Goal: Task Accomplishment & Management: Manage account settings

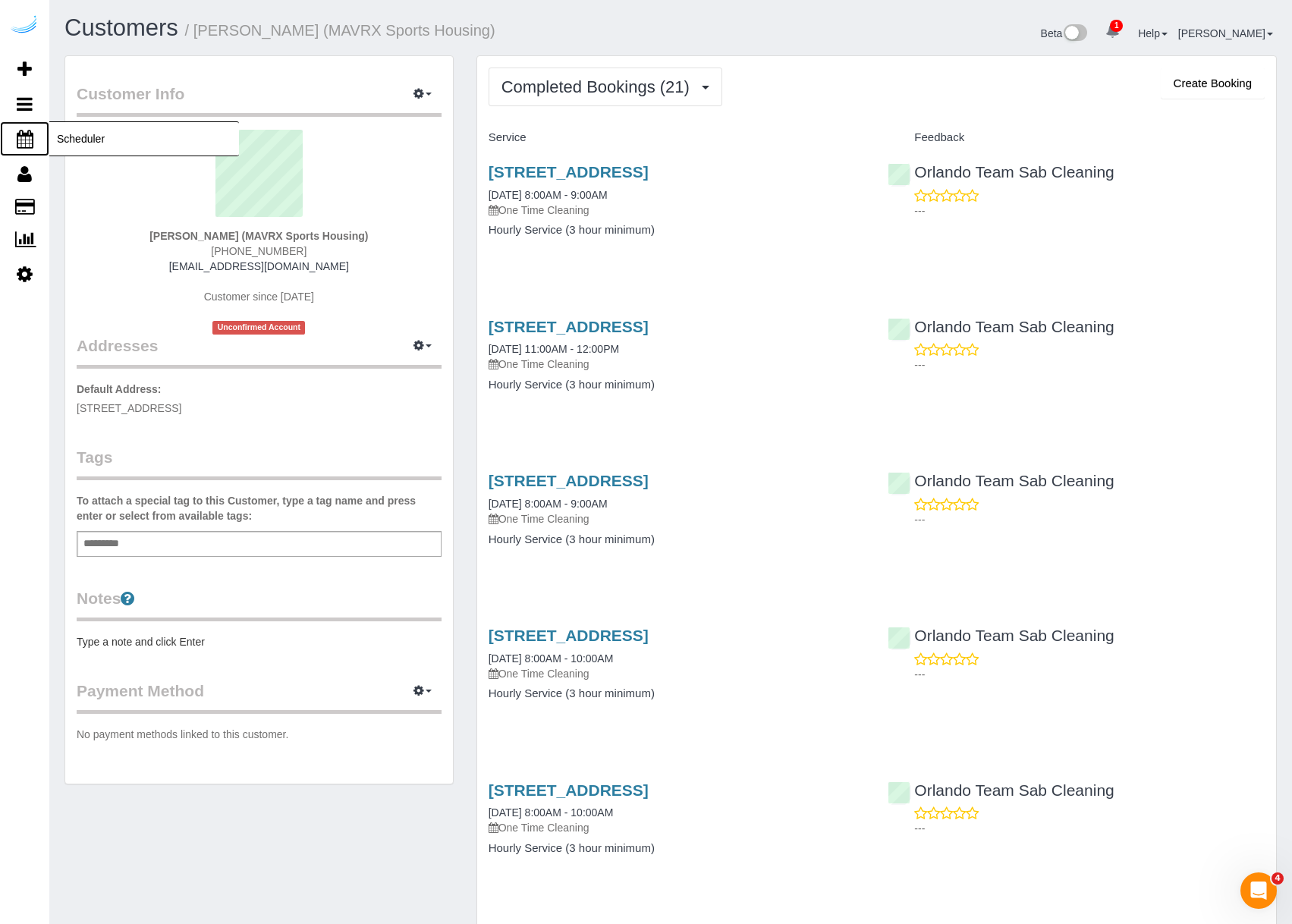
click at [65, 140] on span "Scheduler" at bounding box center [143, 138] width 190 height 35
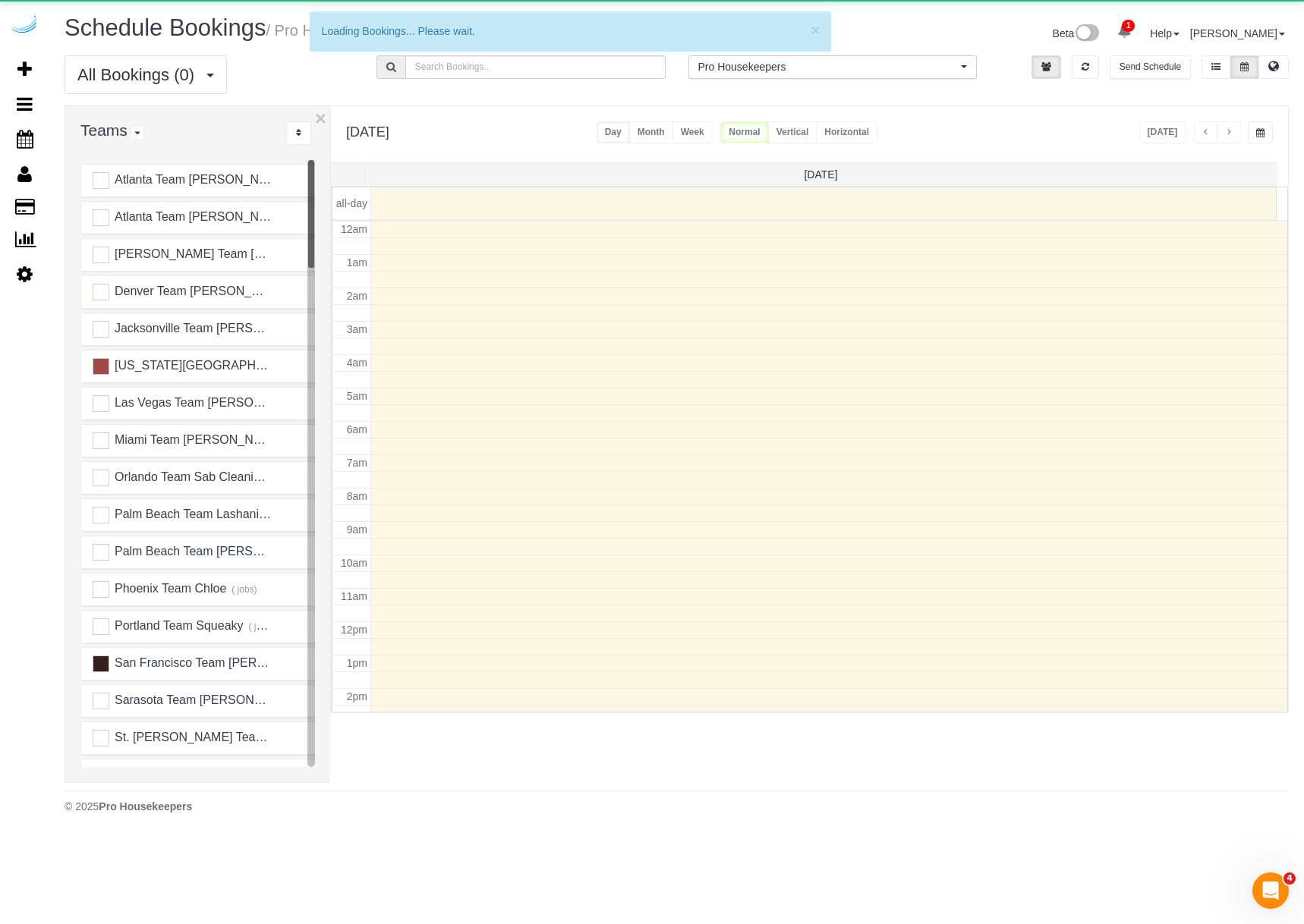
scroll to position [201, 0]
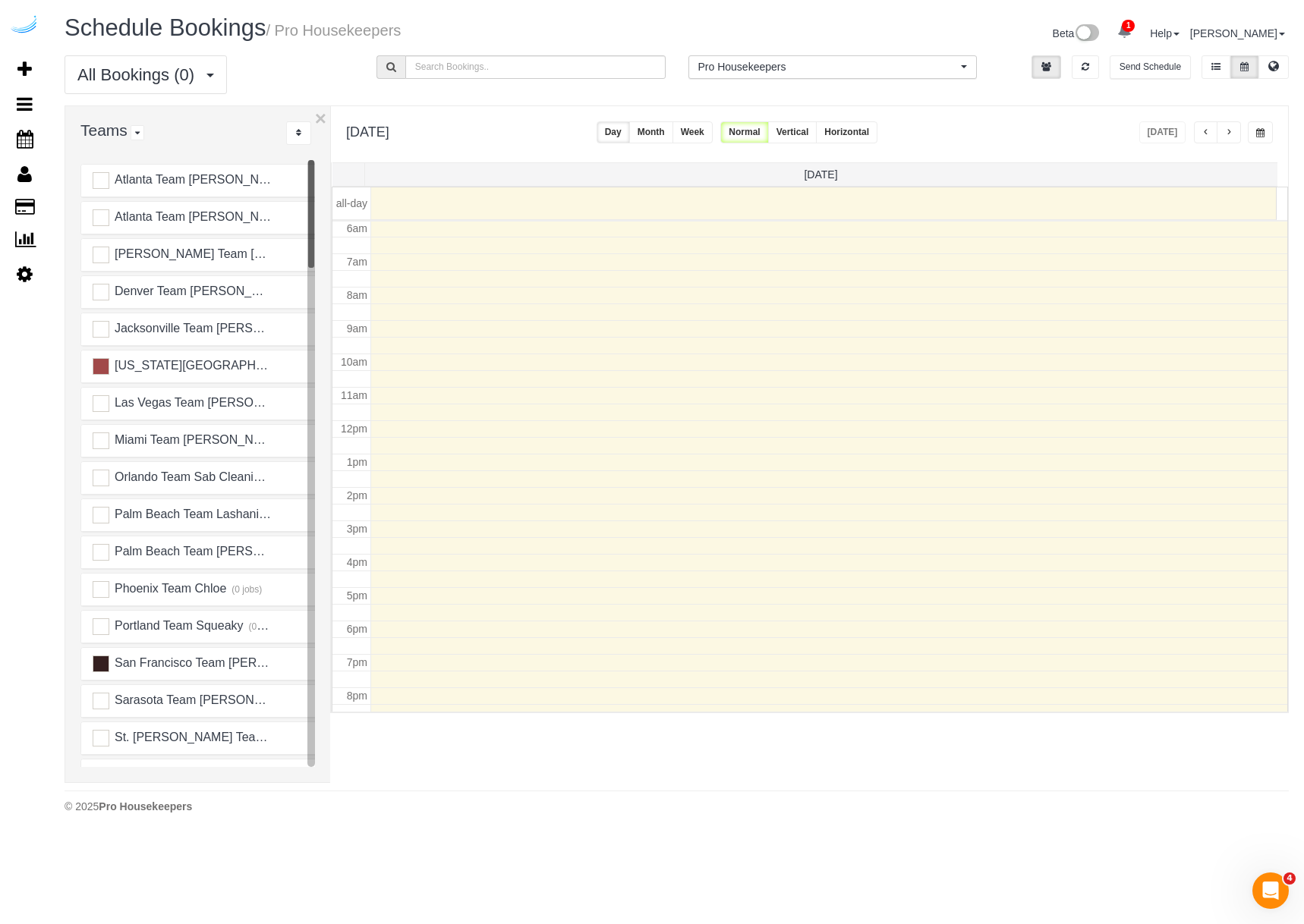
click at [797, 58] on button "Pro Housekeepers All Locations" at bounding box center [833, 67] width 289 height 24
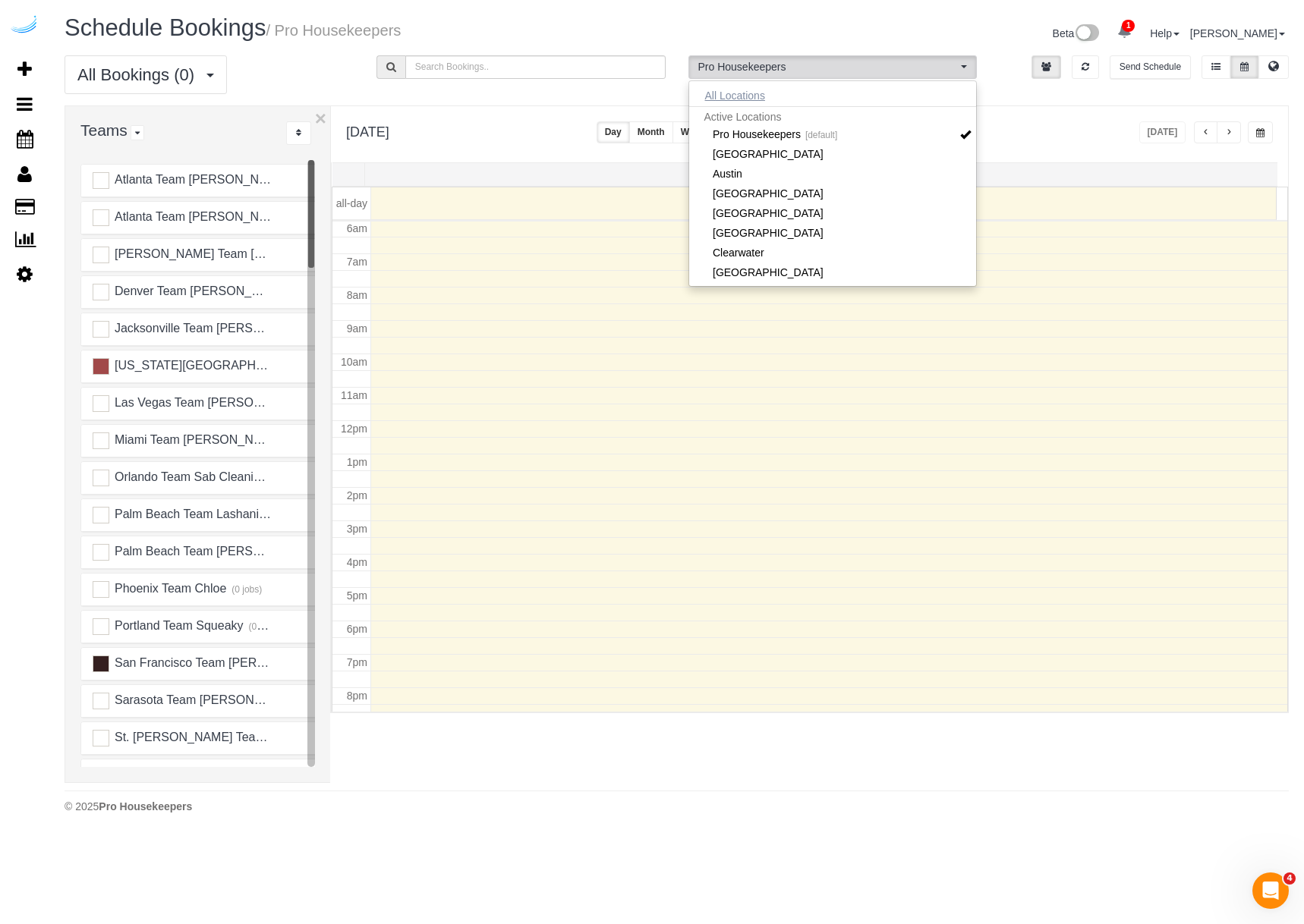
click at [766, 98] on button "All Locations" at bounding box center [735, 95] width 92 height 21
click at [744, 27] on div "Beta 1 Your Notifications You have 0 alerts × You have 14 to charge for [DATE] …" at bounding box center [989, 35] width 624 height 40
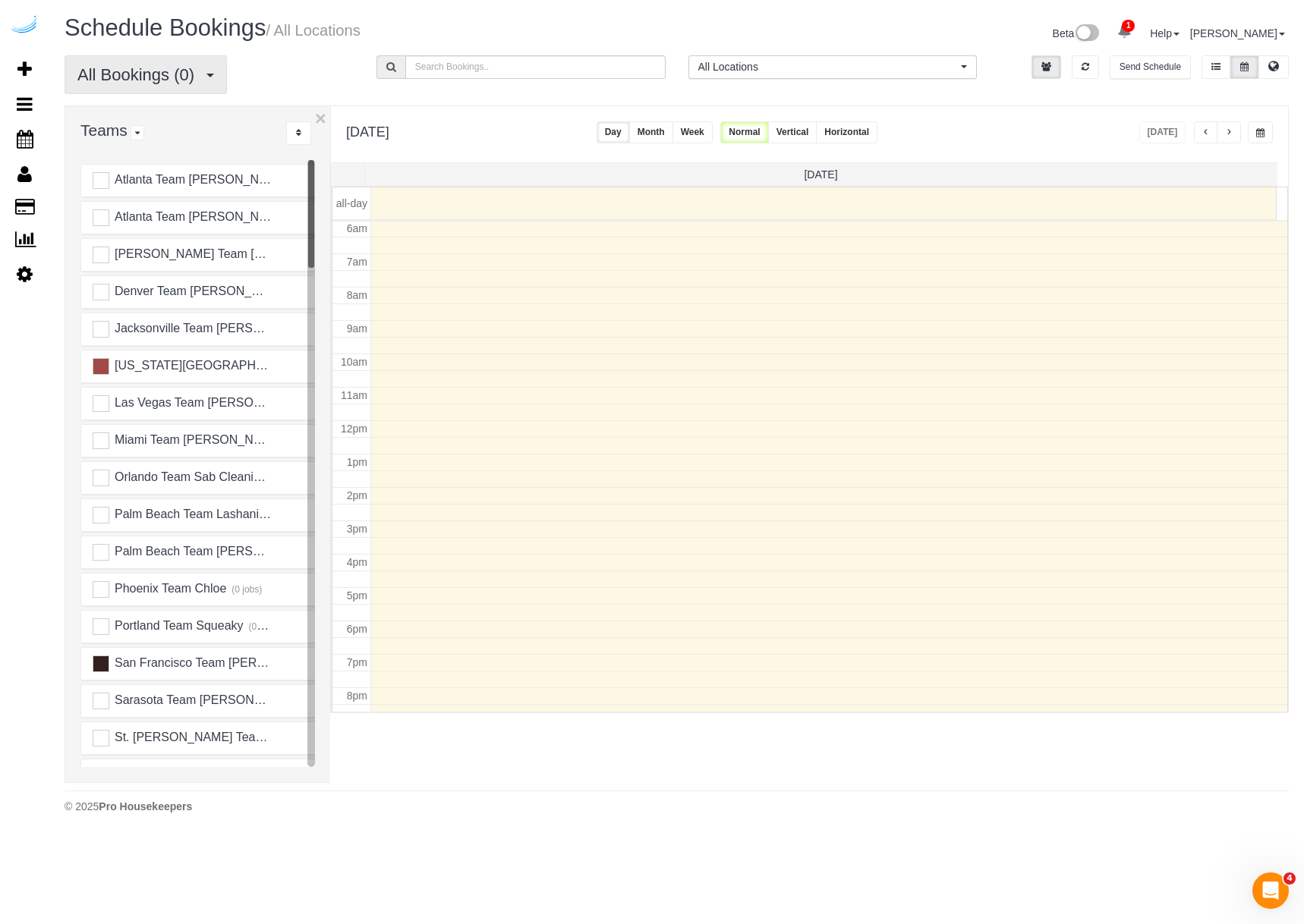
click at [125, 77] on span "All Bookings (0)" at bounding box center [140, 74] width 125 height 19
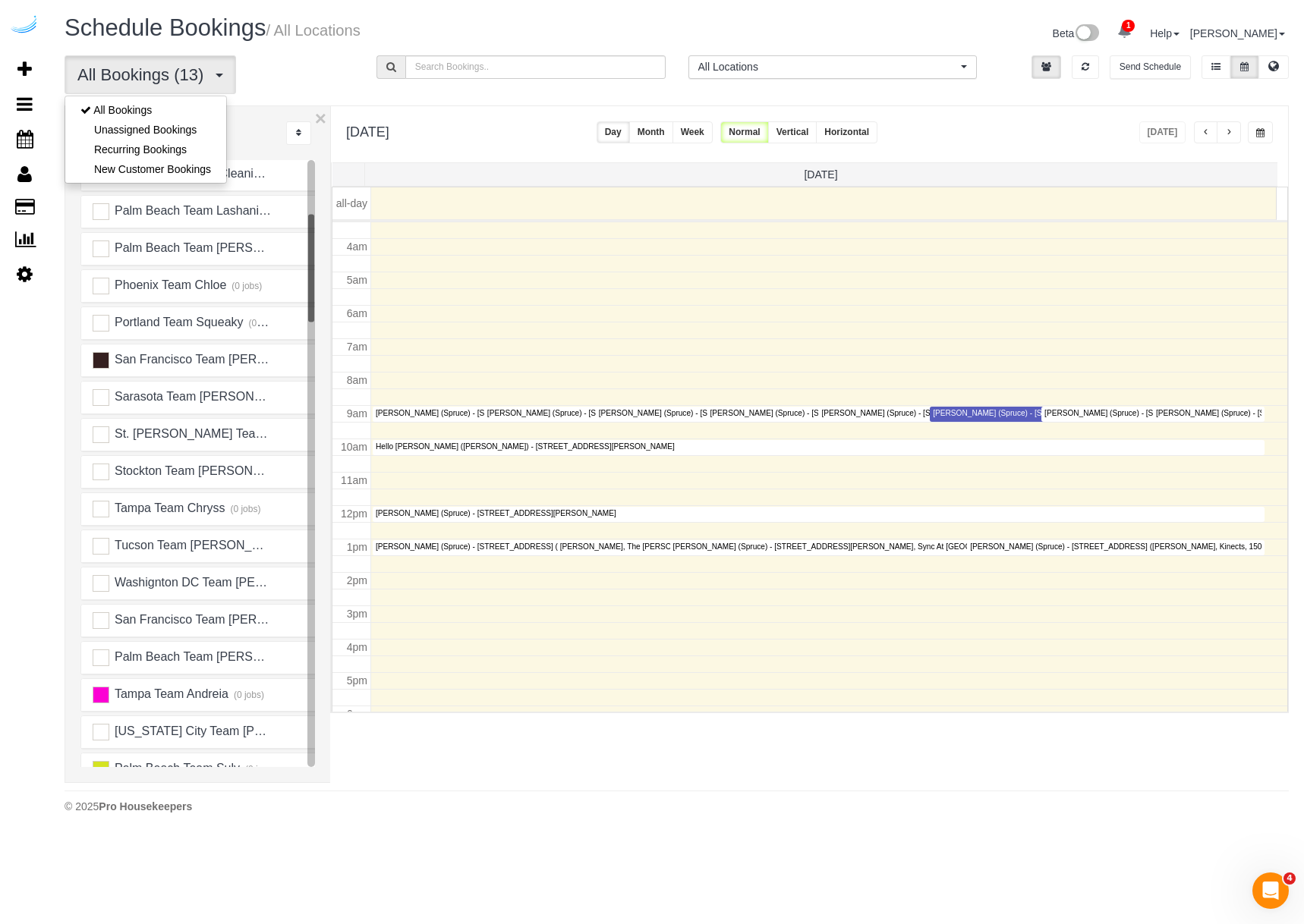
scroll to position [0, 0]
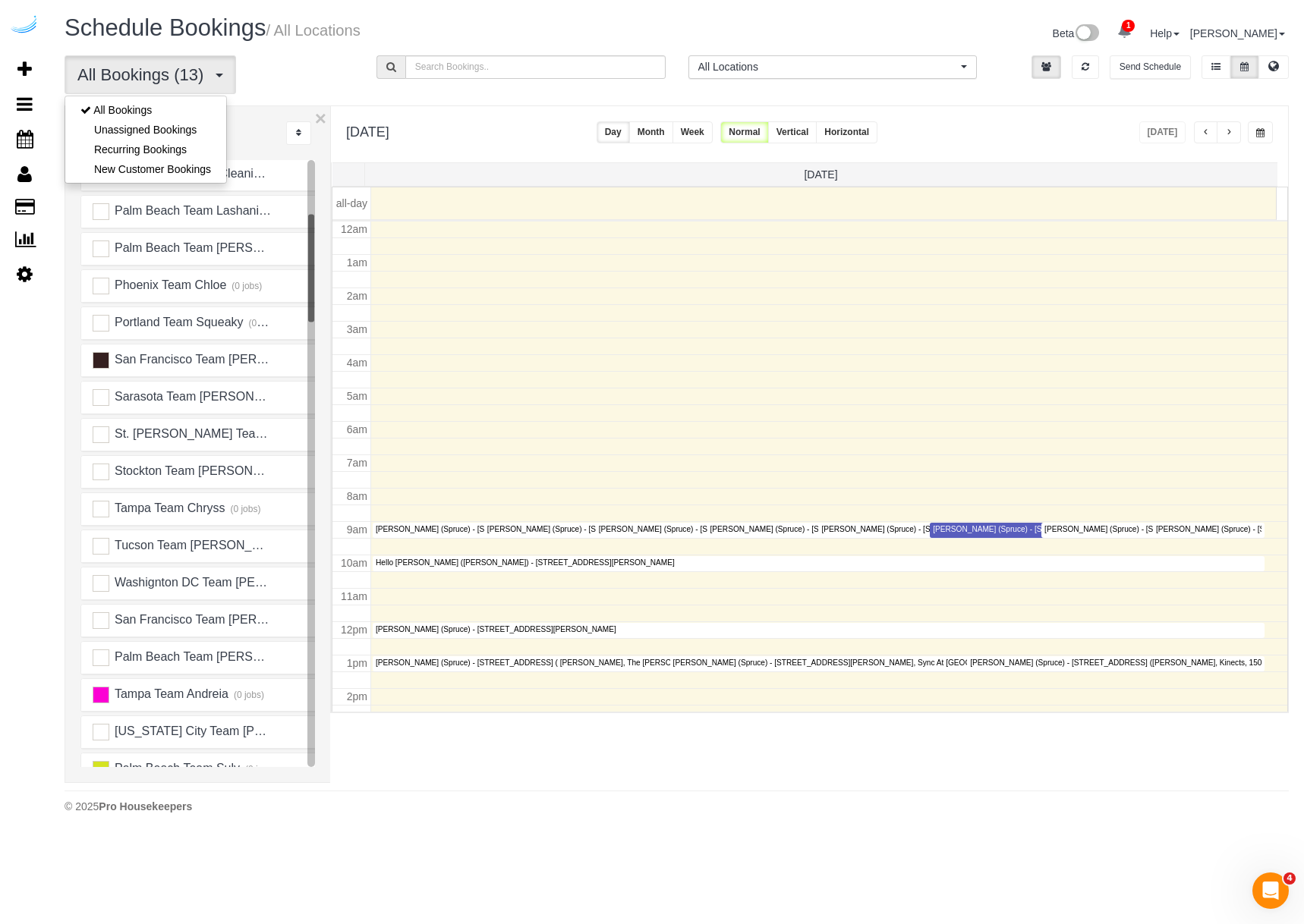
click at [352, 44] on div "Schedule Bookings / All Locations" at bounding box center [365, 31] width 624 height 33
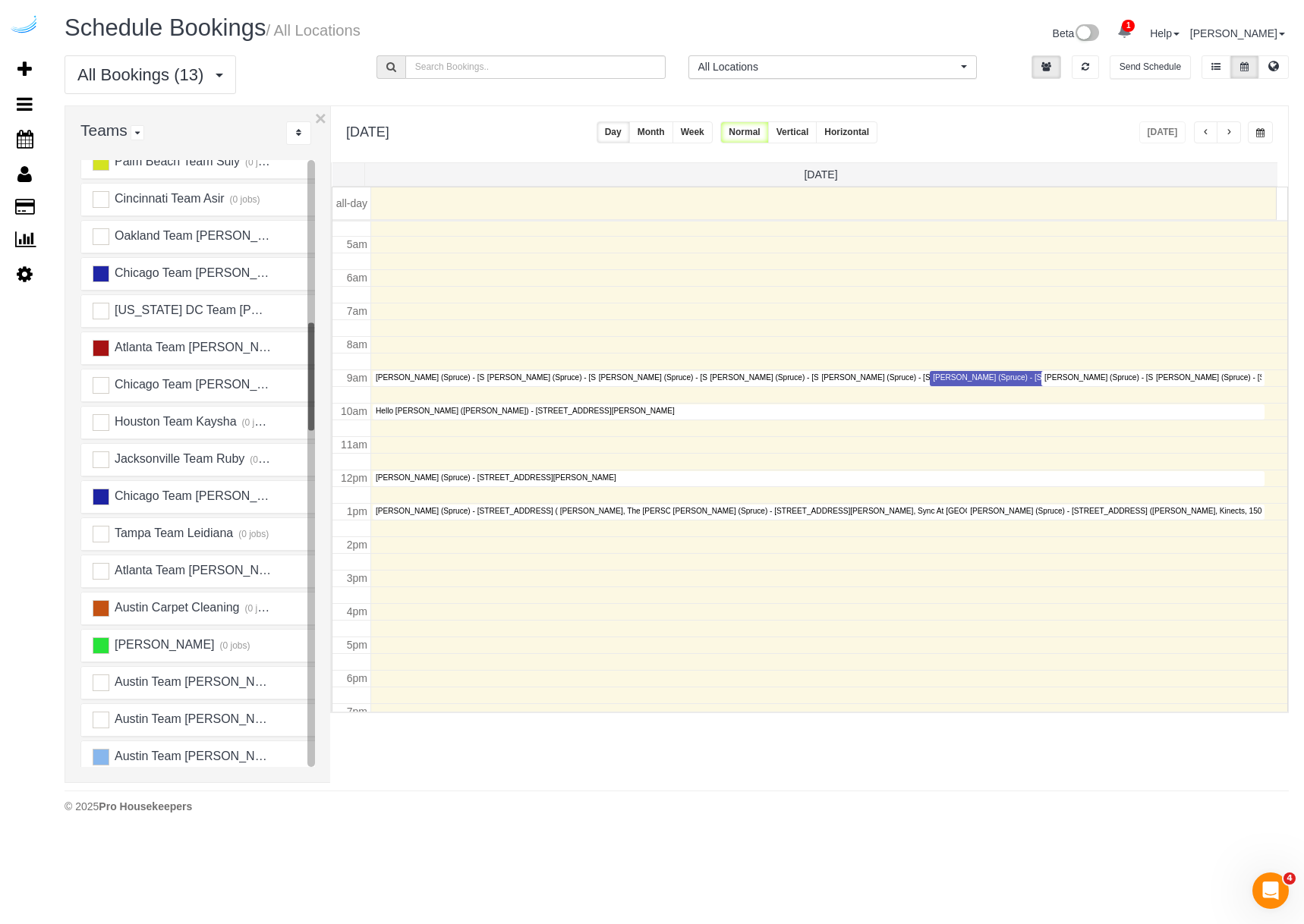
scroll to position [76, 0]
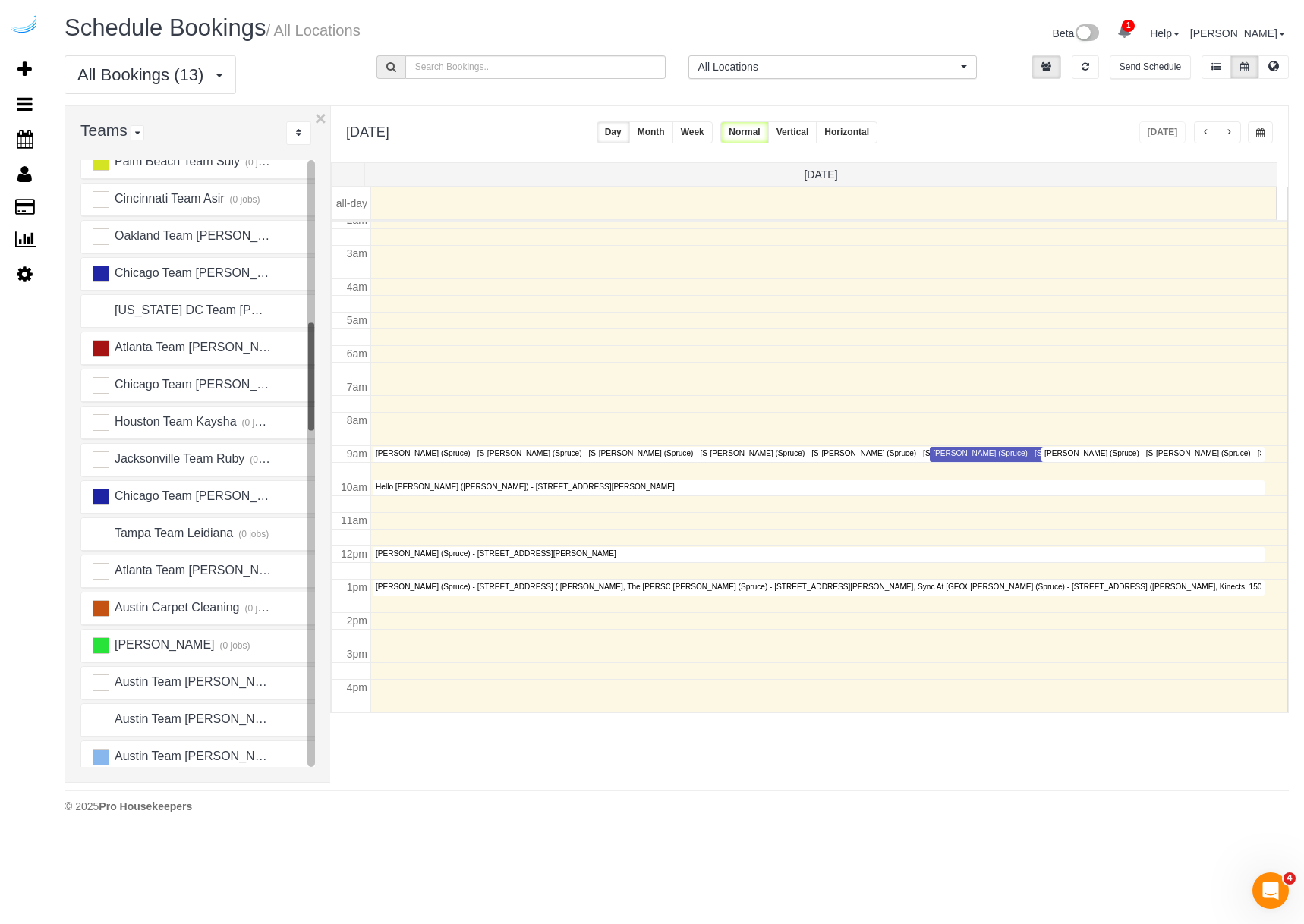
click at [673, 133] on button "Month" at bounding box center [651, 132] width 44 height 22
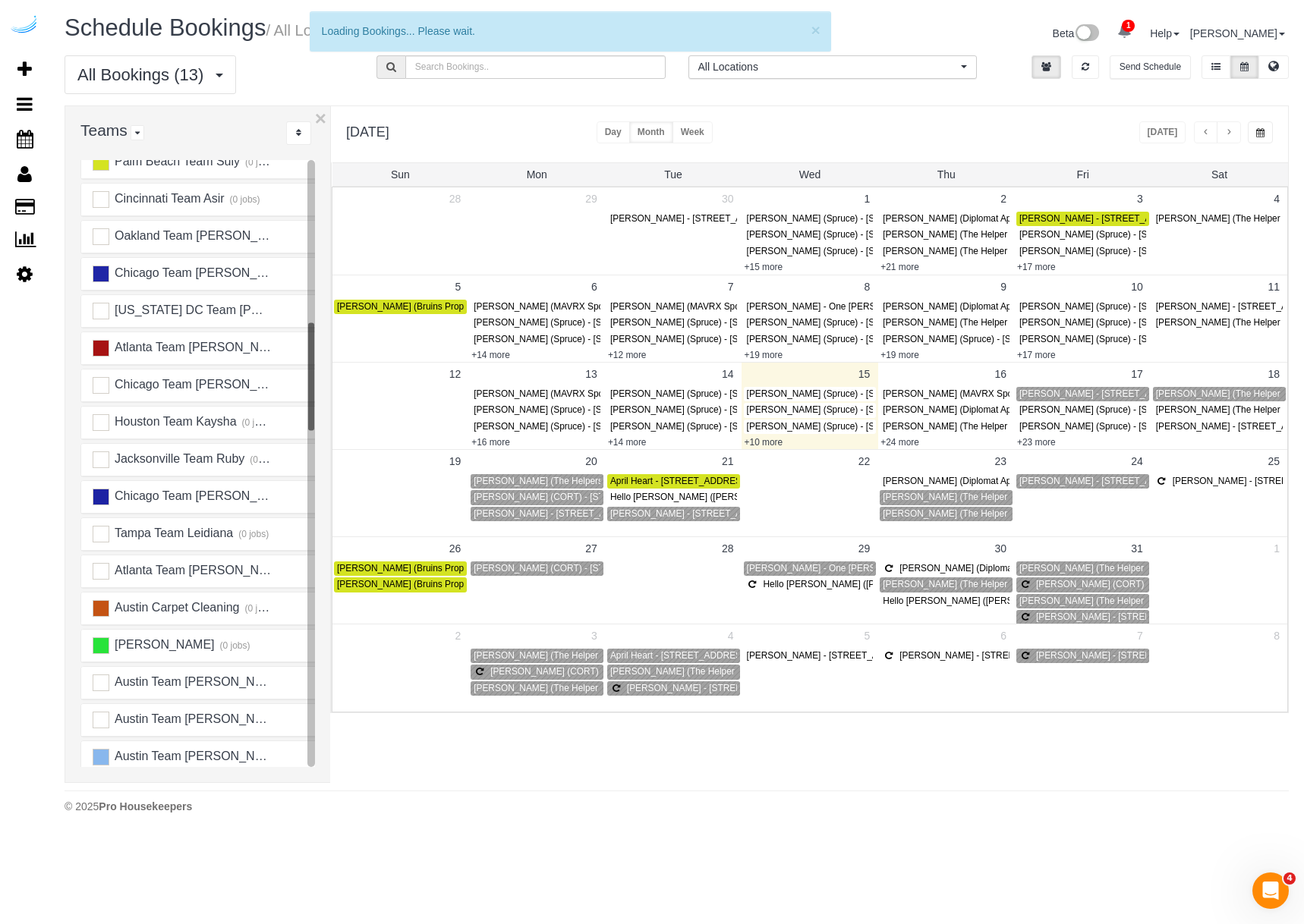
click at [713, 135] on button "Week" at bounding box center [692, 132] width 40 height 22
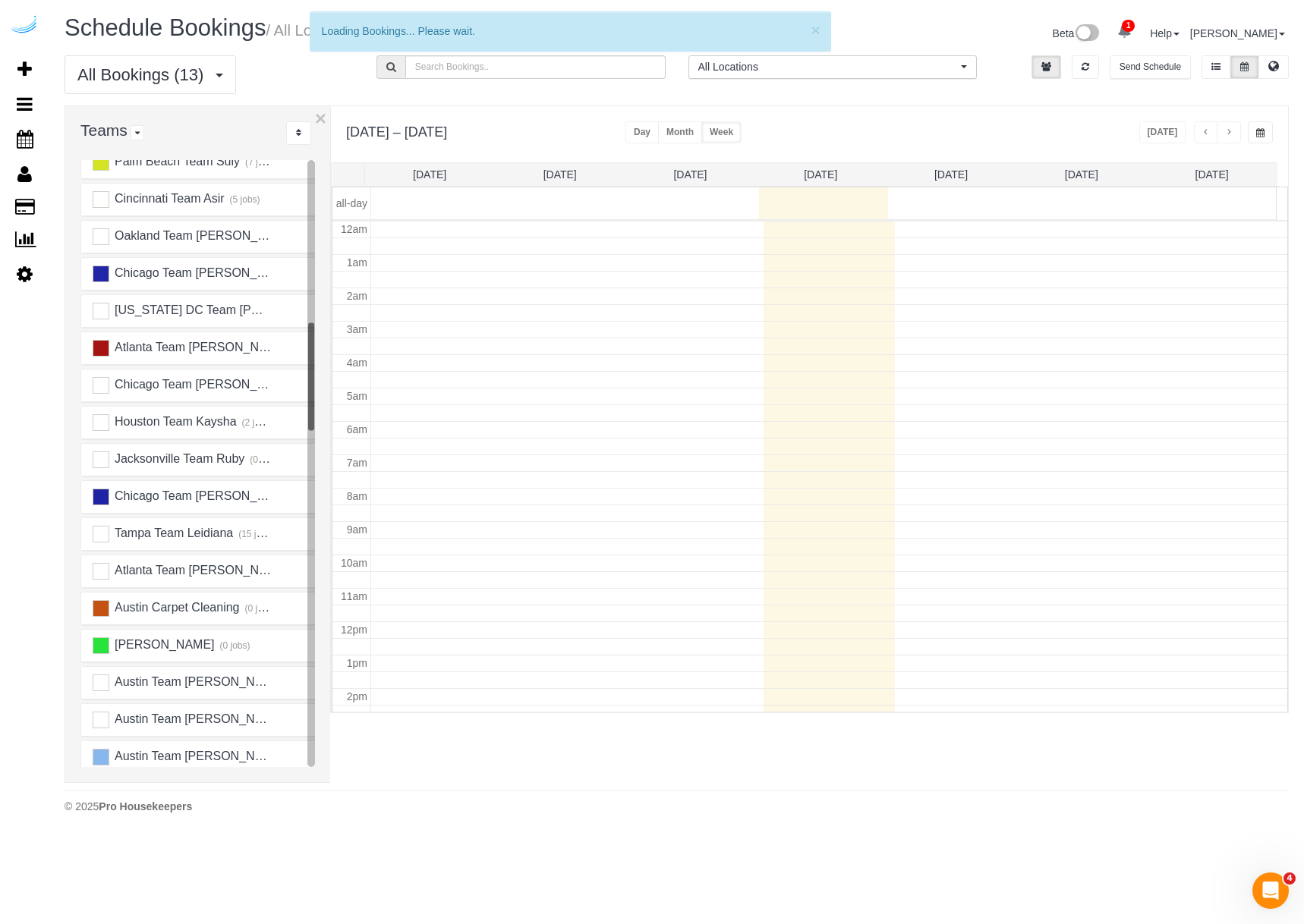
scroll to position [201, 0]
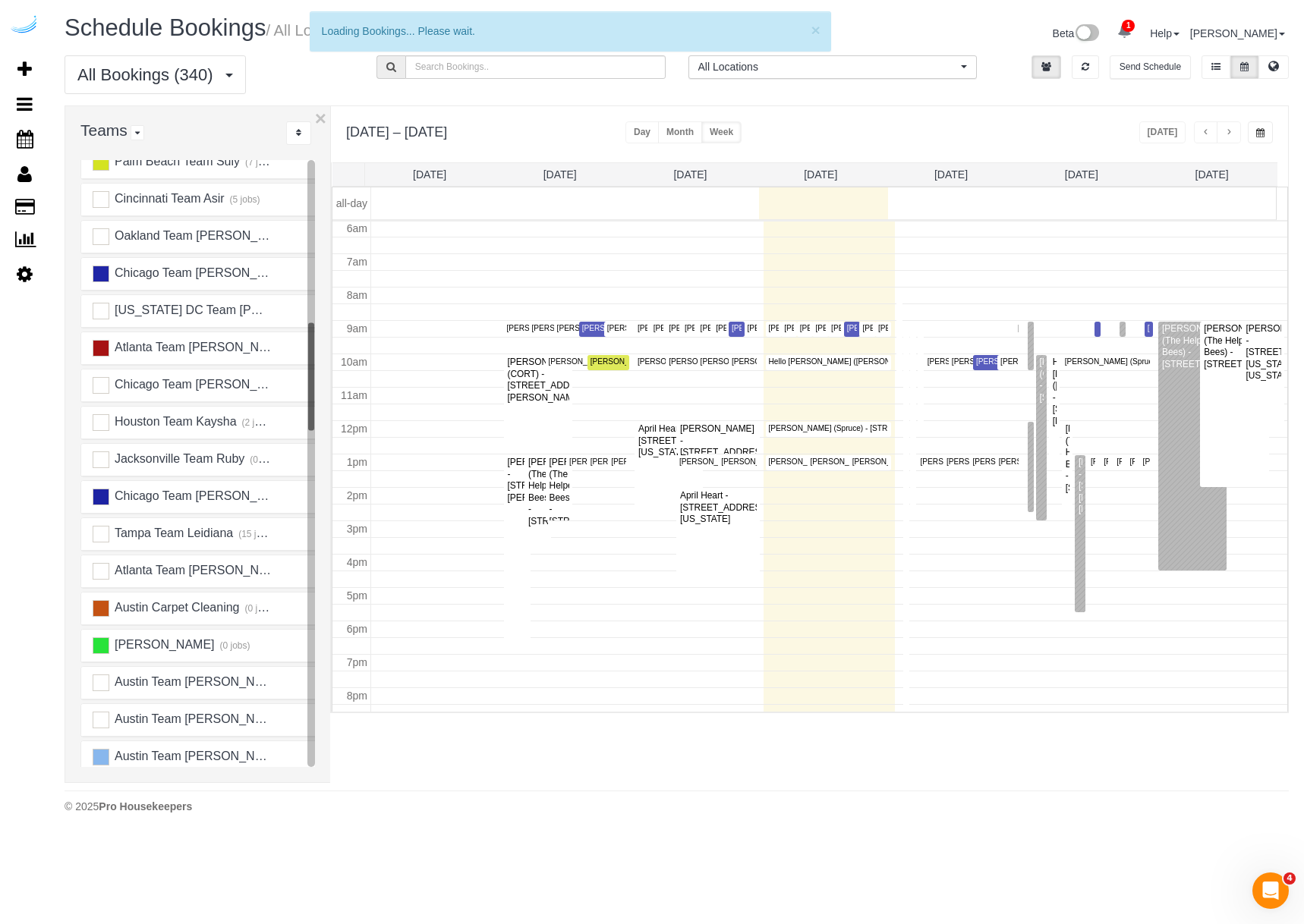
click at [633, 135] on button "Day" at bounding box center [642, 132] width 34 height 22
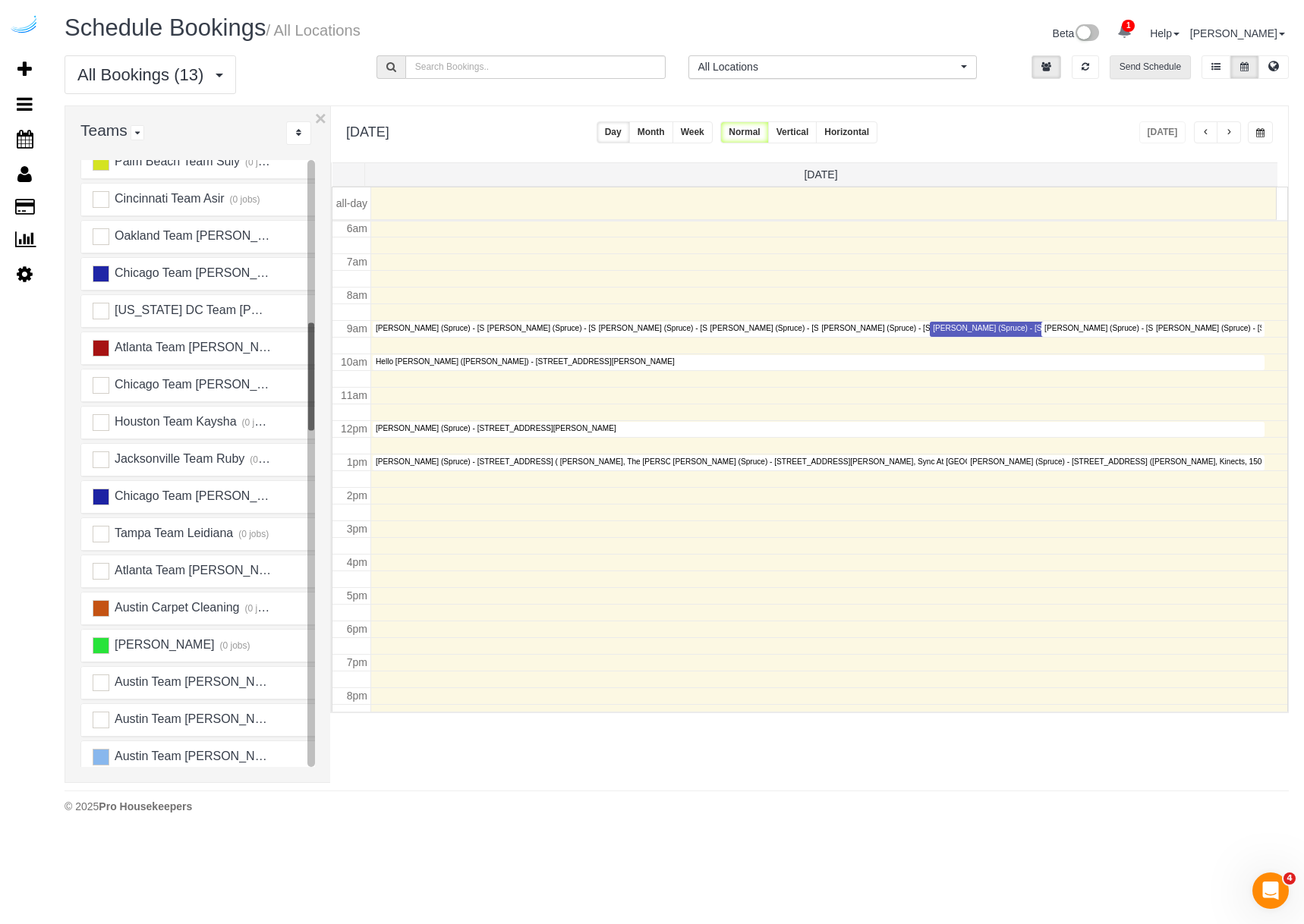
click at [1158, 64] on button "Send Schedule" at bounding box center [1150, 67] width 81 height 24
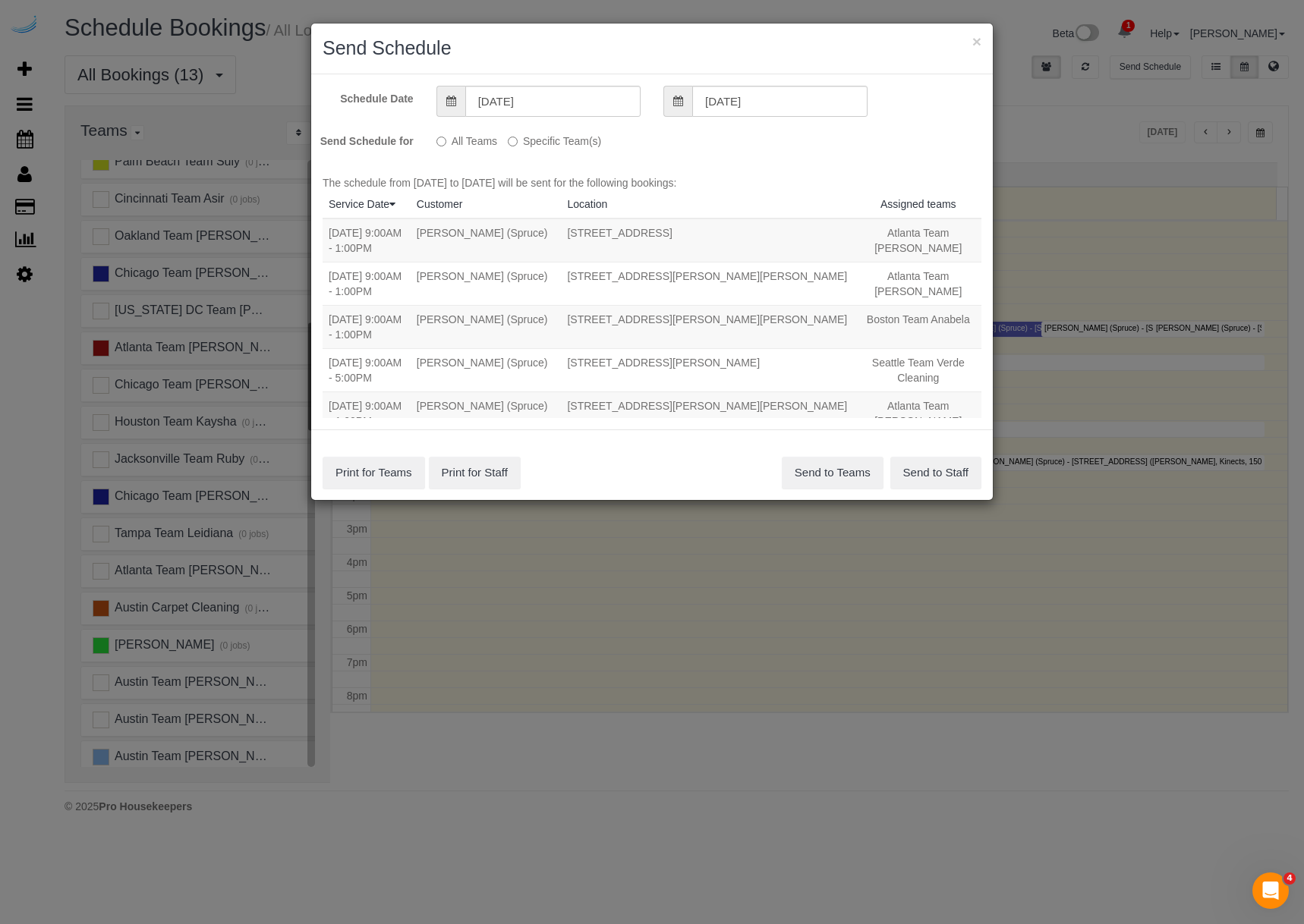
click at [971, 46] on h2 "Send Schedule" at bounding box center [651, 48] width 659 height 27
click at [973, 43] on button "×" at bounding box center [977, 41] width 9 height 16
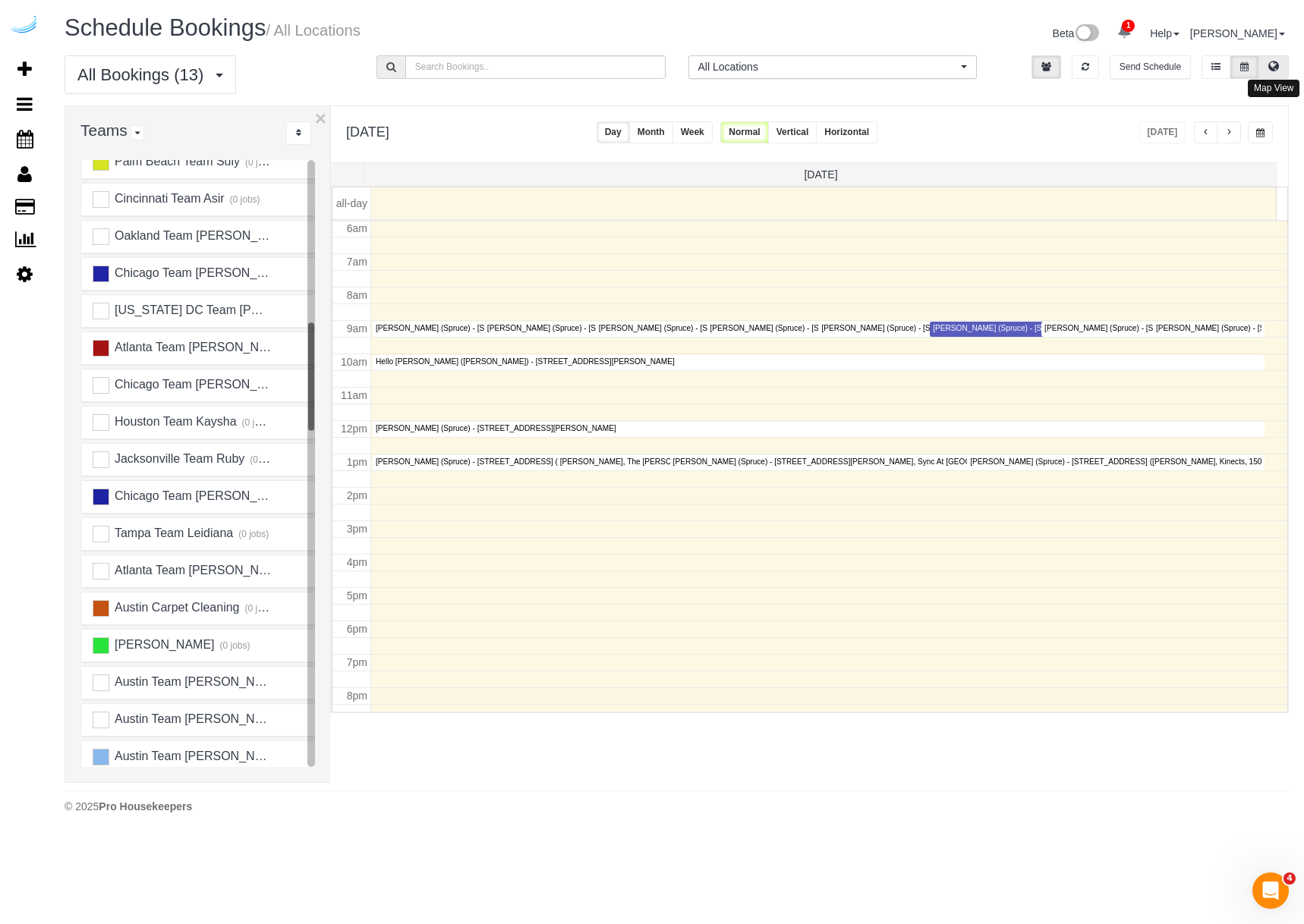
click at [1271, 69] on icon at bounding box center [1274, 66] width 11 height 9
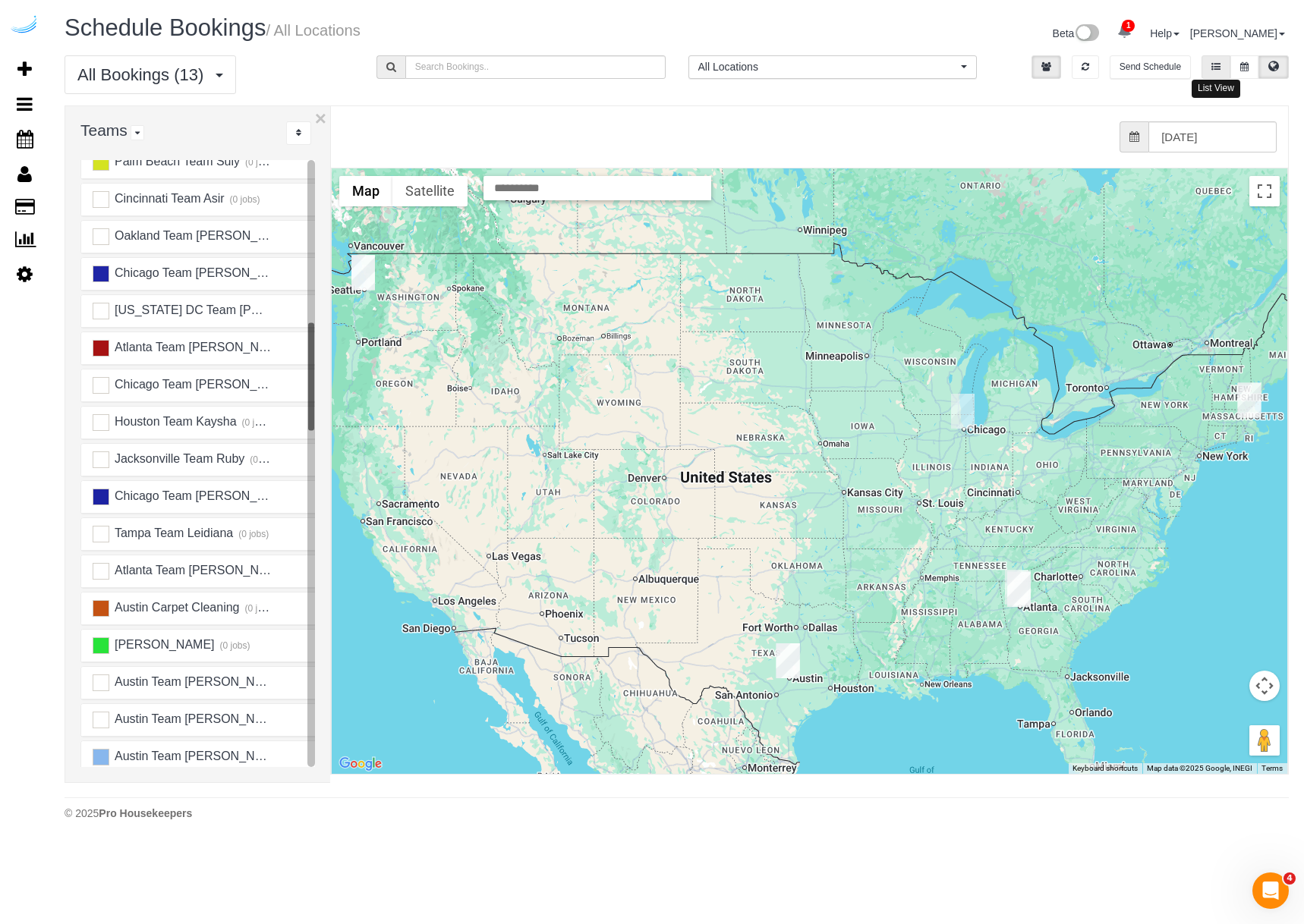
click at [1217, 66] on icon at bounding box center [1215, 67] width 9 height 9
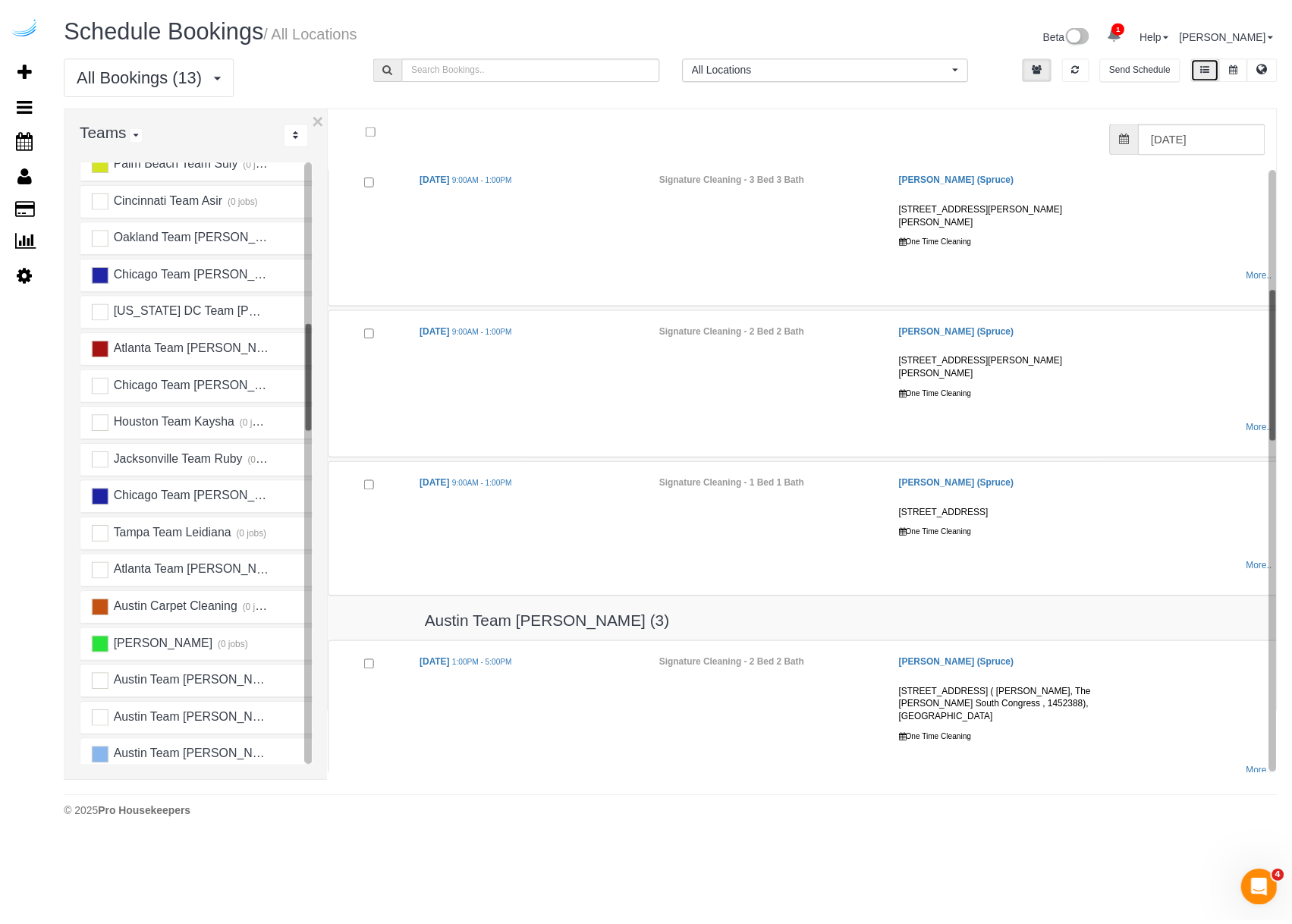
scroll to position [0, 0]
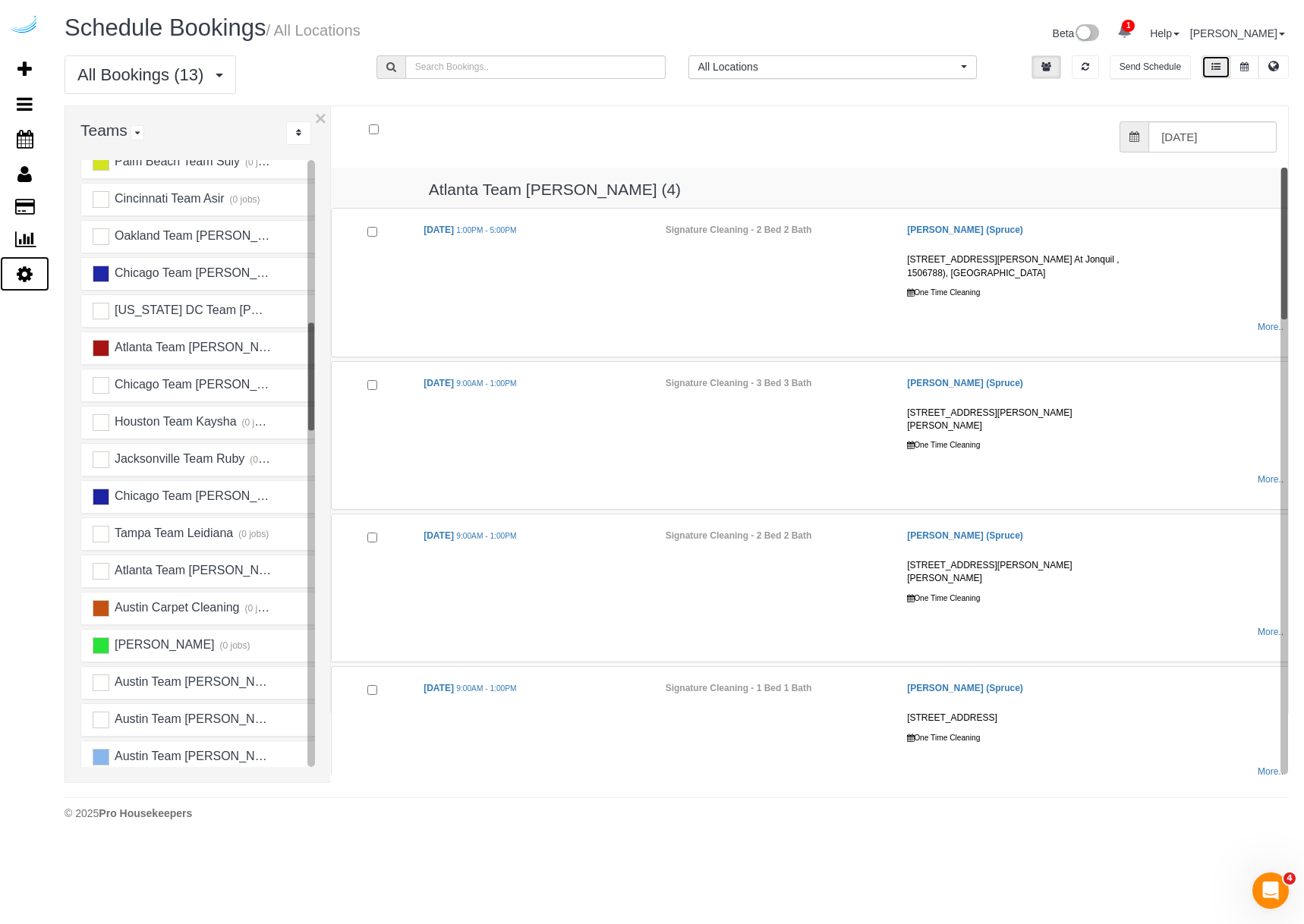
click at [28, 276] on icon at bounding box center [24, 274] width 16 height 19
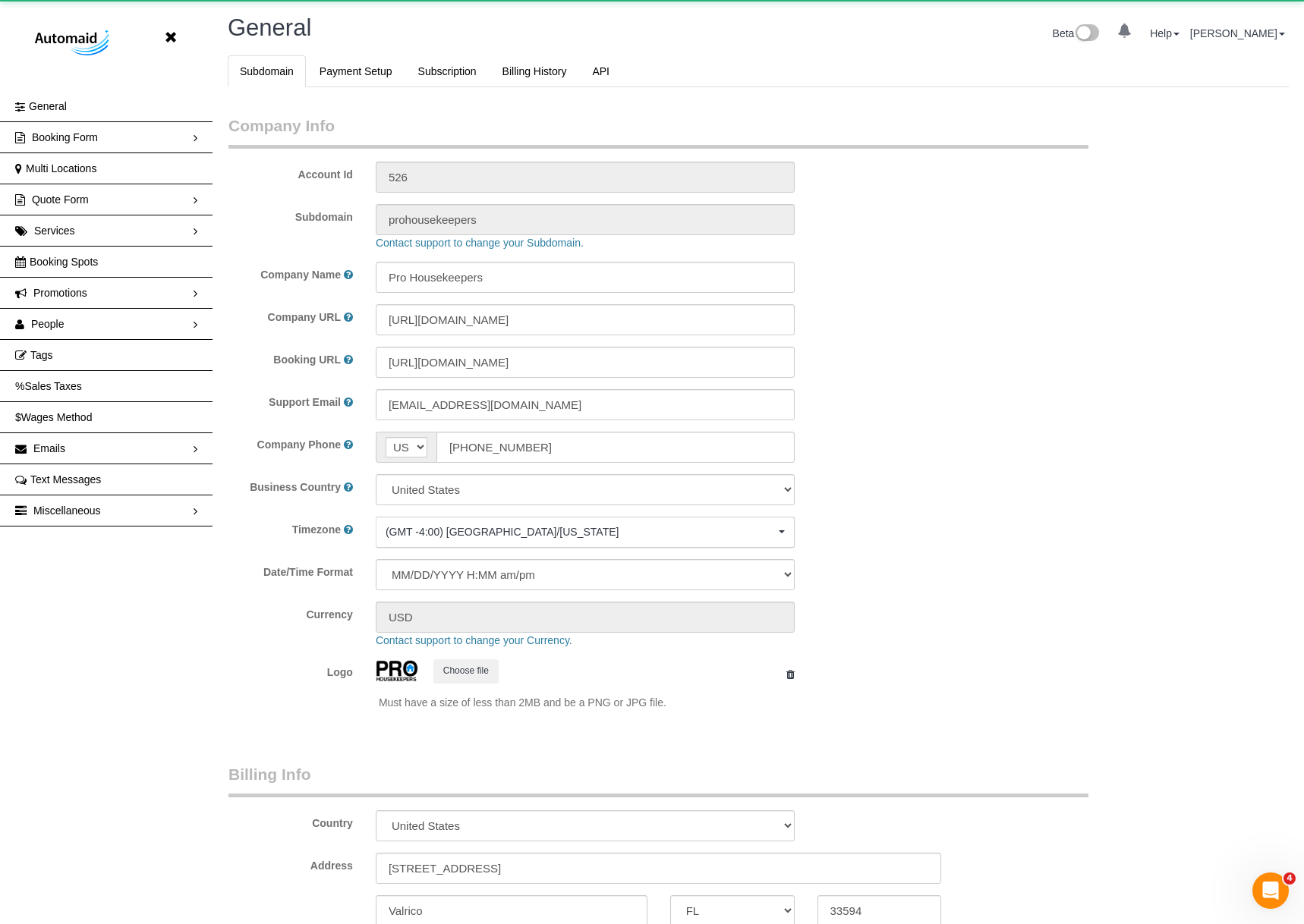
select select "1"
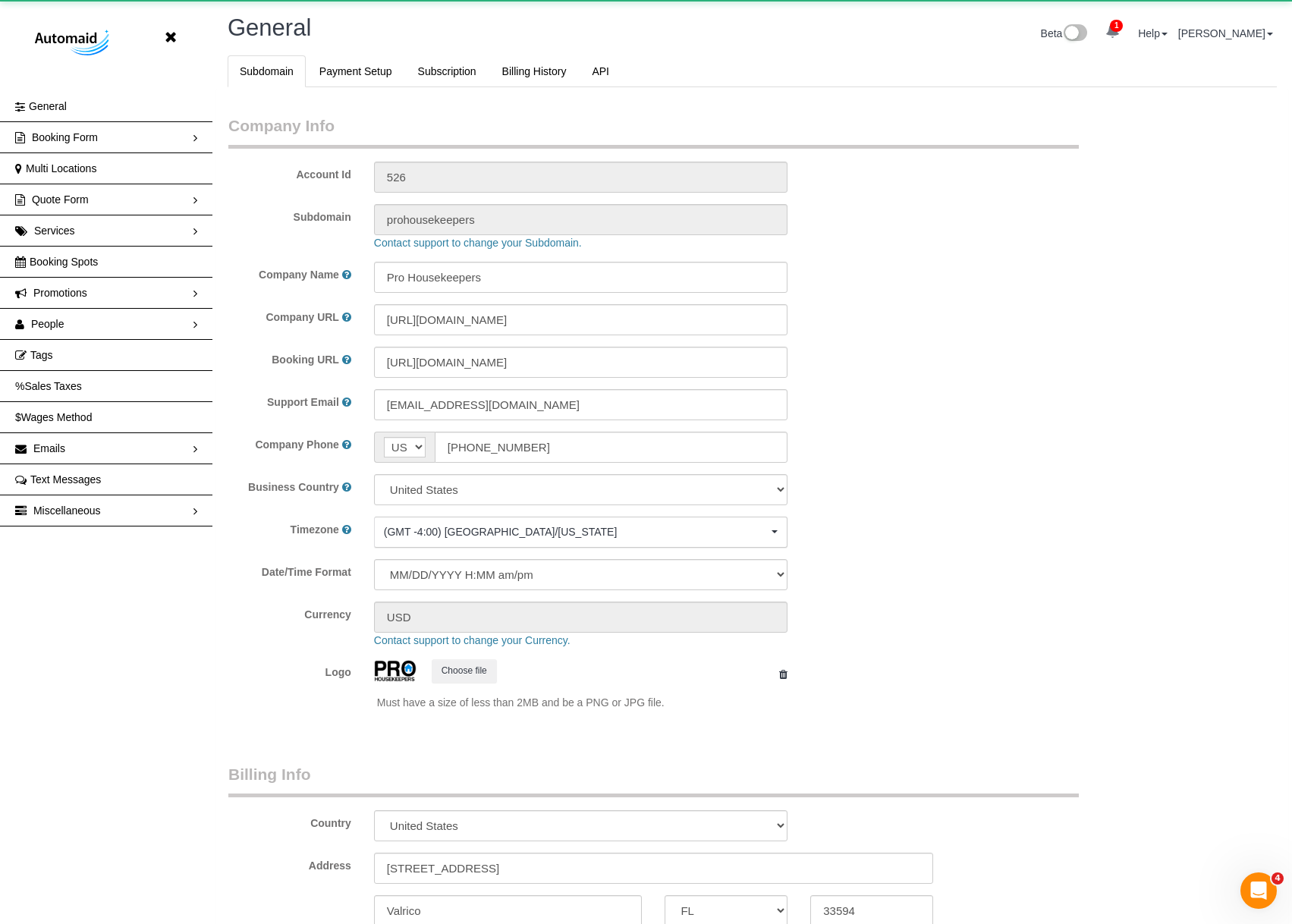
scroll to position [3345, 1292]
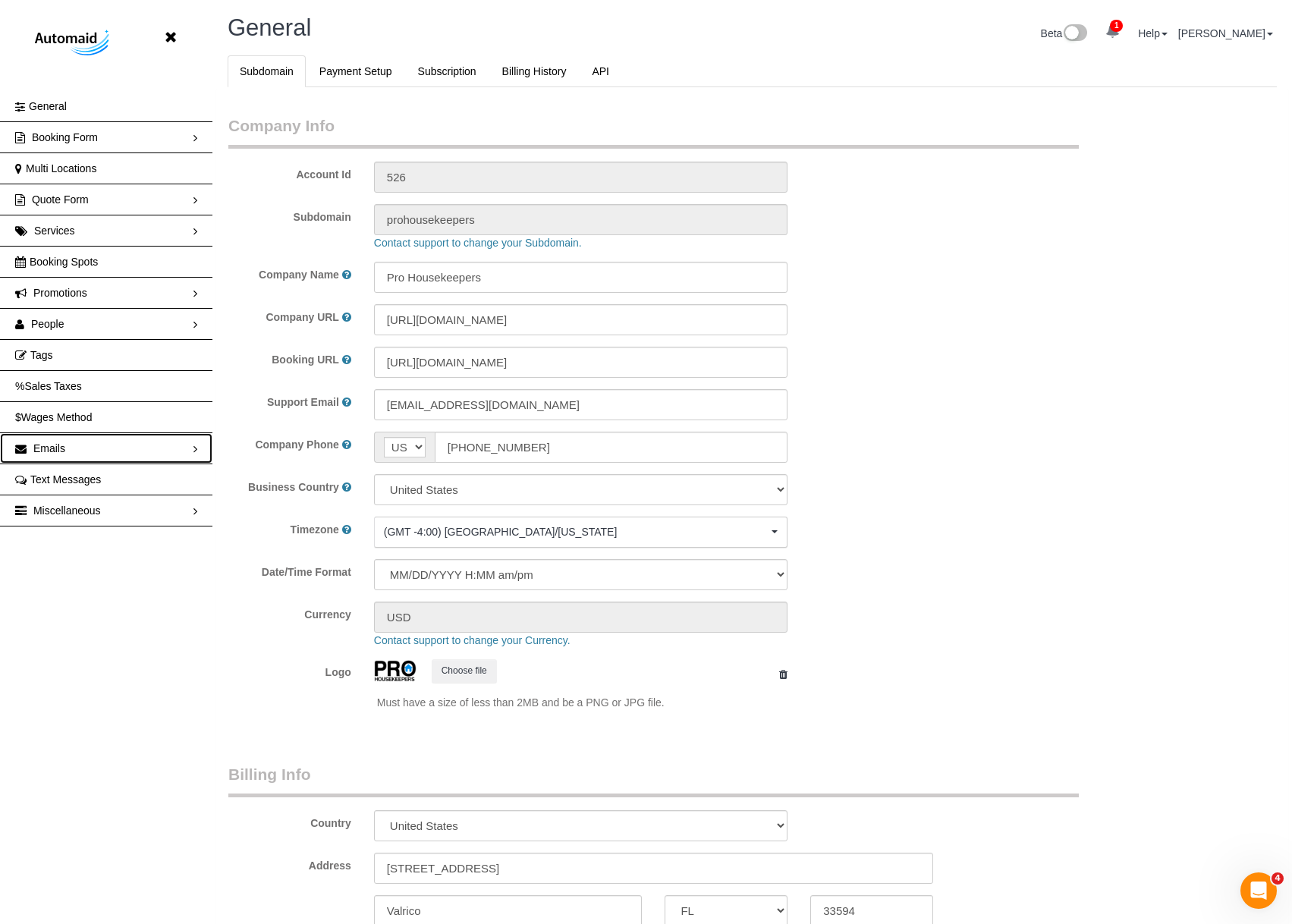
click at [69, 445] on link "Emails" at bounding box center [106, 449] width 213 height 30
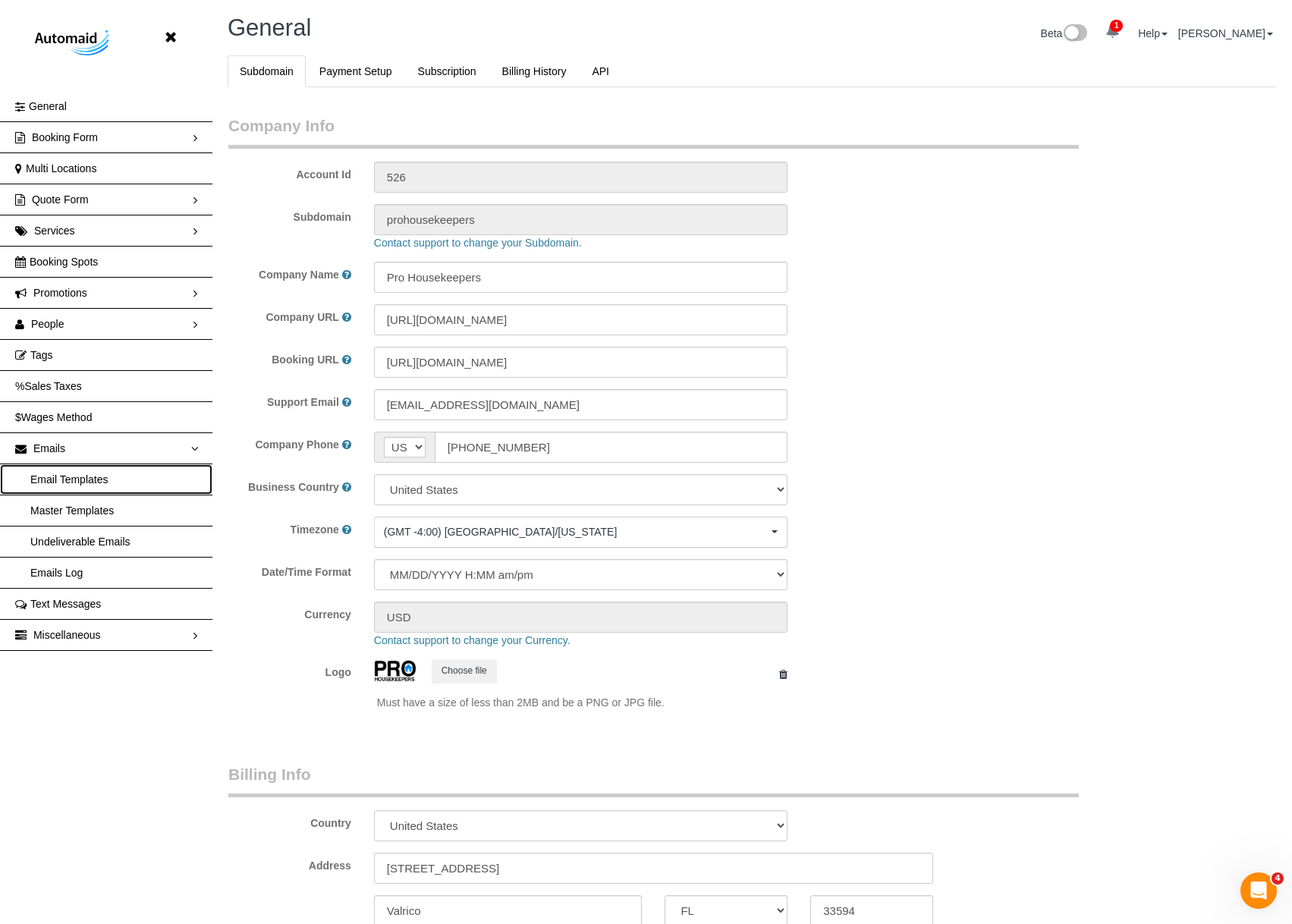
click at [127, 480] on link "Email Templates" at bounding box center [106, 480] width 213 height 30
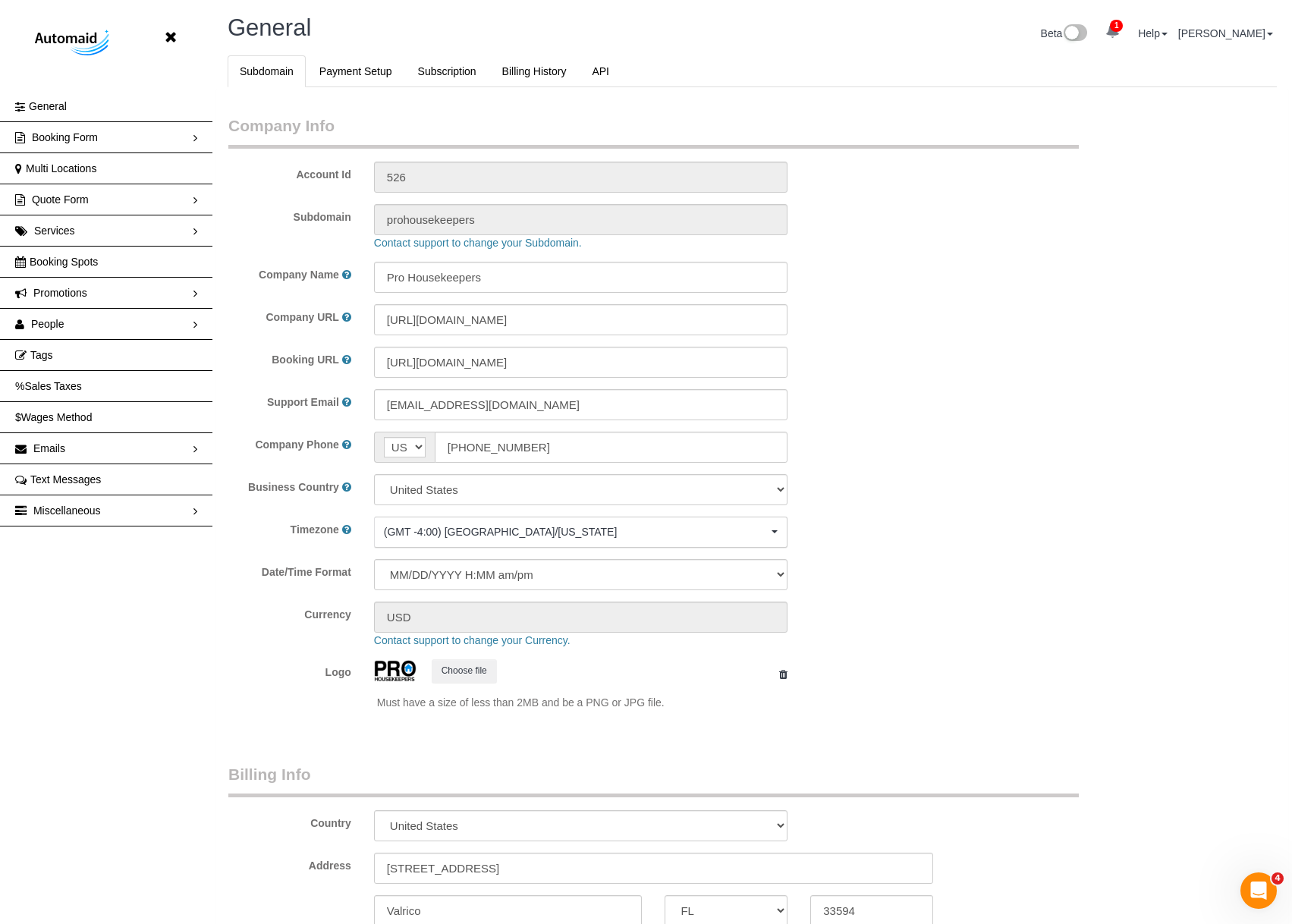
scroll to position [72526, 74593]
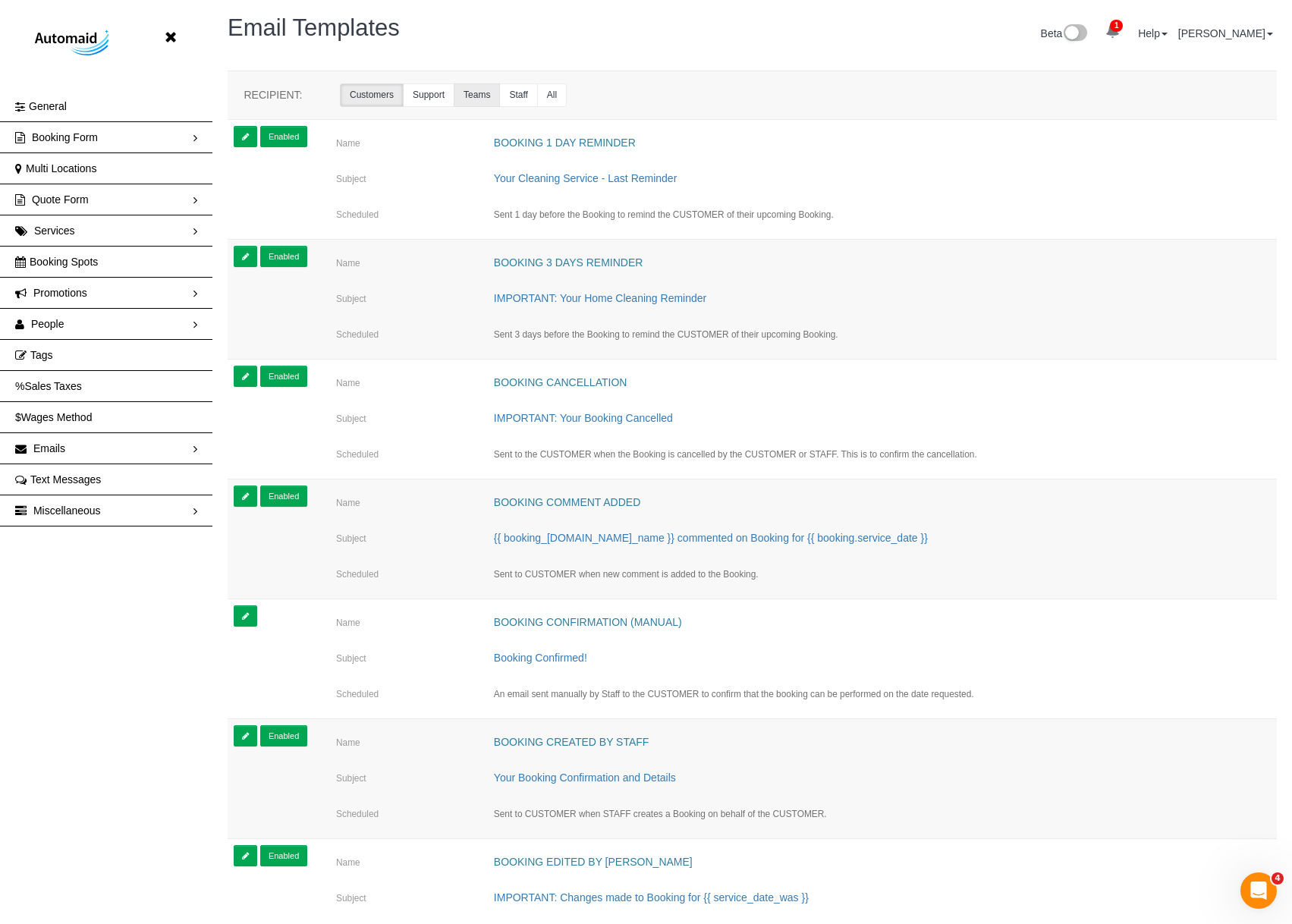
click at [479, 88] on link "Teams" at bounding box center [476, 95] width 46 height 24
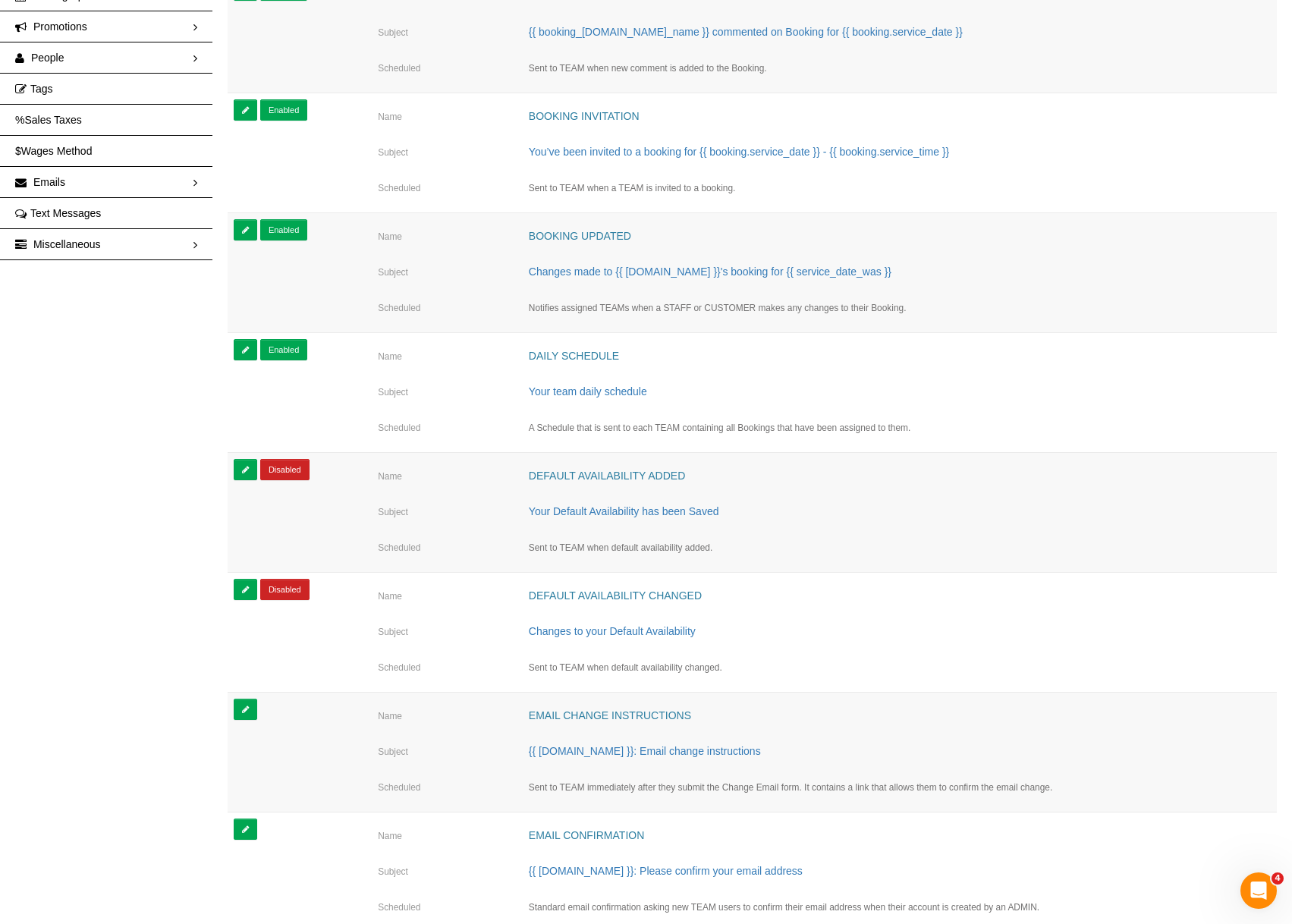
scroll to position [304, 0]
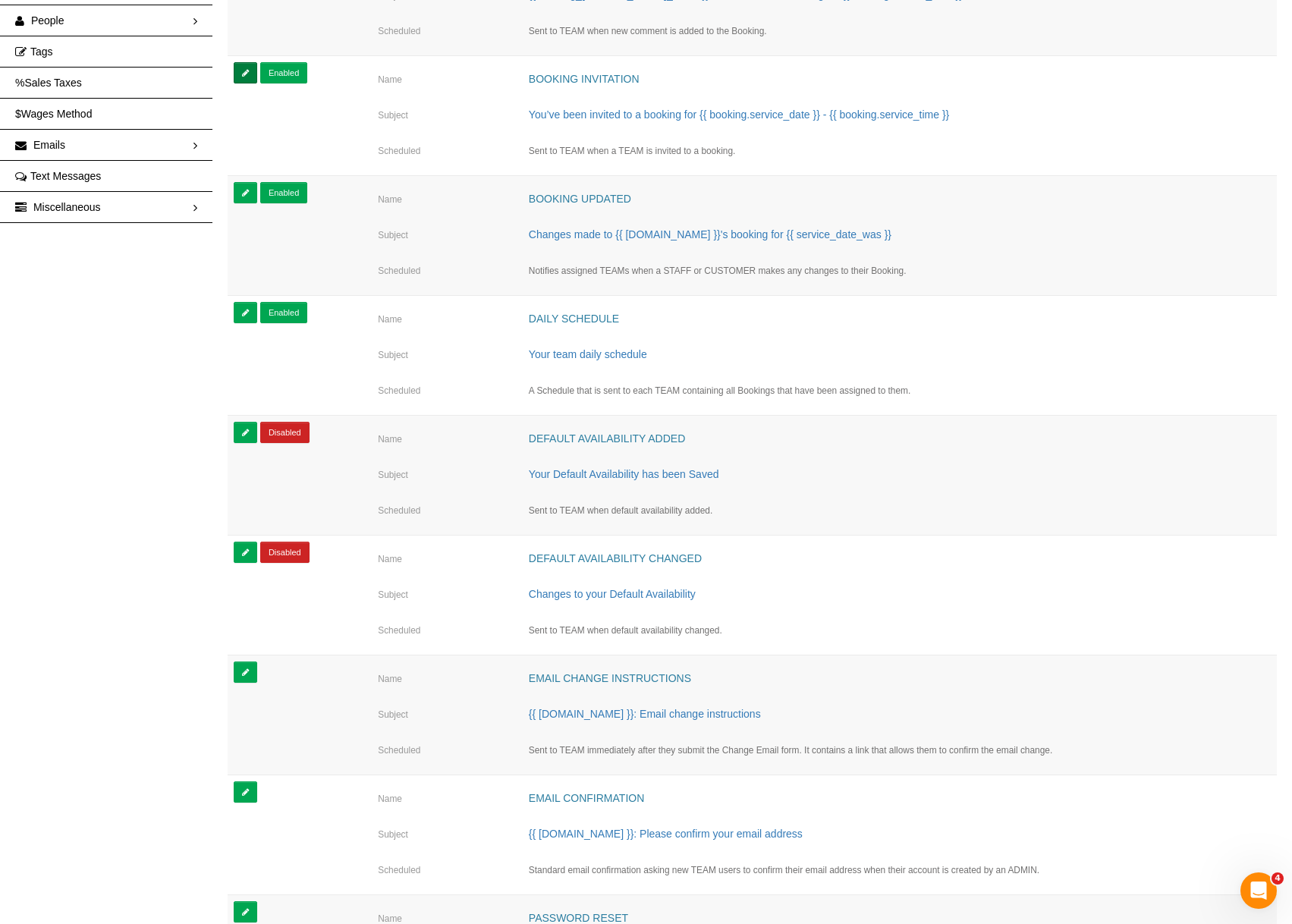
click at [246, 78] on link at bounding box center [245, 73] width 24 height 22
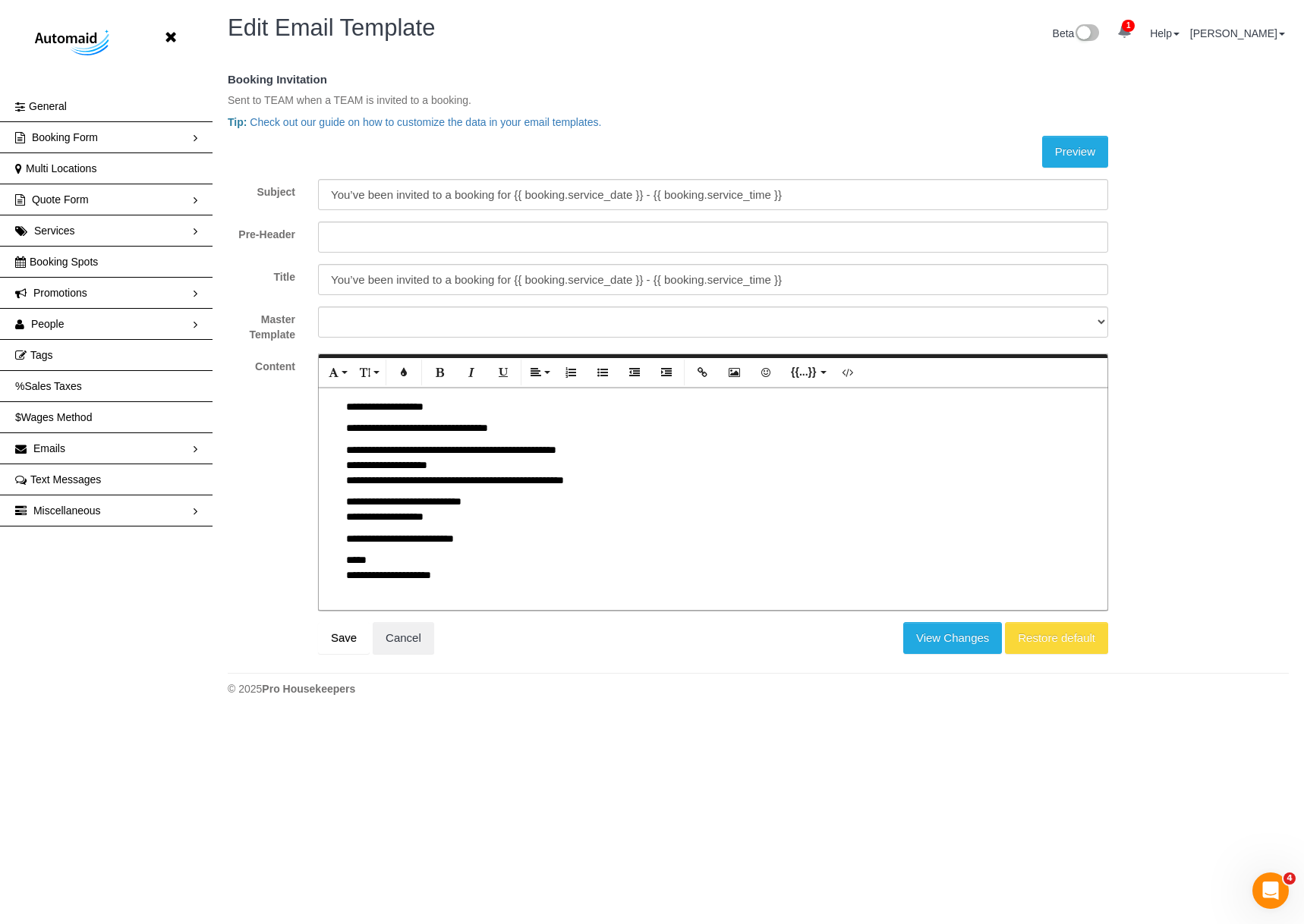
click at [488, 423] on p "**********" at bounding box center [713, 427] width 734 height 15
click at [385, 443] on p "**********" at bounding box center [713, 465] width 734 height 46
click at [468, 580] on p "**********" at bounding box center [713, 567] width 734 height 30
click at [414, 627] on link "Cancel" at bounding box center [403, 638] width 62 height 32
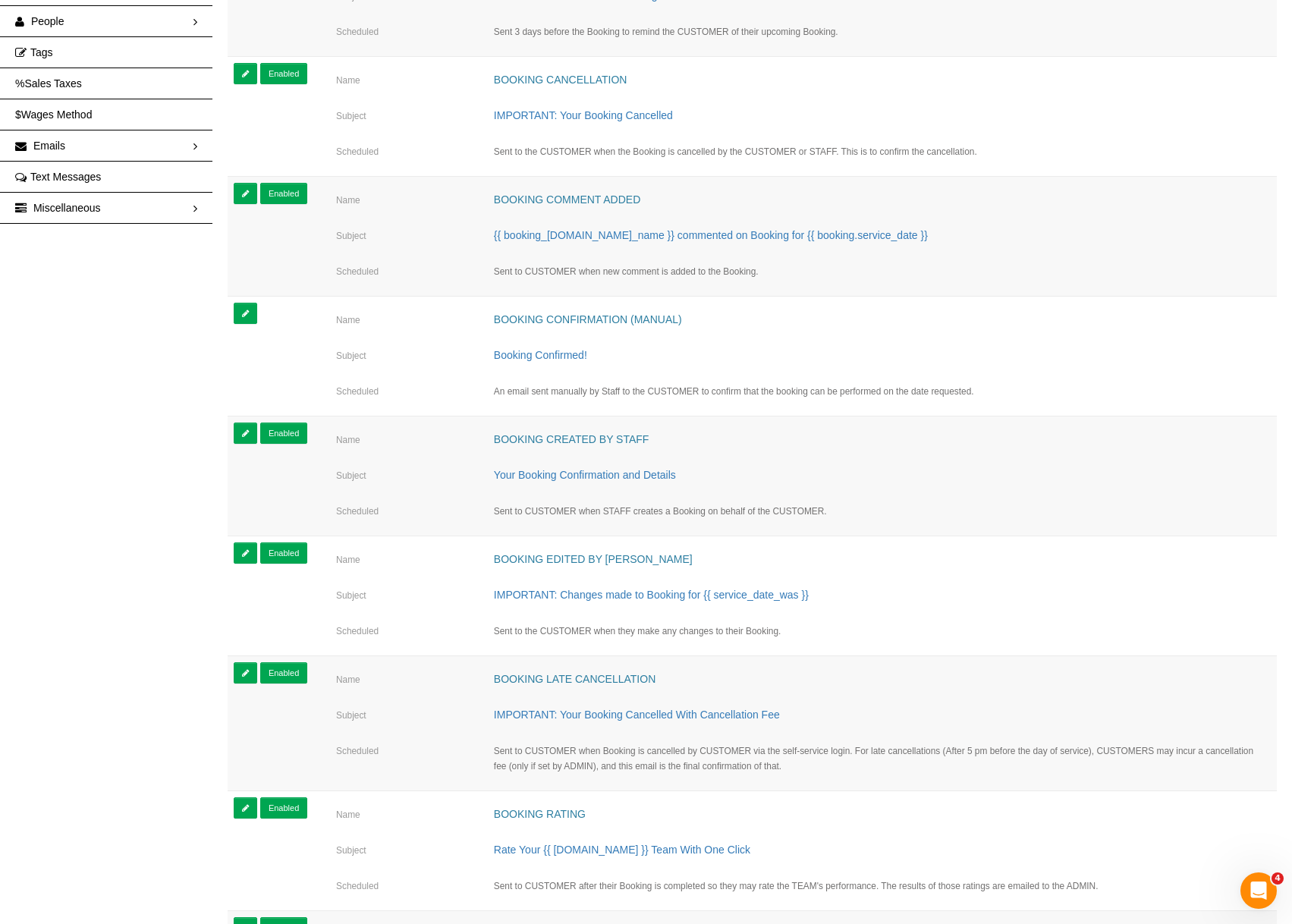
scroll to position [304, 0]
click at [244, 434] on icon at bounding box center [245, 432] width 7 height 8
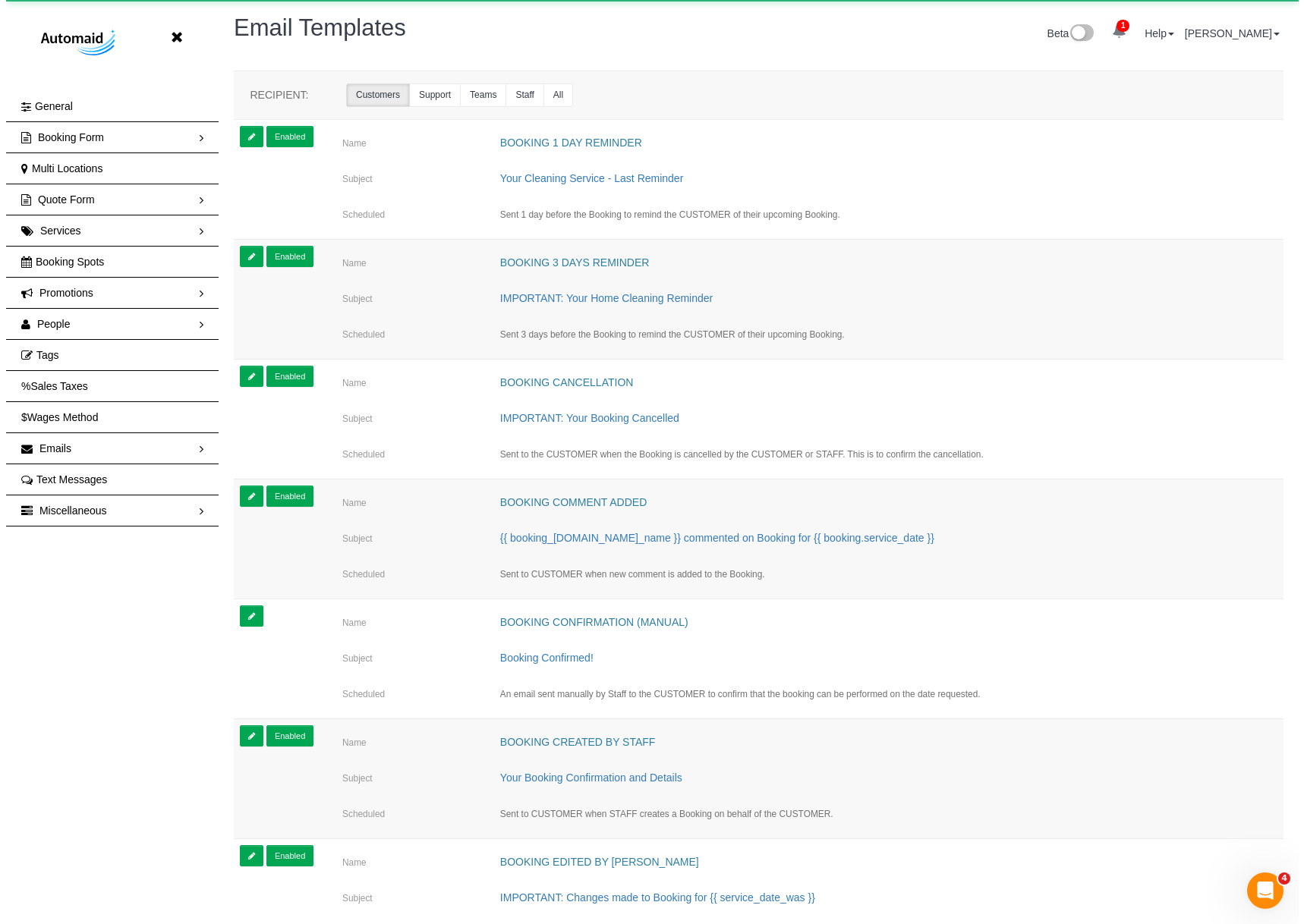
scroll to position [3333, 1292]
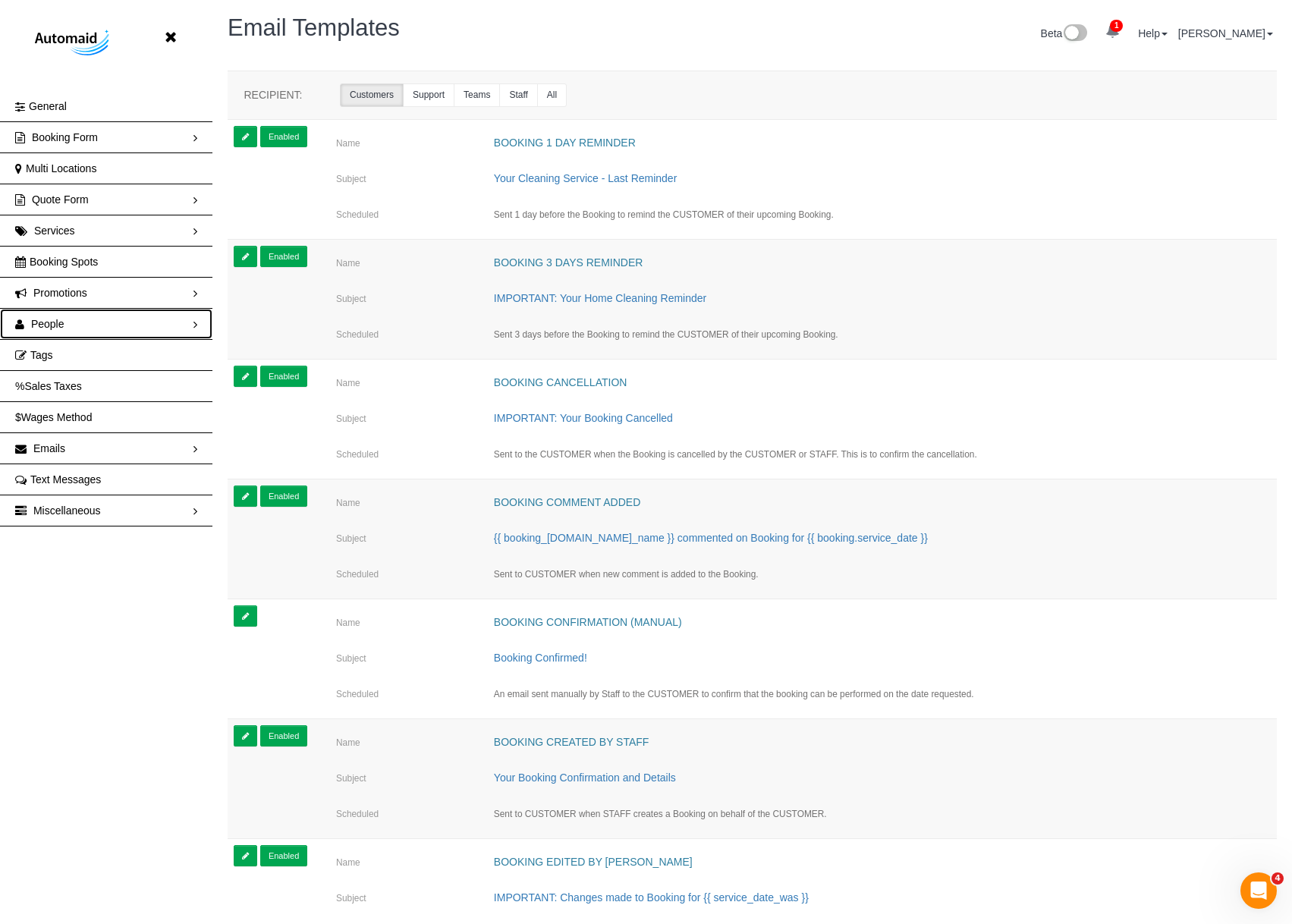
click at [84, 319] on link "People" at bounding box center [106, 324] width 213 height 30
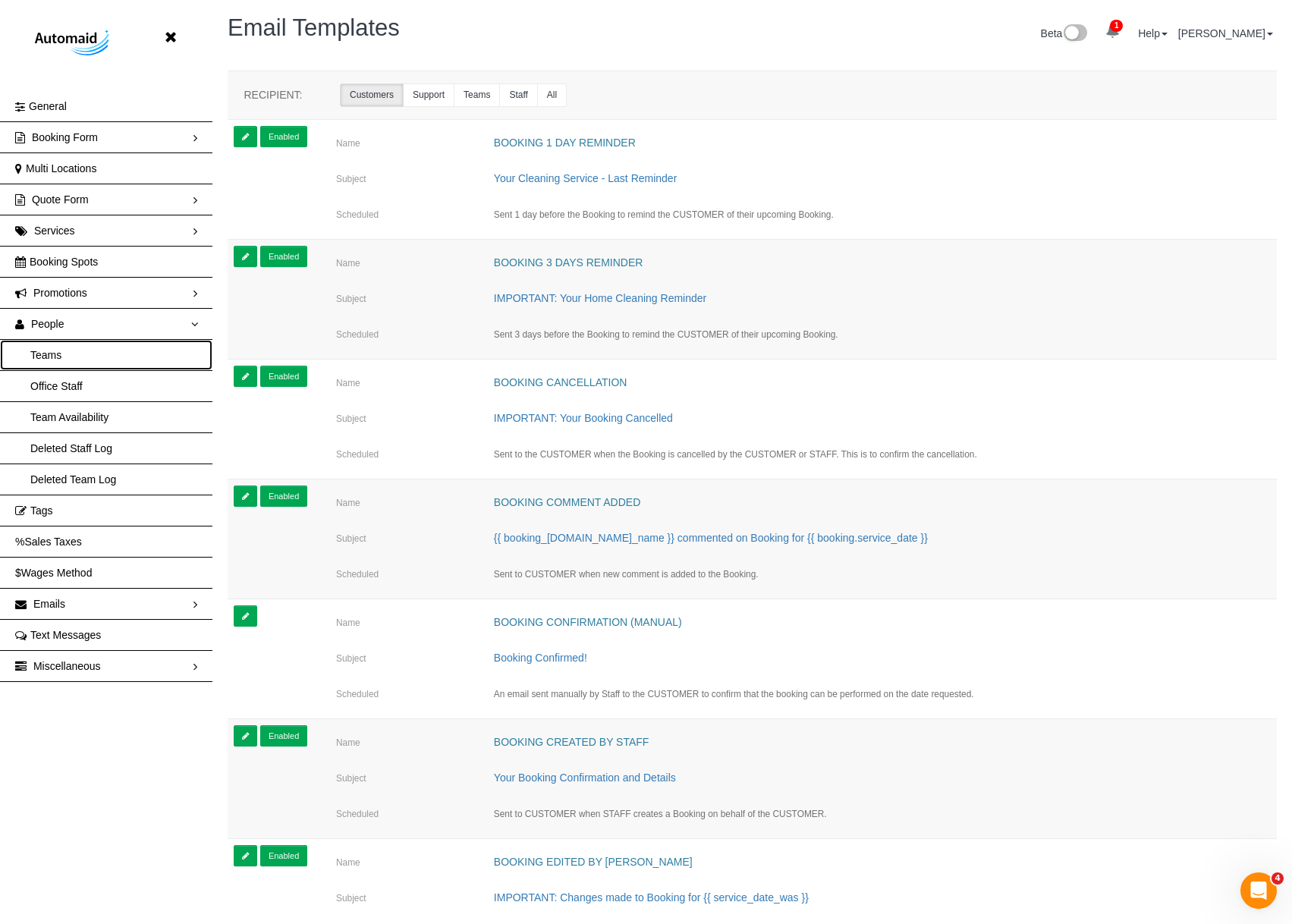
click at [66, 347] on link "Teams" at bounding box center [106, 355] width 213 height 30
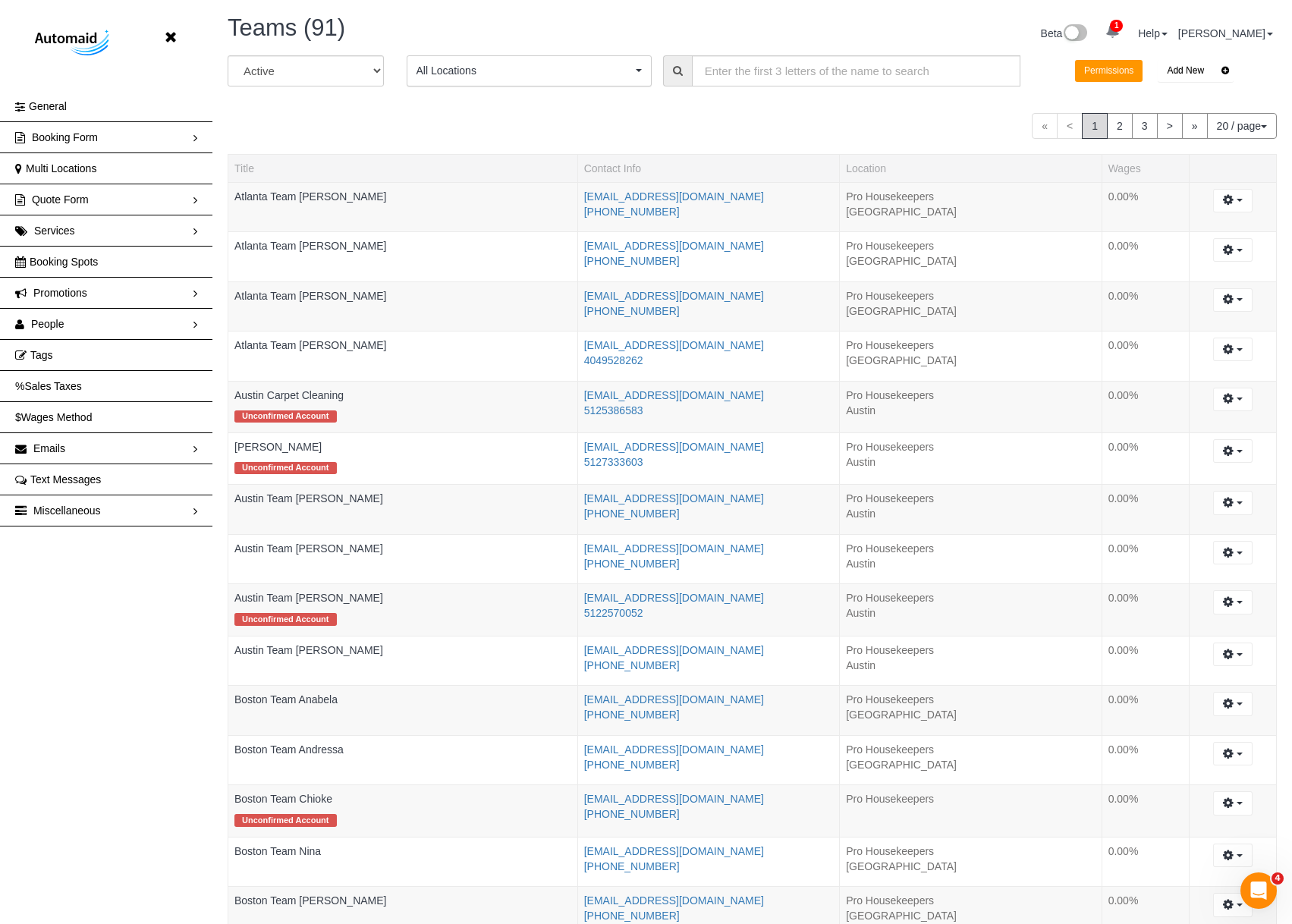
drag, startPoint x: 832, startPoint y: 51, endPoint x: 799, endPoint y: 122, distance: 78.3
click at [832, 51] on div "Beta 1 Your Notifications You have 0 alerts × You have 14 to charge for [DATE] …" at bounding box center [1021, 35] width 536 height 40
click at [812, 71] on input "text" at bounding box center [857, 71] width 329 height 31
type input "orlando"
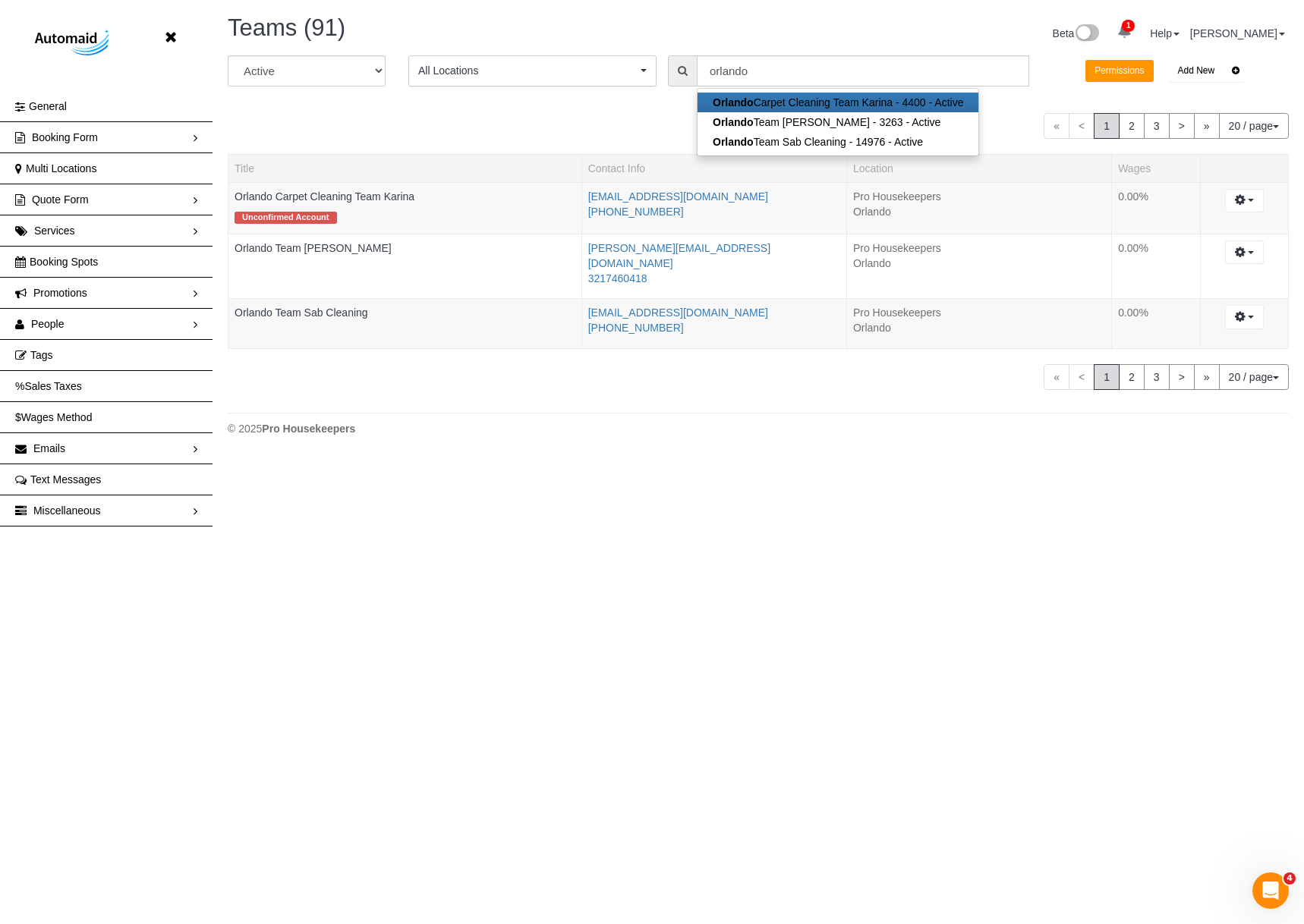
click at [488, 124] on div "« < 1 2 3 > » 20 / page 10 / page 20 / page 30 / page 40 / page 50 / page 100 /…" at bounding box center [758, 126] width 1061 height 26
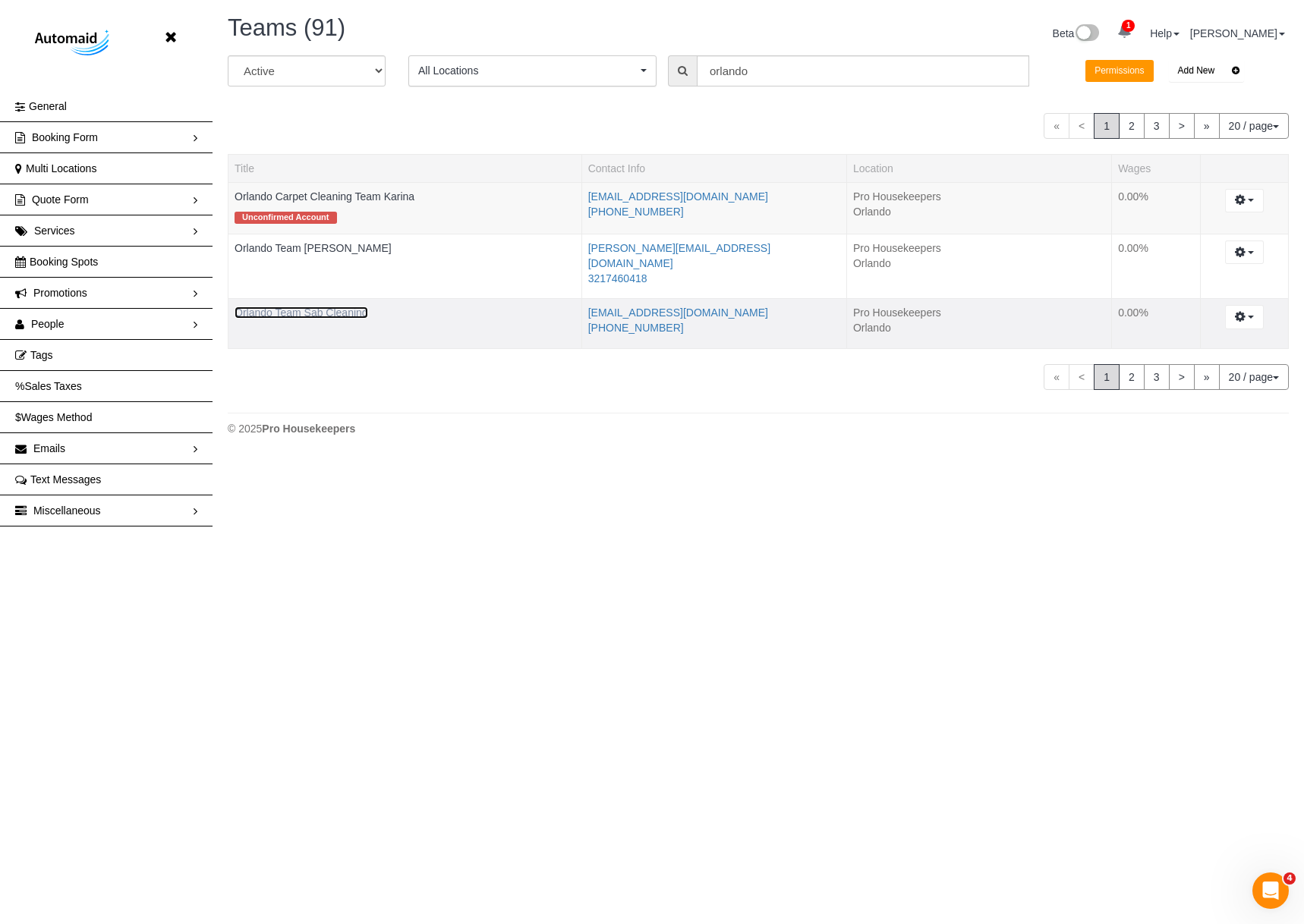
click at [313, 307] on link "Orlando Team Sab Cleaning" at bounding box center [301, 313] width 133 height 12
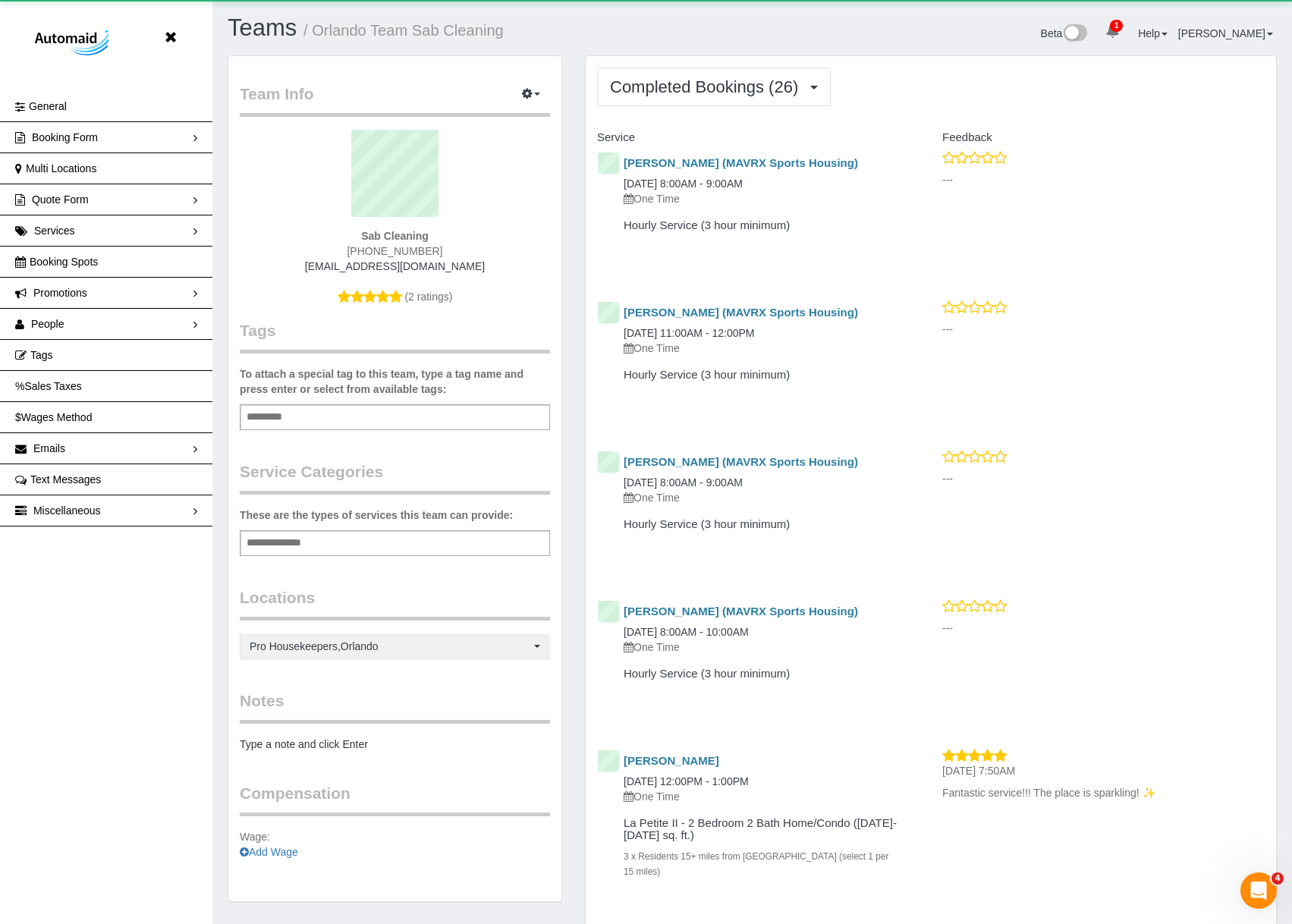
scroll to position [4087, 1292]
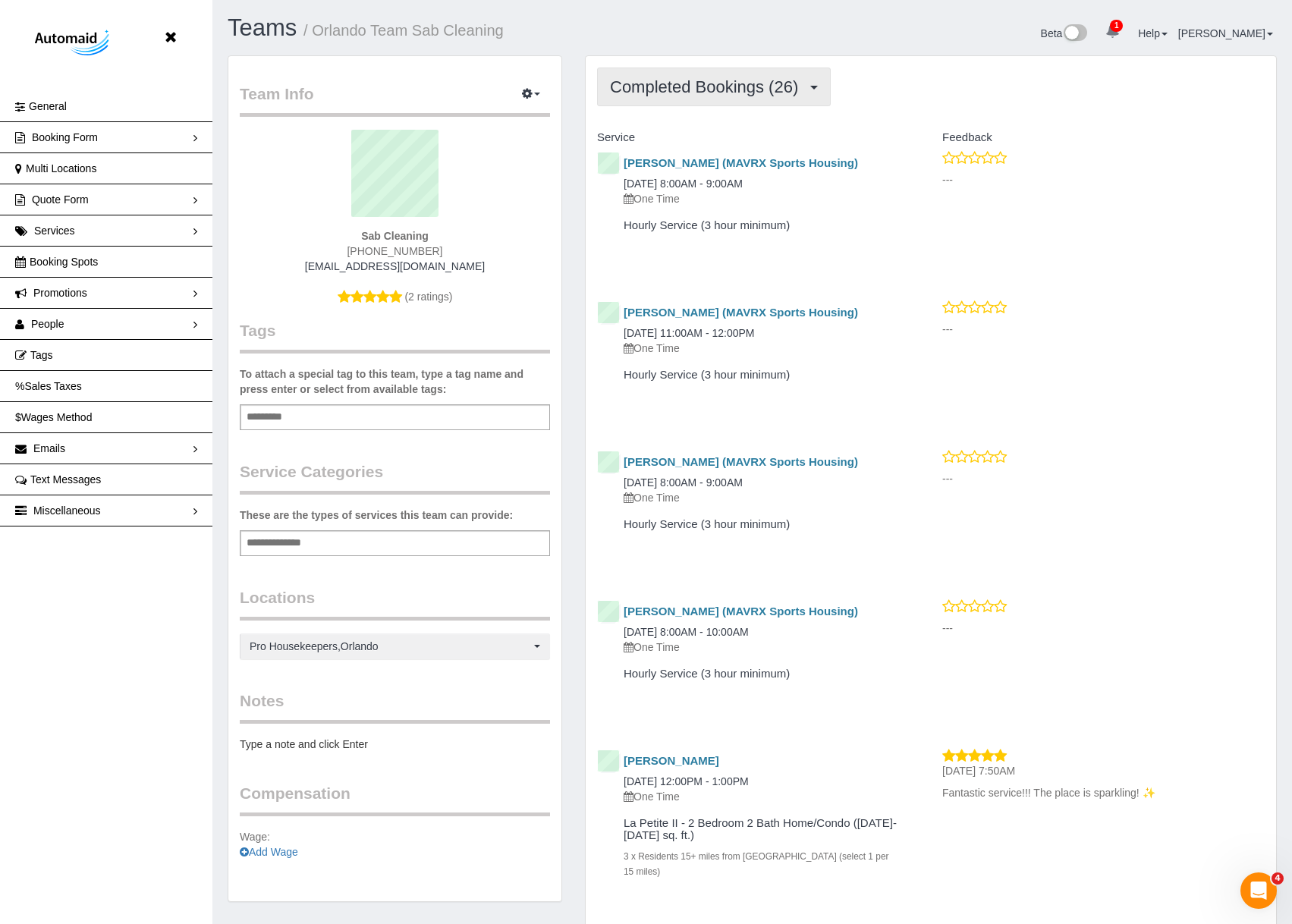
click at [773, 83] on span "Completed Bookings (26)" at bounding box center [708, 87] width 196 height 19
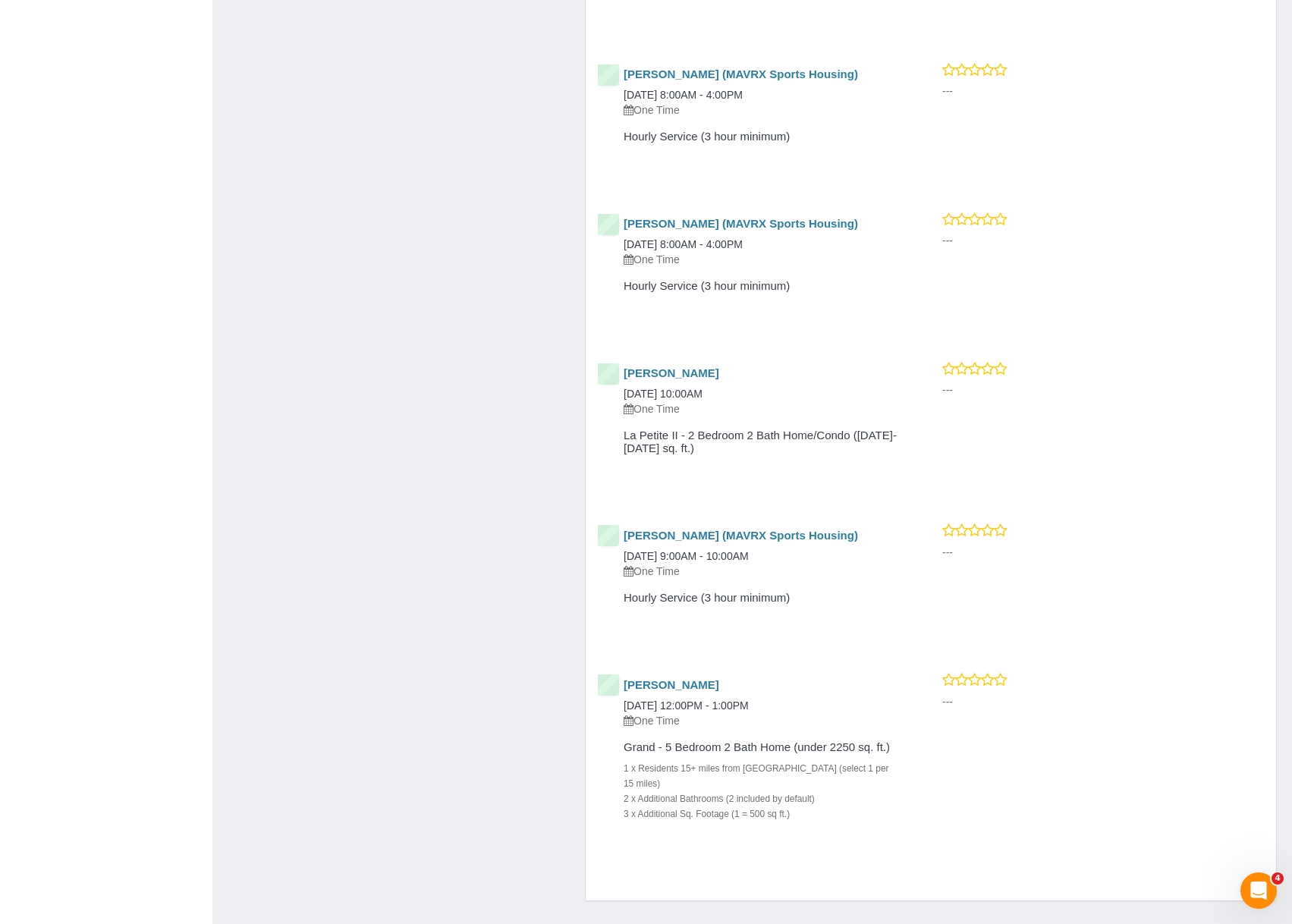
scroll to position [4236, 1292]
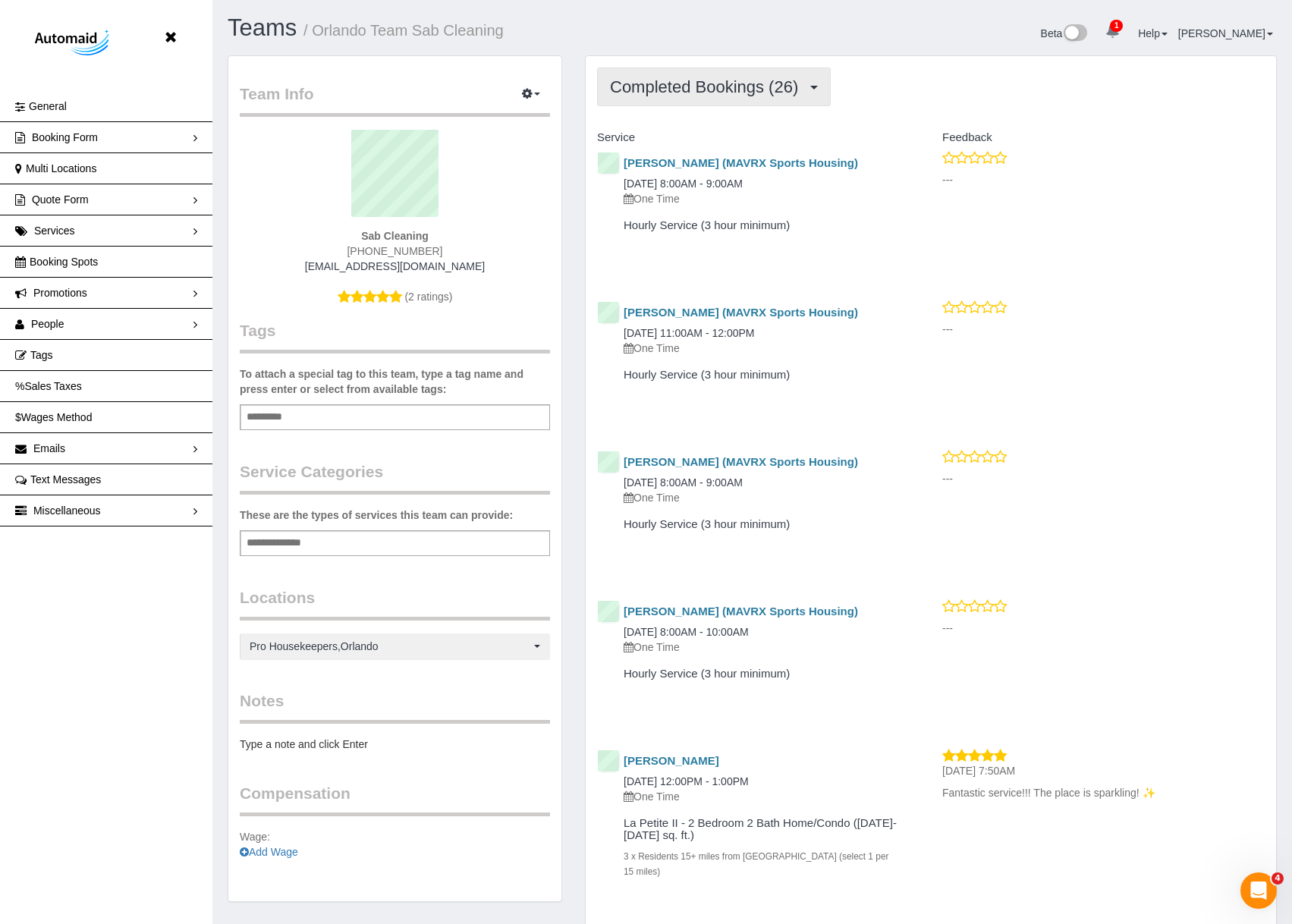
click at [698, 90] on span "Completed Bookings (26)" at bounding box center [708, 87] width 196 height 19
click at [703, 141] on link "Upcoming Bookings (1)" at bounding box center [680, 142] width 164 height 19
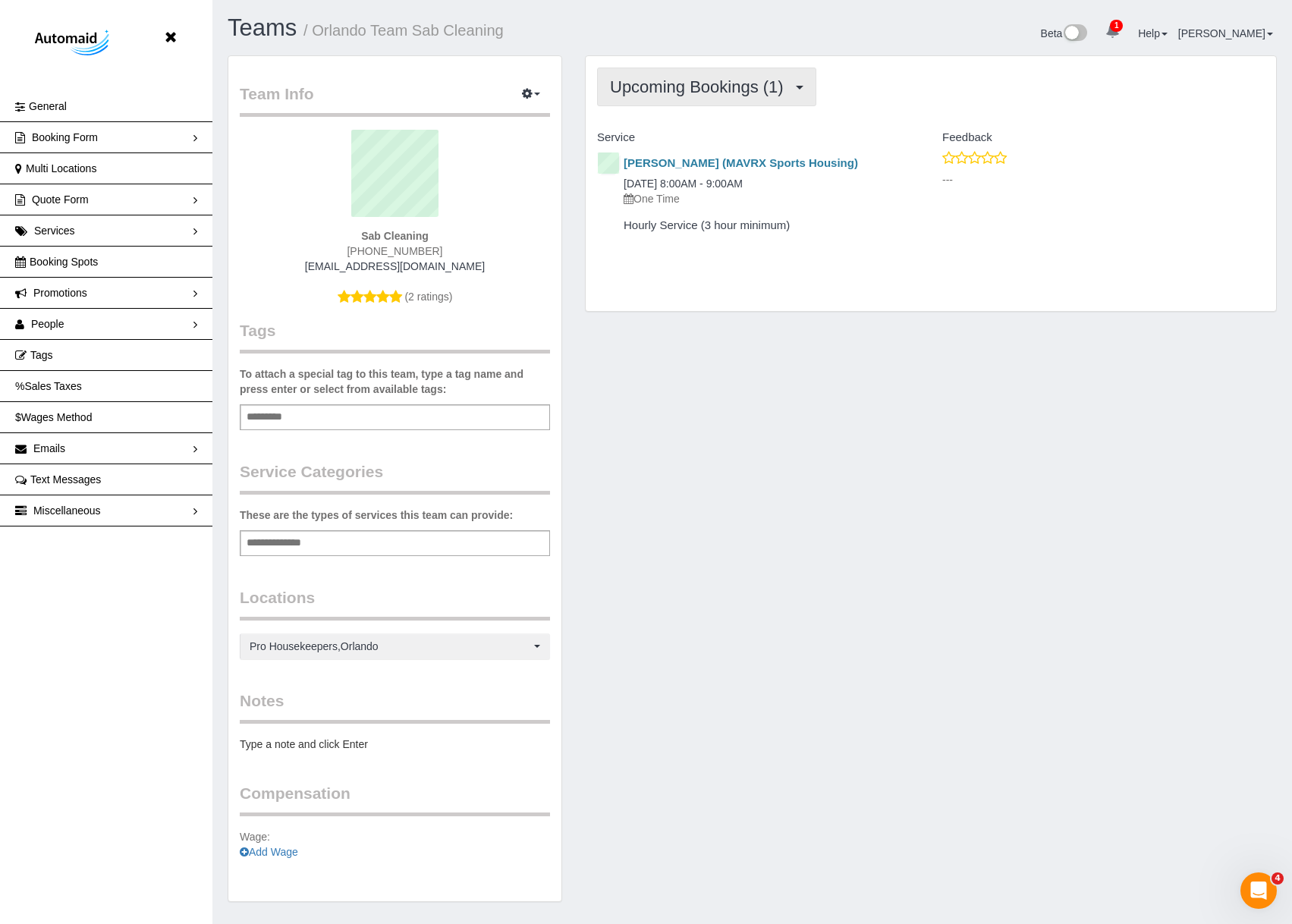
click at [777, 90] on span "Upcoming Bookings (1)" at bounding box center [700, 87] width 181 height 19
click at [670, 197] on link "Feedback (2)" at bounding box center [680, 195] width 164 height 19
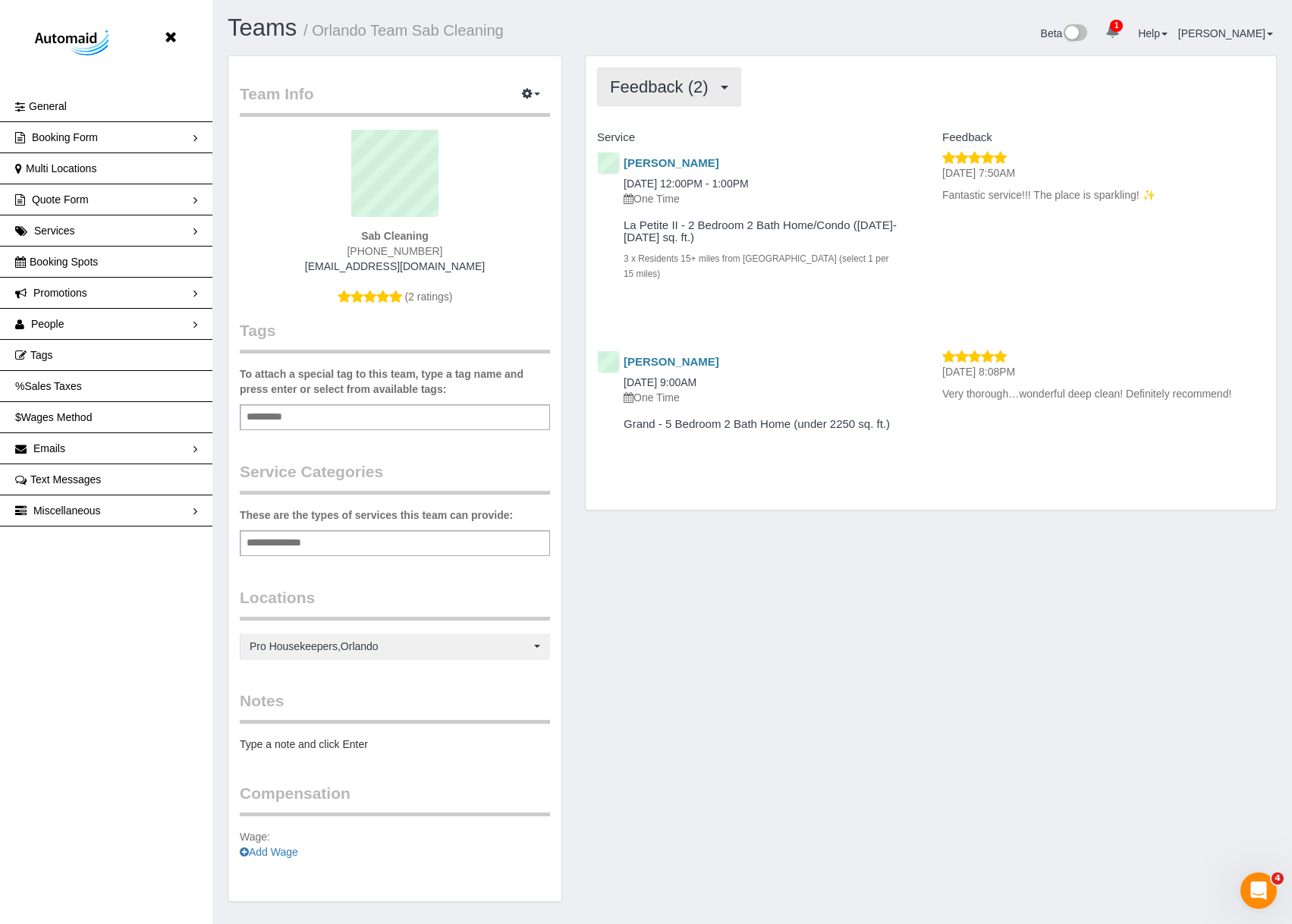
click at [707, 72] on button "Feedback (2)" at bounding box center [669, 87] width 144 height 39
click at [678, 113] on link "Completed Bookings (26)" at bounding box center [680, 121] width 164 height 19
click at [934, 29] on div "Beta 1 Your Notifications You have 0 alerts × You have 14 to charge for [DATE] …" at bounding box center [1021, 35] width 536 height 40
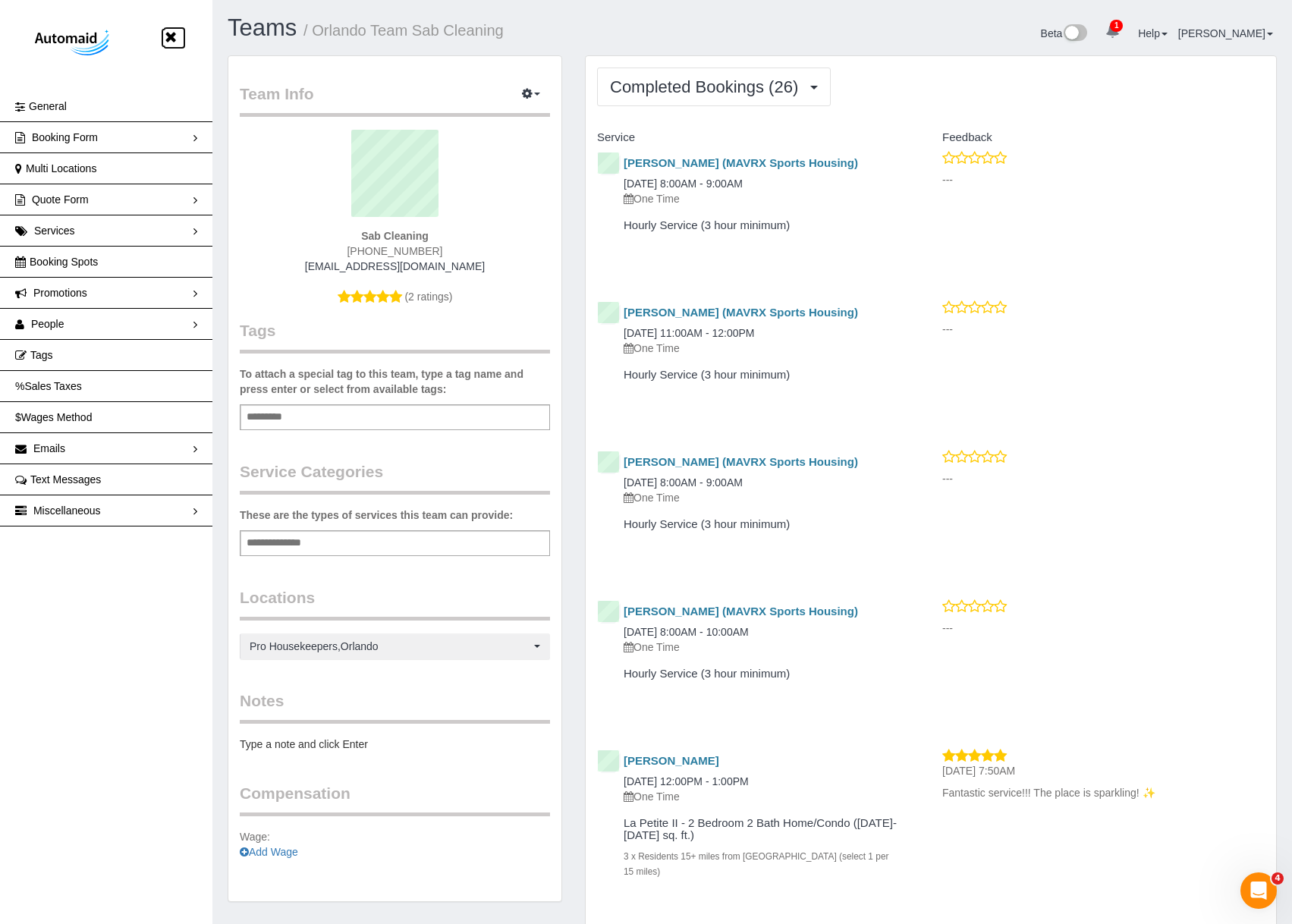
click at [177, 39] on icon at bounding box center [170, 37] width 19 height 19
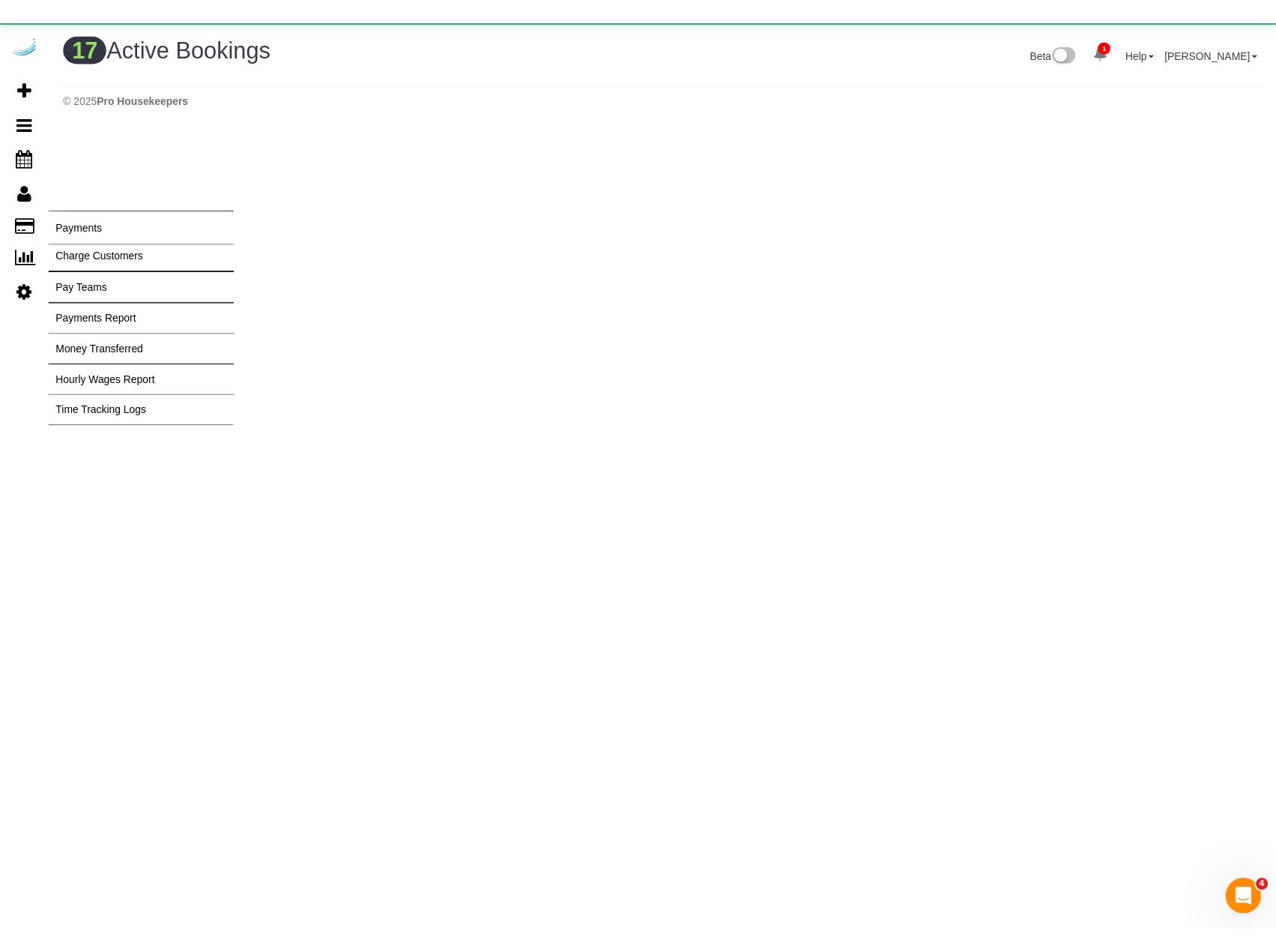
scroll to position [1778, 1276]
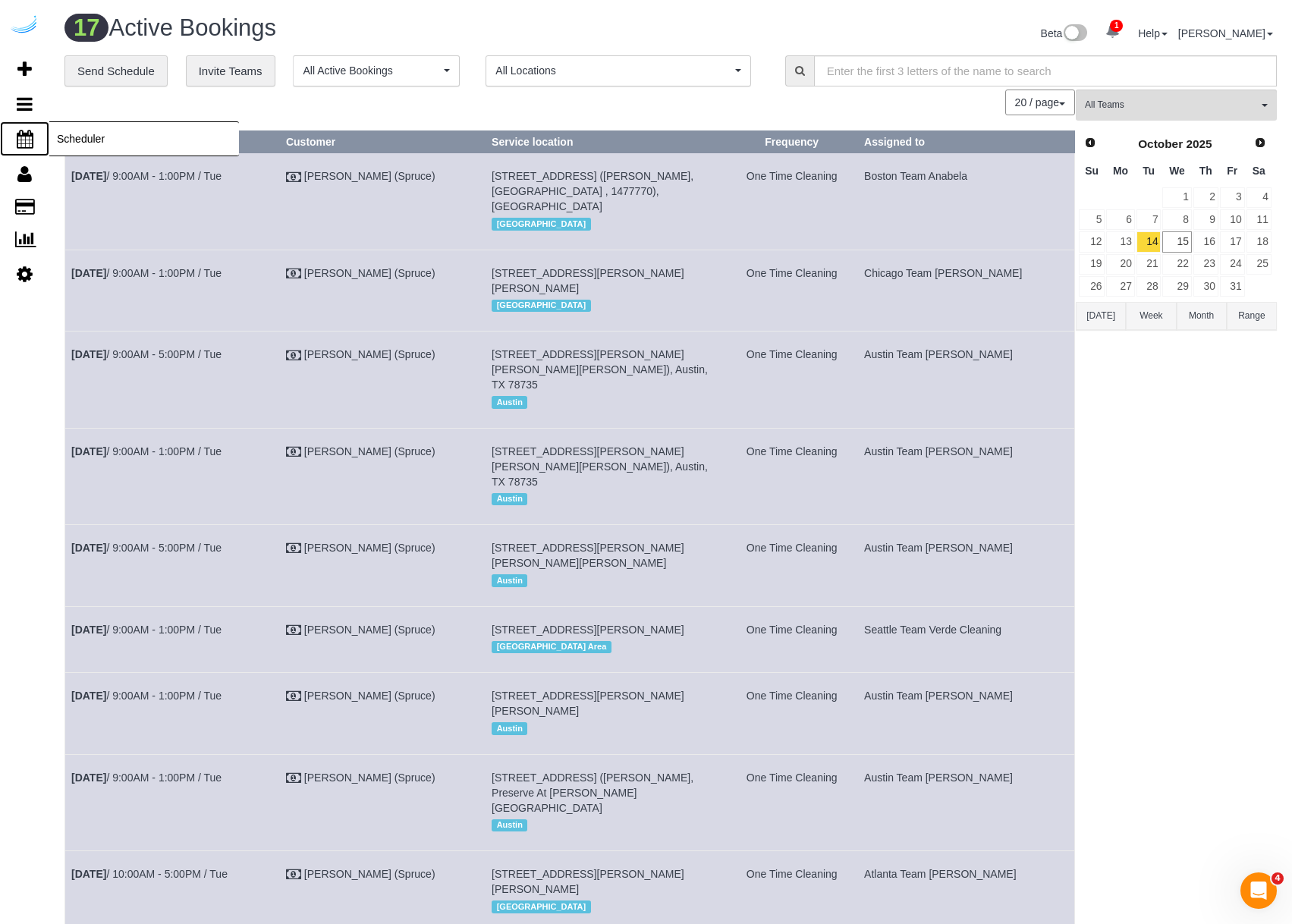
click at [75, 145] on span "Scheduler" at bounding box center [143, 138] width 190 height 35
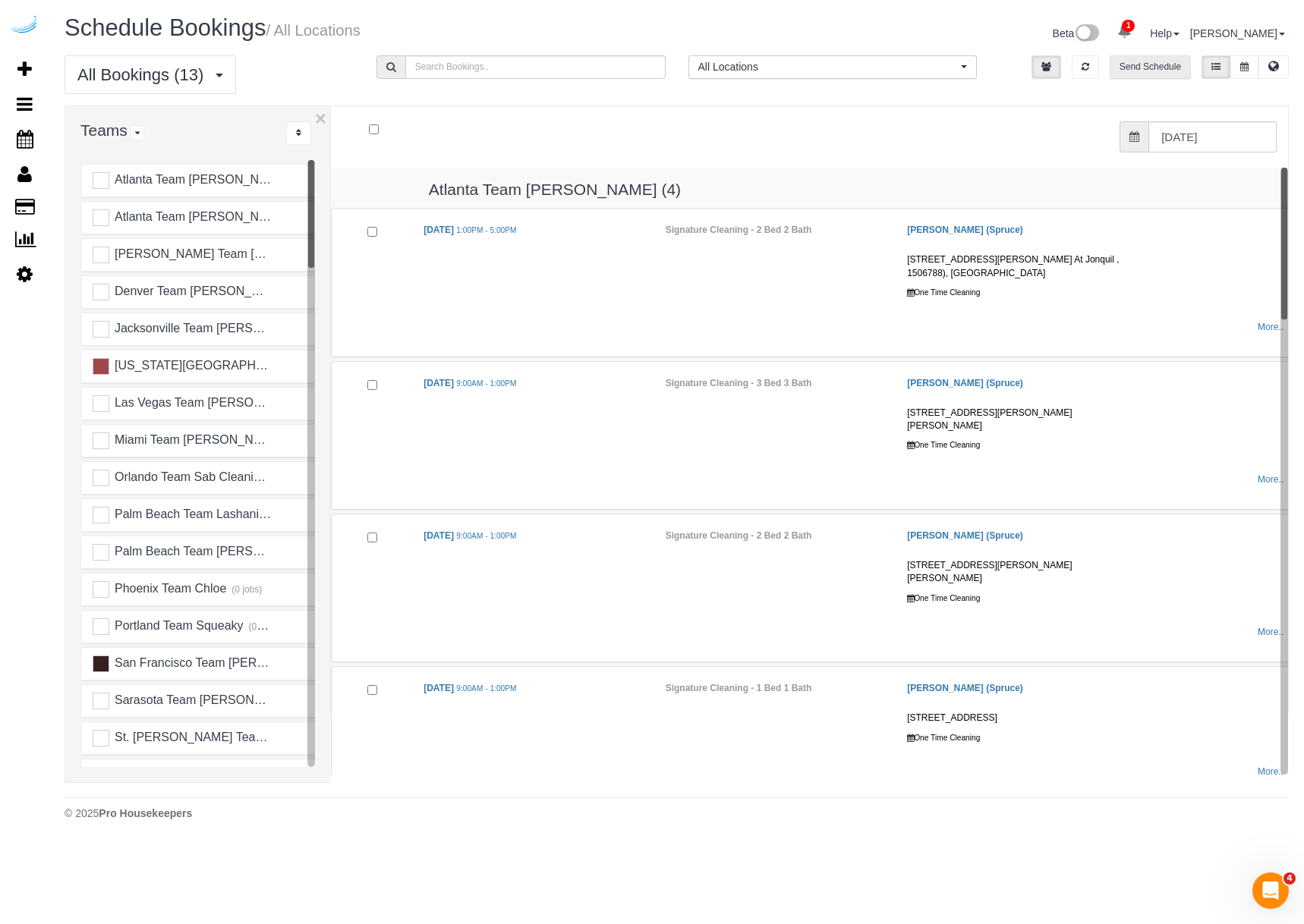
click at [1151, 62] on button "Send Schedule" at bounding box center [1150, 67] width 81 height 24
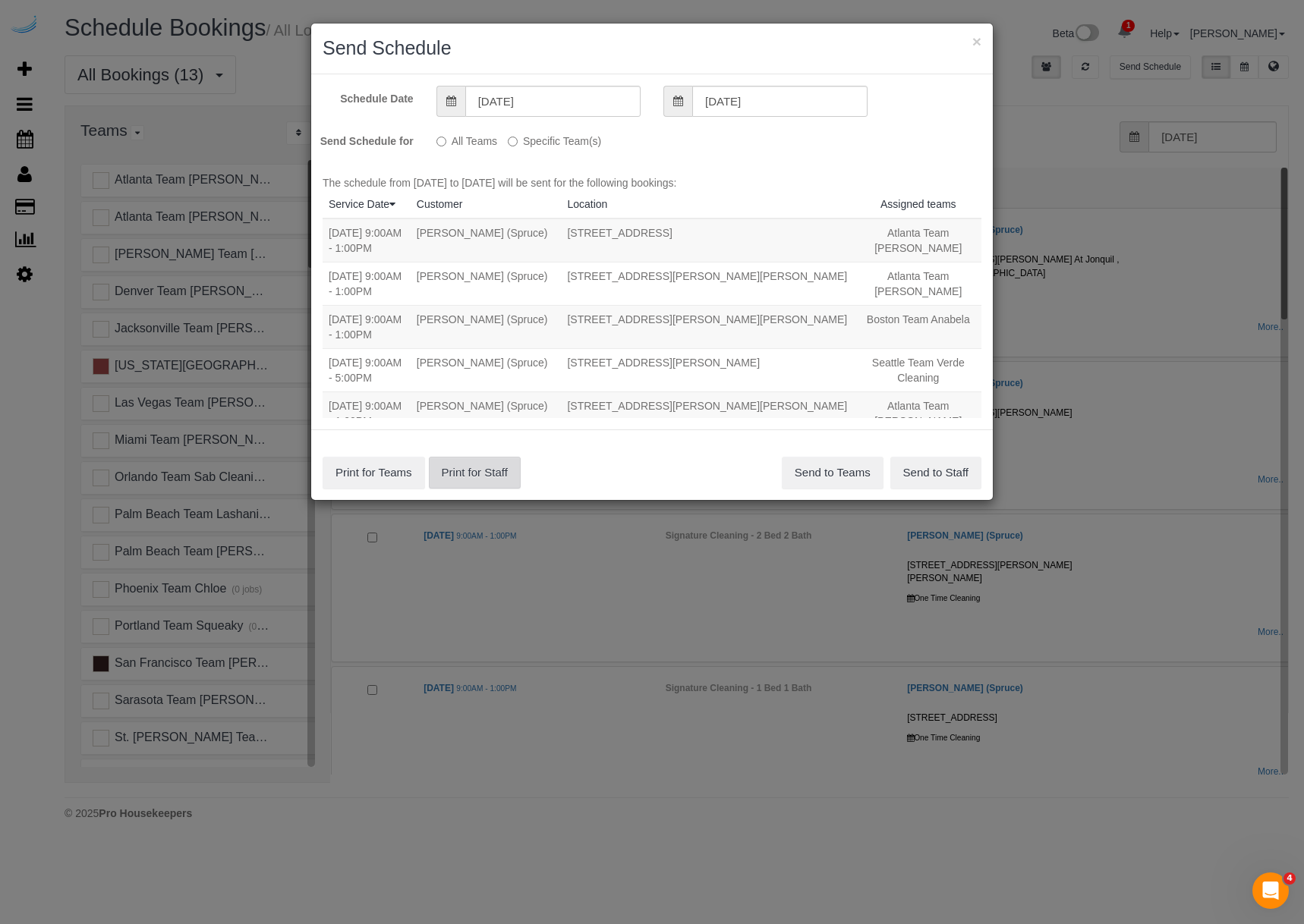
click at [469, 467] on button "Print for Staff" at bounding box center [474, 473] width 92 height 32
click at [1097, 73] on div "× Send Schedule Schedule Date [DATE] [DATE] Send Schedule for All Teams Specifi…" at bounding box center [652, 462] width 1304 height 924
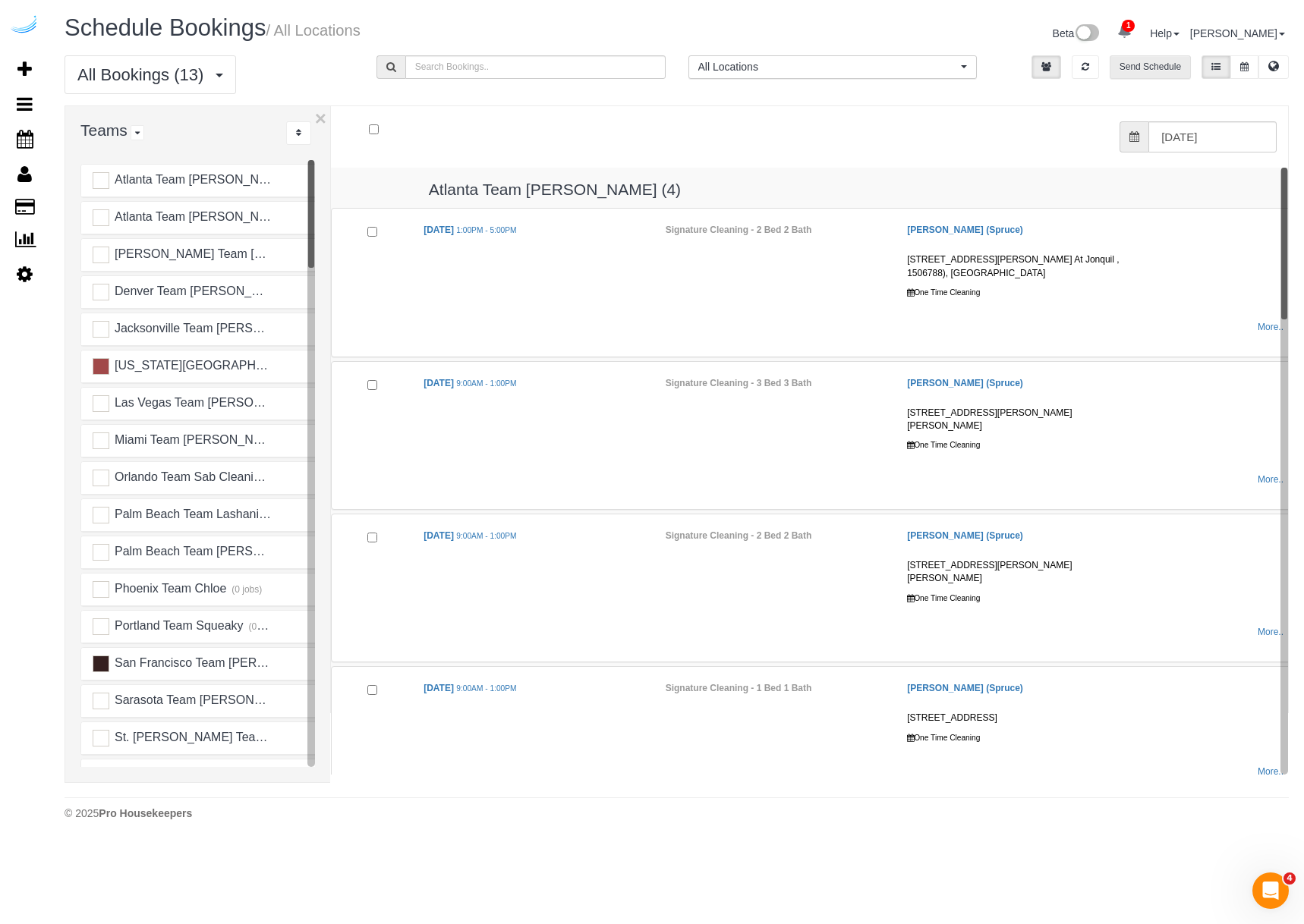
click at [1128, 73] on button "Send Schedule" at bounding box center [1150, 67] width 81 height 24
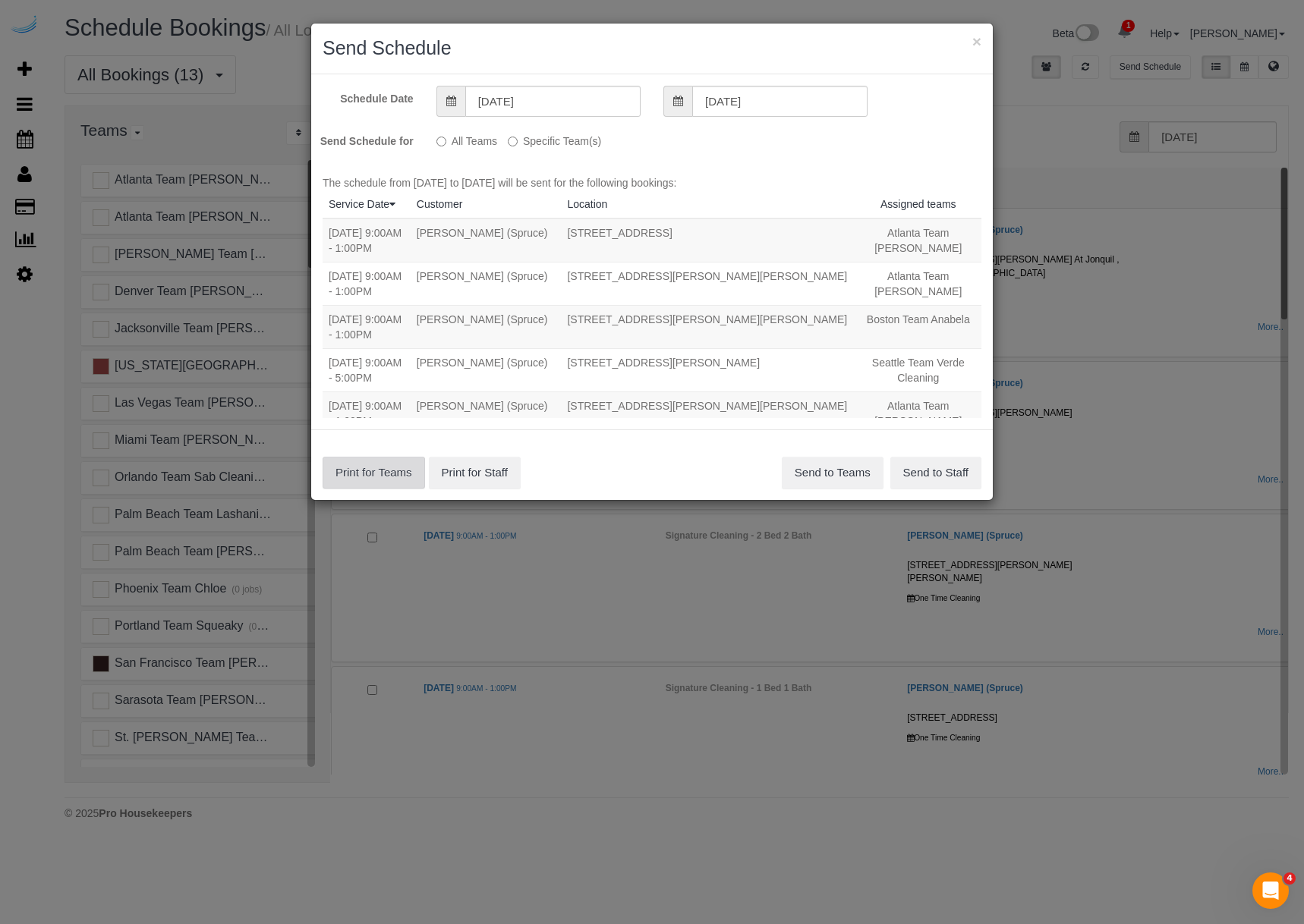
click at [366, 472] on button "Print for Teams" at bounding box center [373, 473] width 102 height 32
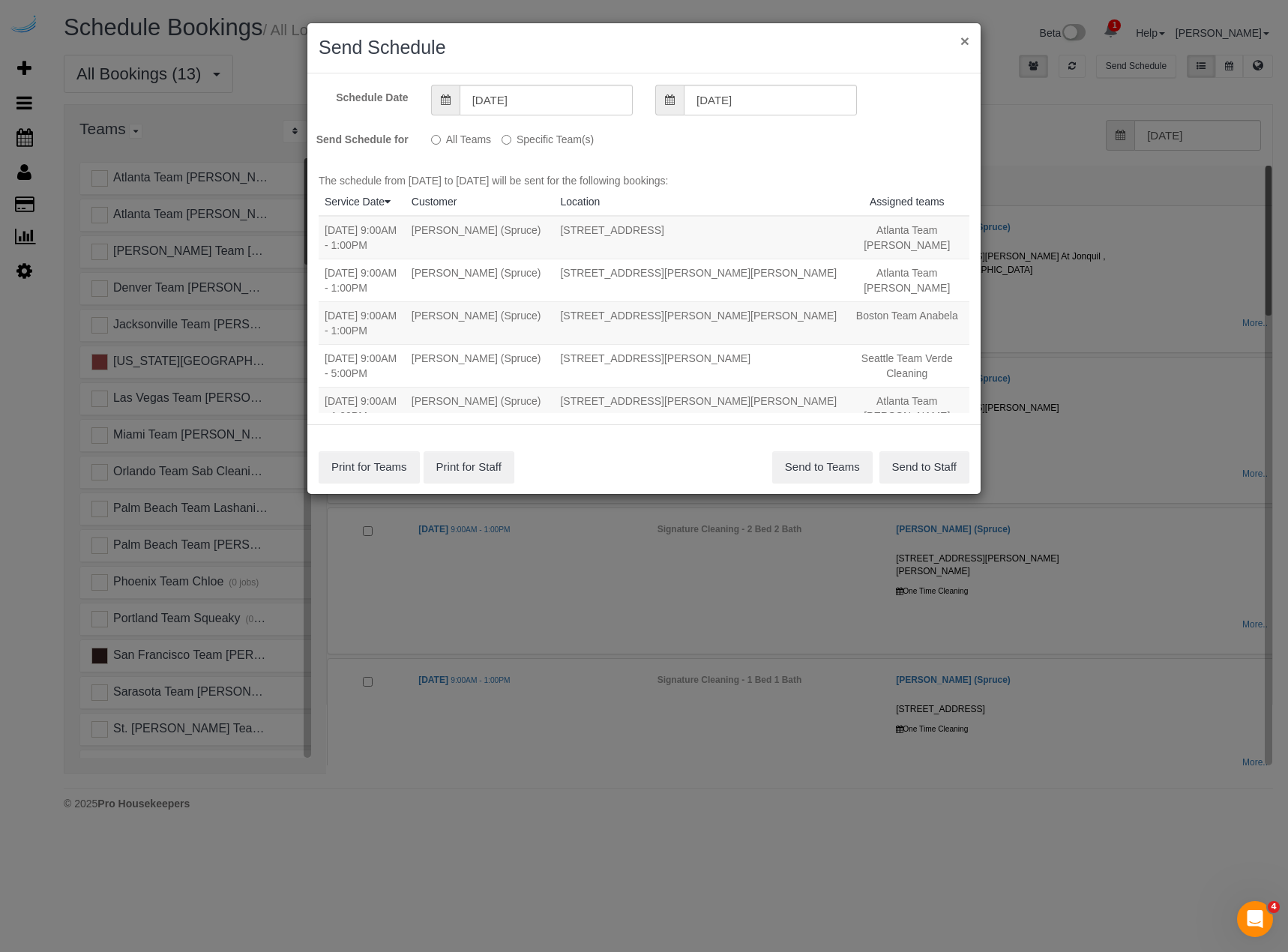
click at [964, 33] on button "×" at bounding box center [965, 41] width 9 height 16
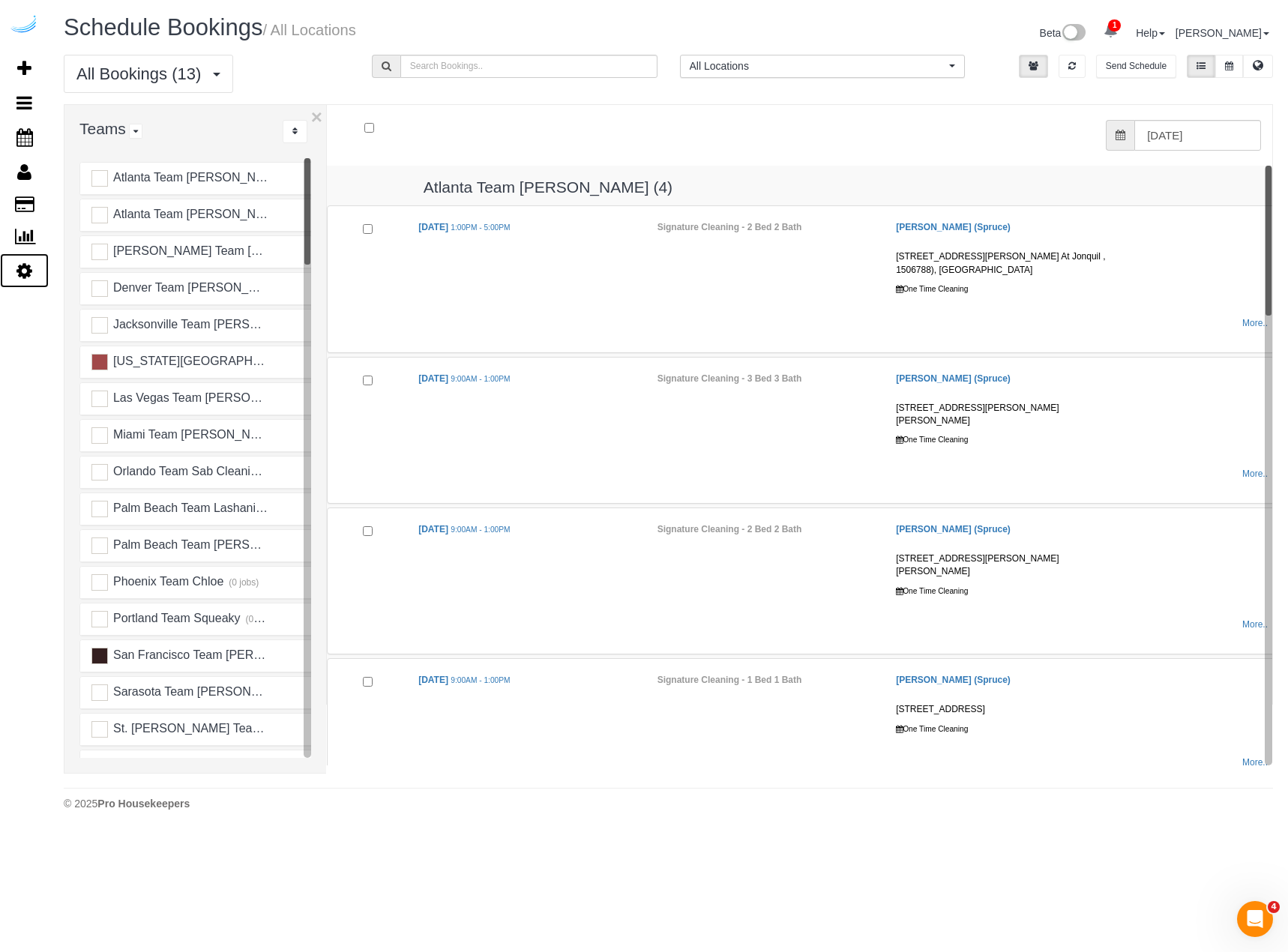
click at [26, 282] on link "Settings" at bounding box center [24, 270] width 48 height 34
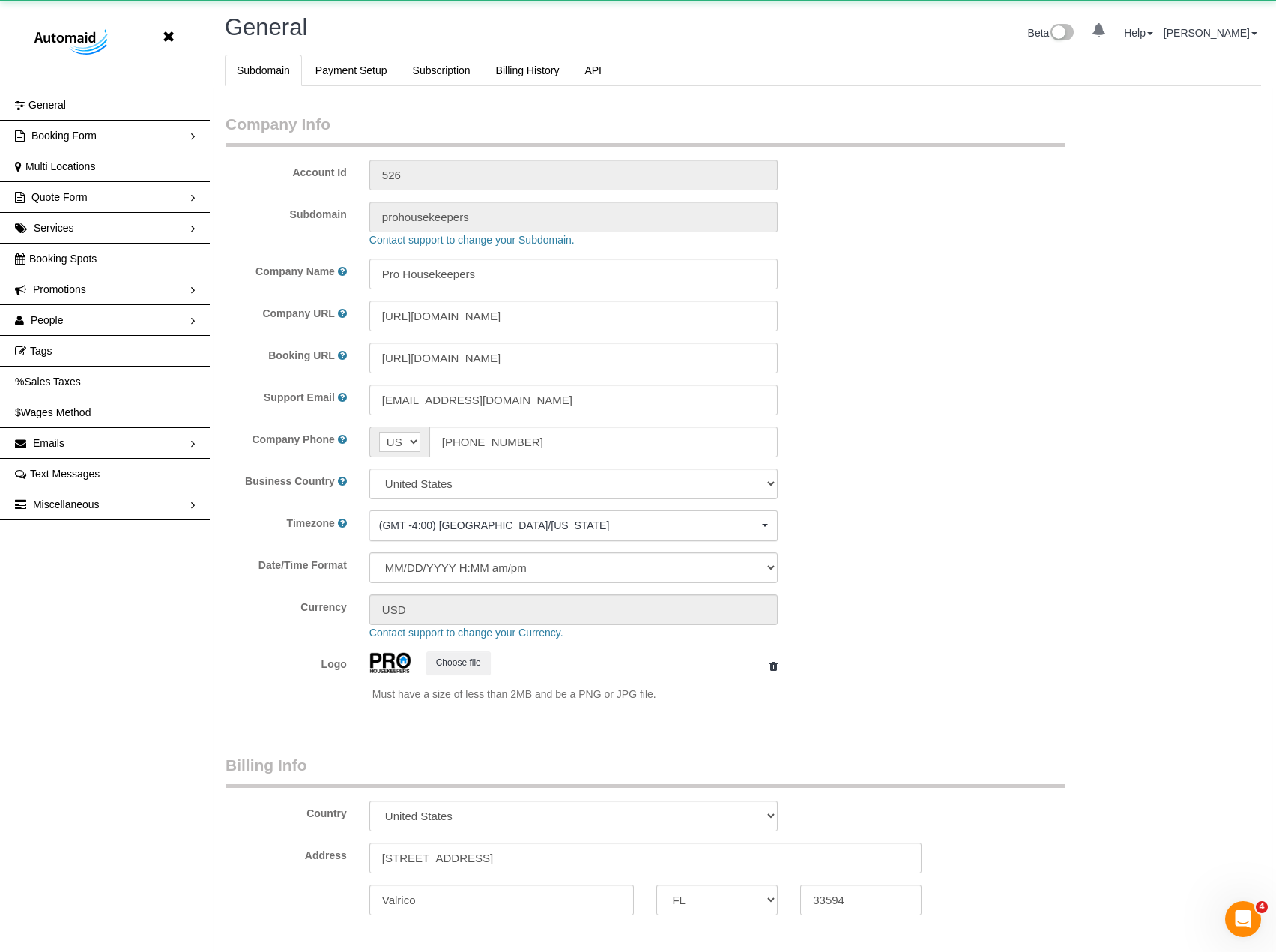
select select "1"
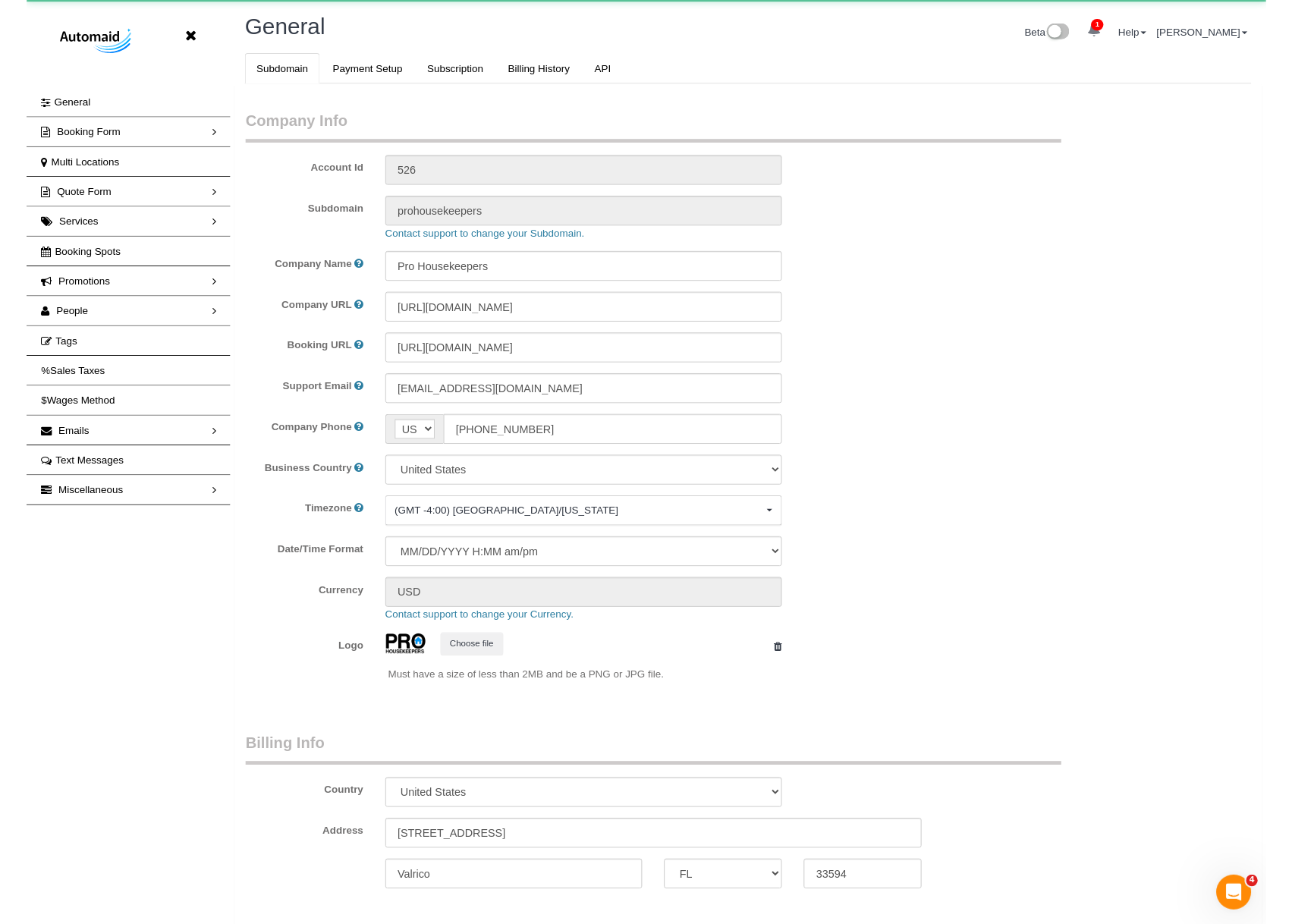
scroll to position [3345, 1292]
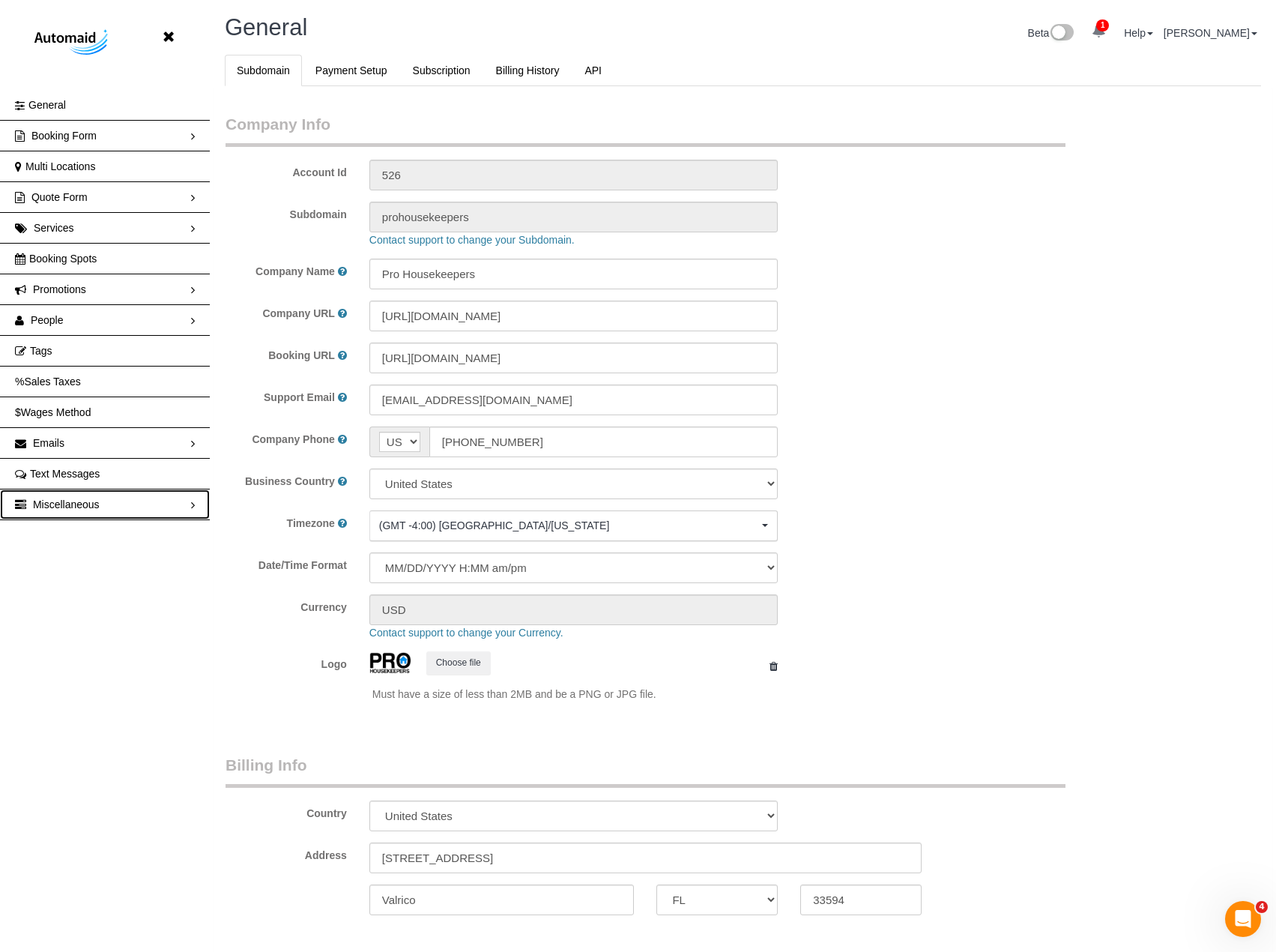
click at [110, 497] on link "Miscellaneous" at bounding box center [105, 505] width 210 height 30
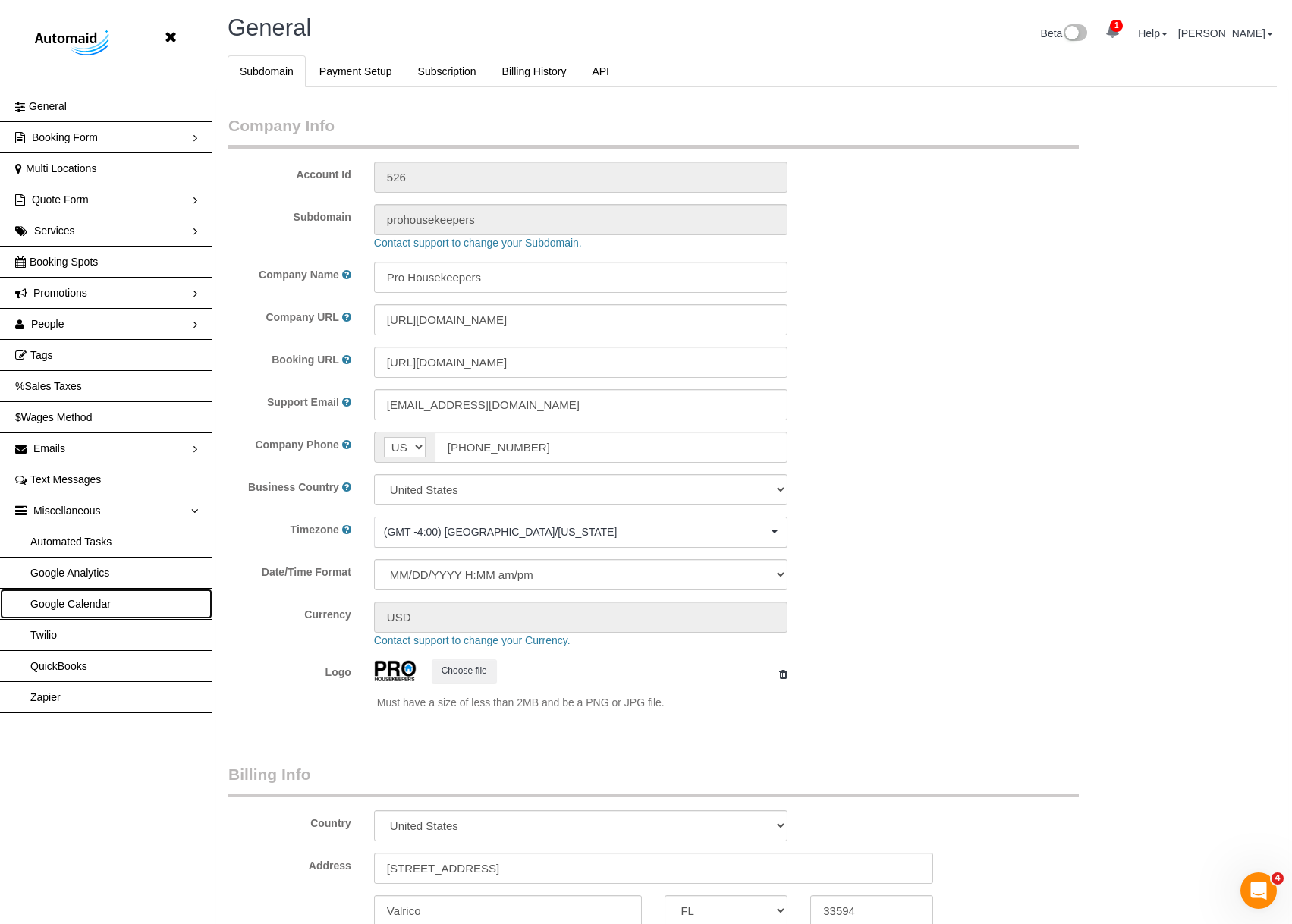
click at [91, 594] on link "Google Calendar" at bounding box center [106, 604] width 213 height 30
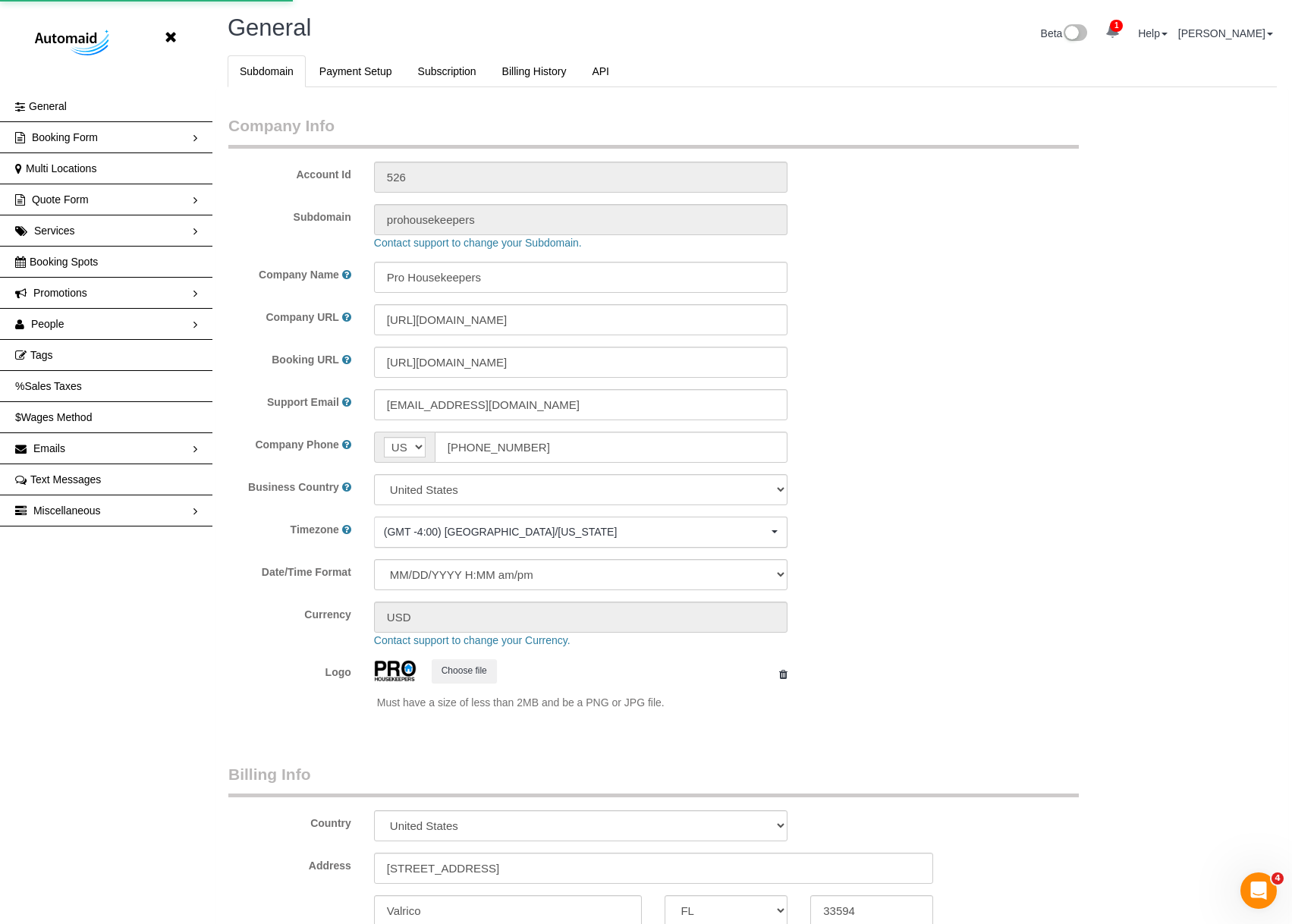
scroll to position [75434, 74581]
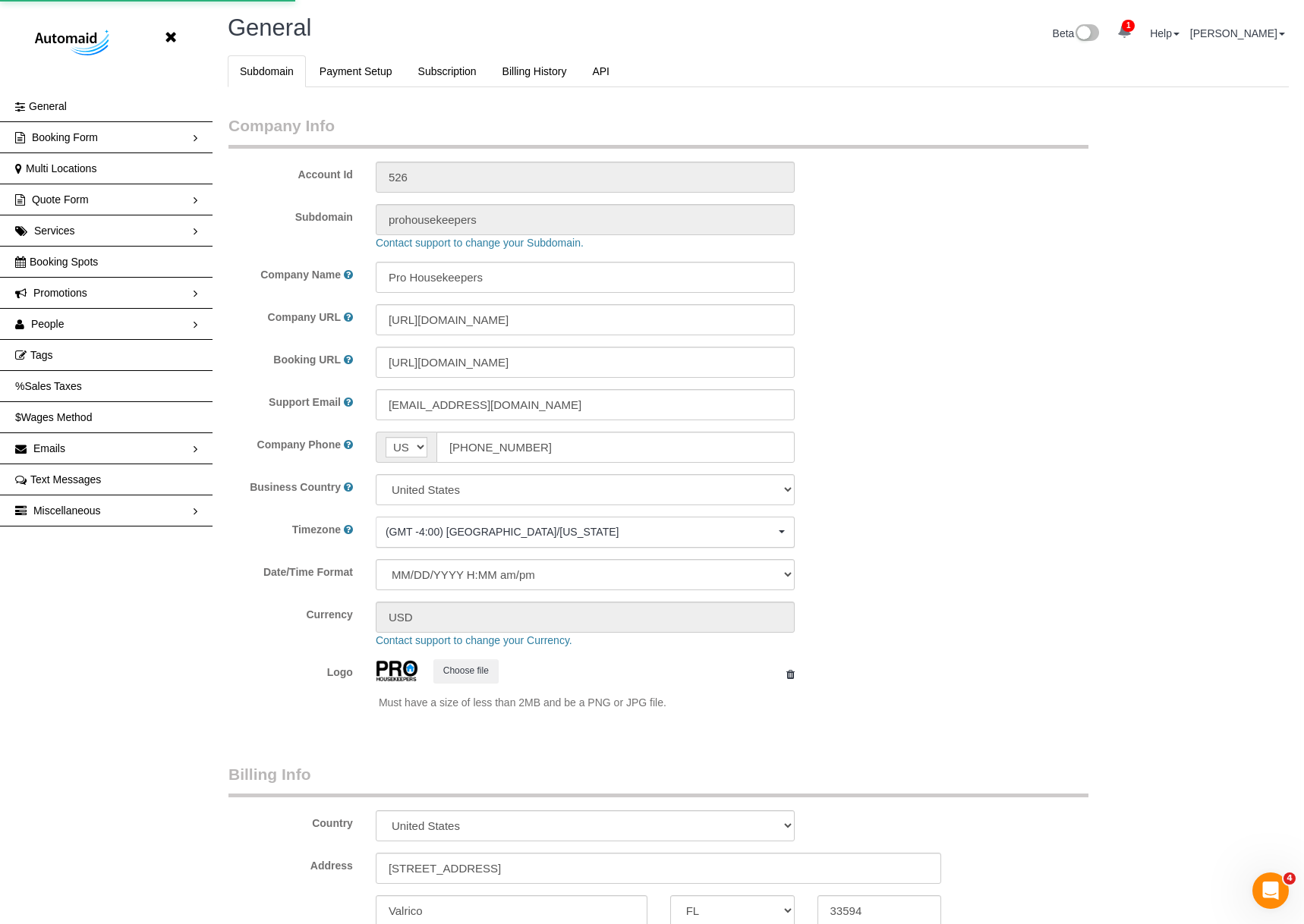
select select "string:[EMAIL_ADDRESS][DOMAIN_NAME]"
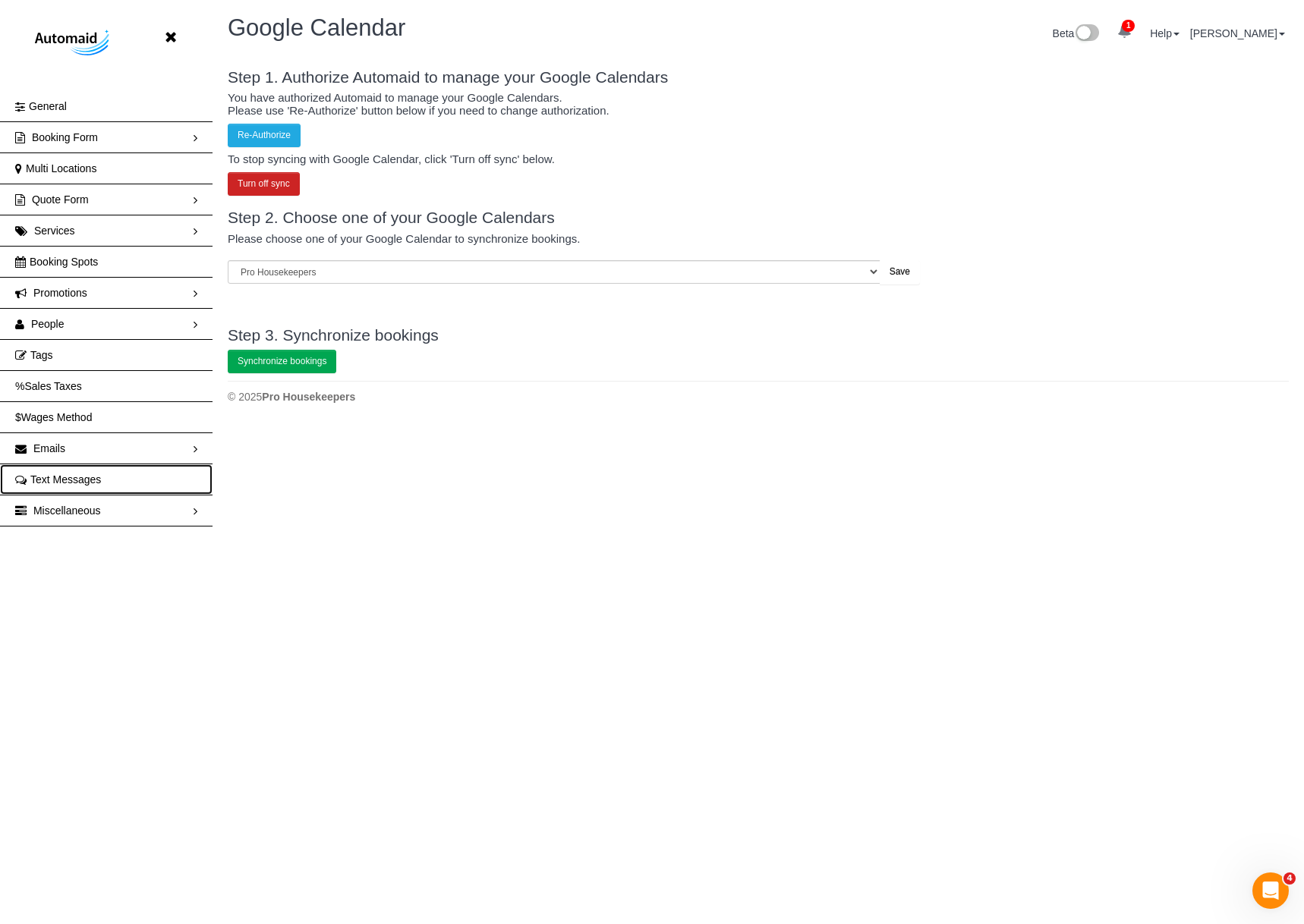
click at [98, 493] on link "Text Messages" at bounding box center [106, 480] width 213 height 30
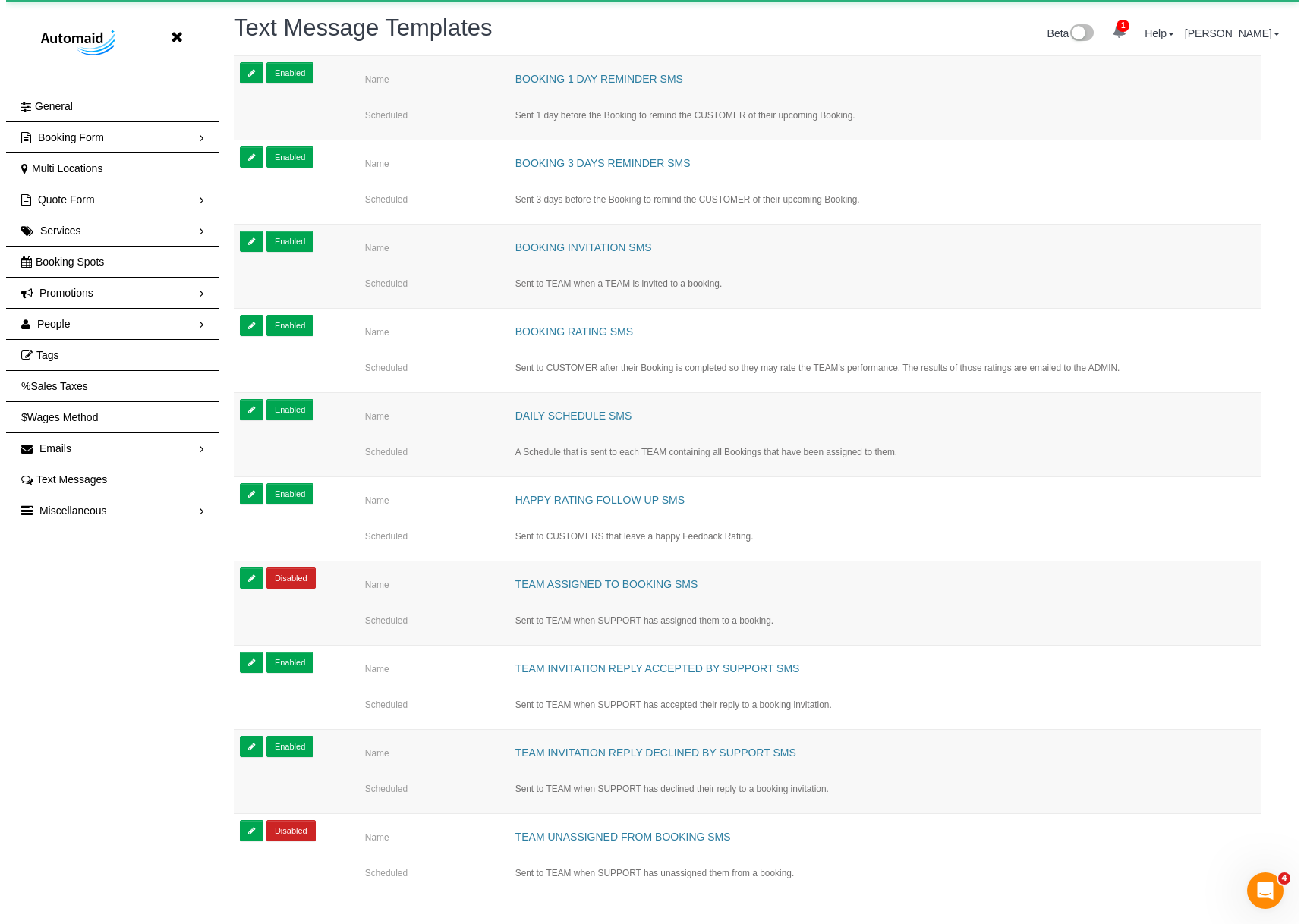
scroll to position [980, 1292]
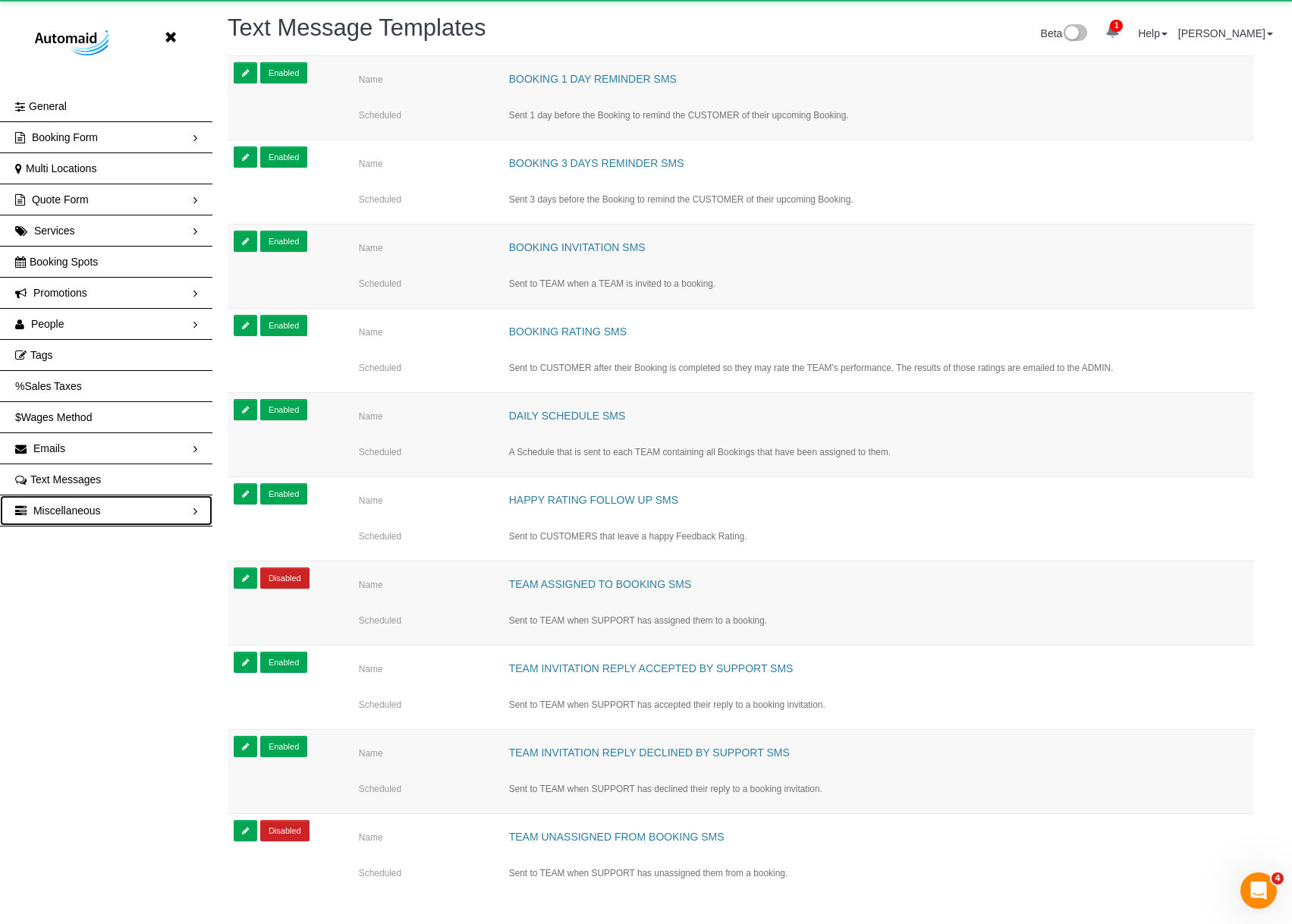
click at [111, 508] on link "Miscellaneous" at bounding box center [106, 511] width 213 height 30
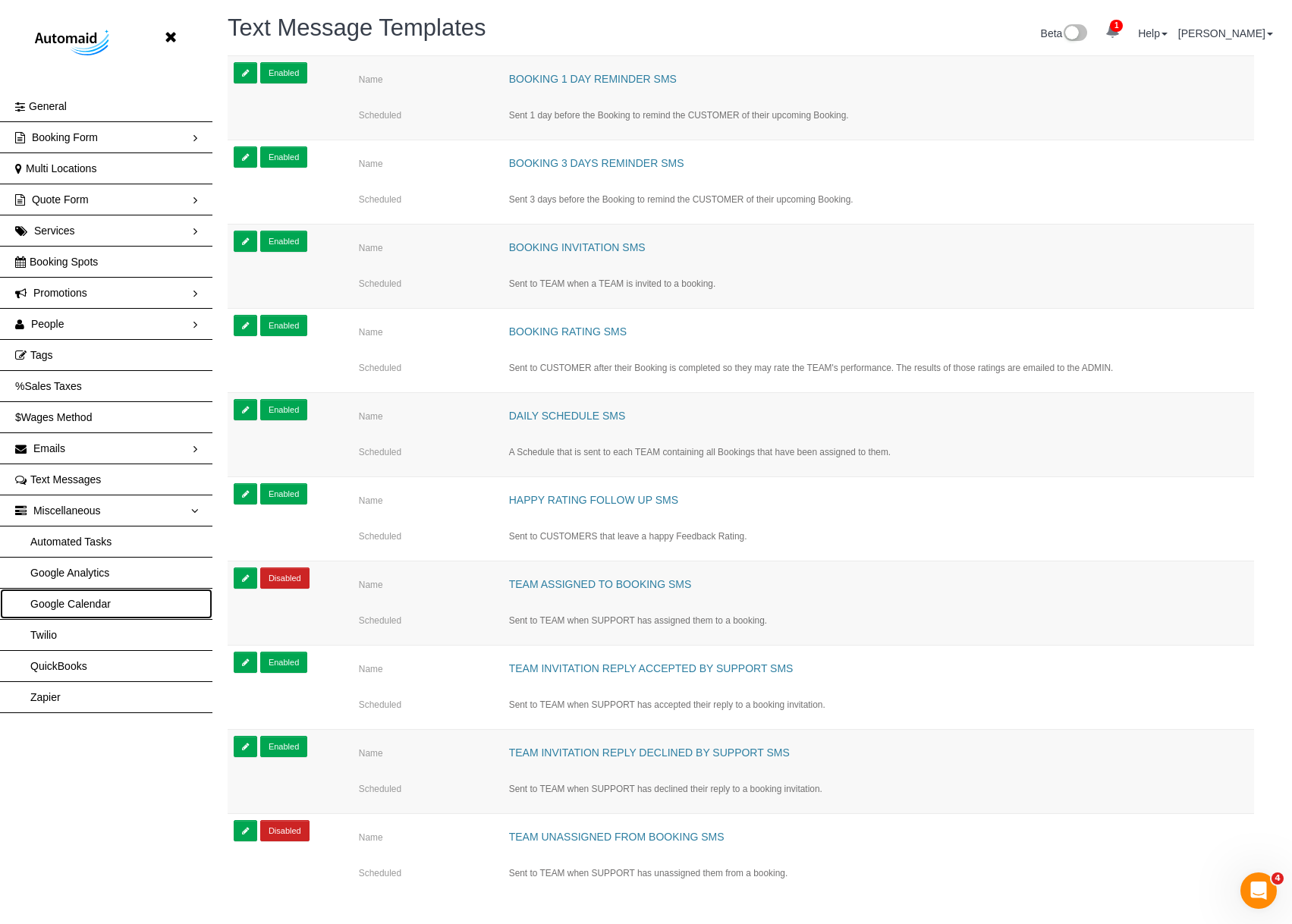
click at [75, 602] on link "Google Calendar" at bounding box center [106, 604] width 213 height 30
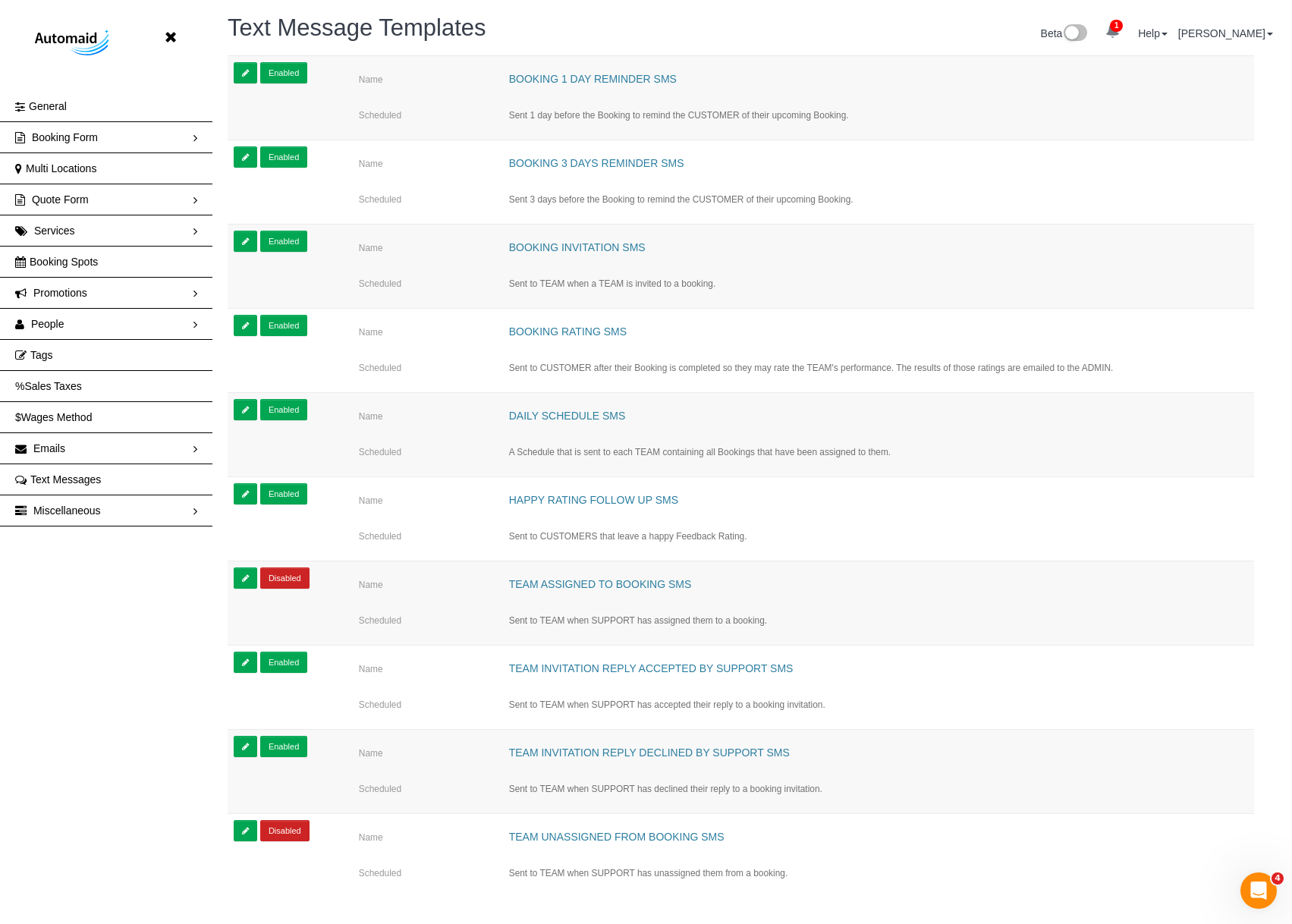
select select "string:[EMAIL_ADDRESS][DOMAIN_NAME]"
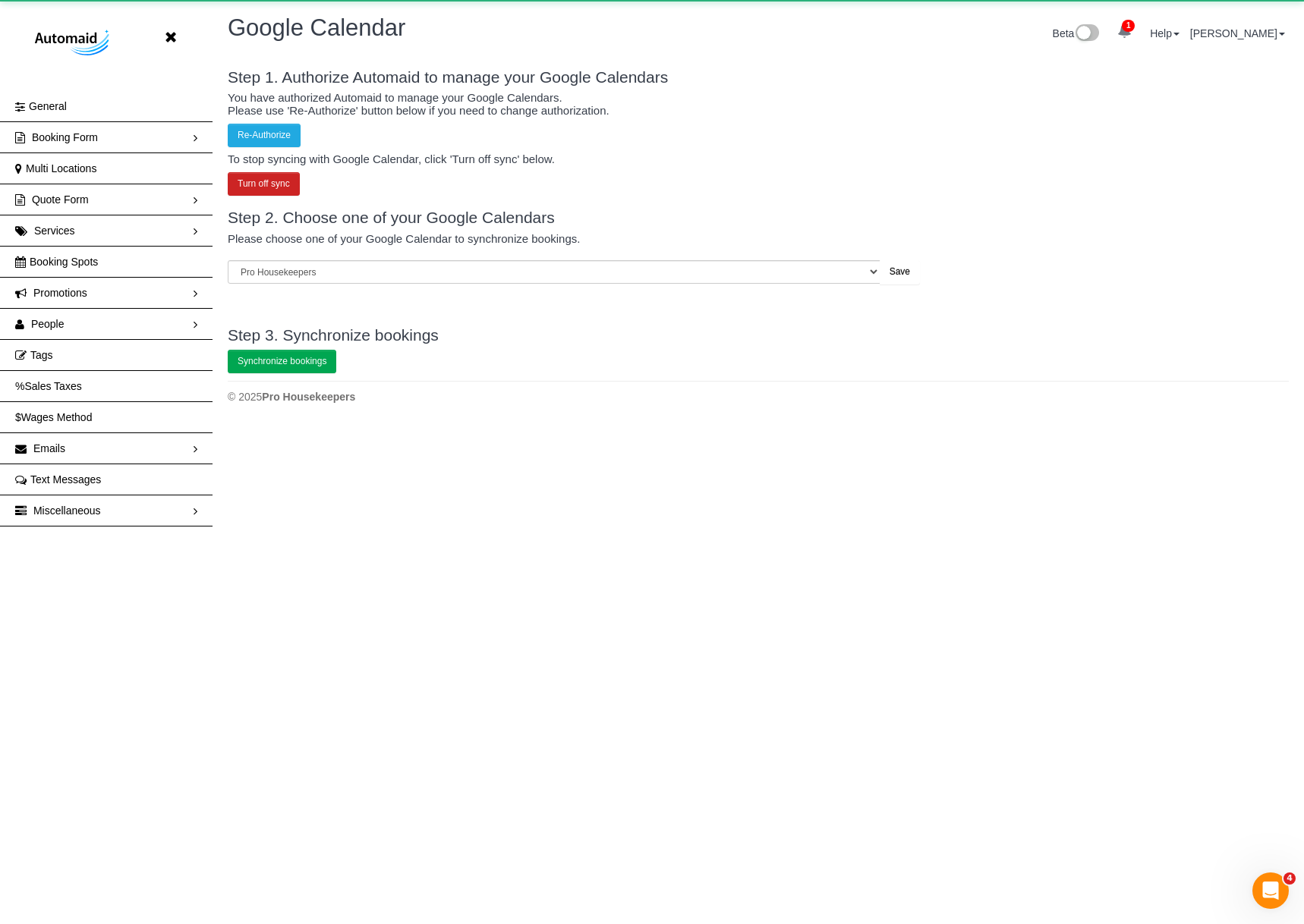
scroll to position [75434, 74592]
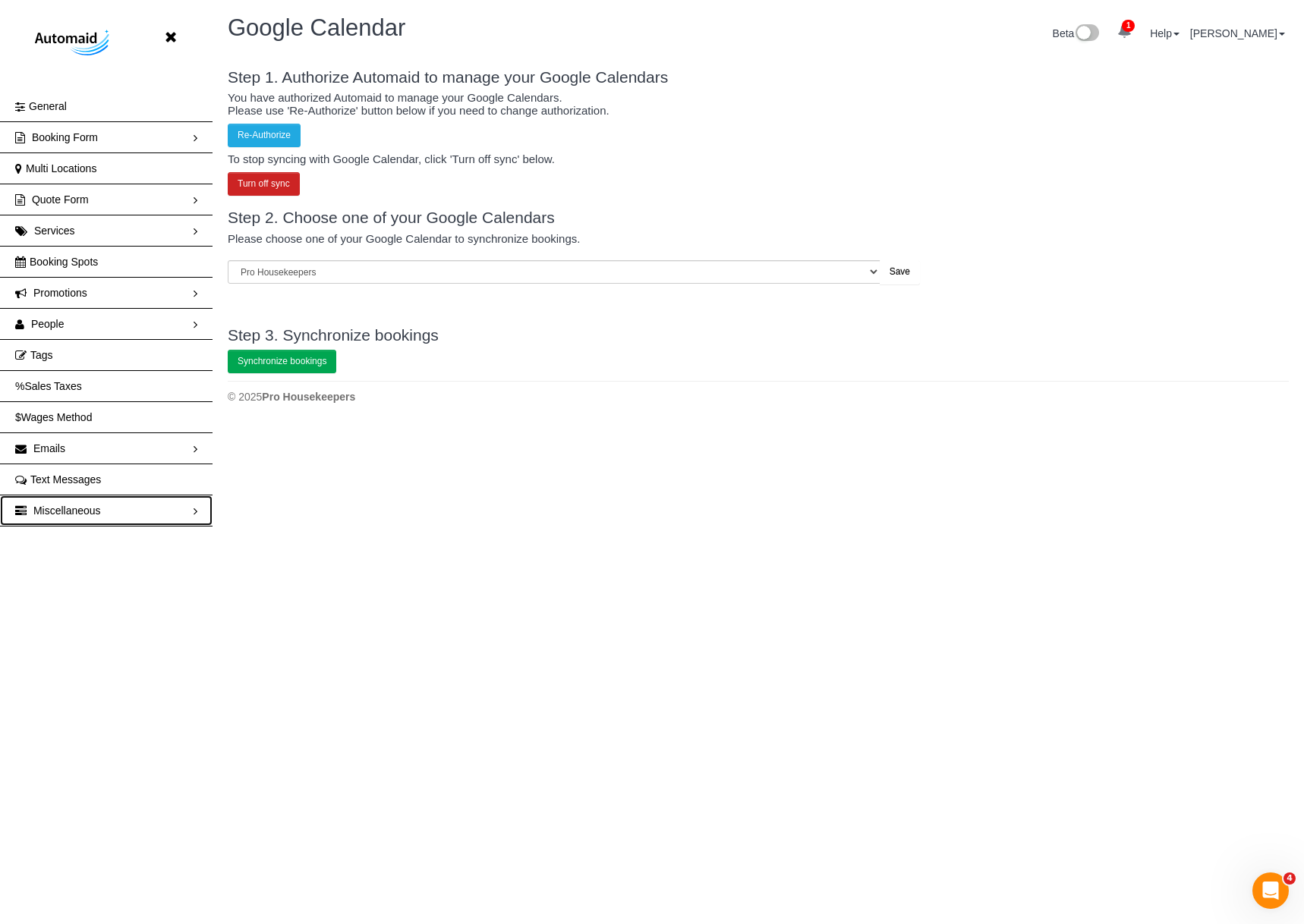
click at [95, 524] on link "Miscellaneous" at bounding box center [106, 511] width 213 height 30
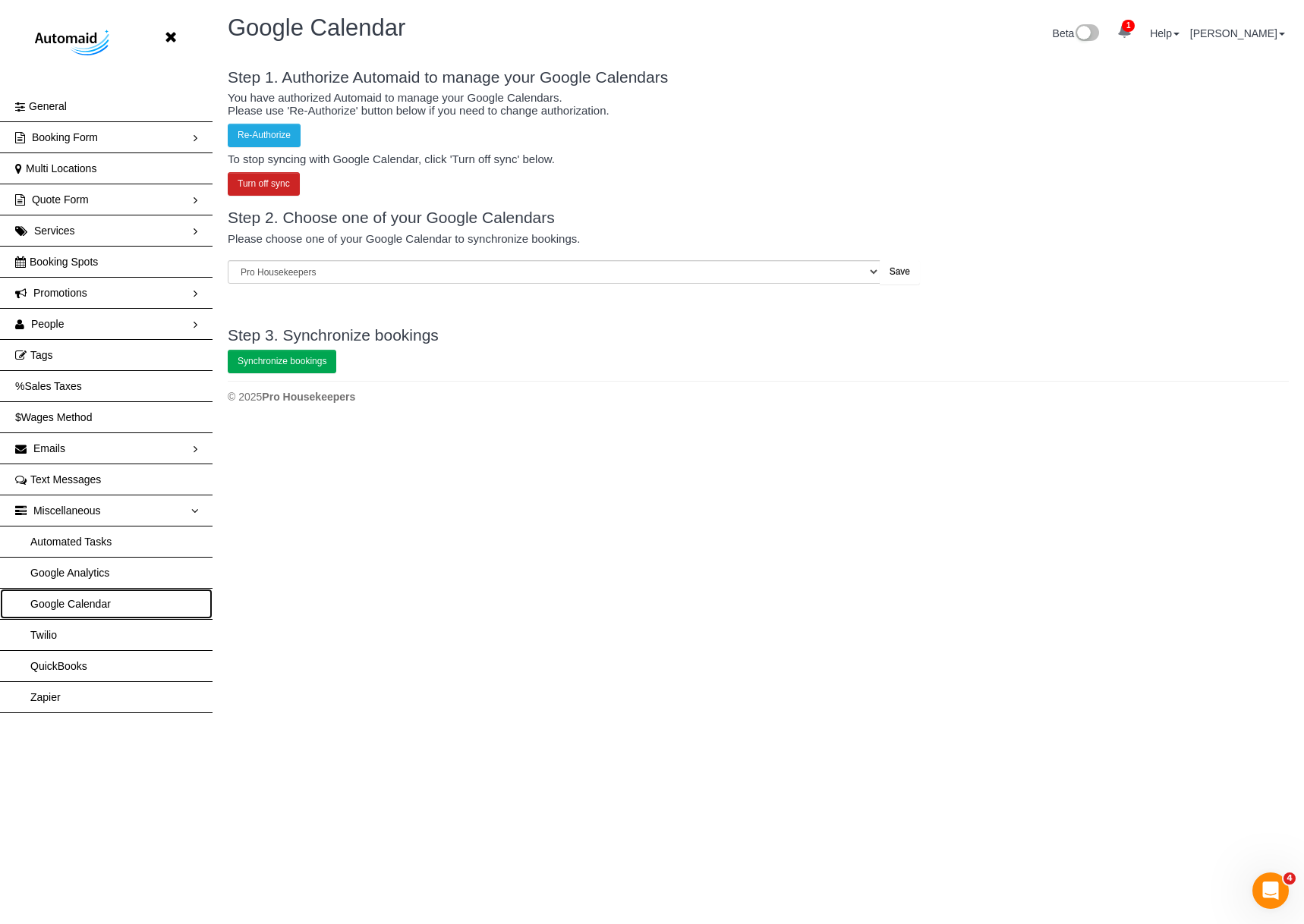
click at [113, 603] on link "Google Calendar" at bounding box center [106, 604] width 213 height 30
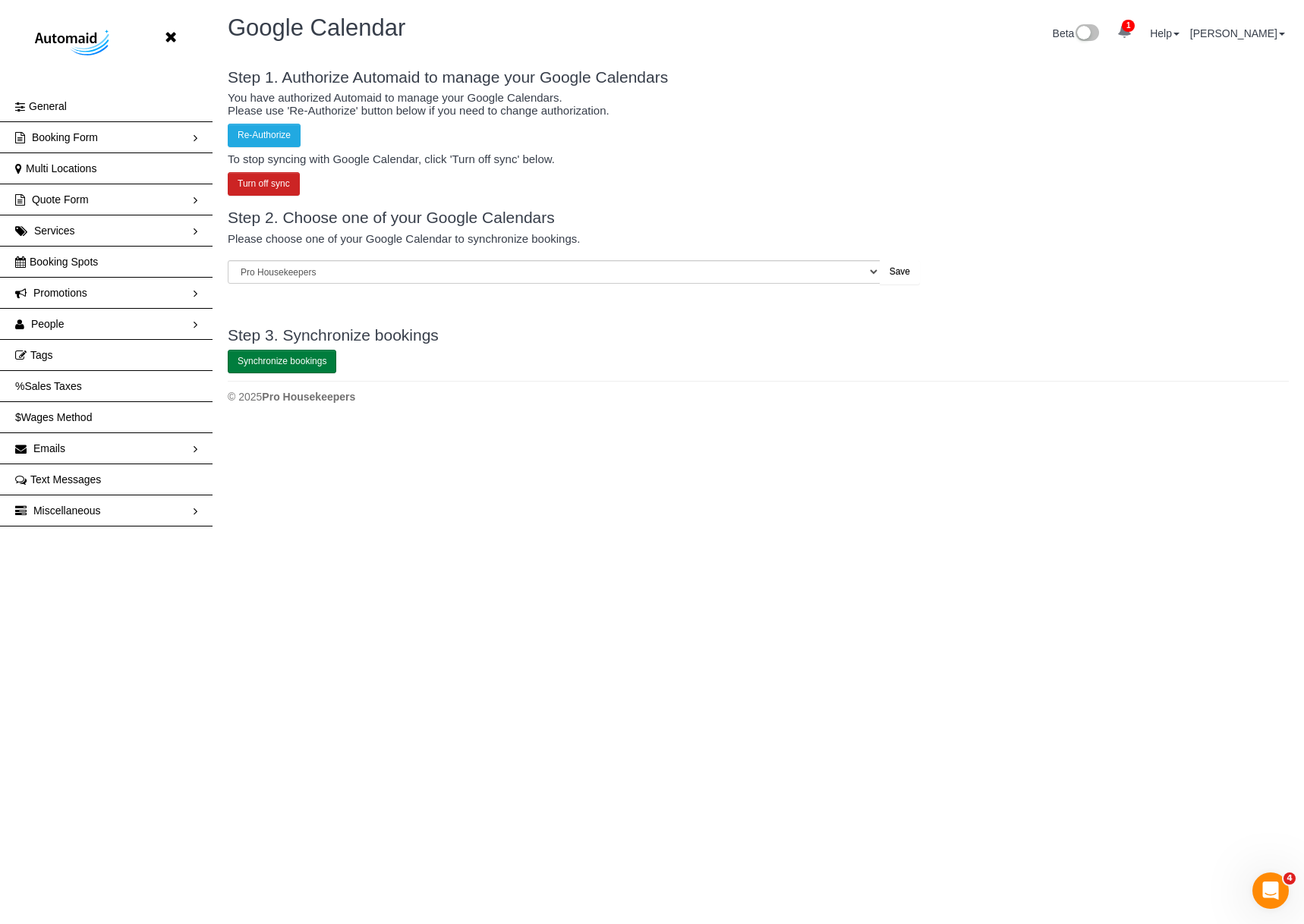
click at [283, 368] on link "Synchronize bookings" at bounding box center [282, 362] width 109 height 24
click at [94, 497] on link "Miscellaneous" at bounding box center [106, 511] width 213 height 30
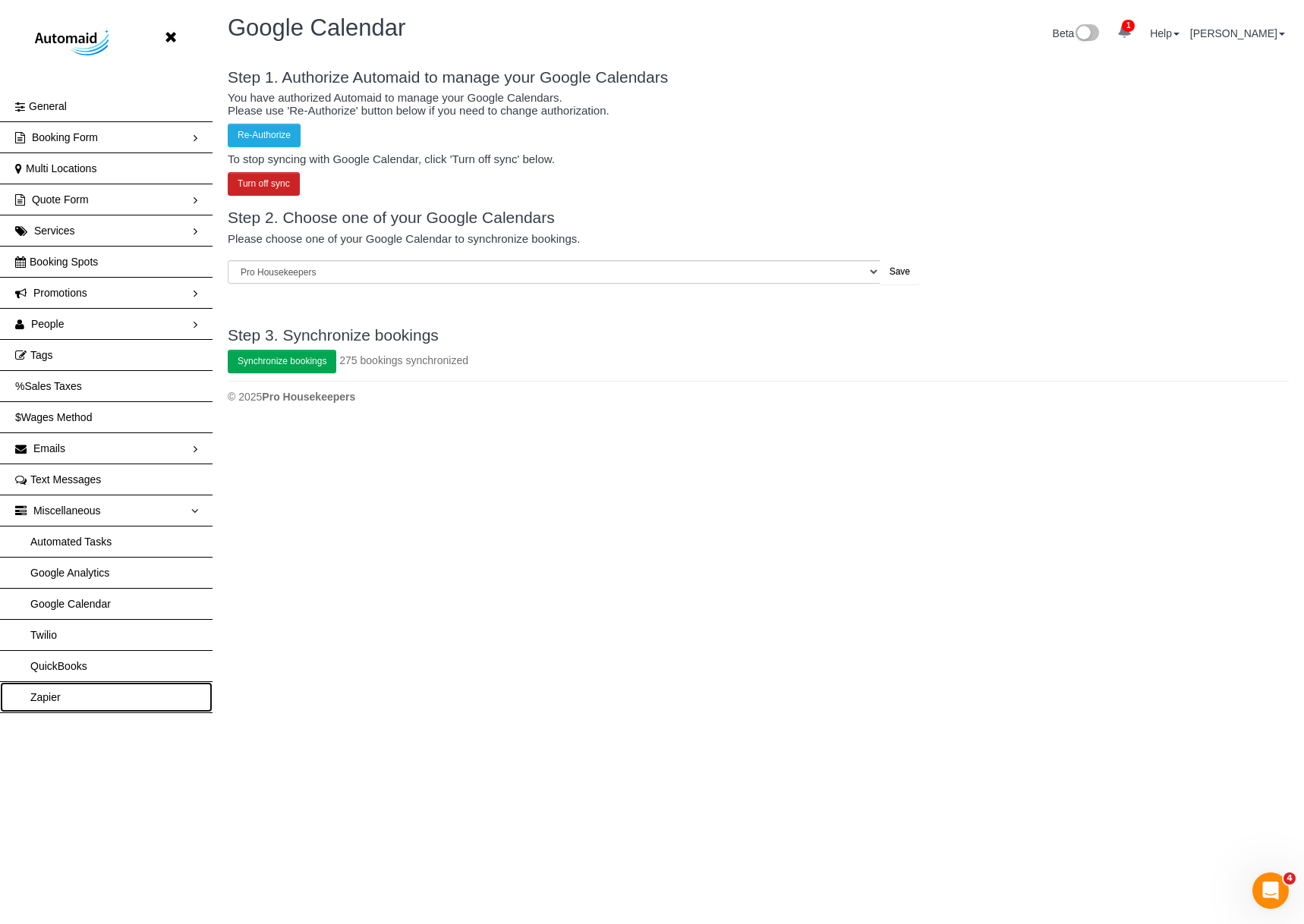
click at [62, 705] on link "Zapier" at bounding box center [106, 697] width 213 height 30
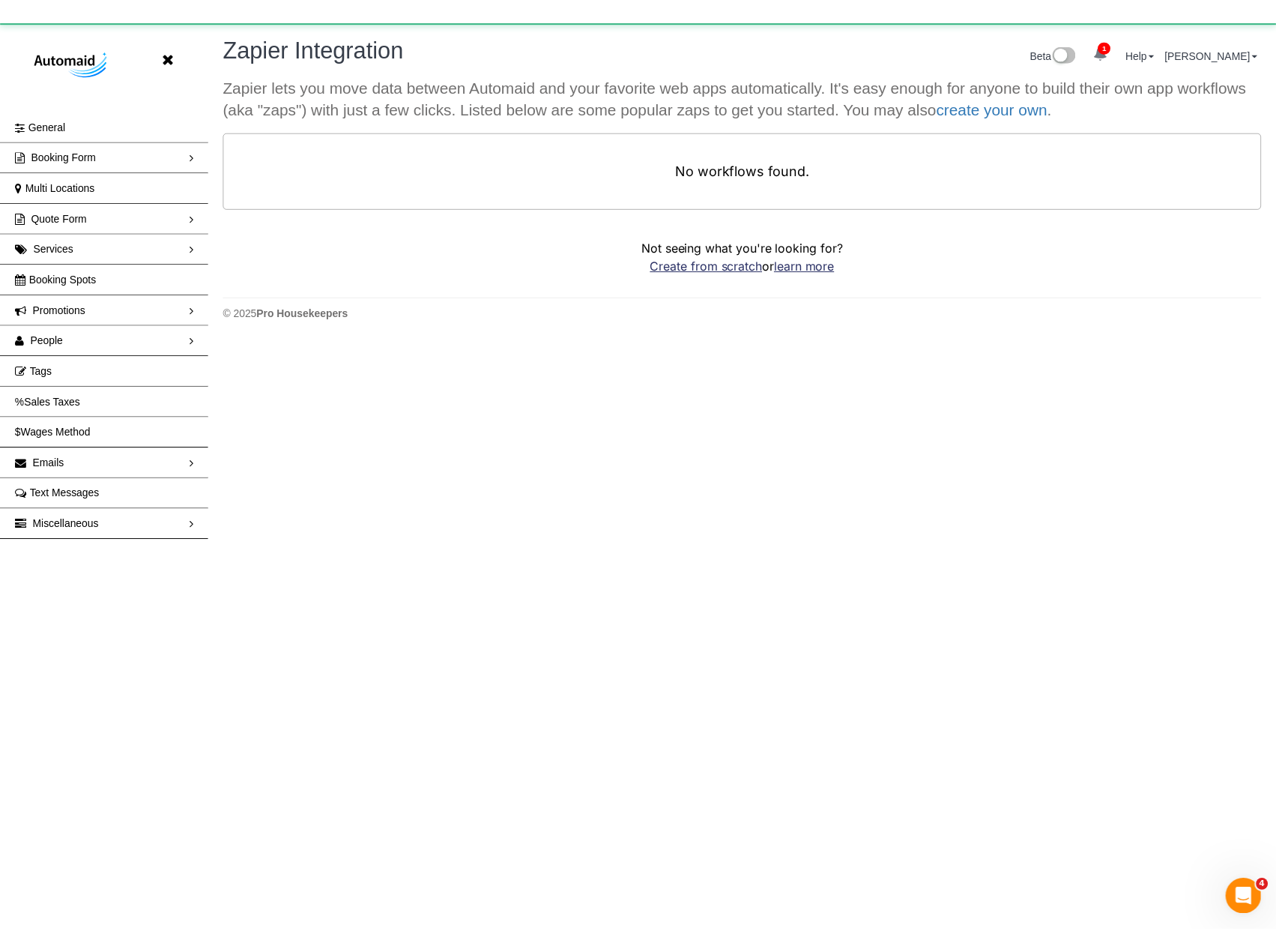
scroll to position [954, 1276]
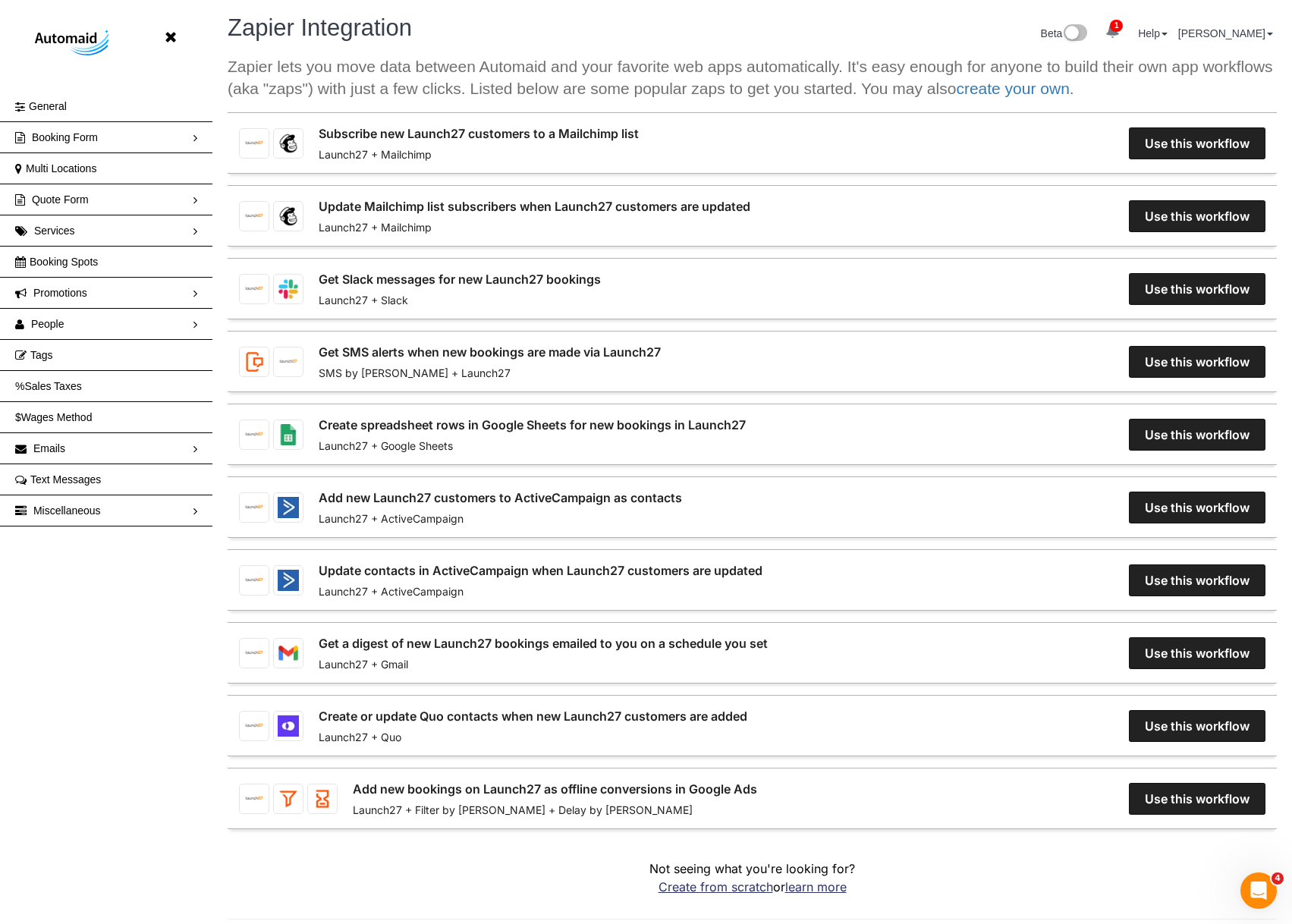
click at [577, 432] on link "Create spreadsheet rows in Google Sheets for new bookings in Launch27" at bounding box center [532, 425] width 428 height 19
click at [988, 75] on p "Zapier lets you move data between Automaid and your favorite web apps automatic…" at bounding box center [752, 78] width 1049 height 45
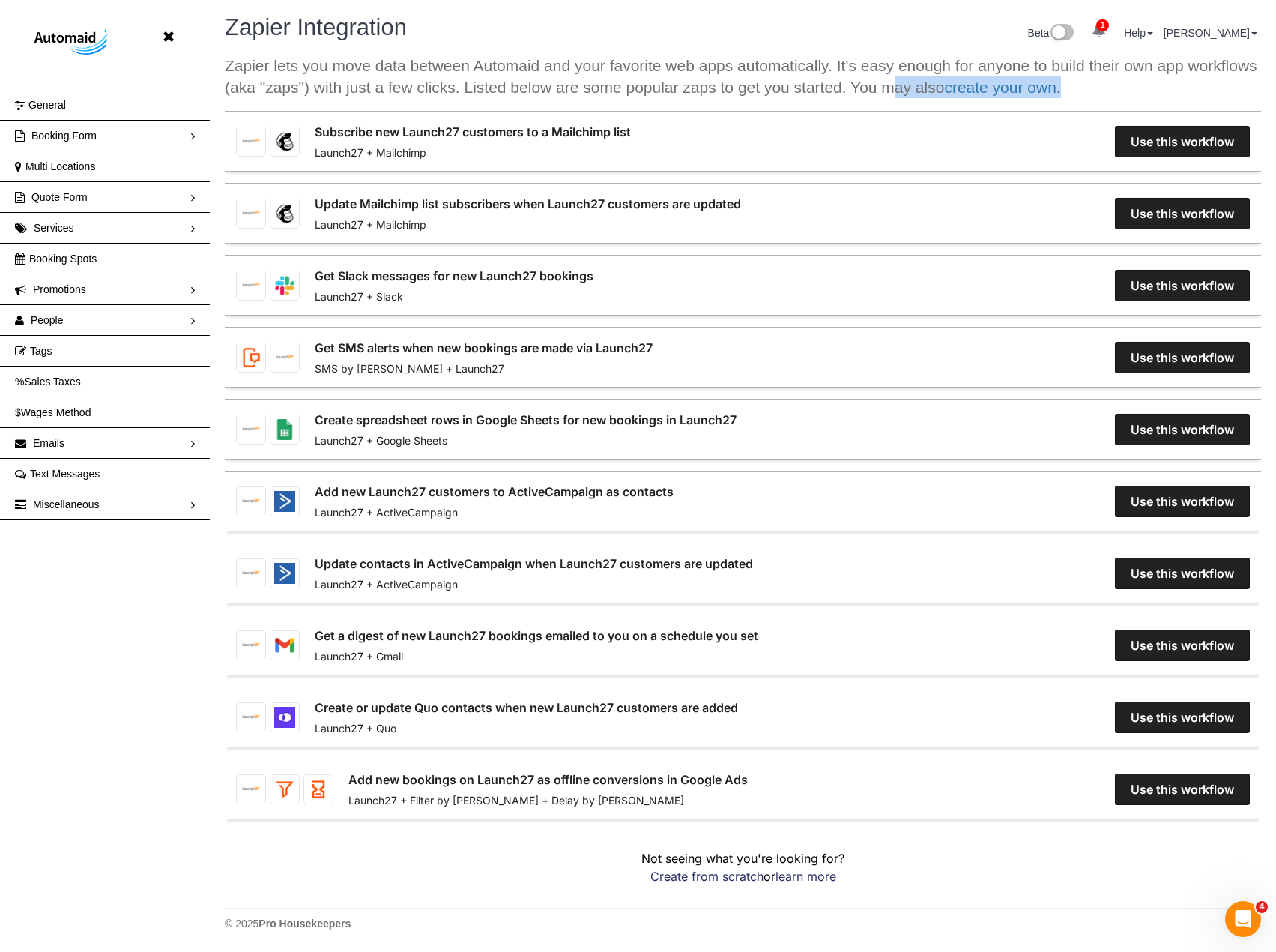
drag, startPoint x: 850, startPoint y: 87, endPoint x: 1100, endPoint y: 85, distance: 250.0
click at [1100, 85] on p "Zapier lets you move data between Automaid and your favorite web apps automatic…" at bounding box center [743, 77] width 1036 height 44
click at [1114, 26] on link "1" at bounding box center [1099, 32] width 29 height 33
click at [1184, 62] on icon at bounding box center [1180, 63] width 8 height 11
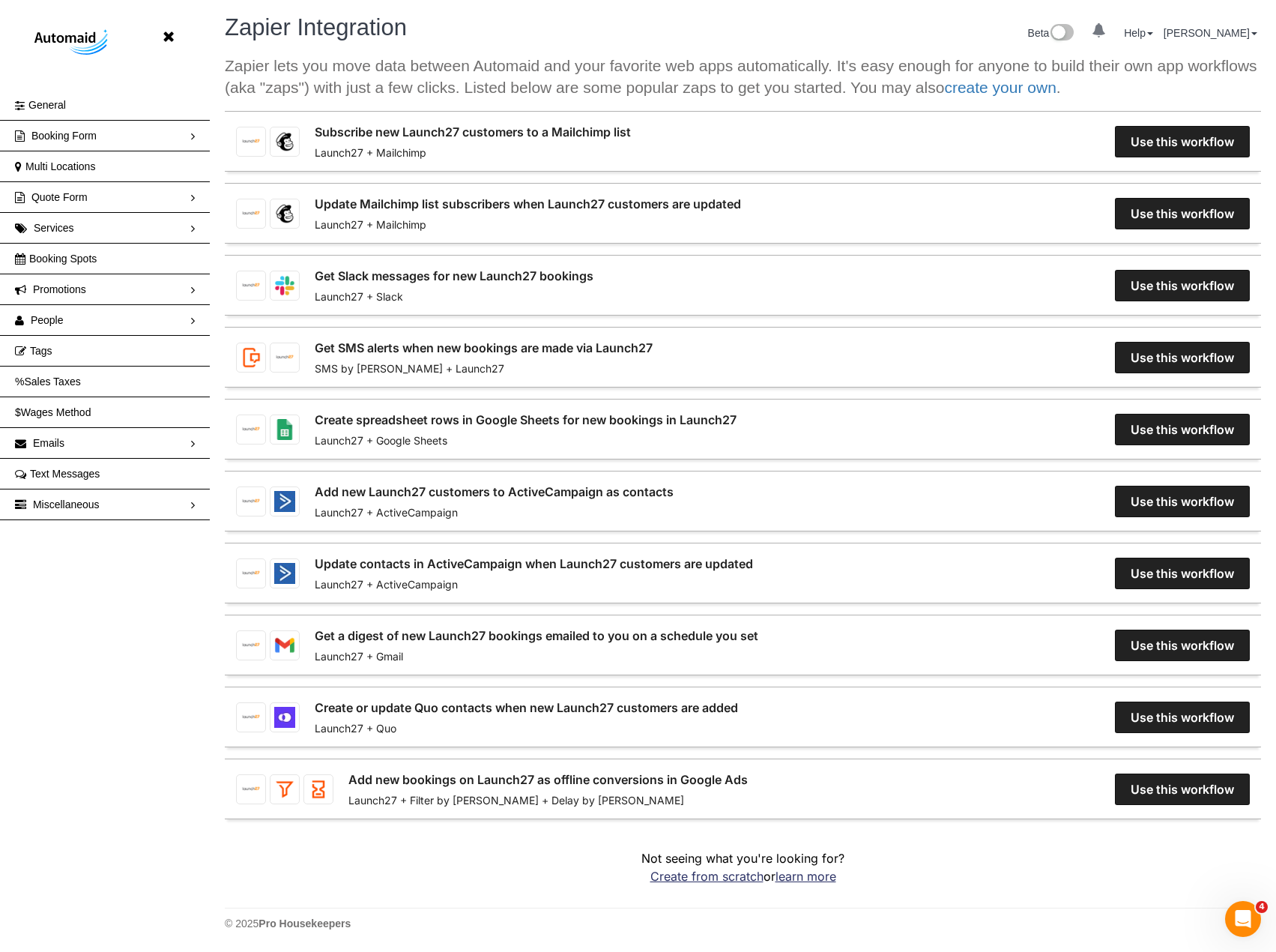
click at [893, 78] on p "Zapier lets you move data between Automaid and your favorite web apps automatic…" at bounding box center [743, 77] width 1036 height 44
click at [1157, 40] on li "Help Help Docs Take a Tour Contact Support" at bounding box center [1139, 33] width 37 height 15
click at [1154, 33] on link "Help" at bounding box center [1139, 32] width 29 height 12
click at [782, 80] on p "Zapier lets you move data between Automaid and your favorite web apps automatic…" at bounding box center [743, 77] width 1036 height 44
click at [1074, 31] on img at bounding box center [1062, 33] width 25 height 19
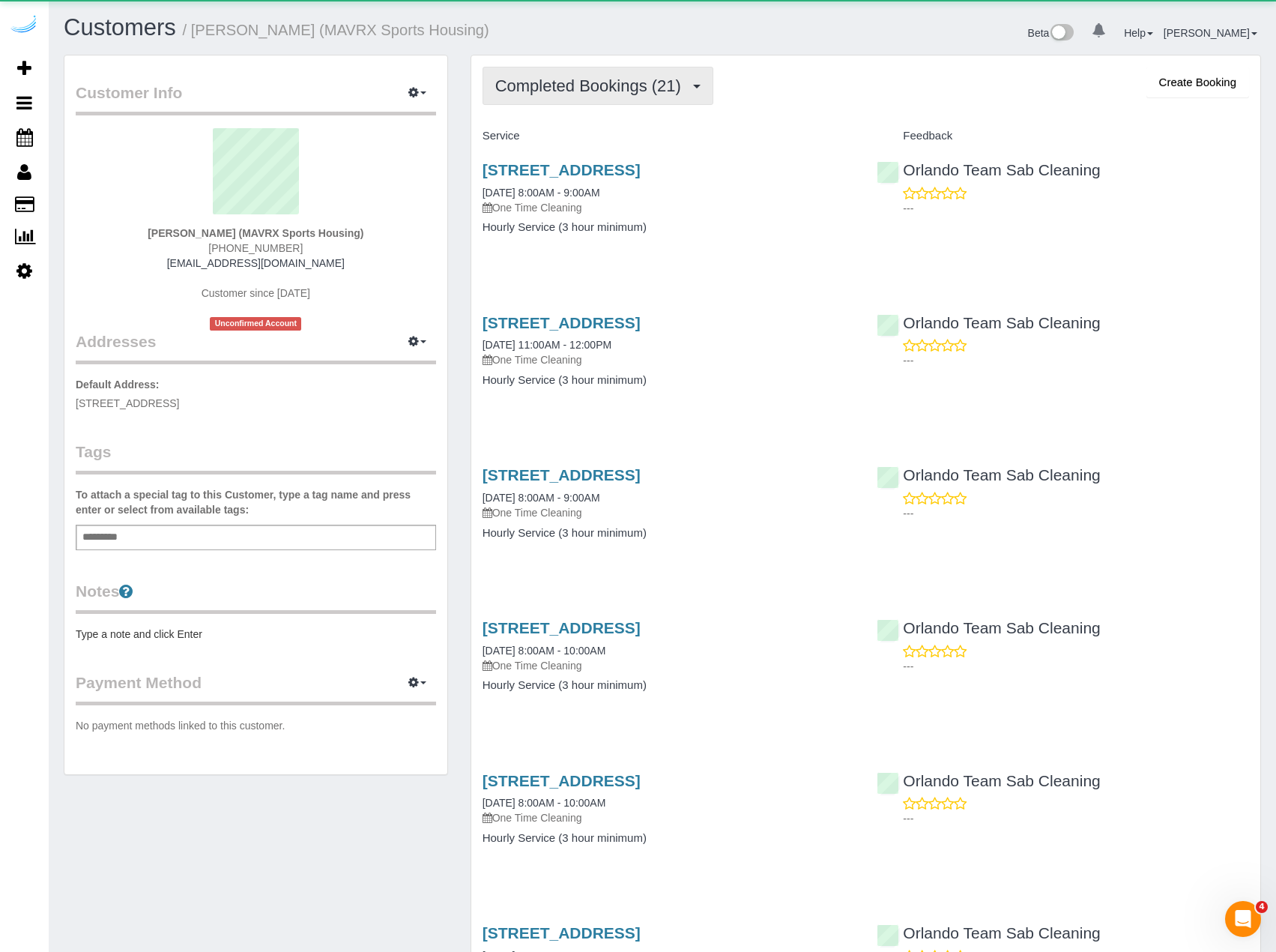
click at [571, 71] on button "Completed Bookings (21)" at bounding box center [597, 86] width 231 height 38
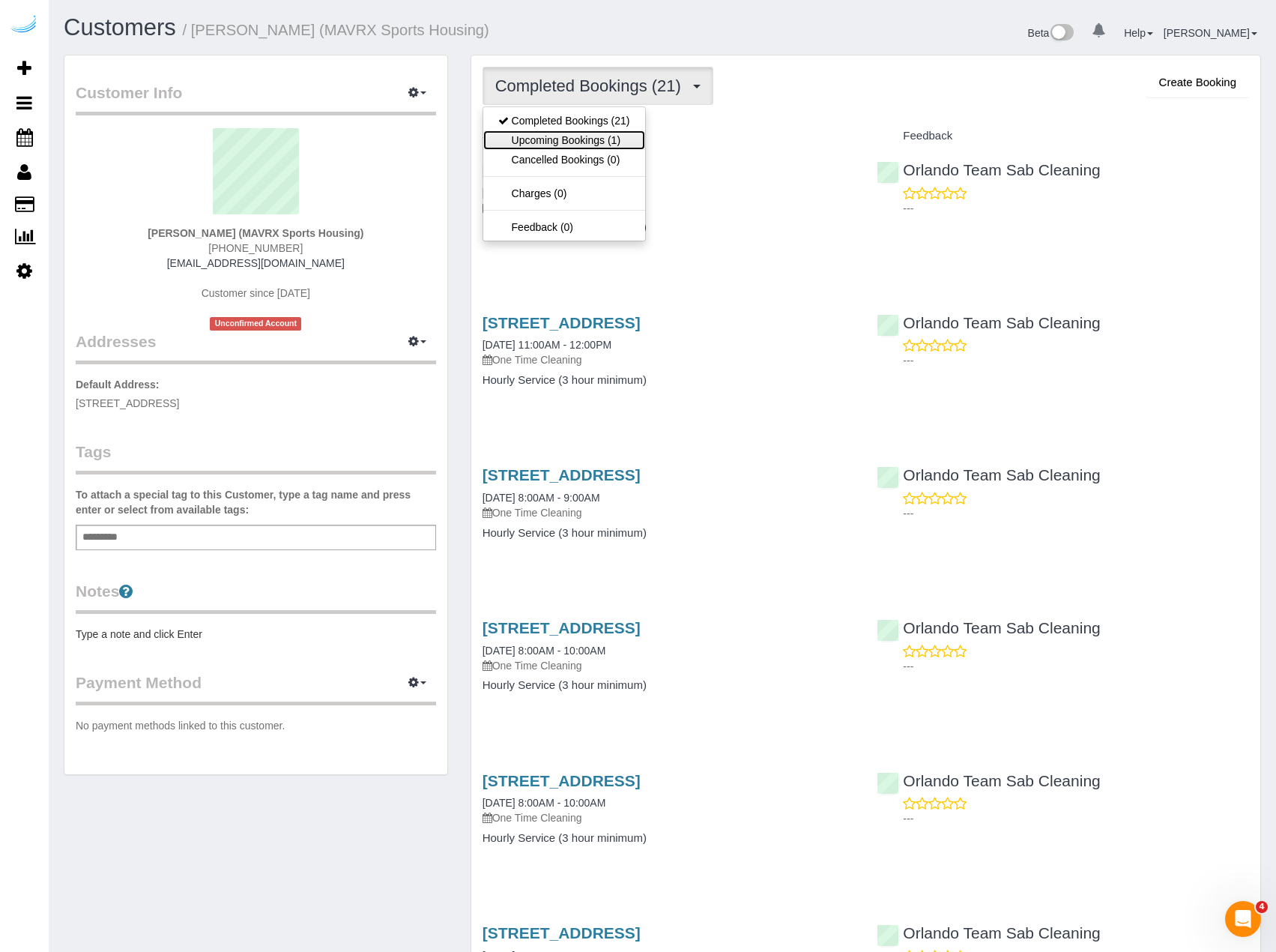
click at [607, 141] on link "Upcoming Bookings (1)" at bounding box center [564, 140] width 162 height 19
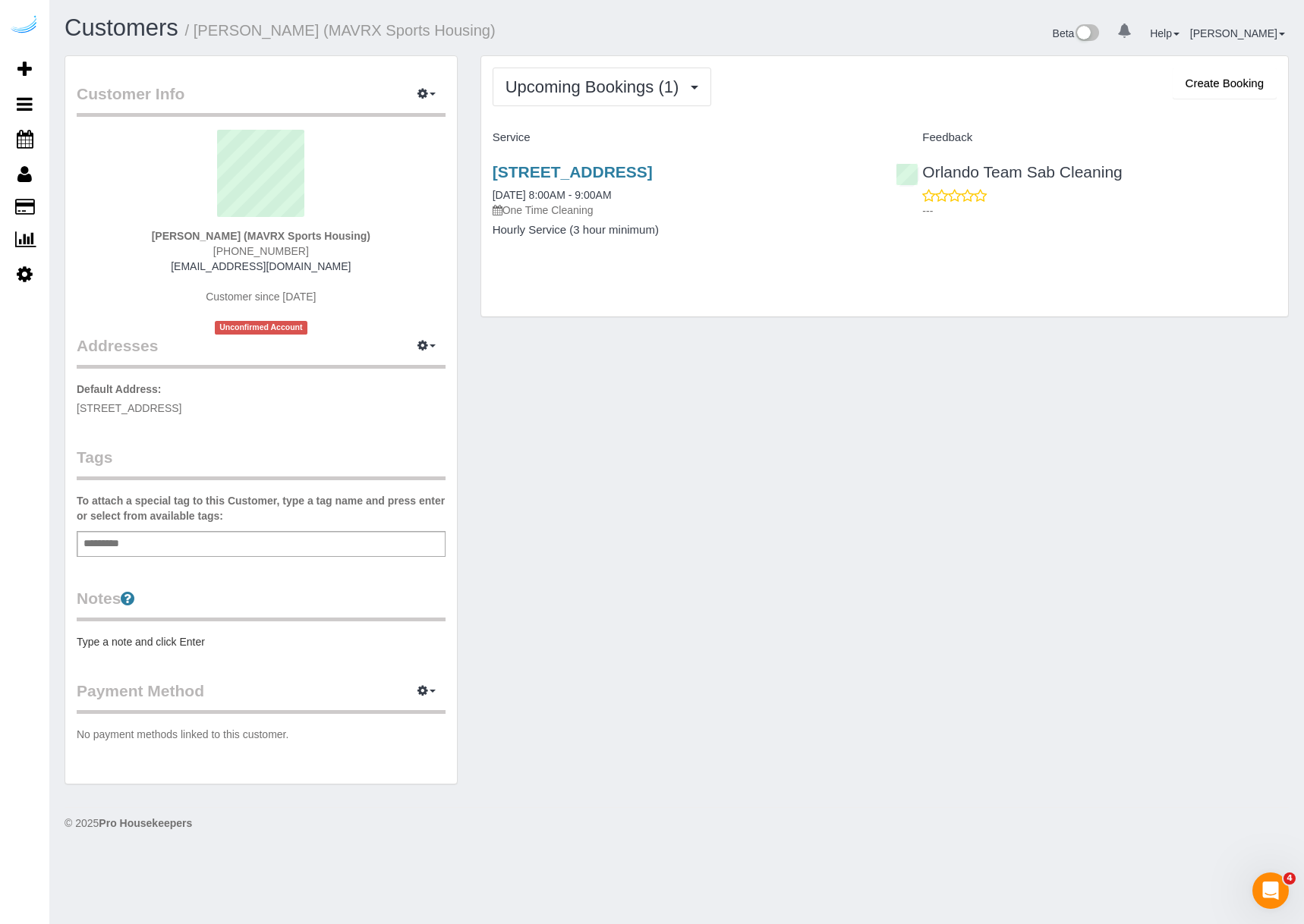
click at [625, 450] on div "Customer Info Edit Contact Info Send Message Email Preferences Special Sales Ta…" at bounding box center [676, 427] width 1247 height 744
click at [15, 269] on link "Settings" at bounding box center [24, 273] width 49 height 35
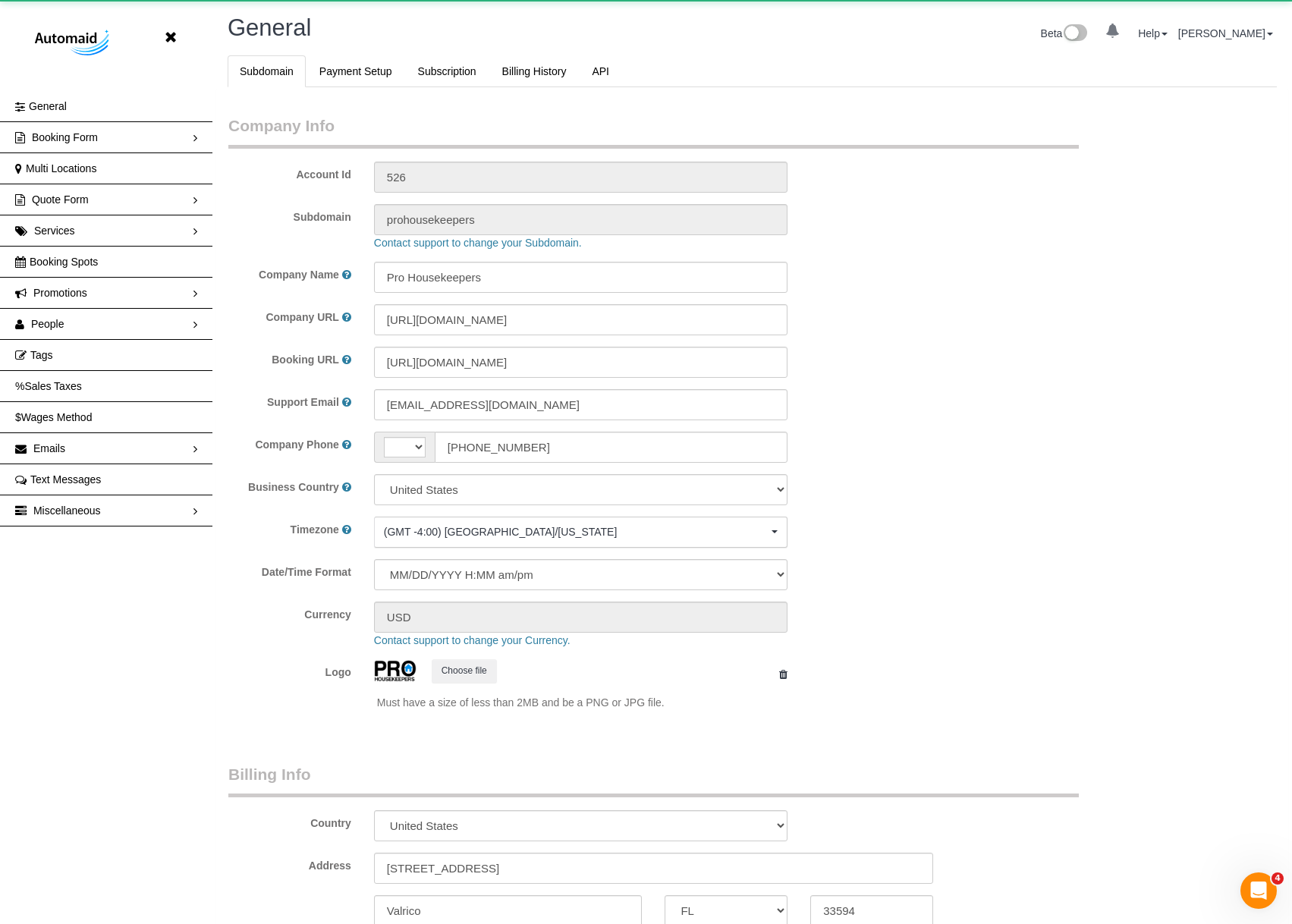
scroll to position [3345, 1292]
select select "string:US"
select select "1"
click at [84, 518] on link "Miscellaneous" at bounding box center [106, 511] width 213 height 30
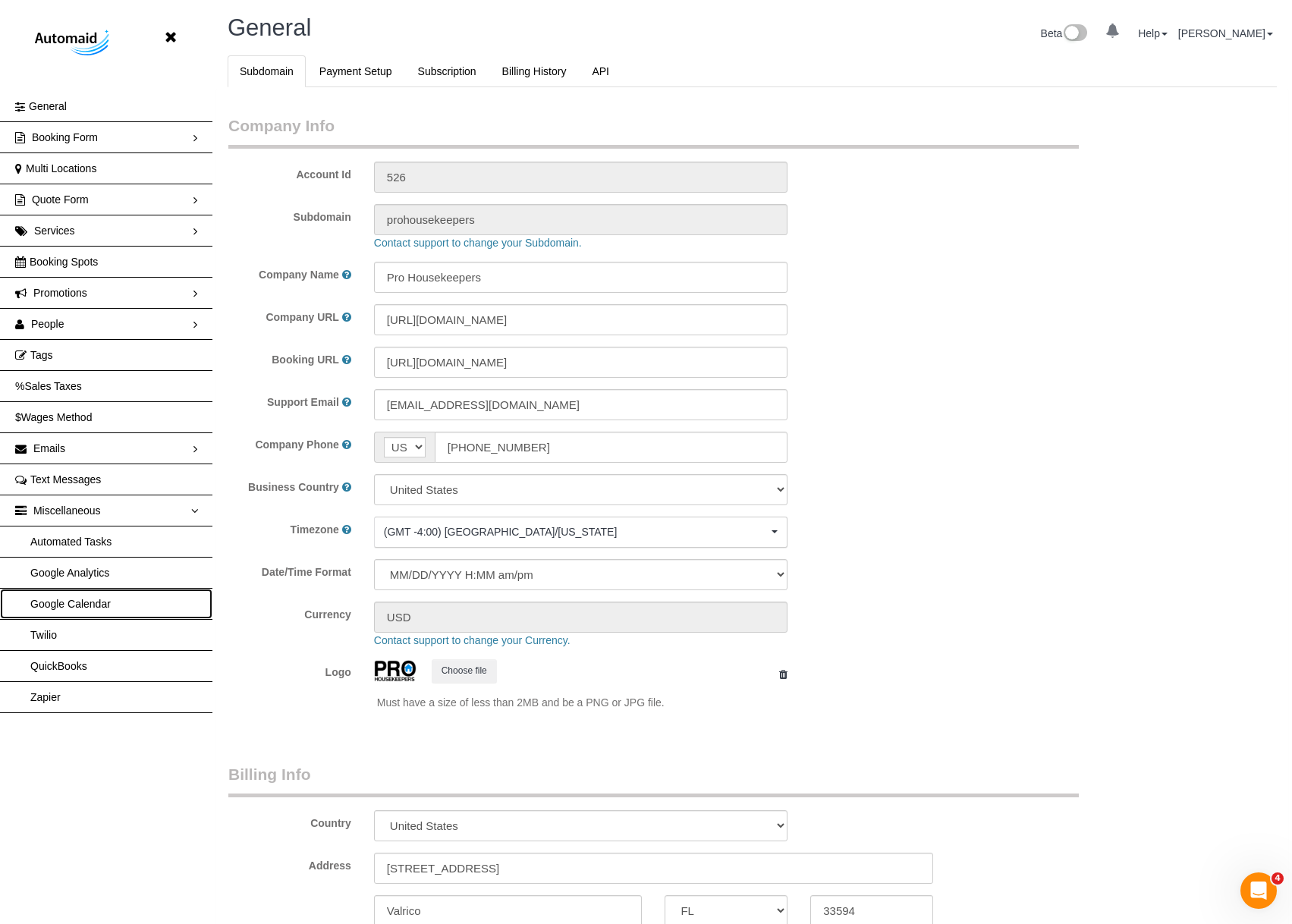
click at [71, 599] on link "Google Calendar" at bounding box center [106, 604] width 213 height 30
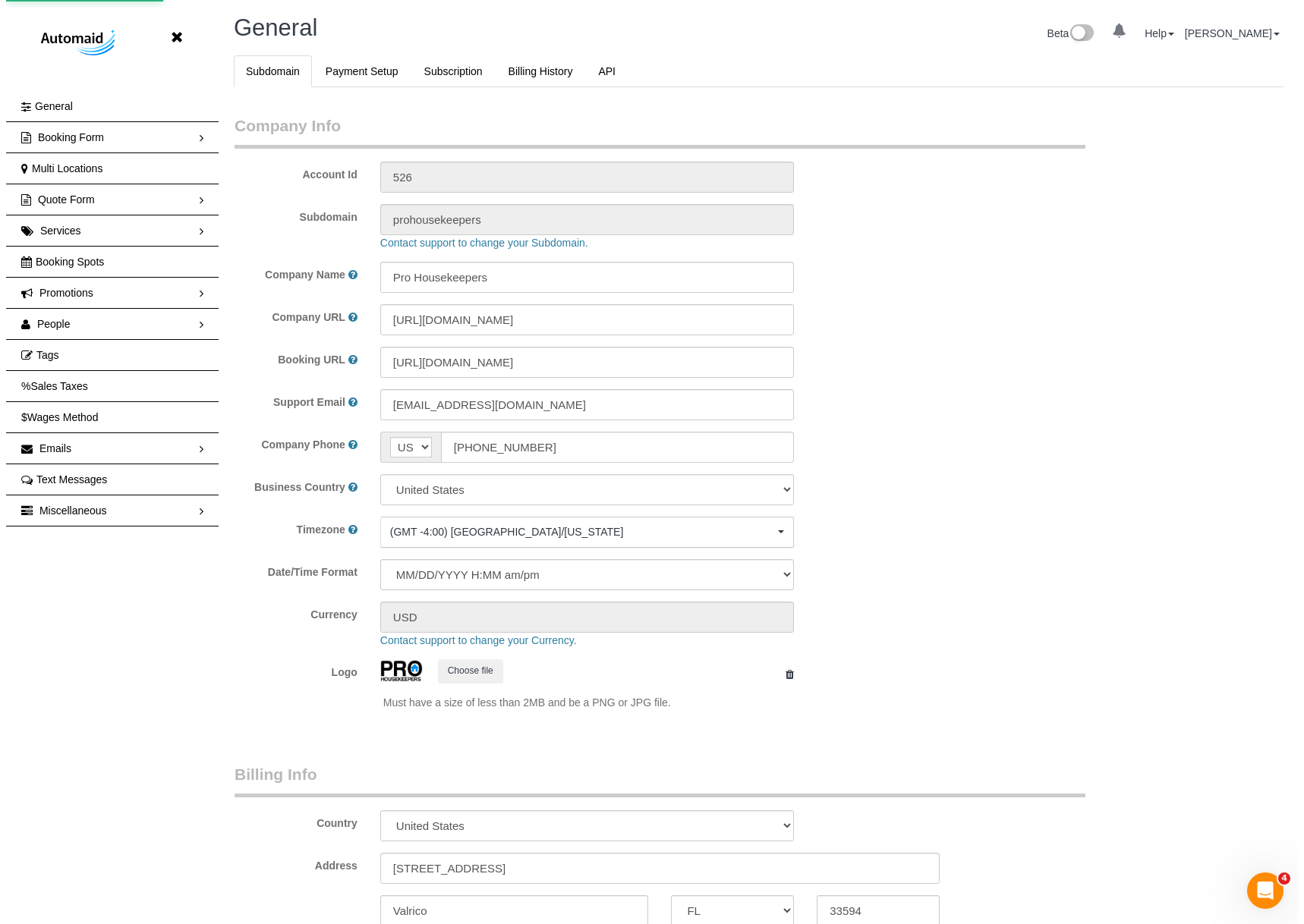
scroll to position [75434, 74592]
select select "string:[EMAIL_ADDRESS][DOMAIN_NAME]"
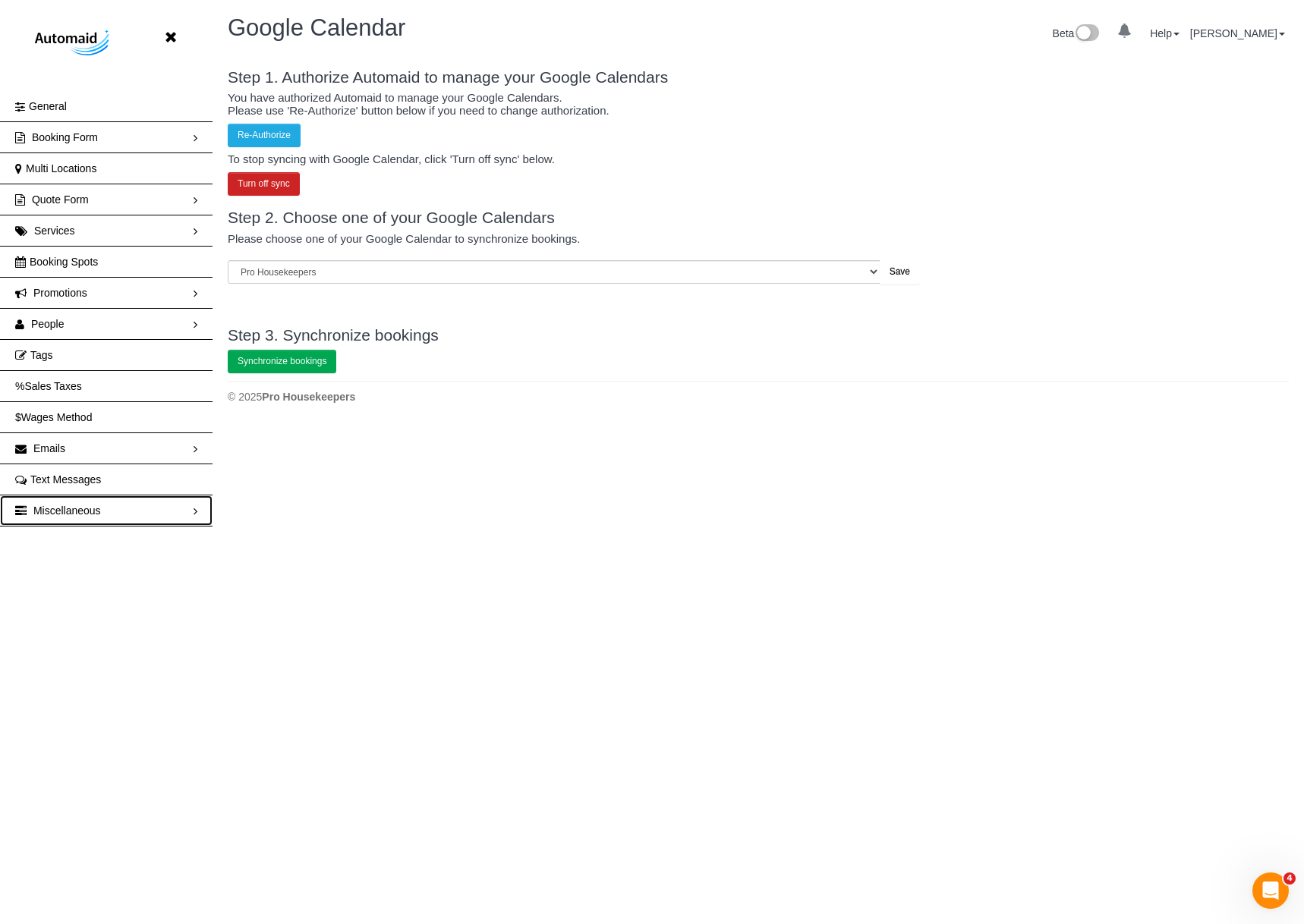
click at [116, 505] on link "Miscellaneous" at bounding box center [106, 511] width 213 height 30
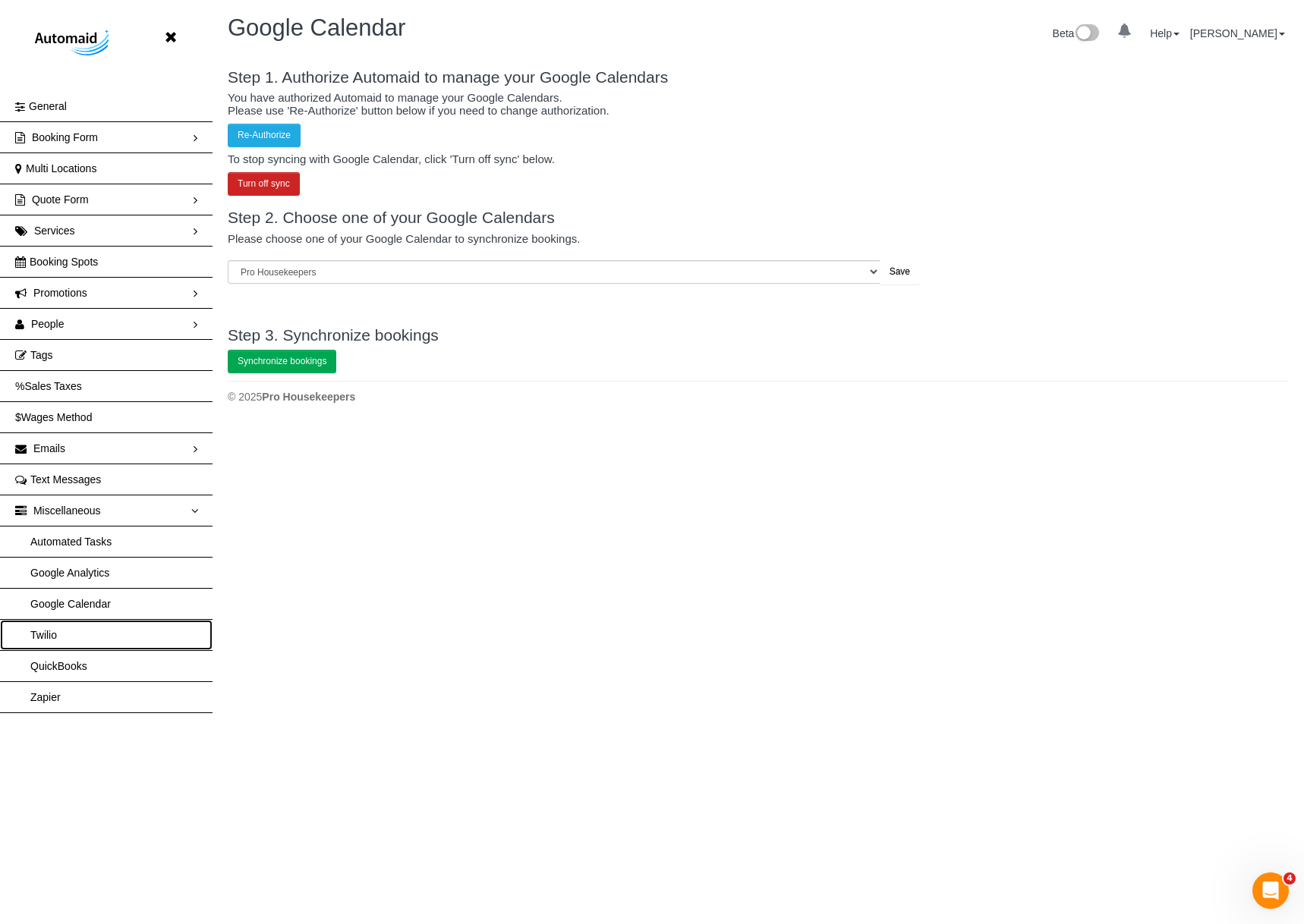
click at [48, 632] on link "Twilio" at bounding box center [106, 635] width 213 height 30
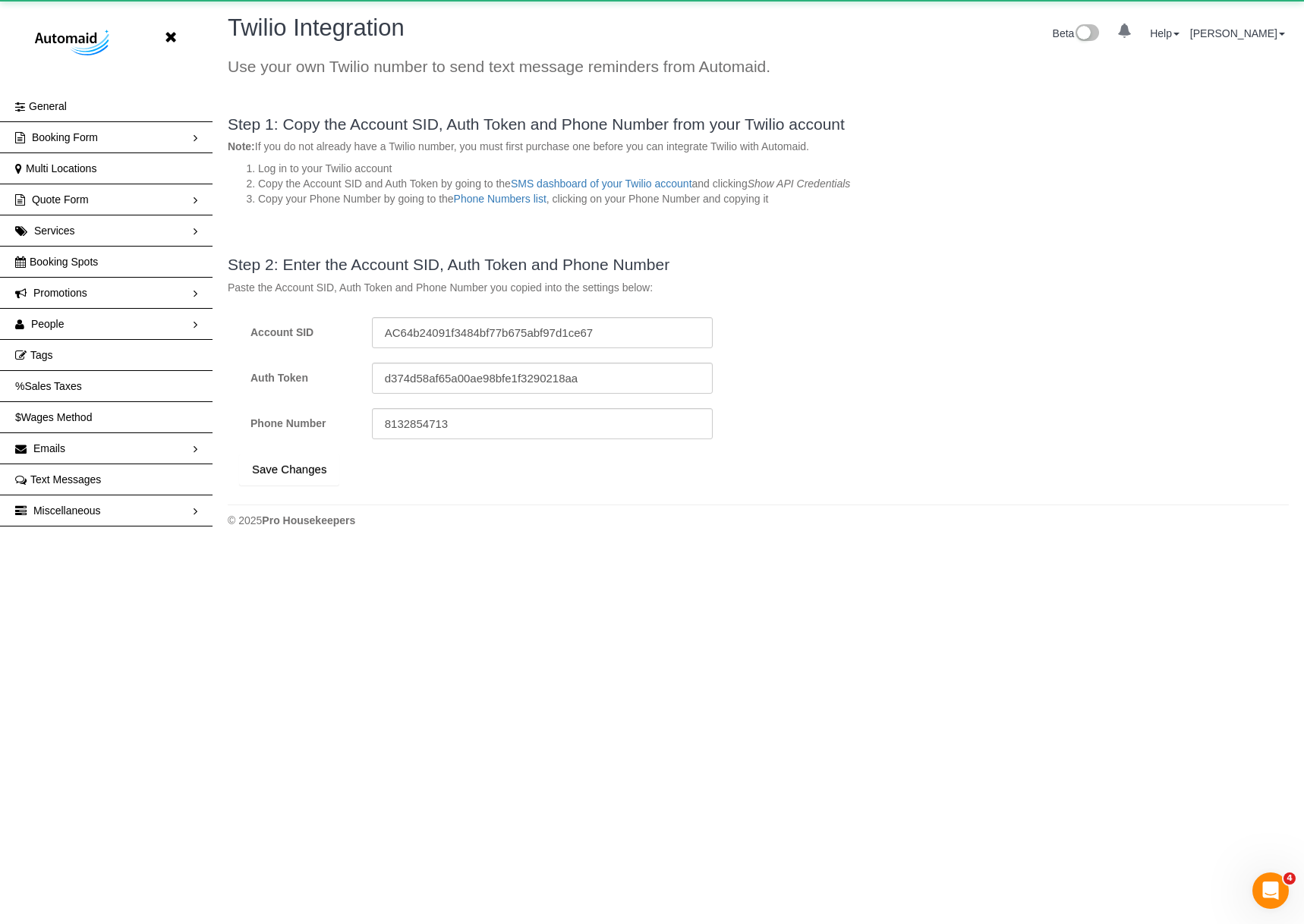
scroll to position [549, 1304]
click at [105, 503] on link "Miscellaneous" at bounding box center [106, 511] width 213 height 30
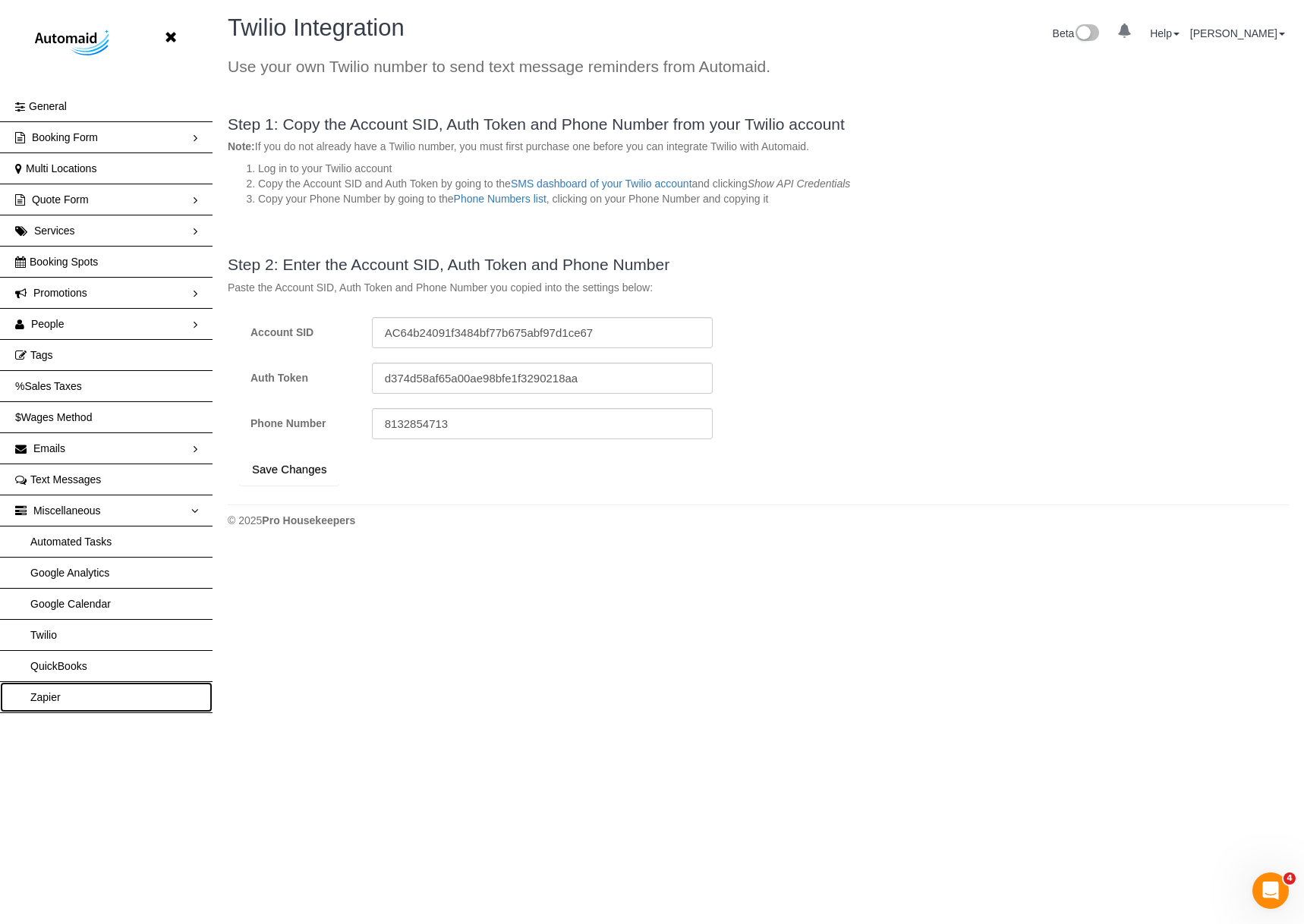
click at [48, 694] on link "Zapier" at bounding box center [106, 697] width 213 height 30
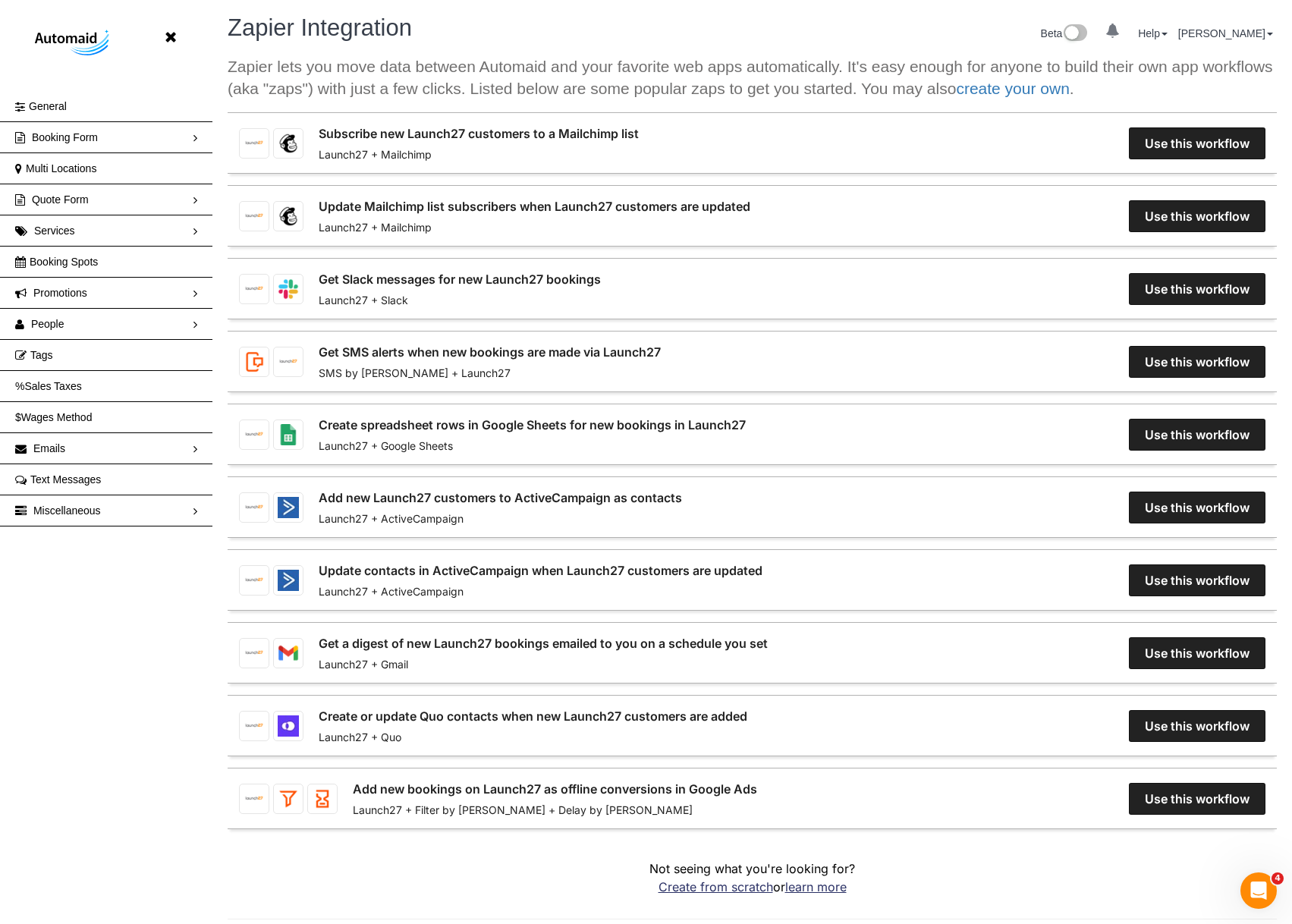
click at [637, 433] on link "Create spreadsheet rows in Google Sheets for new bookings in Launch27" at bounding box center [532, 425] width 428 height 19
click at [120, 110] on link "General" at bounding box center [106, 106] width 213 height 30
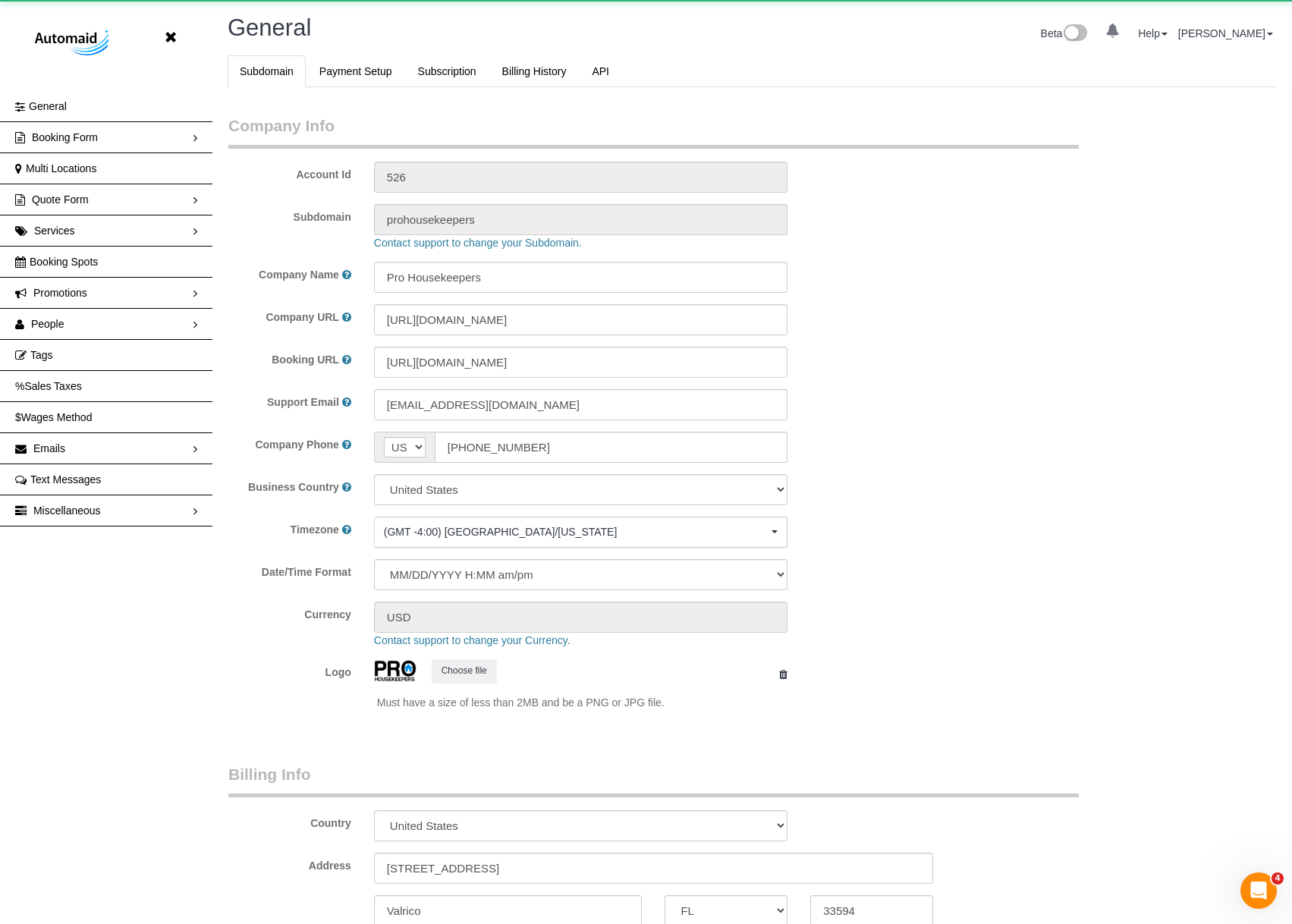
select select "1"
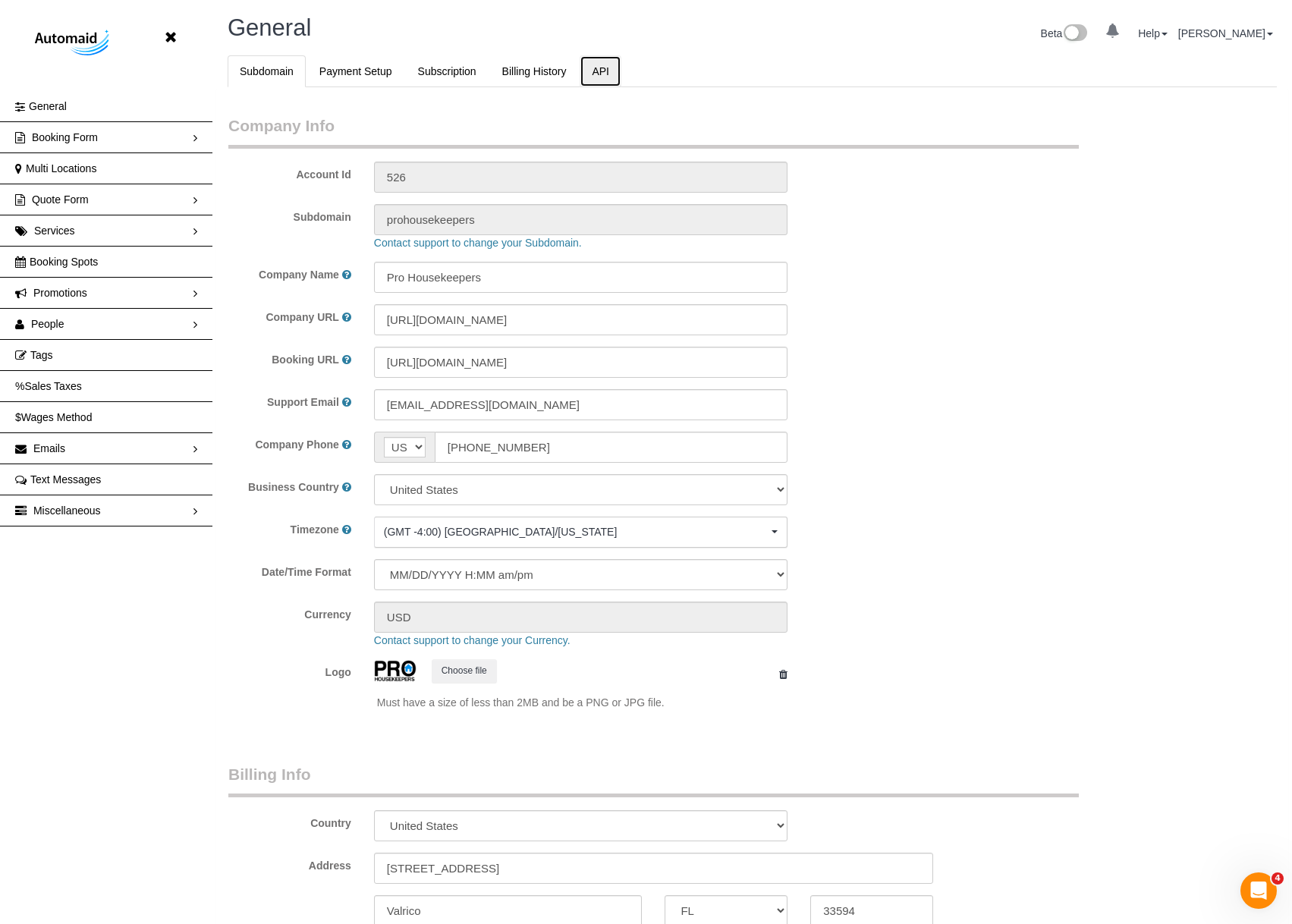
click at [613, 63] on link "API" at bounding box center [600, 72] width 41 height 32
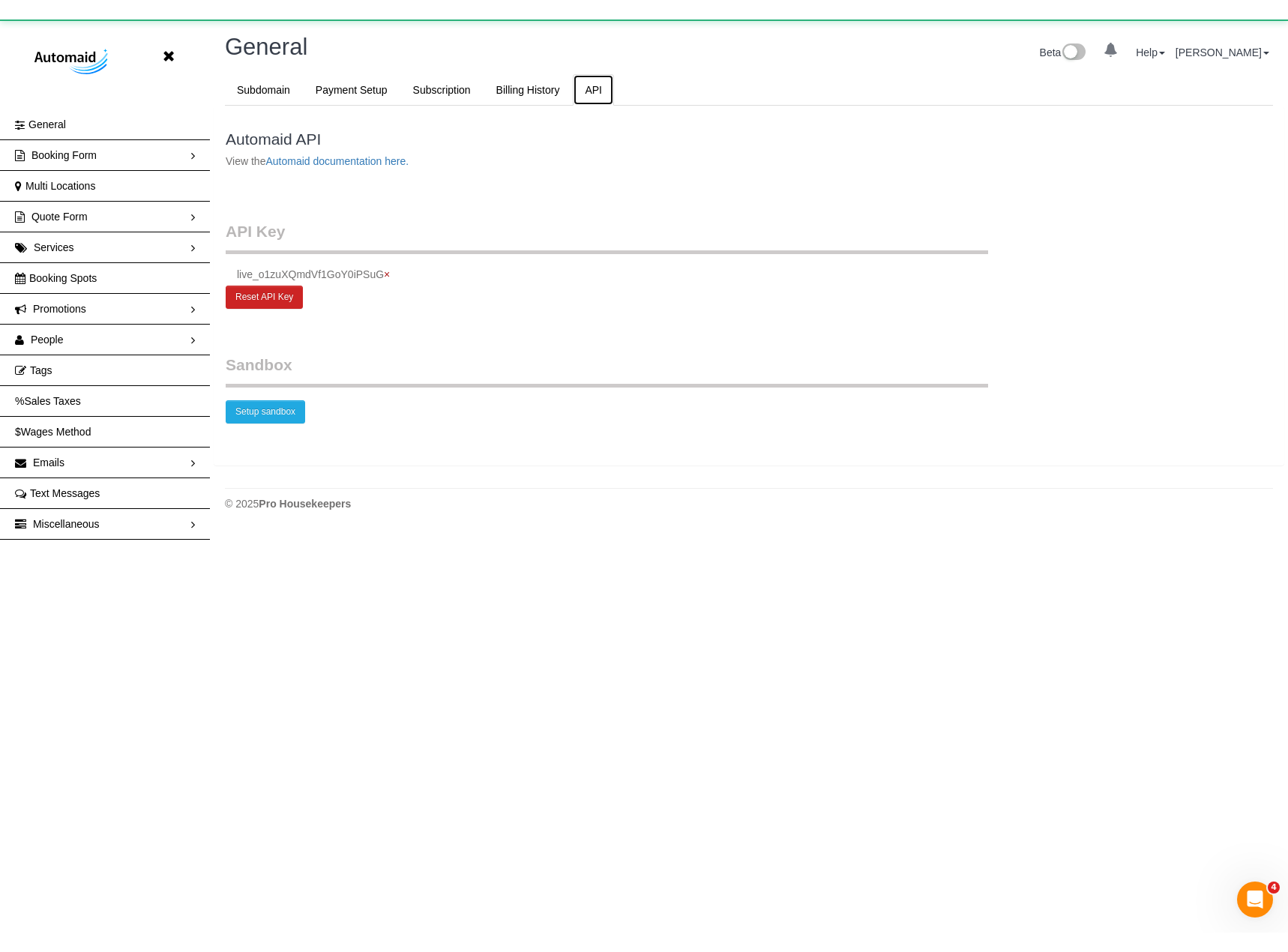
scroll to position [566, 1288]
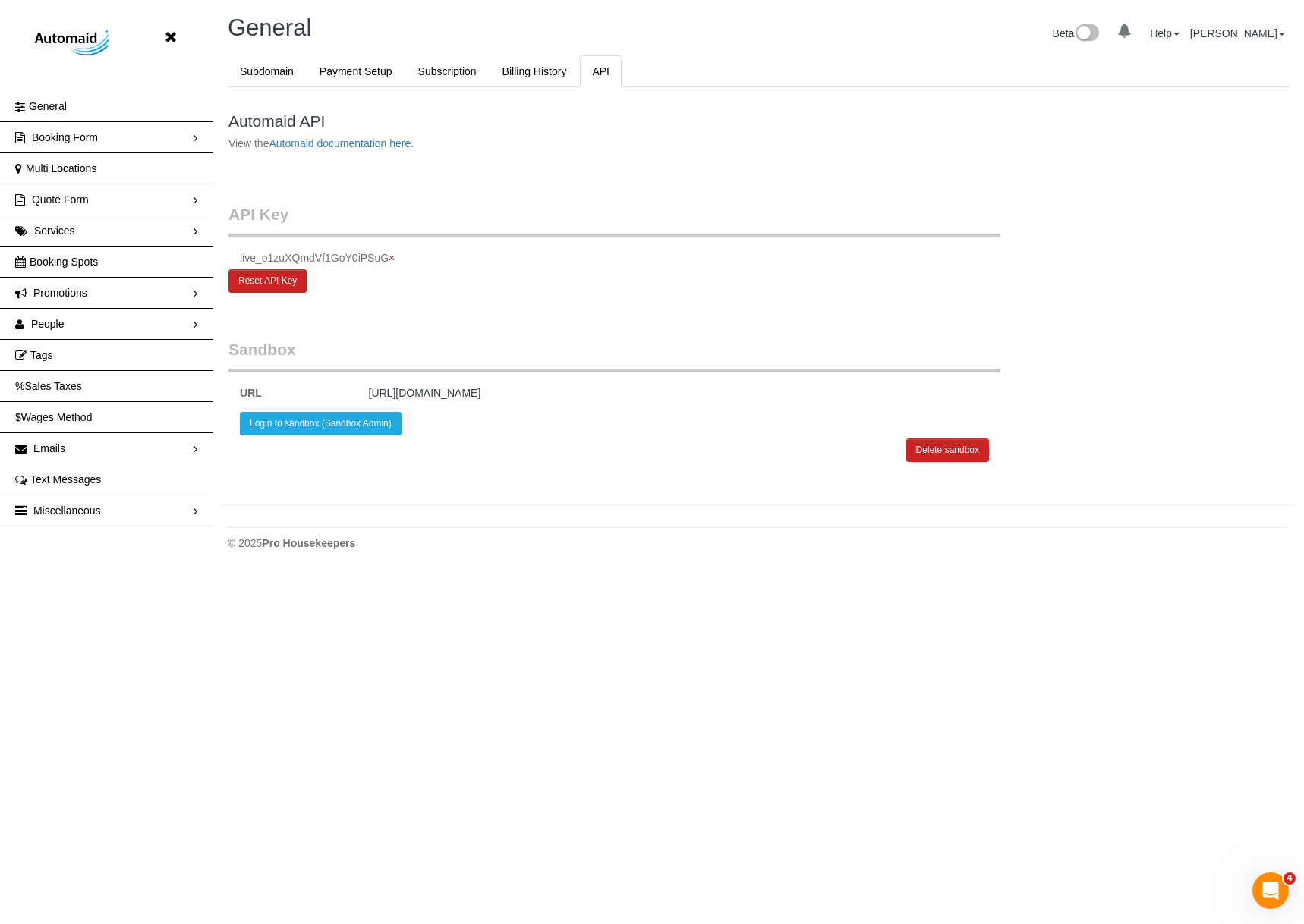
click at [334, 255] on div "live_o1zuXQmdVf1GoY0iPSuG ×" at bounding box center [614, 258] width 772 height 15
copy div "live_o1zuXQmdVf1GoY0iPSuG × Reset API Key"
click at [587, 269] on fieldset "API Key live_o1zuXQmdVf1GoY0iPSuG × Reset API Key" at bounding box center [614, 248] width 772 height 89
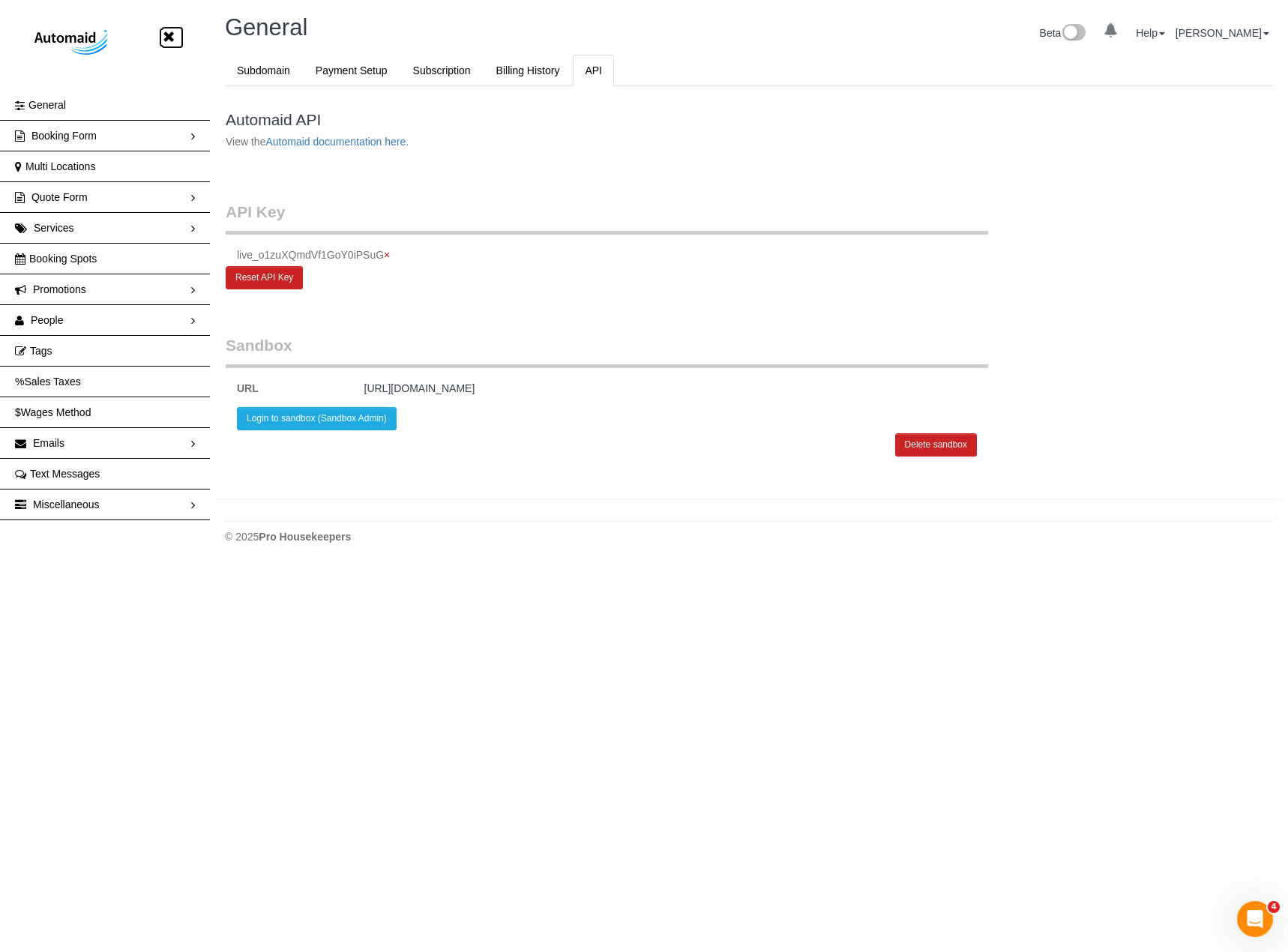
click at [176, 38] on icon at bounding box center [168, 37] width 18 height 18
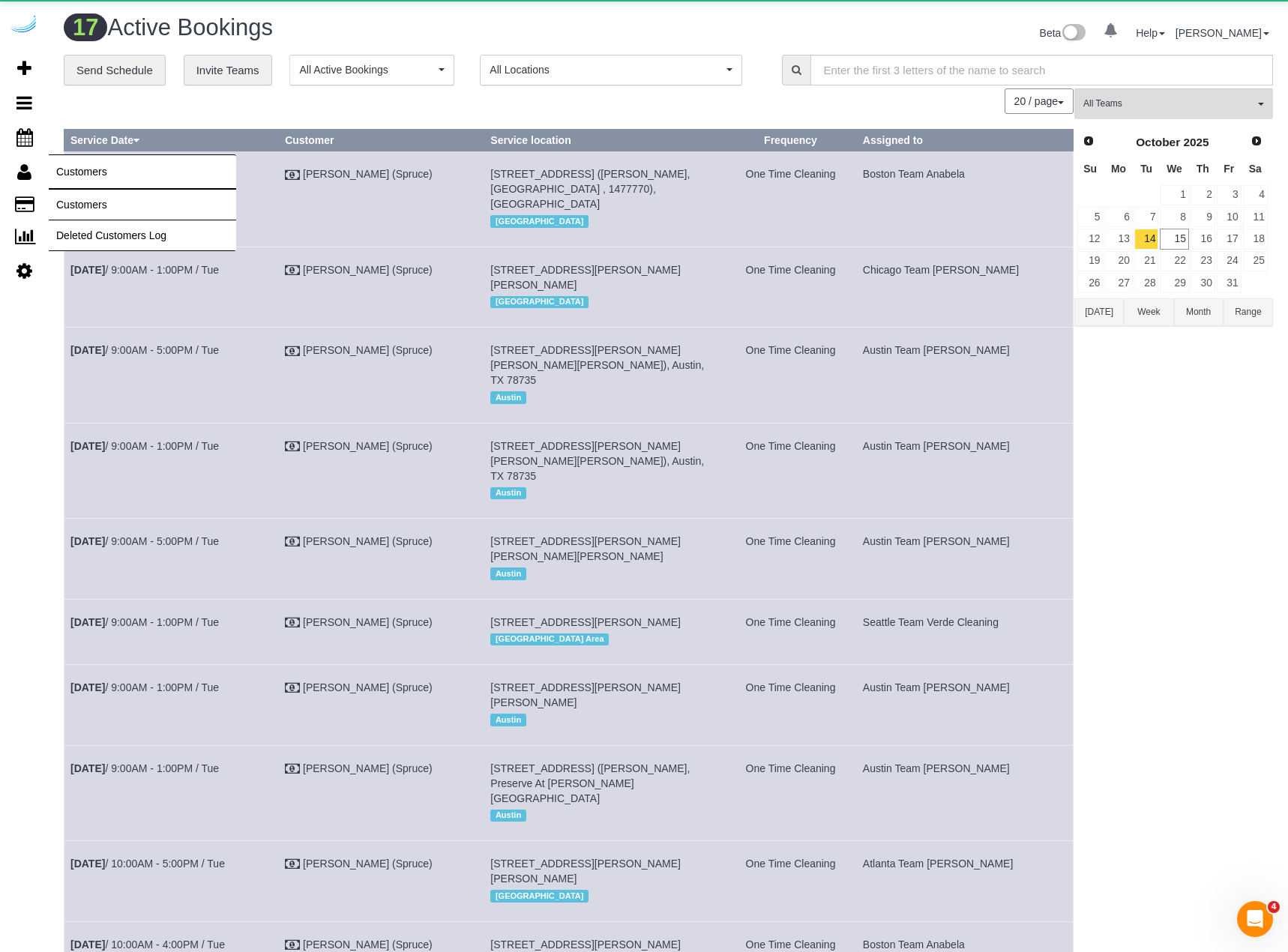
scroll to position [1778, 1276]
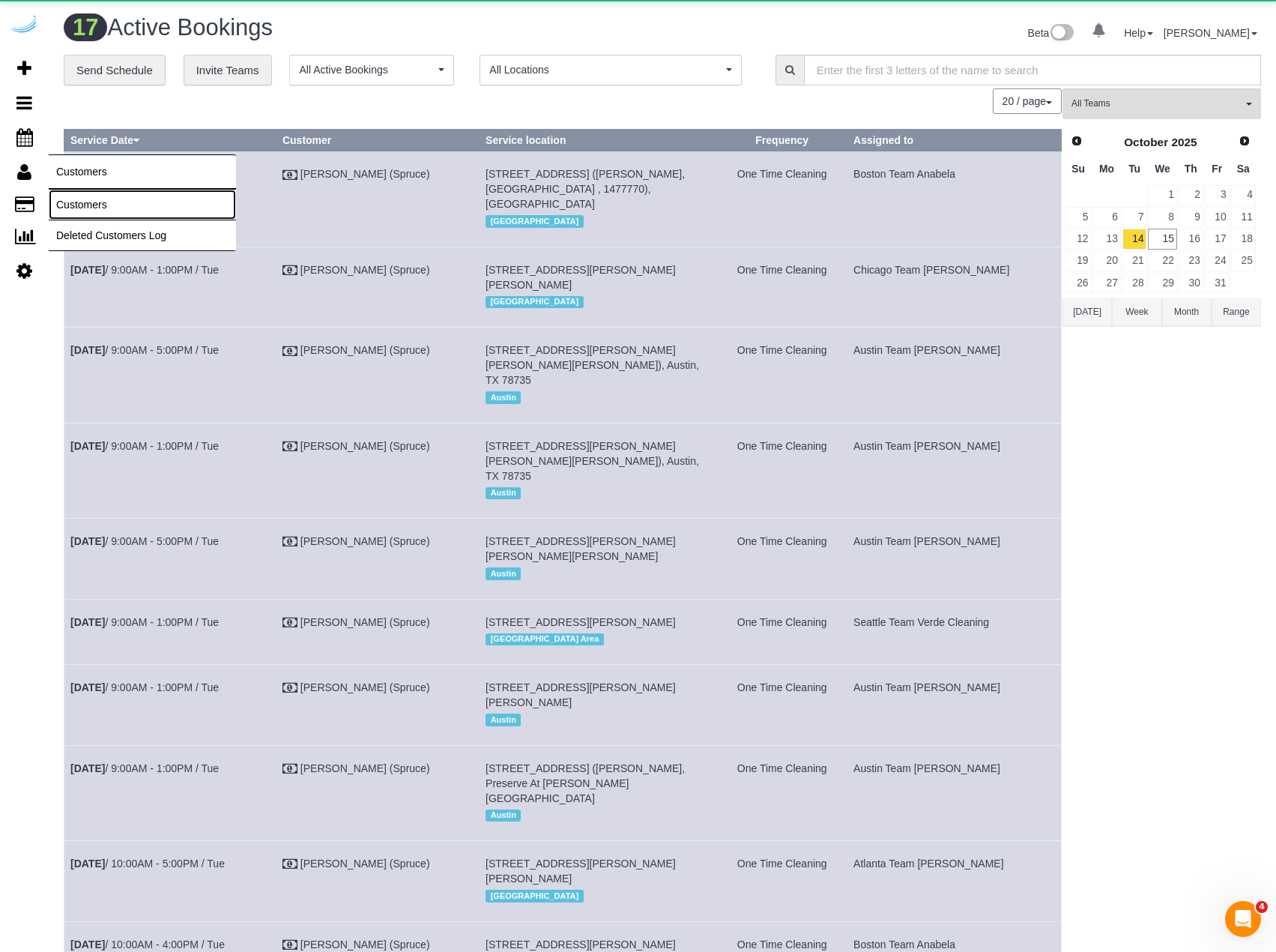
click at [93, 198] on link "Customers" at bounding box center [142, 205] width 187 height 30
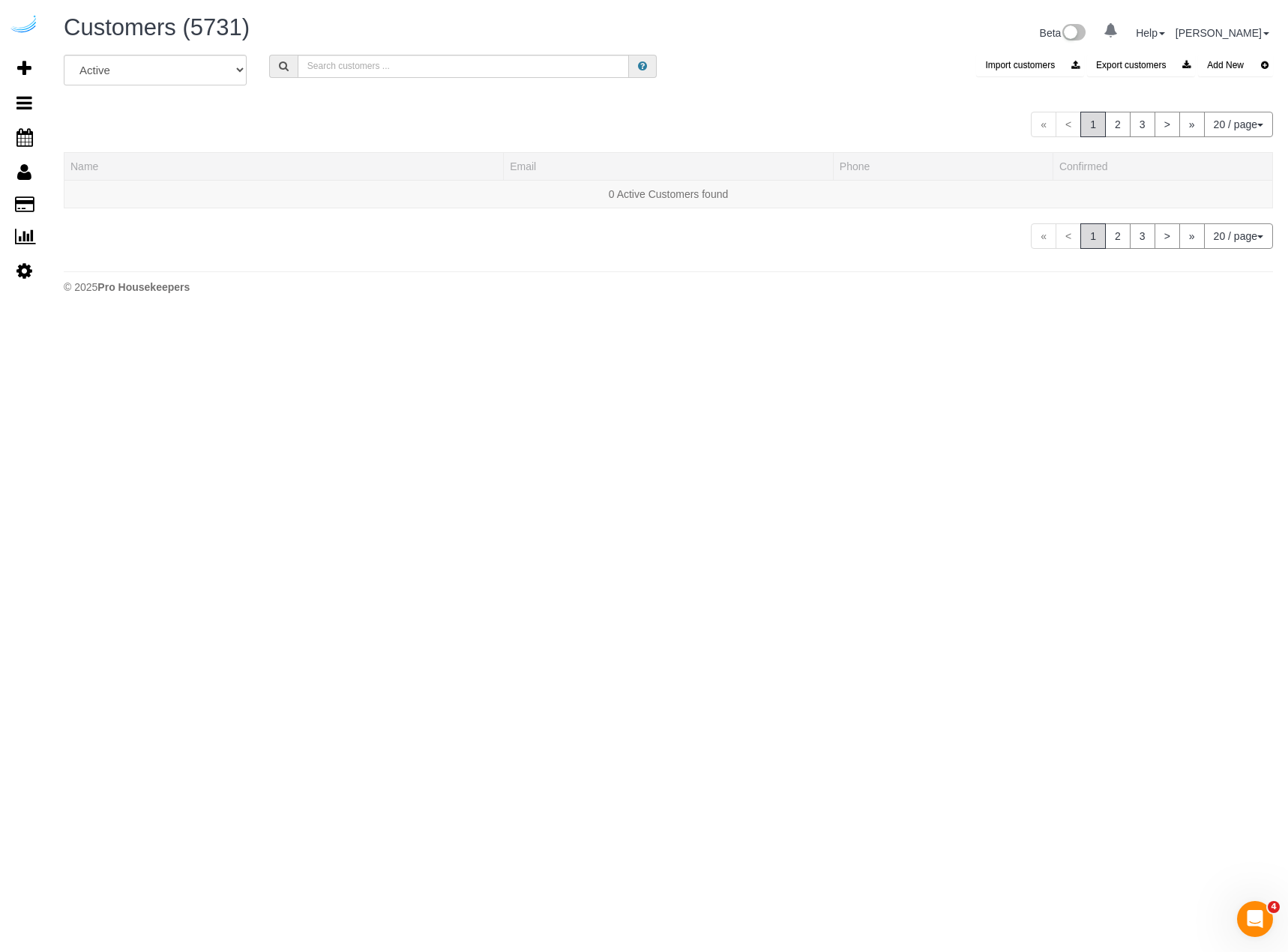
scroll to position [917, 1288]
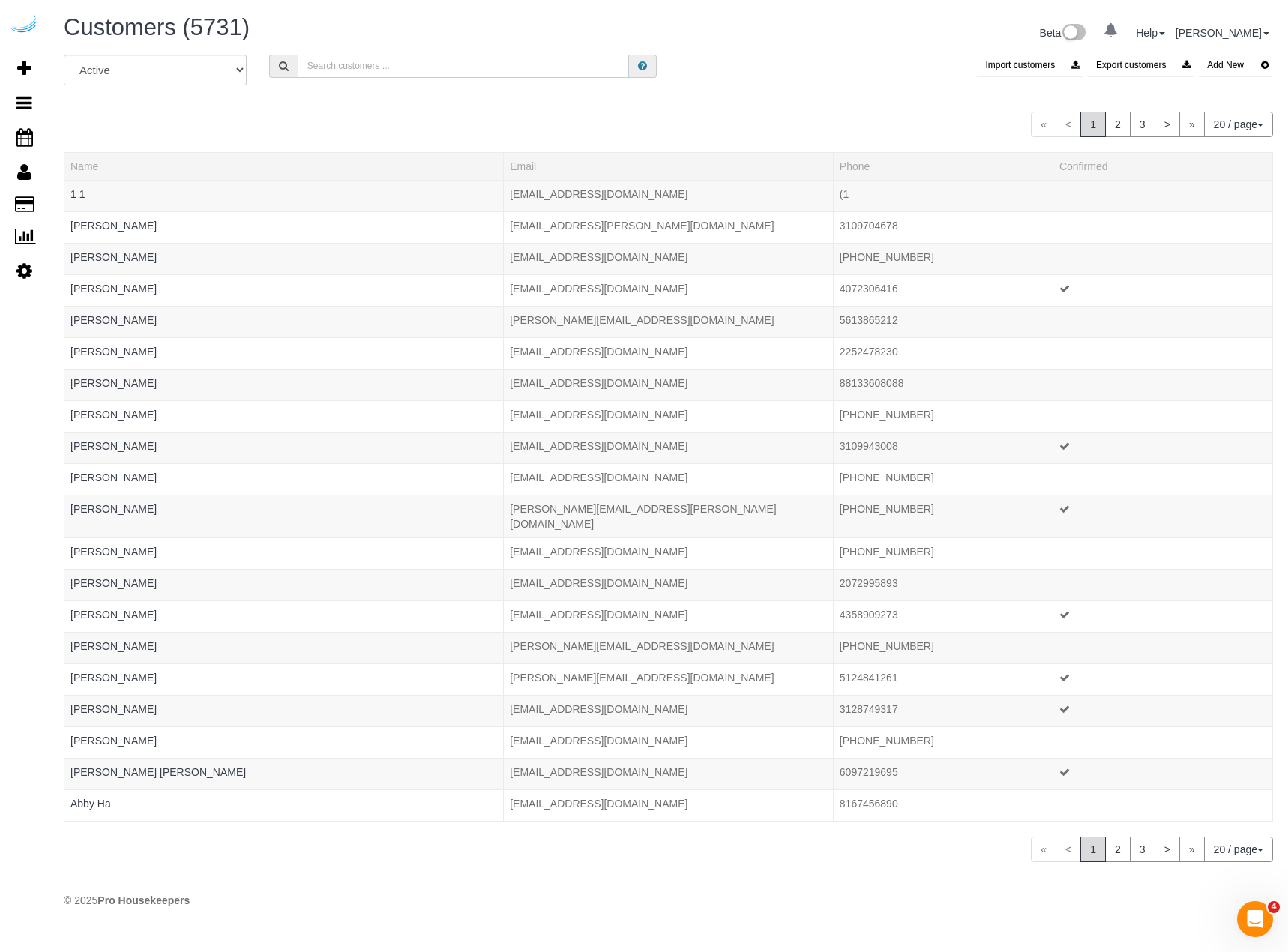
click at [482, 61] on input "text" at bounding box center [463, 67] width 332 height 23
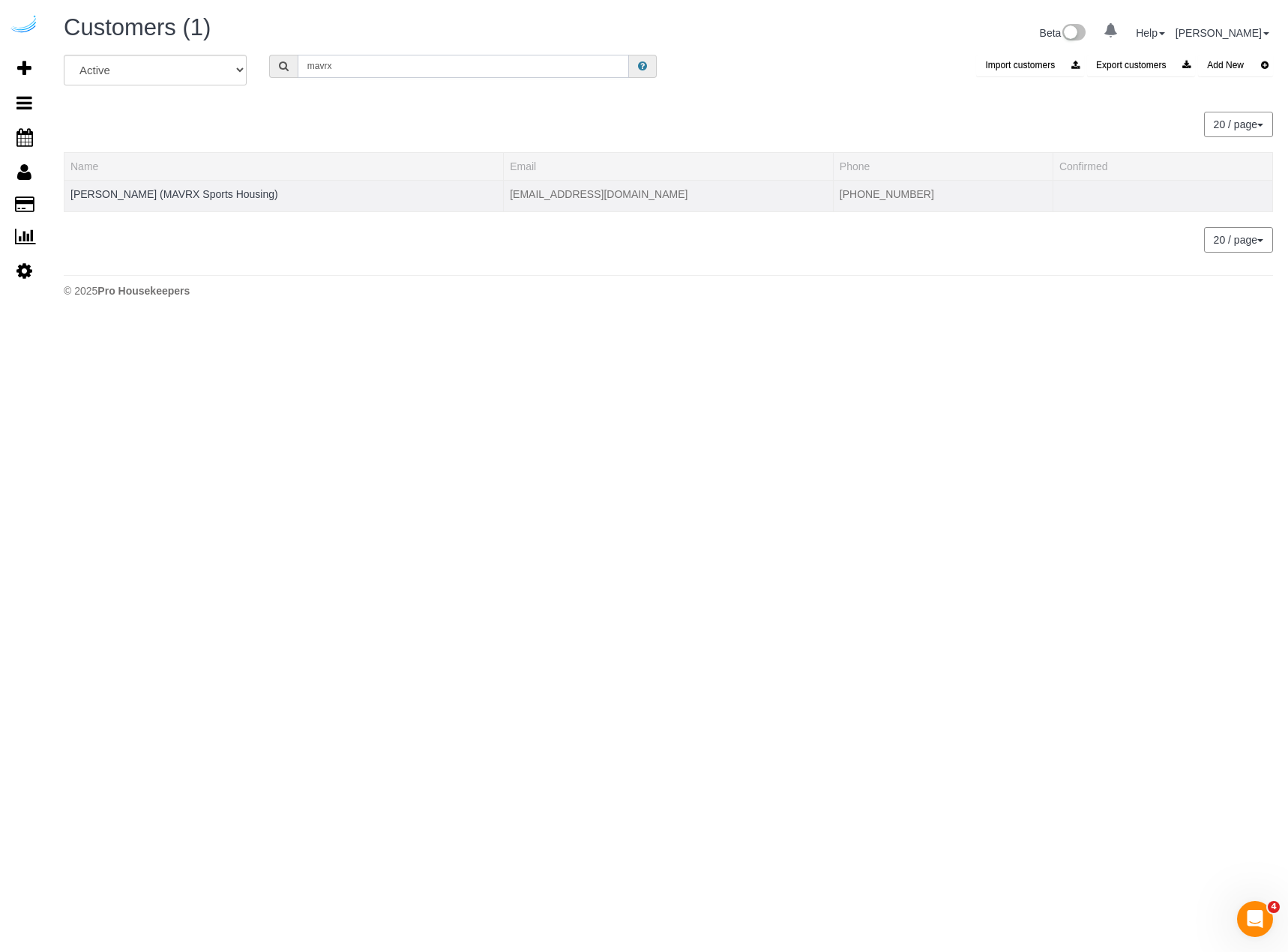
type input "mavrx"
click at [251, 182] on td "[PERSON_NAME] (MAVRX Sports Housing)" at bounding box center [283, 196] width 439 height 32
click at [239, 193] on link "[PERSON_NAME] (MAVRX Sports Housing)" at bounding box center [174, 194] width 207 height 12
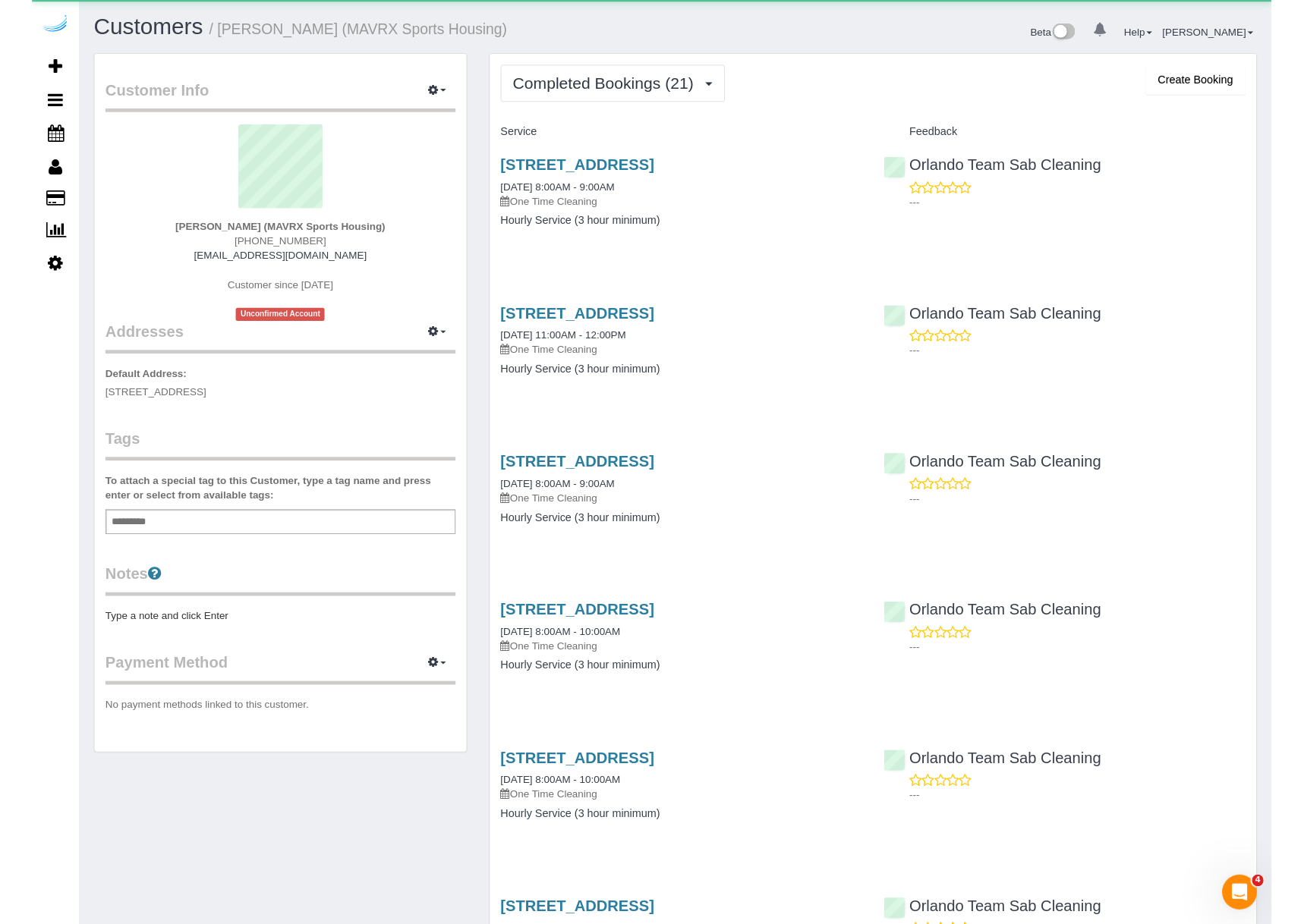
scroll to position [3754, 1292]
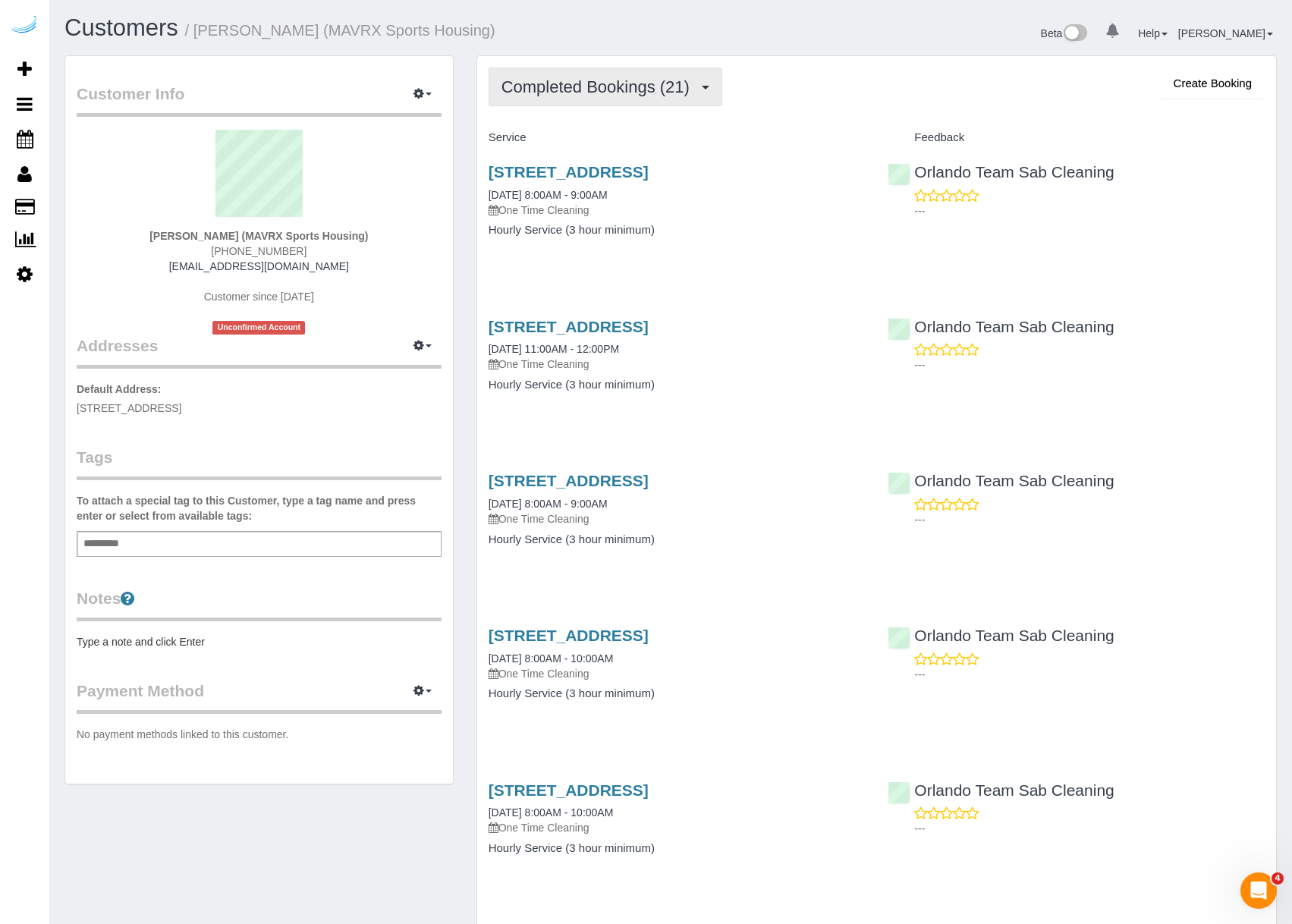
click at [526, 92] on span "Completed Bookings (21)" at bounding box center [600, 87] width 196 height 19
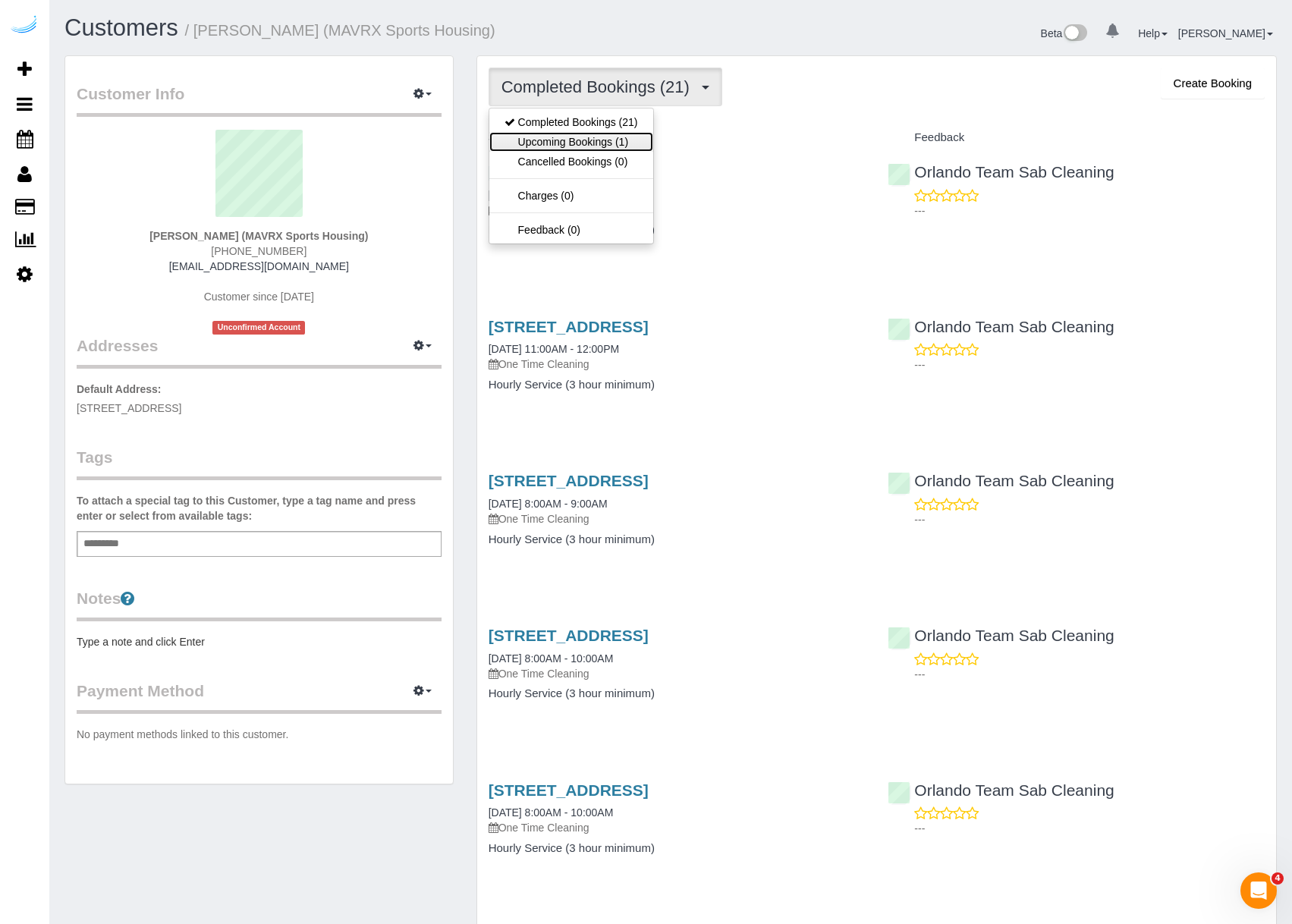
click at [556, 145] on link "Upcoming Bookings (1)" at bounding box center [571, 142] width 164 height 19
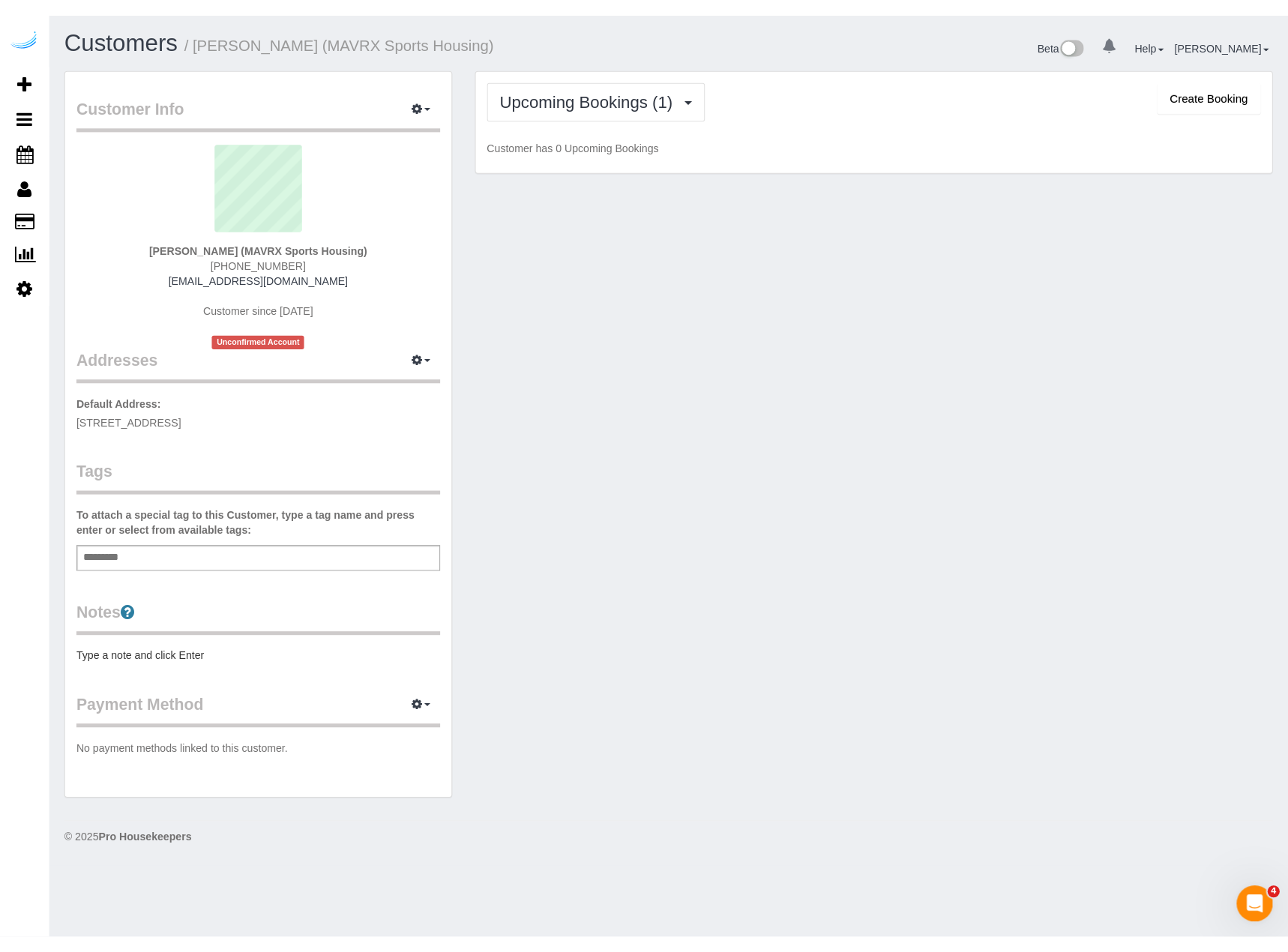
scroll to position [74103, 73677]
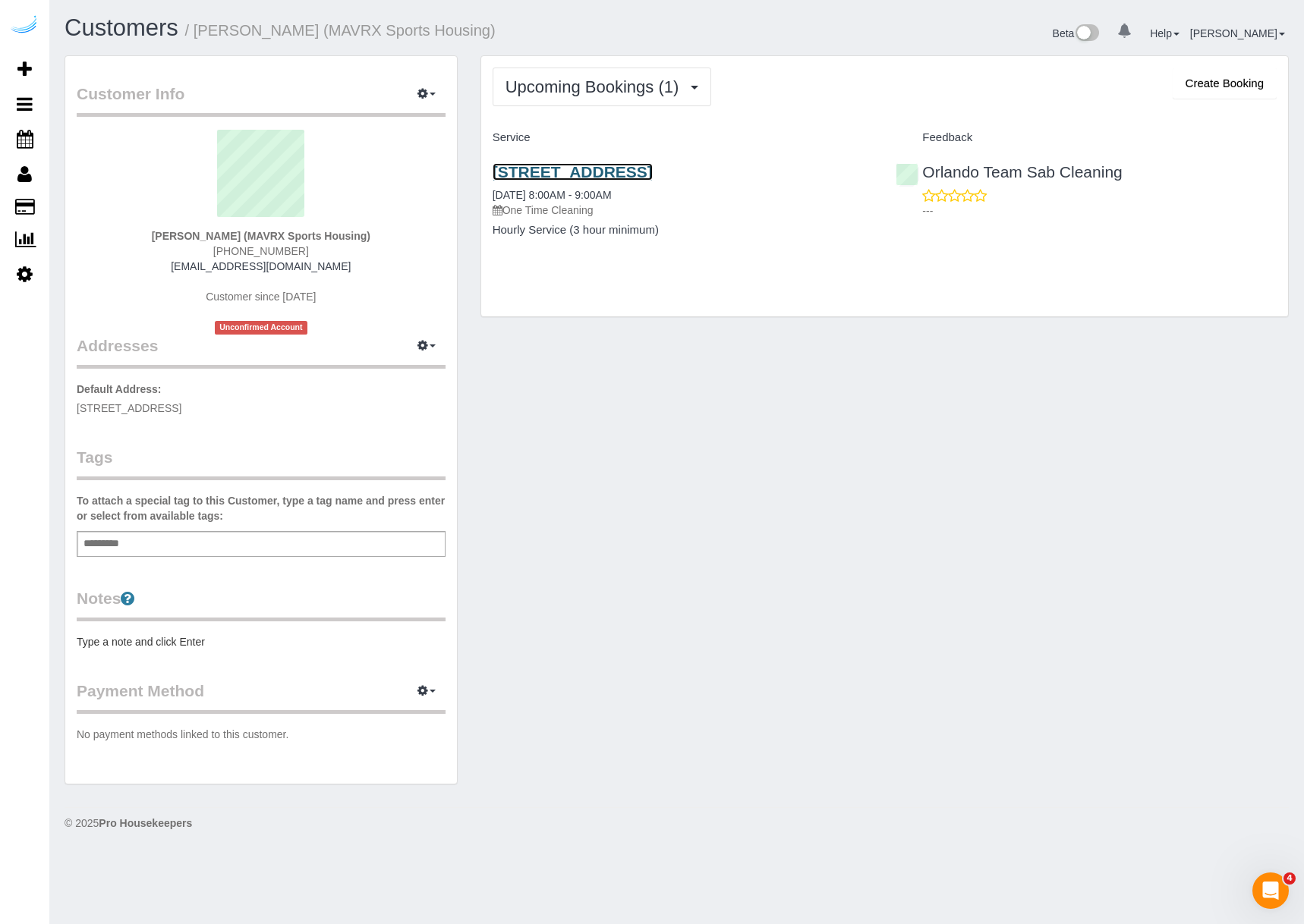
click at [584, 170] on link "1460 Alden Road Unit #L413, Orlando, FL 32803" at bounding box center [573, 171] width 160 height 18
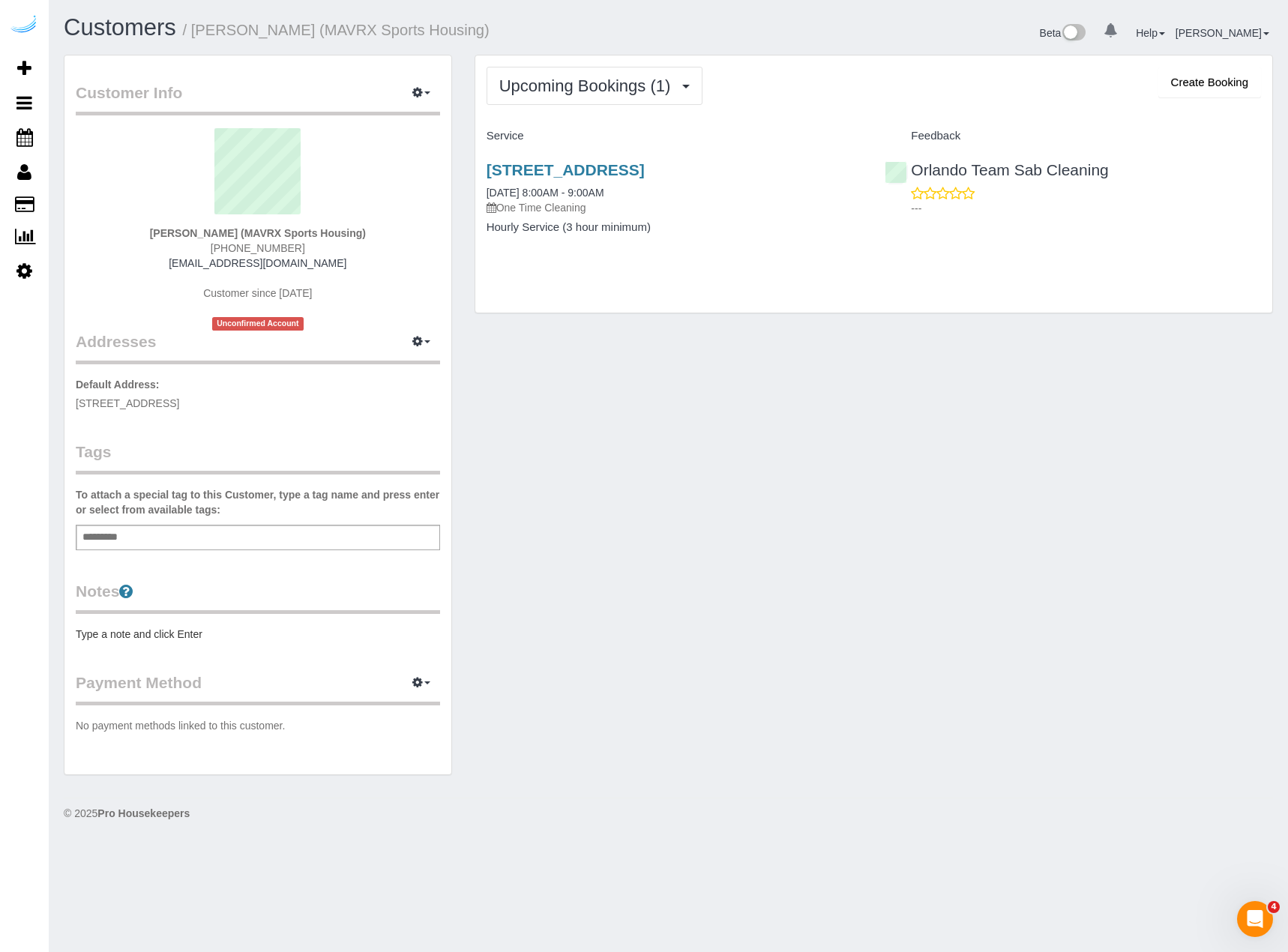
click at [890, 534] on div "Customer Info Edit Contact Info Send Message Email Preferences Special Sales Ta…" at bounding box center [668, 422] width 1231 height 735
click at [964, 161] on div "Orlando Team Sab Cleaning ---" at bounding box center [1072, 185] width 399 height 73
click at [967, 165] on link "Orlando Team Sab Cleaning" at bounding box center [996, 169] width 223 height 17
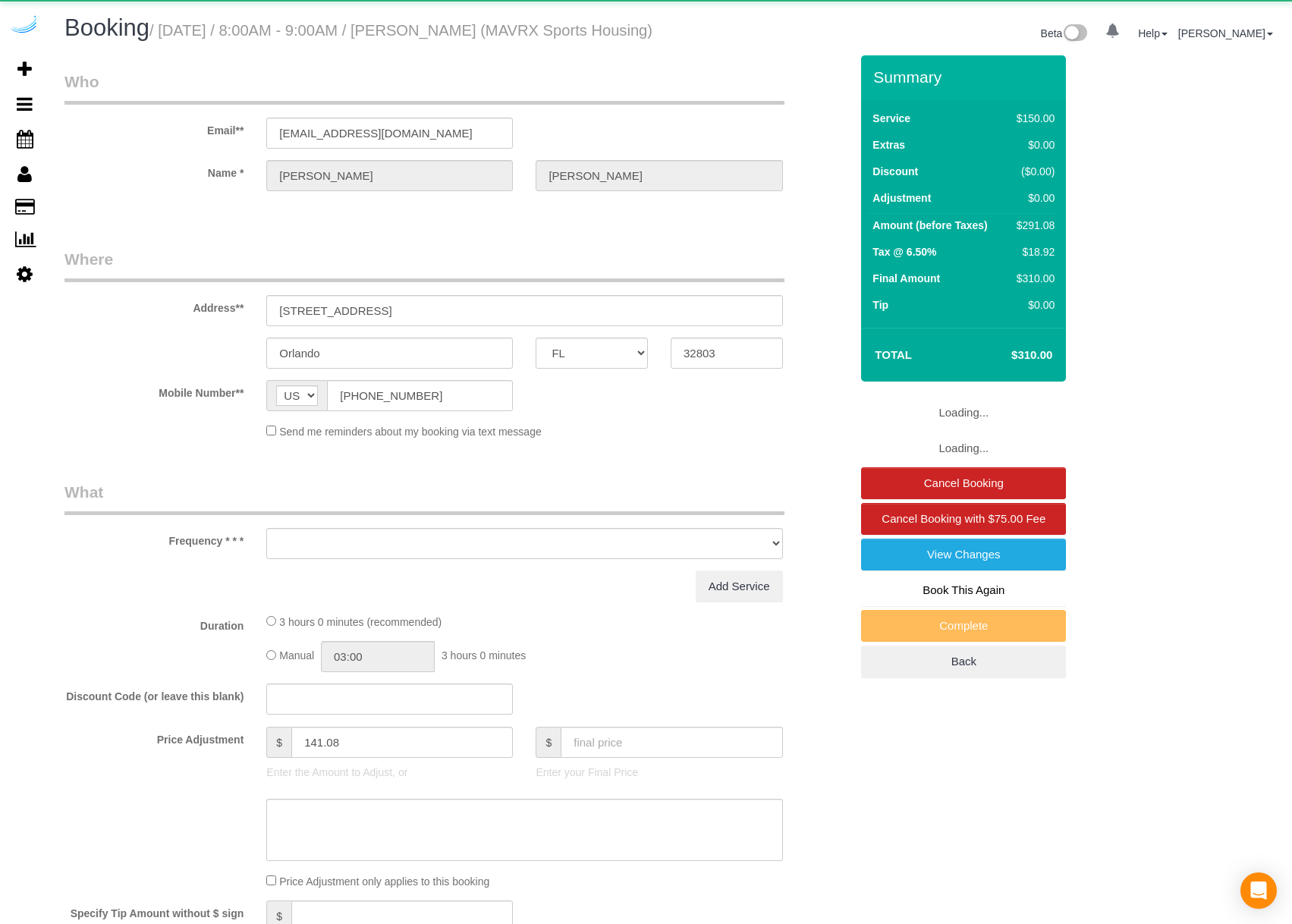
select select "FL"
select select "object:843"
select select "117"
select select "spot1"
select select "number:9"
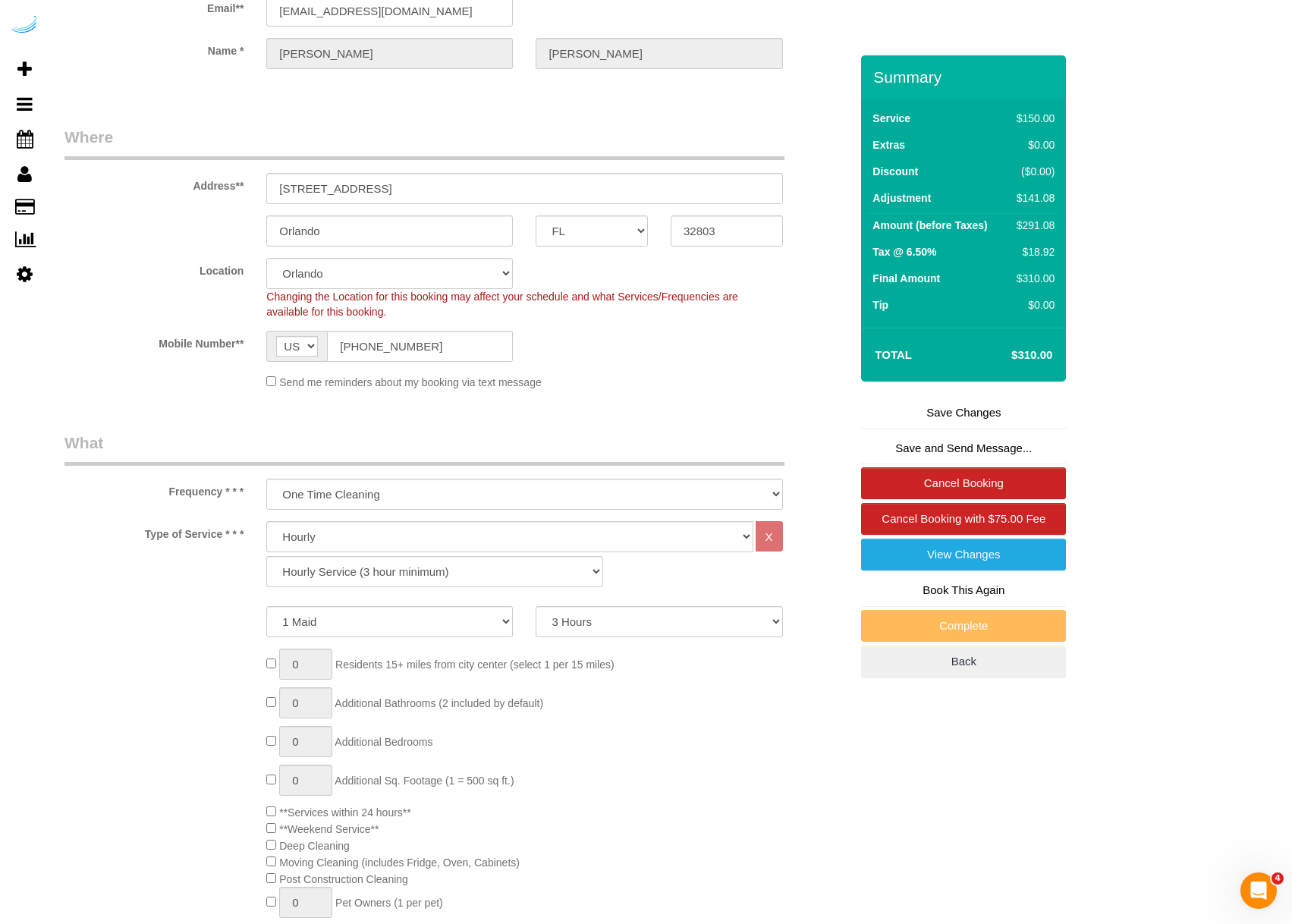
scroll to position [152, 0]
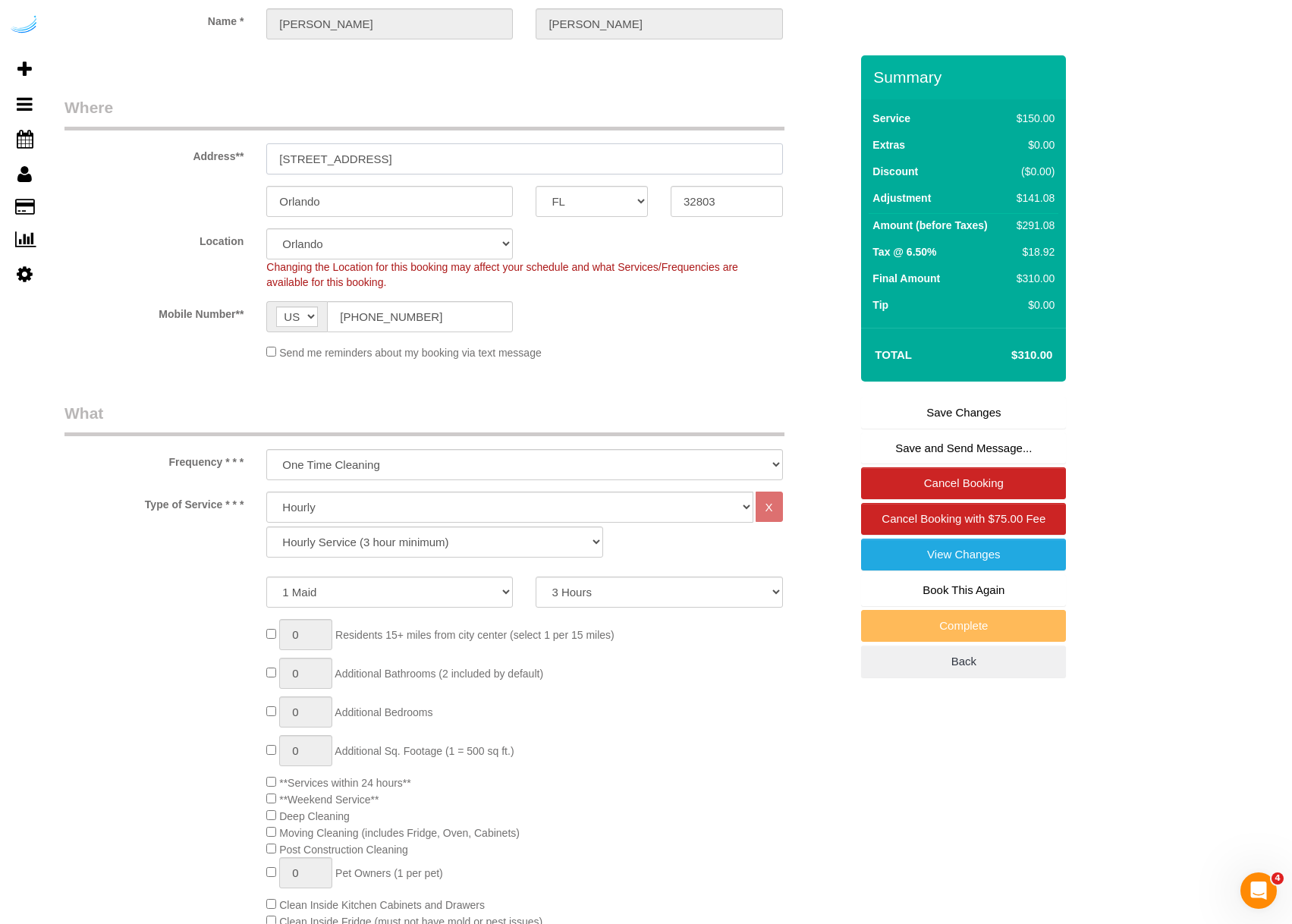
click at [330, 175] on input "[STREET_ADDRESS]" at bounding box center [525, 158] width 516 height 31
click at [408, 175] on input "[STREET_ADDRESS]" at bounding box center [525, 158] width 516 height 31
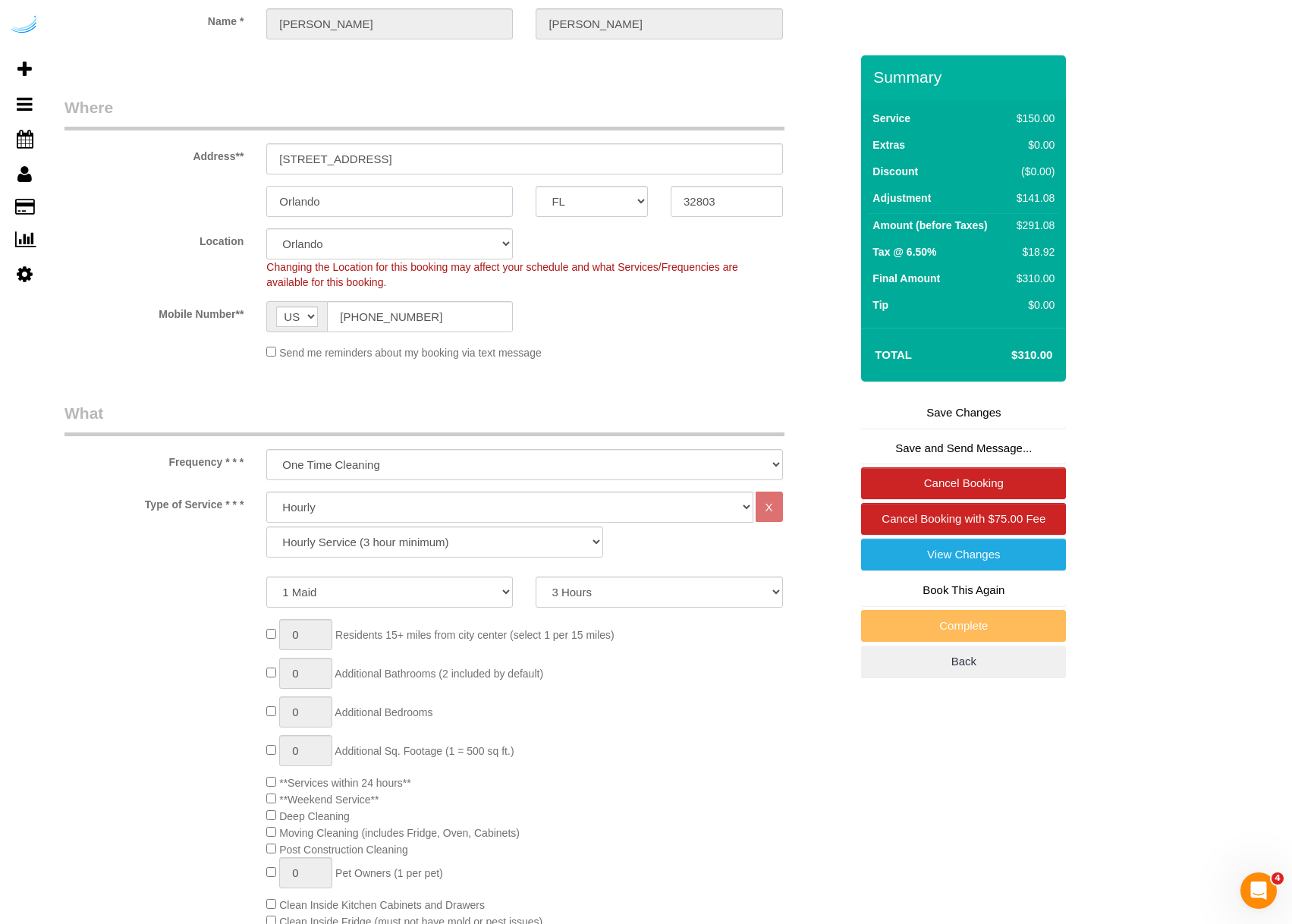
click at [366, 217] on input "Orlando" at bounding box center [390, 201] width 246 height 31
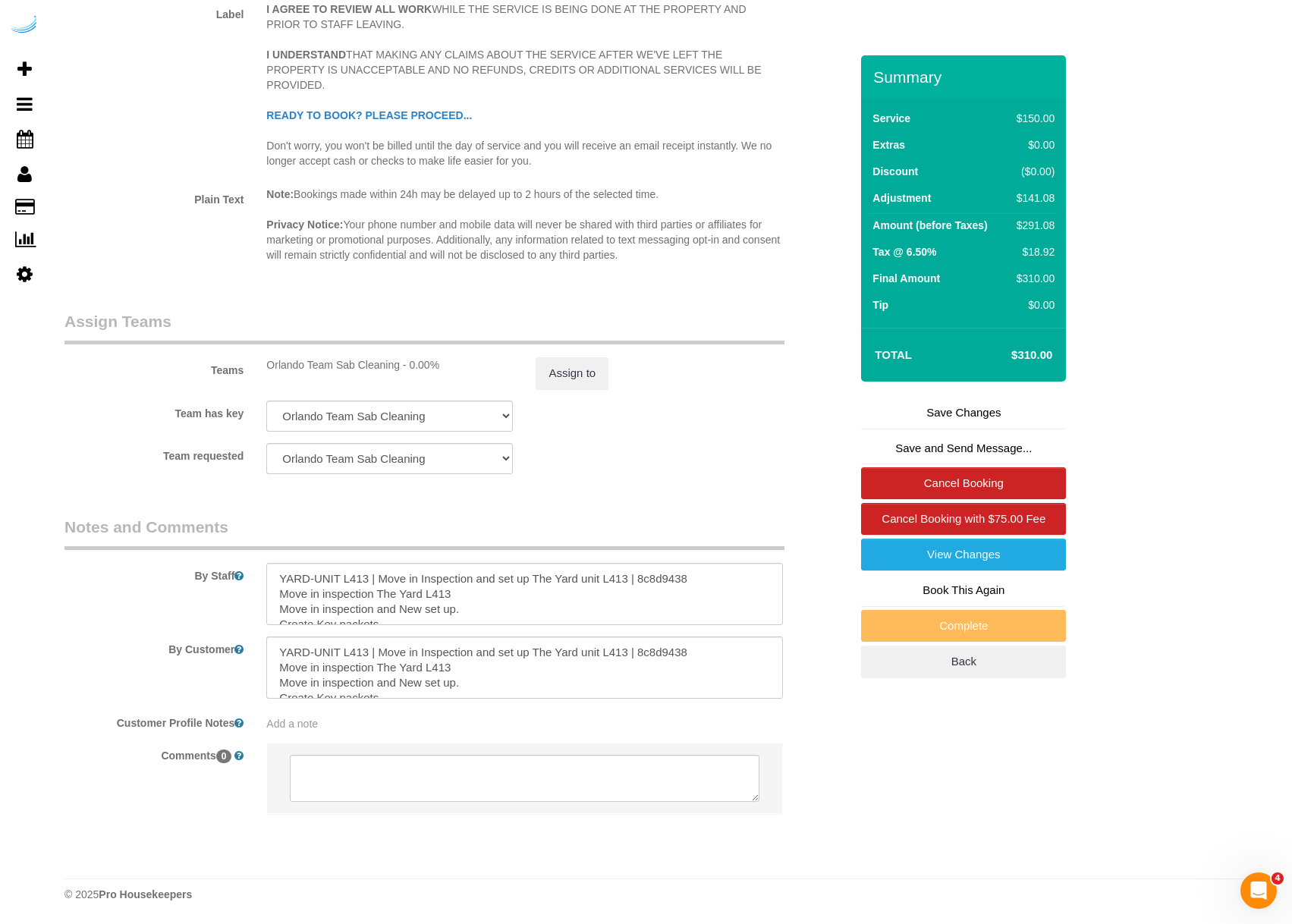
scroll to position [2267, 0]
click at [469, 610] on textarea at bounding box center [525, 594] width 516 height 62
click at [460, 683] on textarea at bounding box center [525, 668] width 516 height 62
click at [474, 601] on textarea at bounding box center [525, 594] width 516 height 62
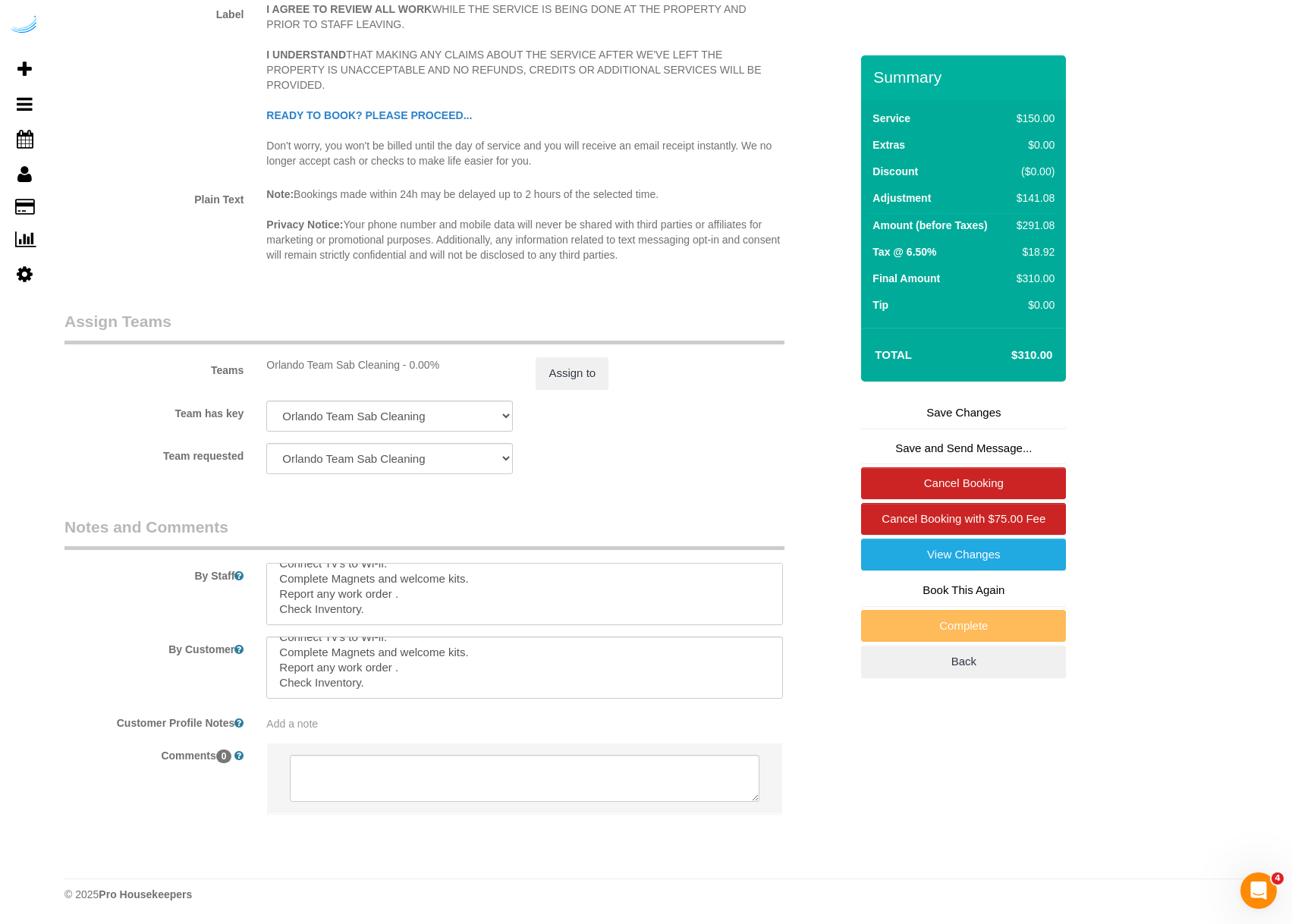
click at [474, 602] on textarea at bounding box center [525, 594] width 516 height 62
drag, startPoint x: 170, startPoint y: 620, endPoint x: 193, endPoint y: 620, distance: 23.0
click at [181, 620] on div "By Staff" at bounding box center [457, 571] width 808 height 110
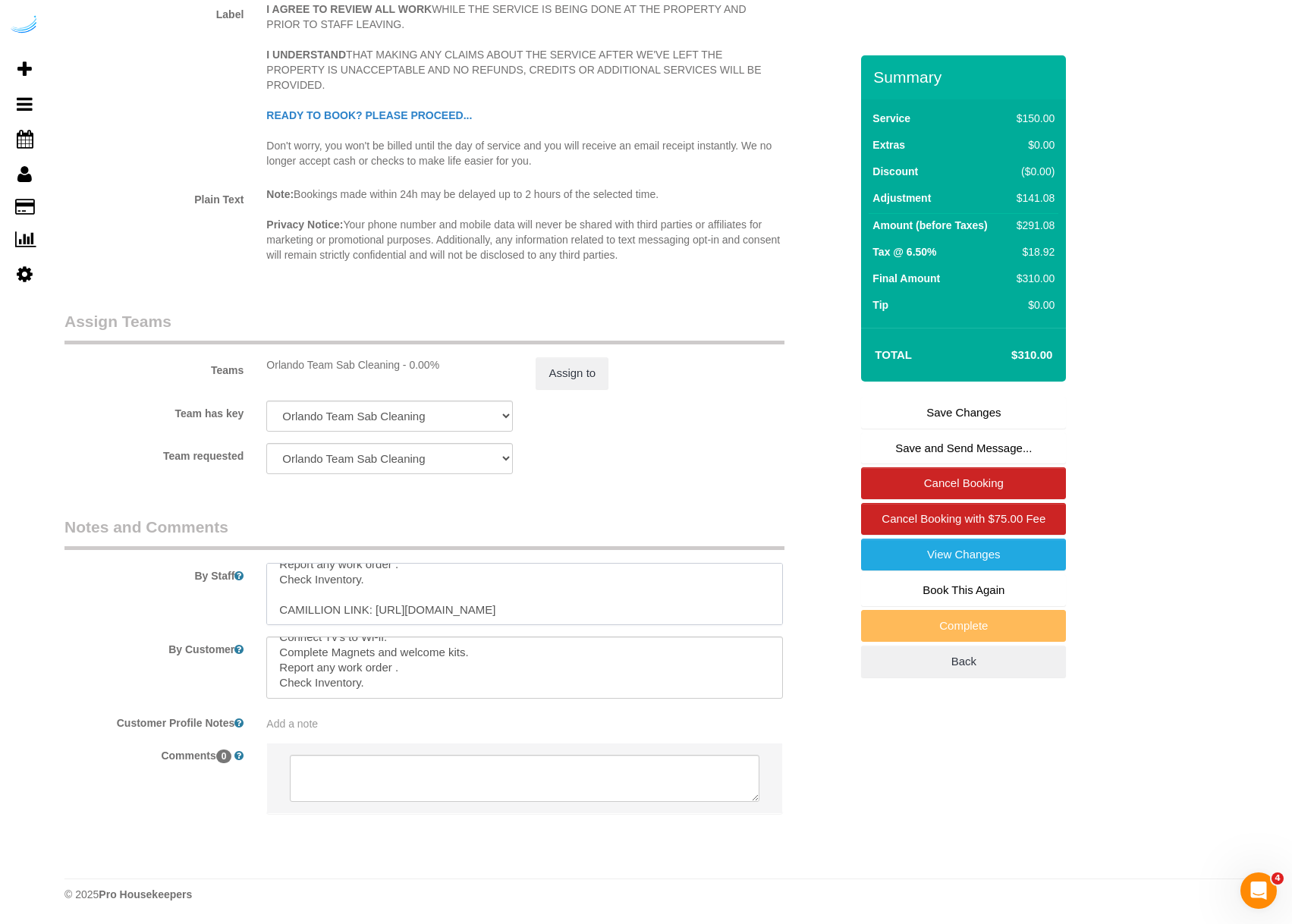
drag, startPoint x: 484, startPoint y: 616, endPoint x: 233, endPoint y: 609, distance: 251.1
click at [233, 609] on div "By Staff" at bounding box center [457, 571] width 808 height 110
drag, startPoint x: 400, startPoint y: 611, endPoint x: 121, endPoint y: 345, distance: 385.5
click at [121, 345] on legend "Assign Teams" at bounding box center [424, 327] width 720 height 34
click at [513, 619] on textarea at bounding box center [525, 594] width 516 height 62
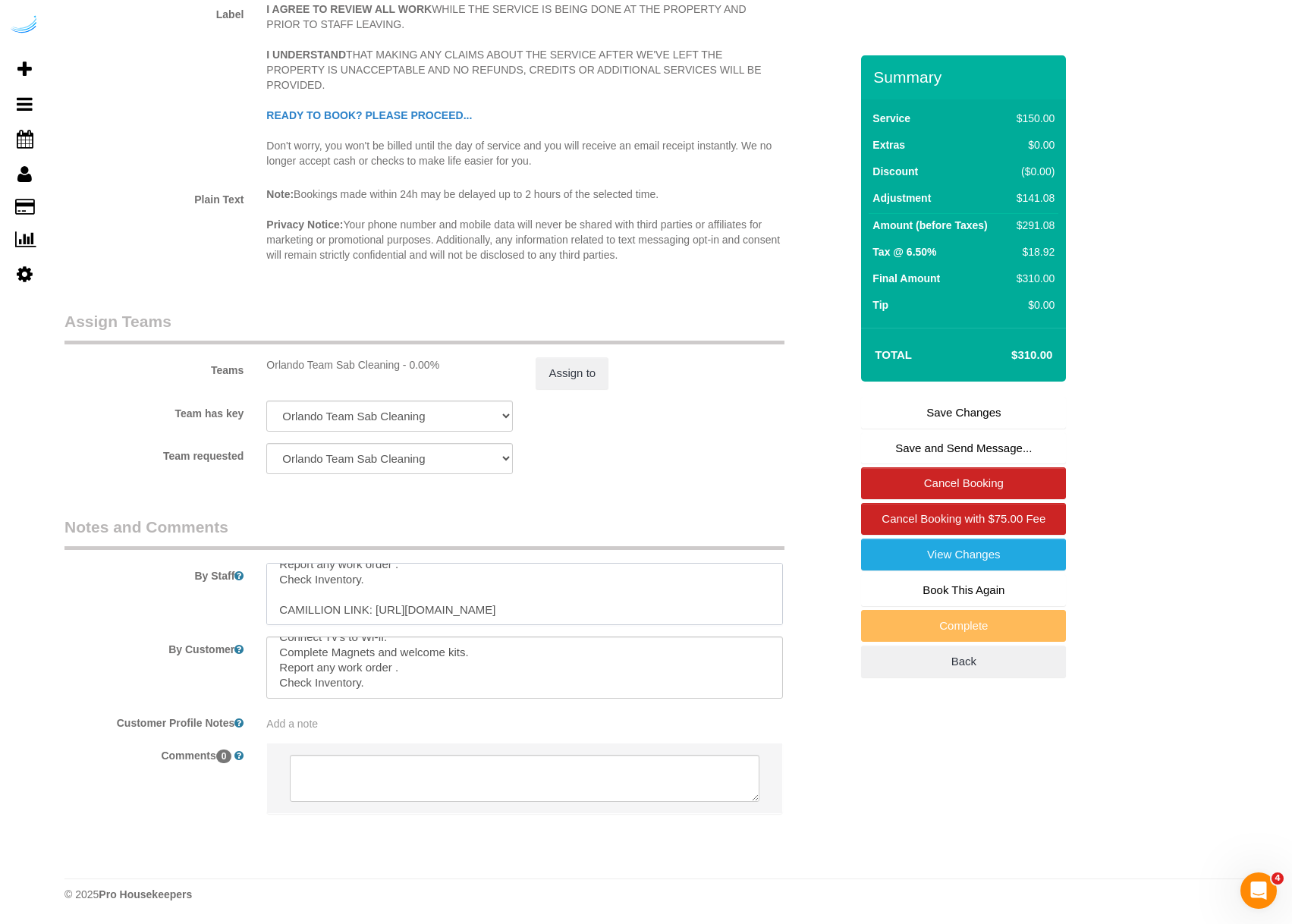
click at [539, 610] on textarea at bounding box center [525, 594] width 516 height 62
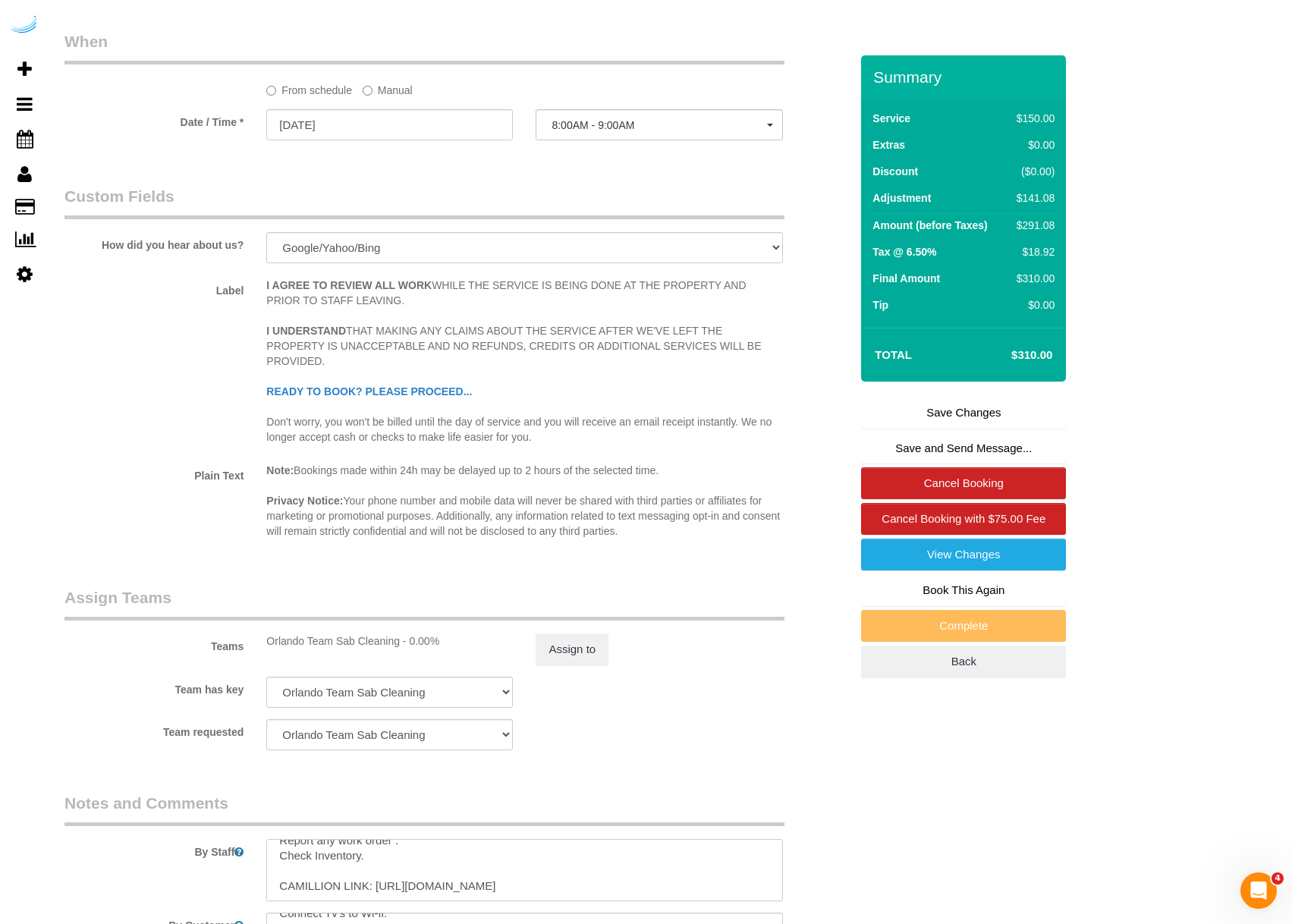
scroll to position [2267, 0]
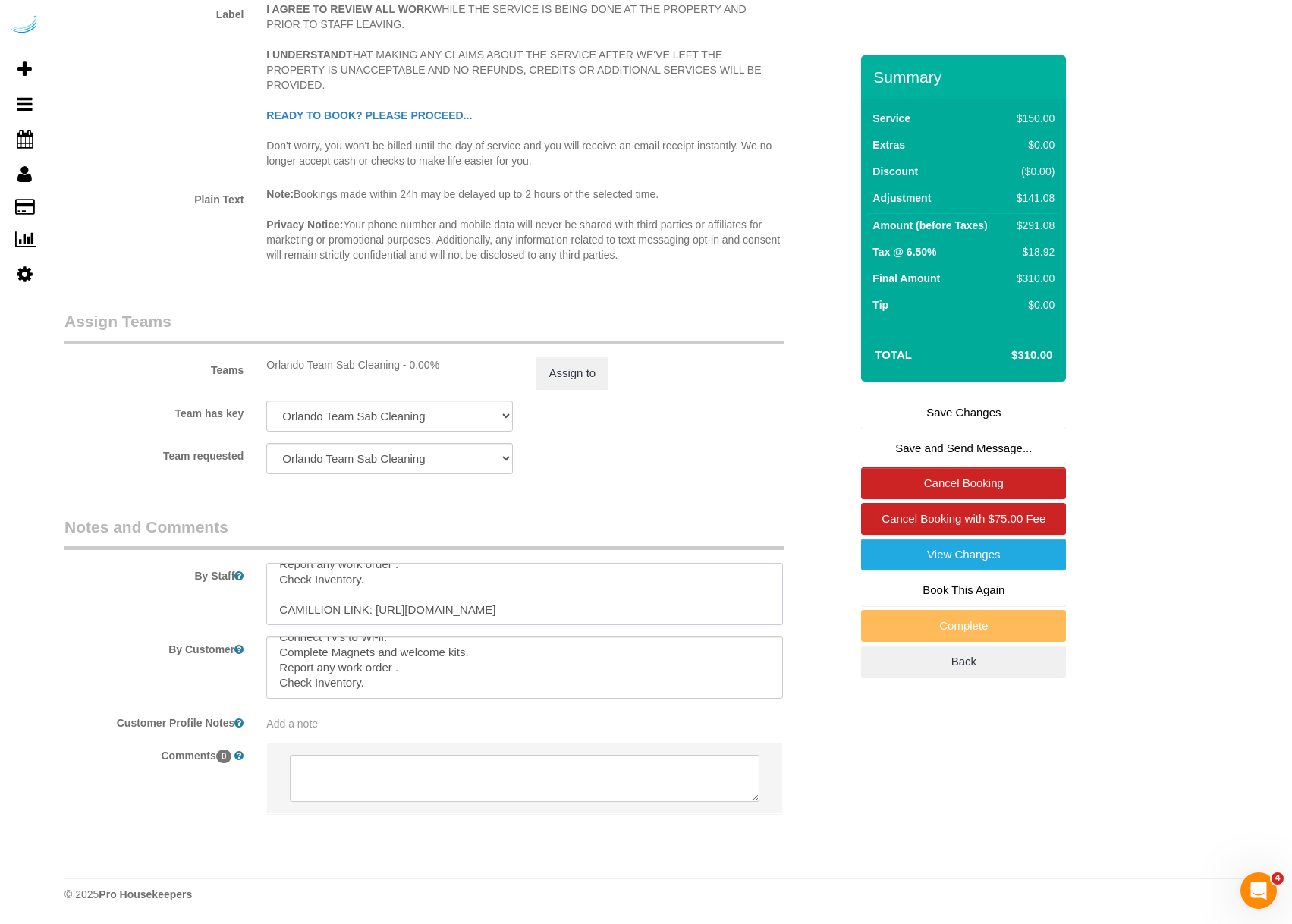
drag, startPoint x: 507, startPoint y: 615, endPoint x: 239, endPoint y: 608, distance: 268.1
click at [239, 608] on div "By Staff" at bounding box center [457, 571] width 808 height 110
click at [439, 614] on textarea at bounding box center [525, 594] width 516 height 62
drag, startPoint x: 488, startPoint y: 611, endPoint x: 260, endPoint y: 616, distance: 228.1
click at [260, 616] on div at bounding box center [524, 594] width 539 height 62
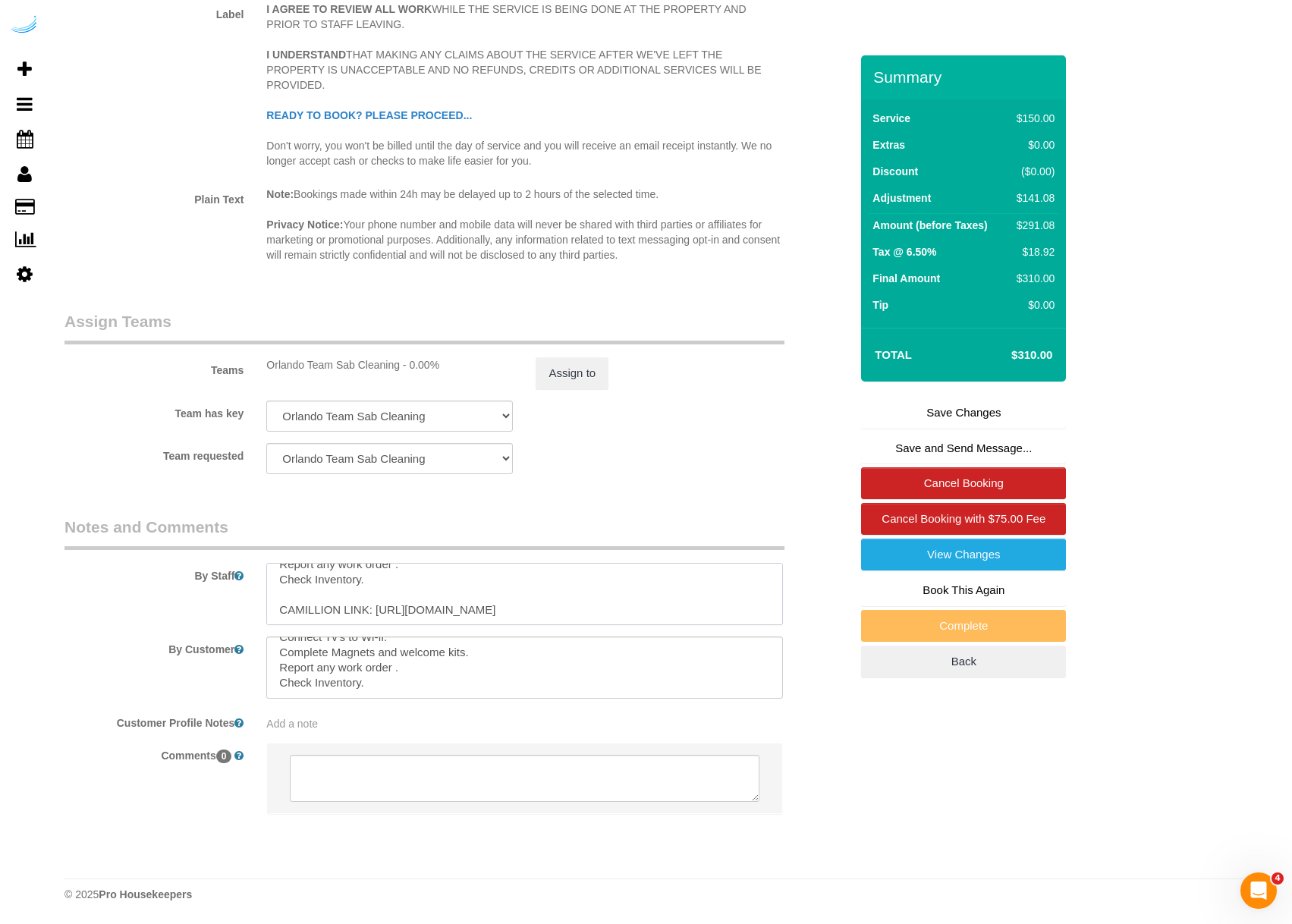
click at [498, 612] on textarea at bounding box center [525, 594] width 516 height 62
drag, startPoint x: 476, startPoint y: 608, endPoint x: 511, endPoint y: 613, distance: 35.4
click at [511, 613] on textarea at bounding box center [525, 594] width 516 height 62
drag, startPoint x: 527, startPoint y: 611, endPoint x: 251, endPoint y: 615, distance: 276.0
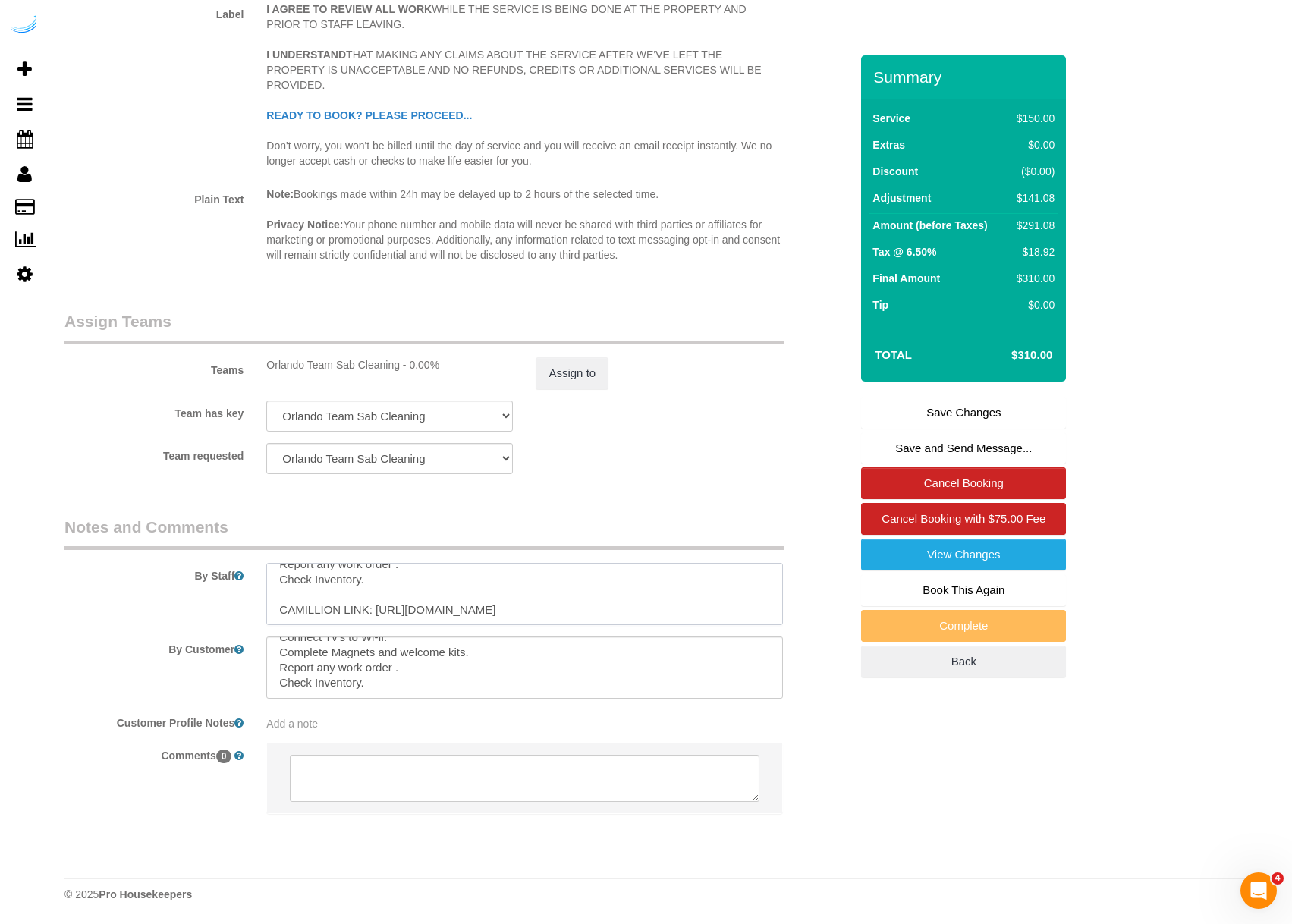
click at [251, 615] on div "By Staff" at bounding box center [457, 571] width 808 height 110
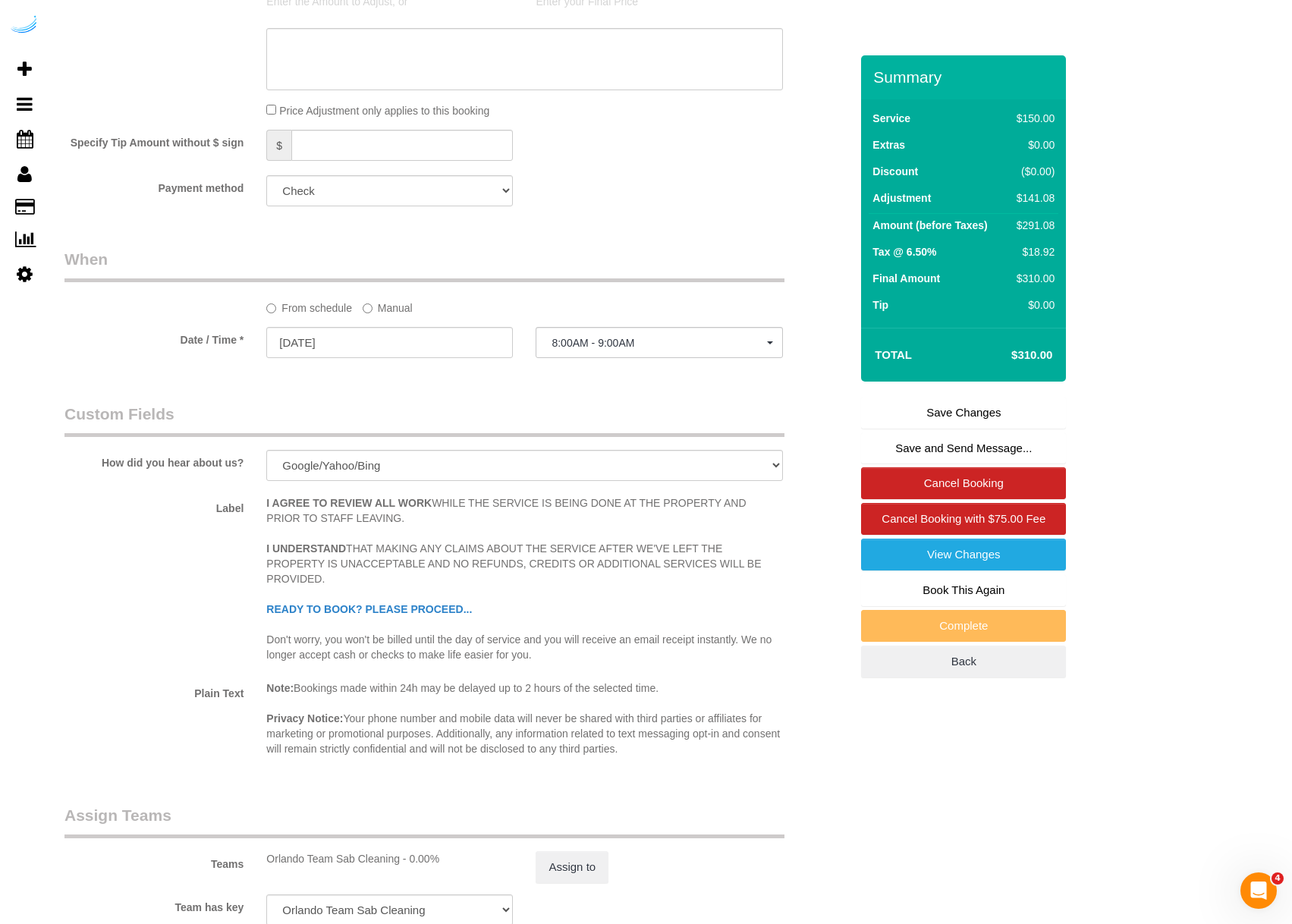
scroll to position [2267, 0]
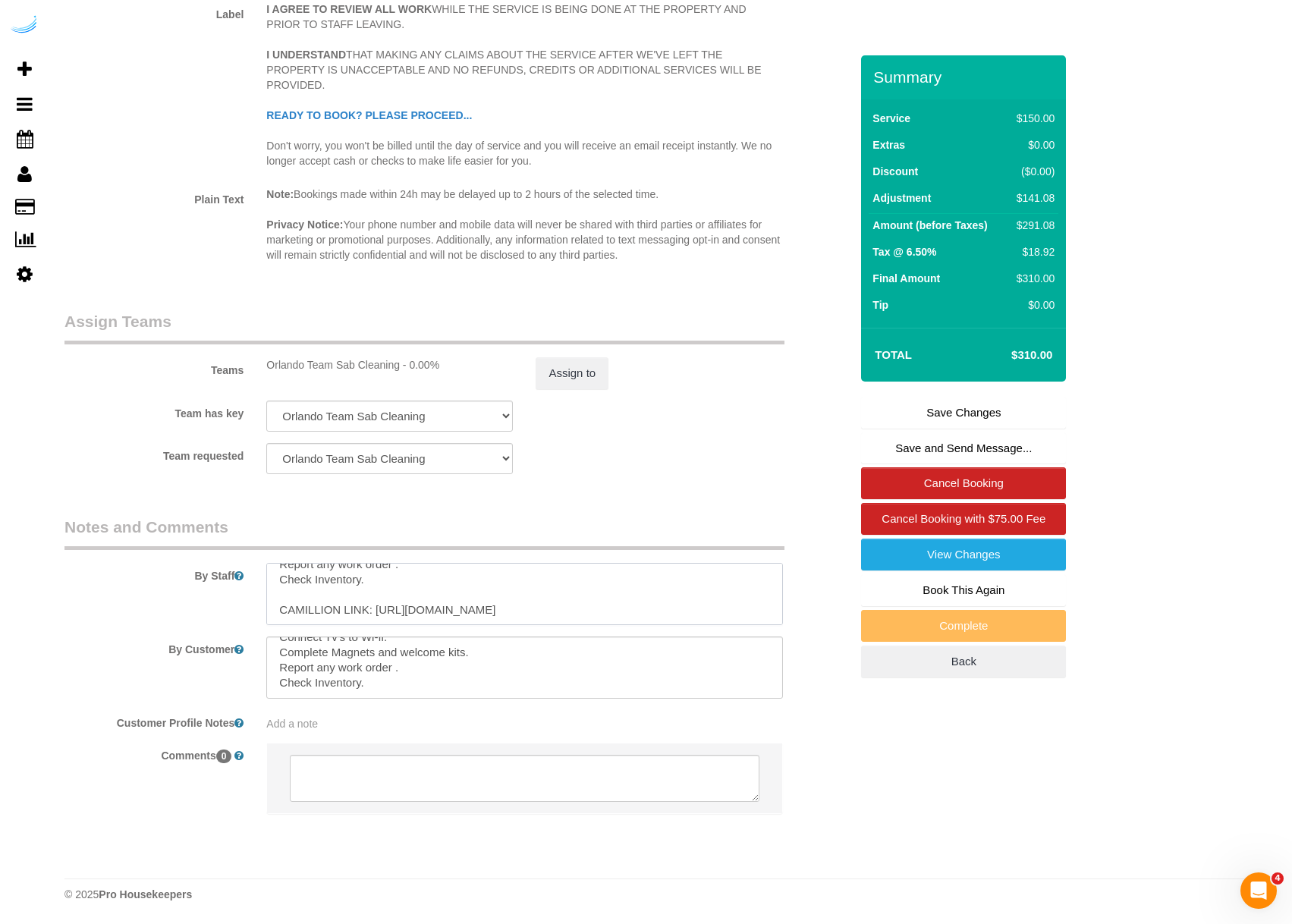
click at [496, 613] on textarea at bounding box center [525, 594] width 516 height 62
drag, startPoint x: 520, startPoint y: 614, endPoint x: 272, endPoint y: 620, distance: 248.1
click at [272, 620] on textarea at bounding box center [525, 594] width 516 height 62
click at [513, 609] on textarea at bounding box center [525, 594] width 516 height 62
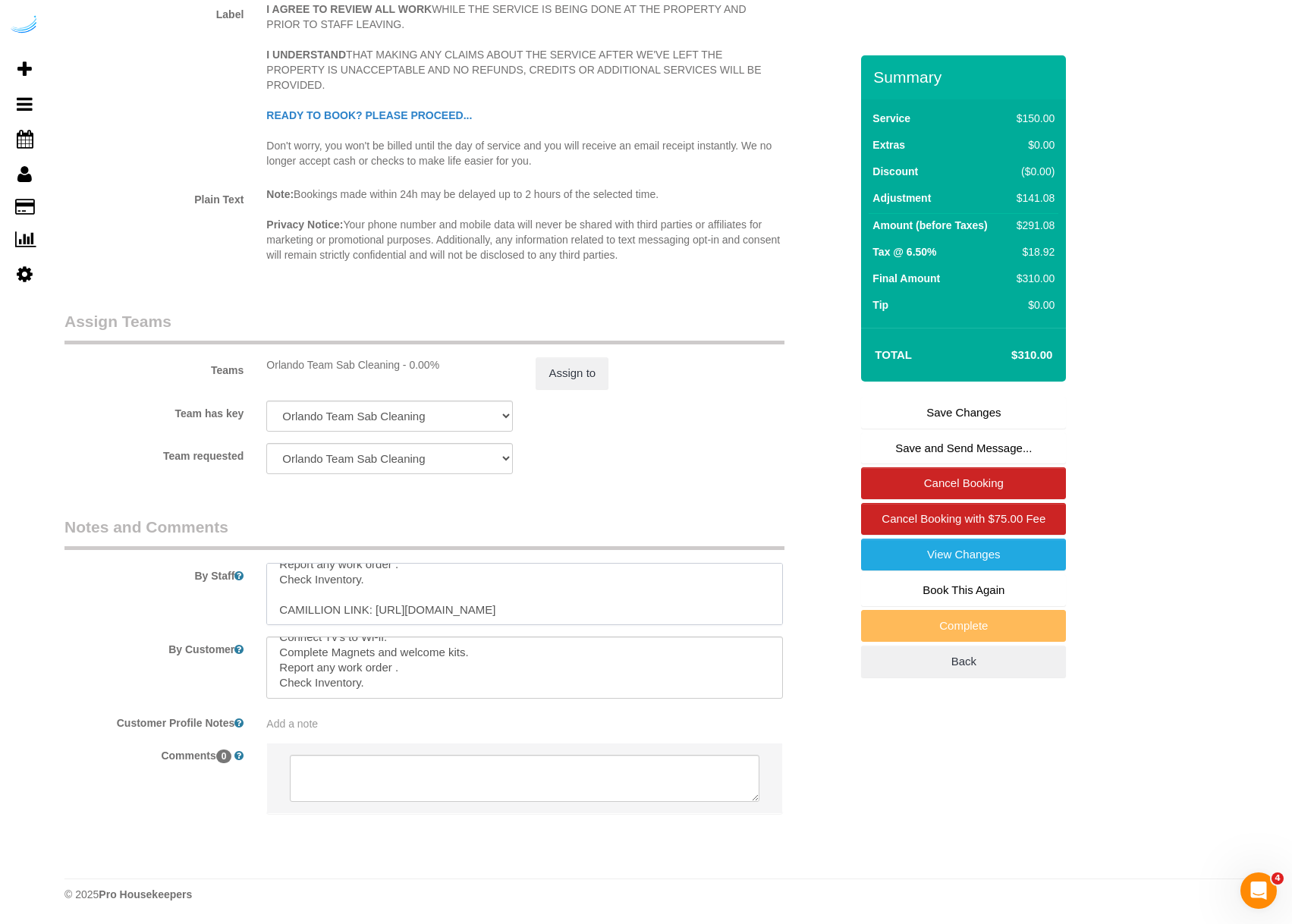
click at [517, 609] on textarea at bounding box center [525, 594] width 516 height 62
type textarea "YARD-UNIT L413 | Move in Inspection and set up The Yard unit L413 | 8c8d9438 Mo…"
click at [163, 401] on label "Team has key" at bounding box center [153, 411] width 202 height 20
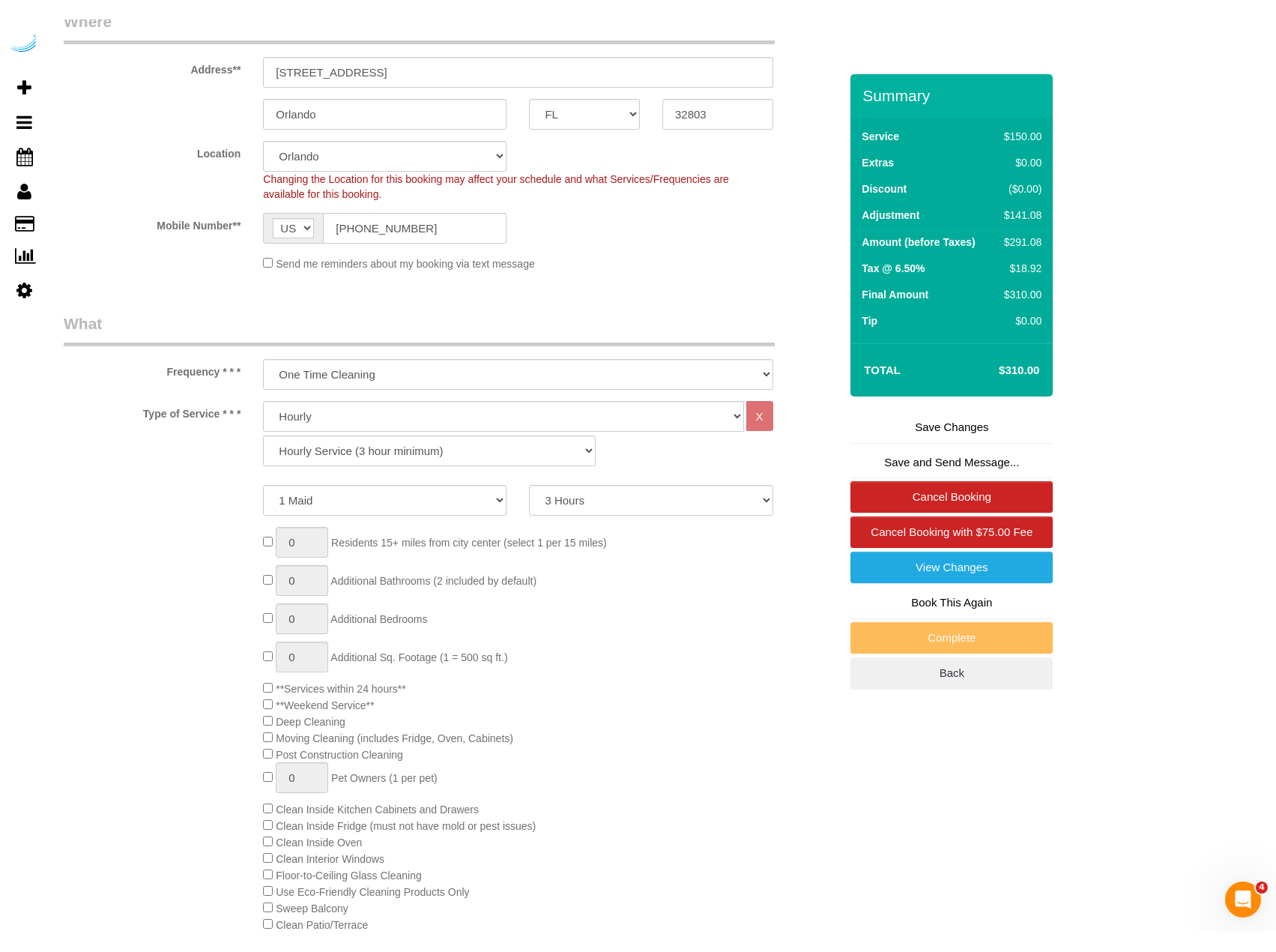
scroll to position [0, 0]
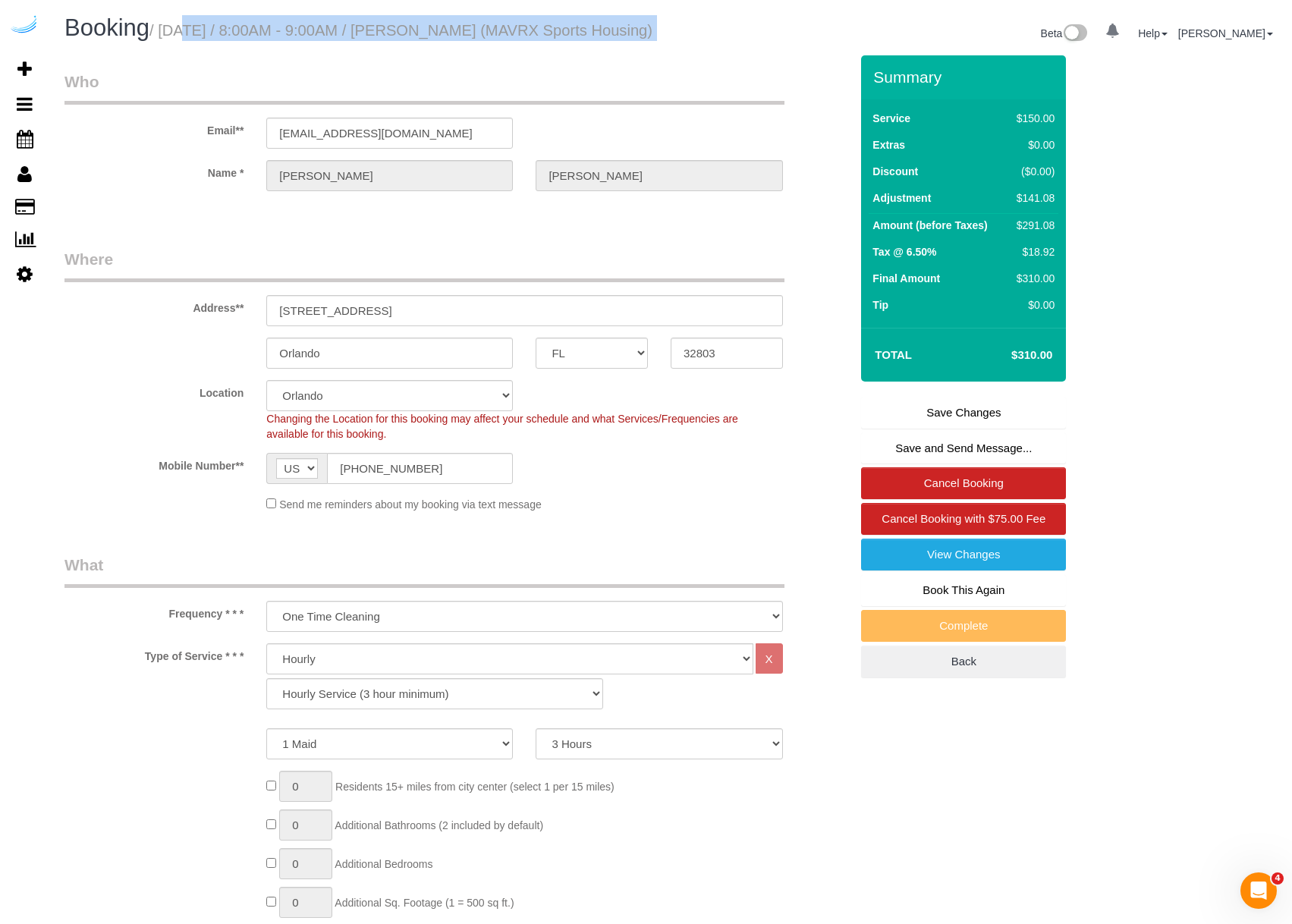
drag, startPoint x: 216, startPoint y: 30, endPoint x: 691, endPoint y: 27, distance: 475.0
click at [691, 27] on div "Booking / October 16, 2025 / 8:00AM - 9:00AM / Yolanda Gamboa (MAVRX Sports Hou…" at bounding box center [670, 35] width 1235 height 40
click at [691, 28] on div "Beta 0 Your Notifications You have 0 alerts Help Help Docs Take a Tour Contact …" at bounding box center [979, 35] width 617 height 40
drag, startPoint x: 335, startPoint y: 35, endPoint x: 300, endPoint y: 53, distance: 39.4
click at [300, 41] on h1 "Booking / October 16, 2025 / 8:00AM - 9:00AM / Yolanda Gamboa (MAVRX Sports Hou…" at bounding box center [361, 28] width 595 height 26
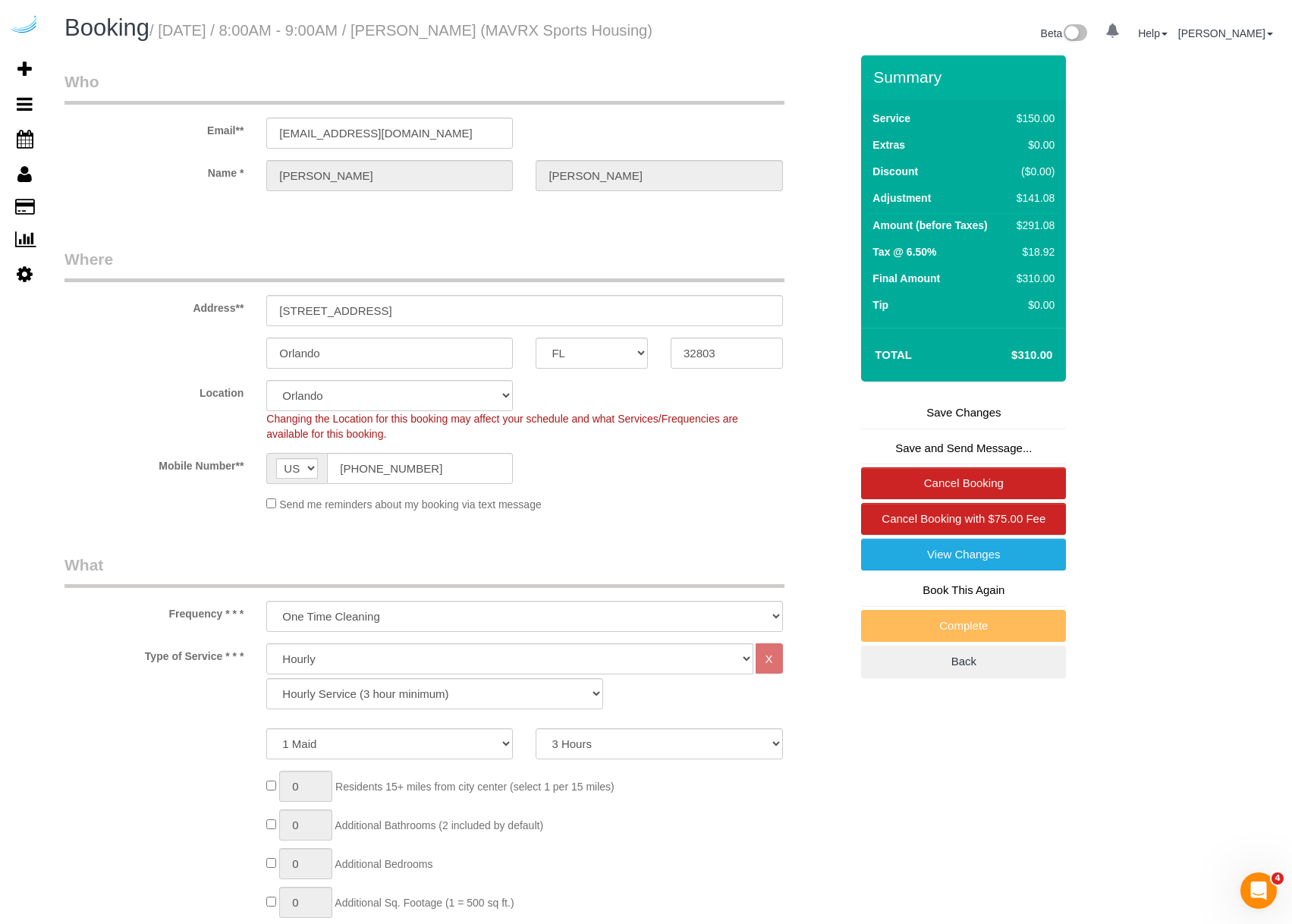
drag, startPoint x: 162, startPoint y: 30, endPoint x: 211, endPoint y: 74, distance: 65.9
click at [217, 48] on div "Booking / October 16, 2025 / 8:00AM - 9:00AM / Yolanda Gamboa (MAVRX Sports Hou…" at bounding box center [362, 31] width 617 height 33
drag, startPoint x: 168, startPoint y: 23, endPoint x: 200, endPoint y: 51, distance: 42.5
click at [200, 41] on h1 "Booking / October 16, 2025 / 8:00AM - 9:00AM / Yolanda Gamboa (MAVRX Sports Hou…" at bounding box center [361, 28] width 595 height 26
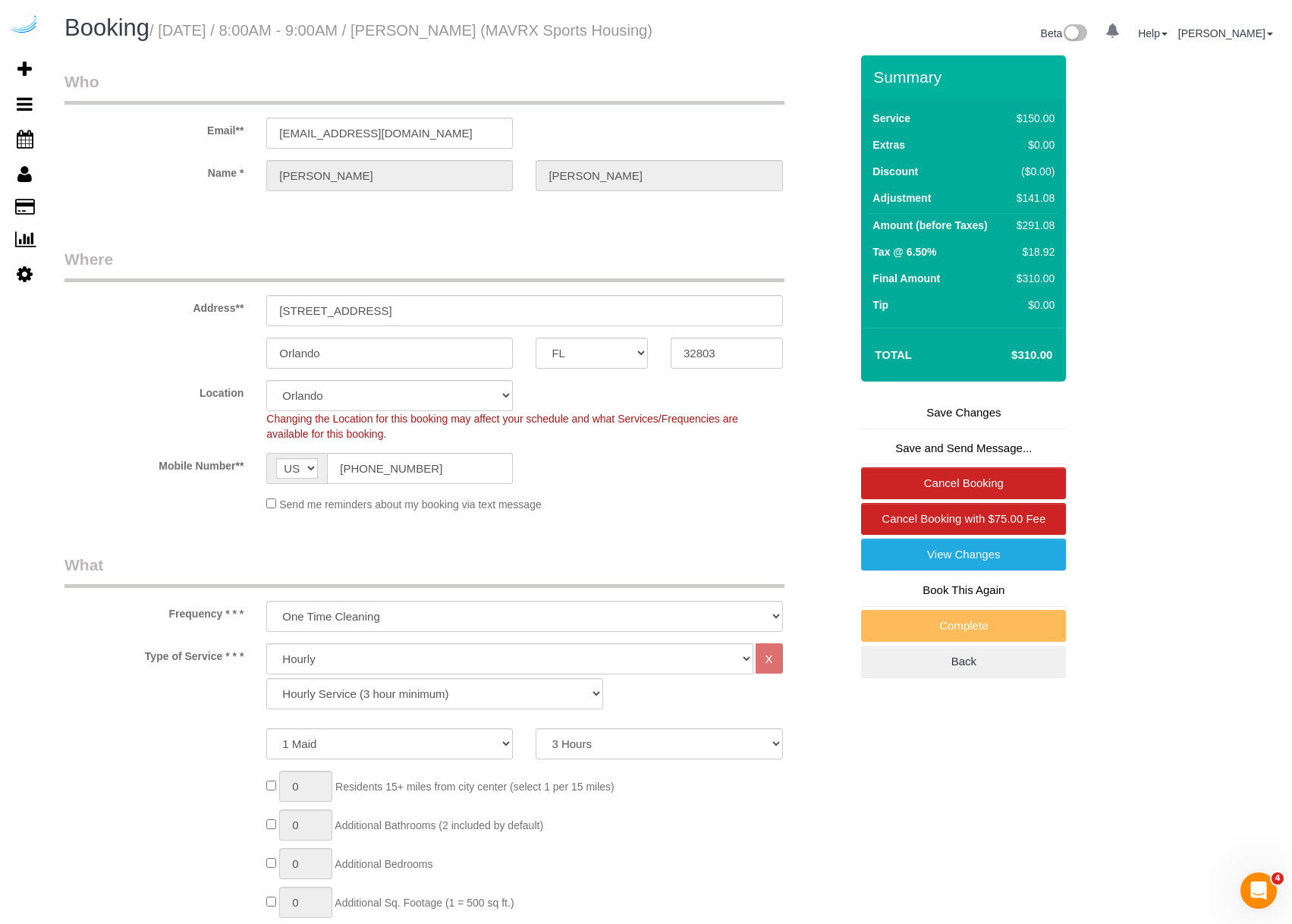
drag, startPoint x: 1014, startPoint y: 373, endPoint x: 1059, endPoint y: 379, distance: 45.4
click at [1059, 379] on div "Total $310.00" at bounding box center [963, 355] width 205 height 54
drag, startPoint x: 1055, startPoint y: 375, endPoint x: 1009, endPoint y: 374, distance: 46.0
click at [1009, 374] on td "$310.00" at bounding box center [1009, 355] width 99 height 38
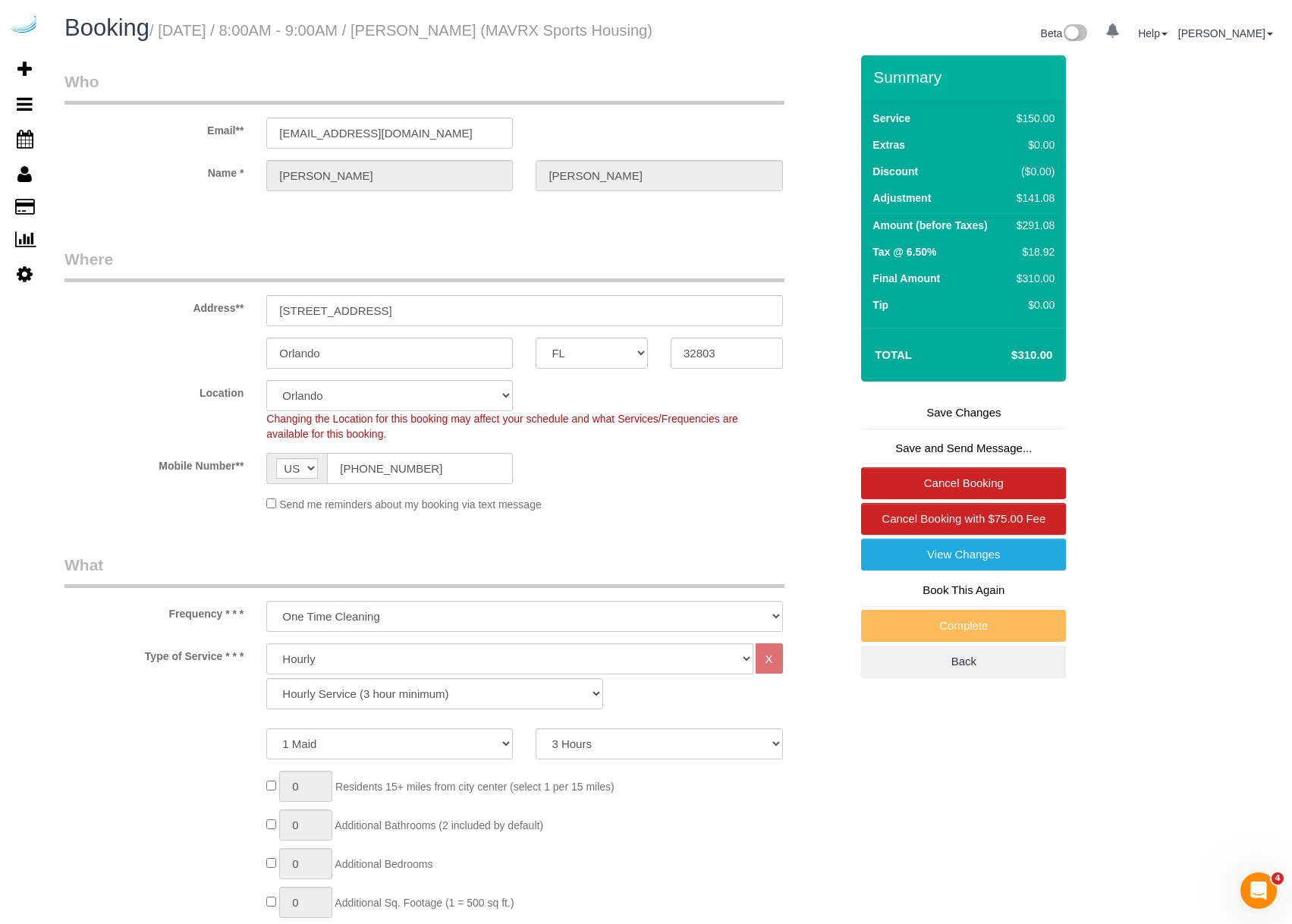
drag, startPoint x: 165, startPoint y: 35, endPoint x: 177, endPoint y: 56, distance: 24.2
click at [177, 41] on h1 "Booking / October 16, 2025 / 8:00AM - 9:00AM / Yolanda Gamboa (MAVRX Sports Hou…" at bounding box center [361, 28] width 595 height 26
drag, startPoint x: 166, startPoint y: 32, endPoint x: 176, endPoint y: 48, distance: 18.9
click at [176, 41] on h1 "Booking / October 16, 2025 / 8:00AM - 9:00AM / Yolanda Gamboa (MAVRX Sports Hou…" at bounding box center [361, 28] width 595 height 26
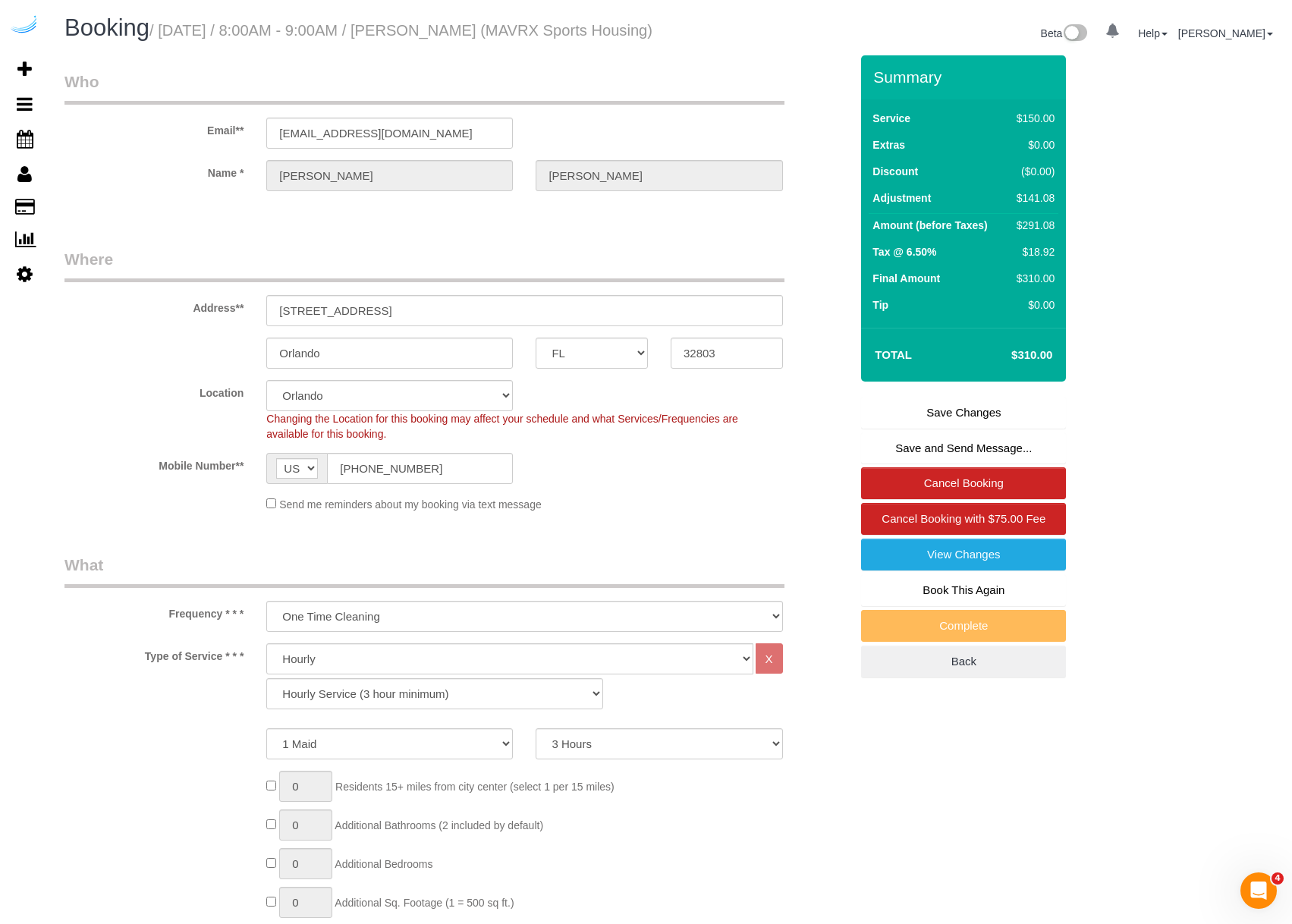
click at [176, 41] on h1 "Booking / October 16, 2025 / 8:00AM - 9:00AM / Yolanda Gamboa (MAVRX Sports Hou…" at bounding box center [361, 28] width 595 height 26
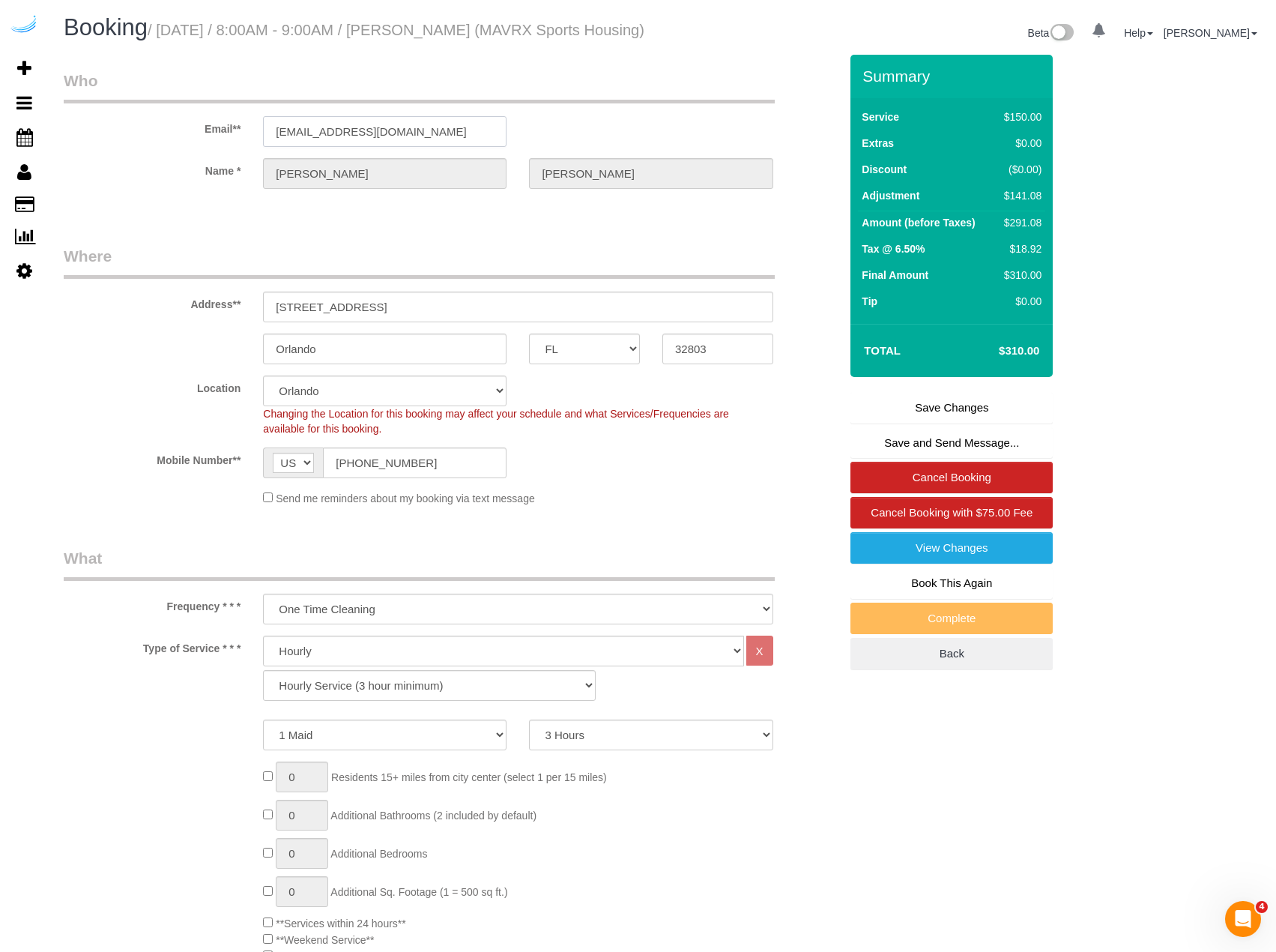
click at [317, 147] on input "[EMAIL_ADDRESS][DOMAIN_NAME]" at bounding box center [385, 131] width 243 height 31
drag, startPoint x: 317, startPoint y: 154, endPoint x: 326, endPoint y: 134, distance: 21.9
click at [318, 147] on input "[EMAIL_ADDRESS][DOMAIN_NAME]" at bounding box center [385, 131] width 243 height 31
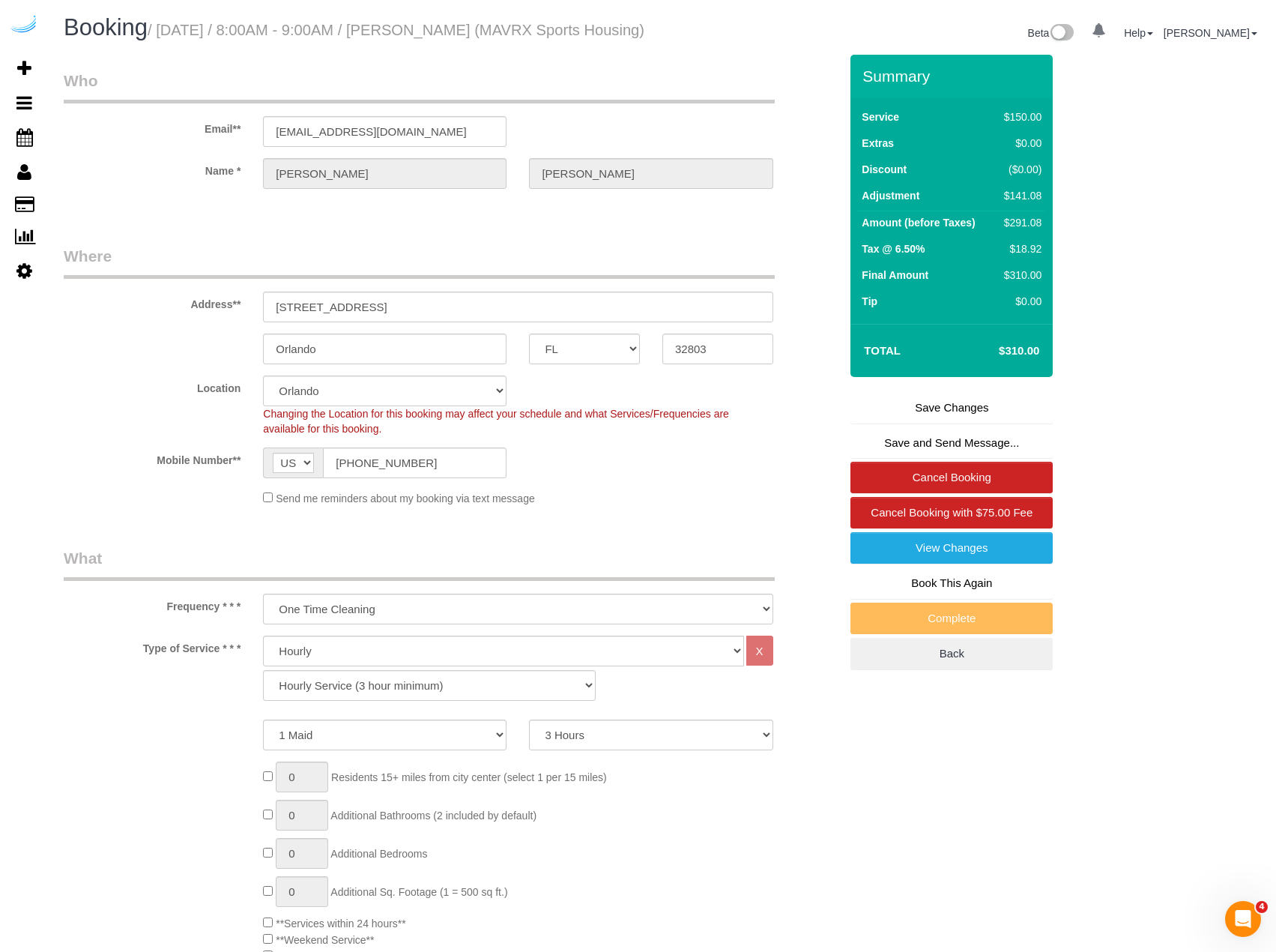
drag, startPoint x: 162, startPoint y: 32, endPoint x: 192, endPoint y: 50, distance: 35.0
click at [192, 41] on h1 "Booking / October 16, 2025 / 8:00AM - 9:00AM / Yolanda Gamboa (MAVRX Sports Hou…" at bounding box center [356, 27] width 587 height 26
copy small "October 16, 2025 / 8:00AM - 9:00AM / Yolanda Gamboa (MAVRX Sports Housing)"
click at [295, 41] on h1 "Booking / October 16, 2025 / 8:00AM - 9:00AM / Yolanda Gamboa (MAVRX Sports Hou…" at bounding box center [356, 27] width 587 height 26
click at [281, 41] on h1 "Booking / October 16, 2025 / 8:00AM - 9:00AM / Yolanda Gamboa (MAVRX Sports Hou…" at bounding box center [356, 27] width 587 height 26
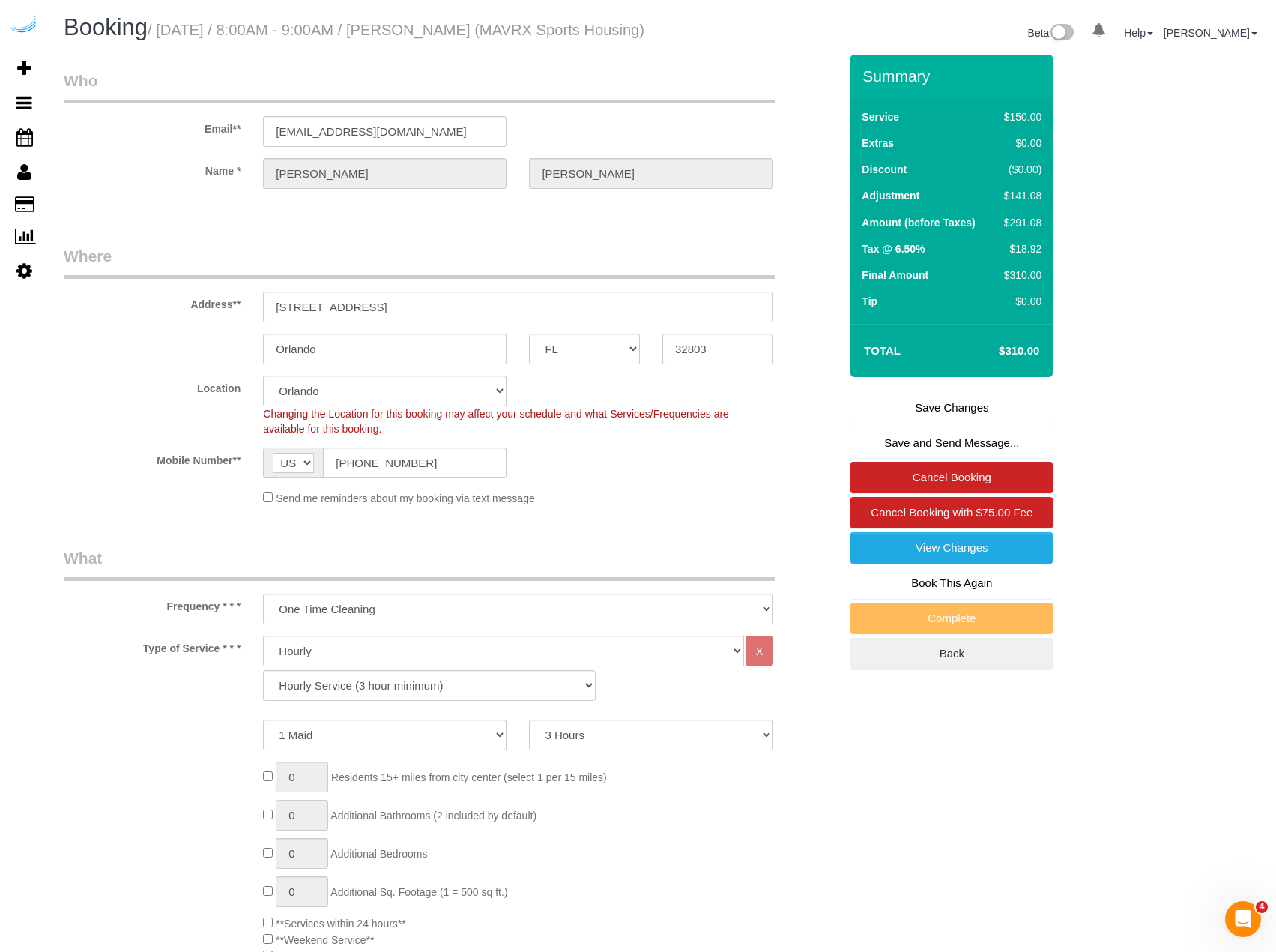
click at [287, 31] on small "/ October 16, 2025 / 8:00AM - 9:00AM / Yolanda Gamboa (MAVRX Sports Housing)" at bounding box center [396, 30] width 497 height 17
drag, startPoint x: 163, startPoint y: 30, endPoint x: 286, endPoint y: 27, distance: 123.0
click at [286, 27] on small "/ October 16, 2025 / 8:00AM - 9:00AM / Yolanda Gamboa (MAVRX Sports Housing)" at bounding box center [396, 30] width 497 height 17
click at [506, 322] on input "1460 Alden Road Unit #L413" at bounding box center [518, 307] width 510 height 31
drag, startPoint x: 1005, startPoint y: 135, endPoint x: 1043, endPoint y: 137, distance: 38.1
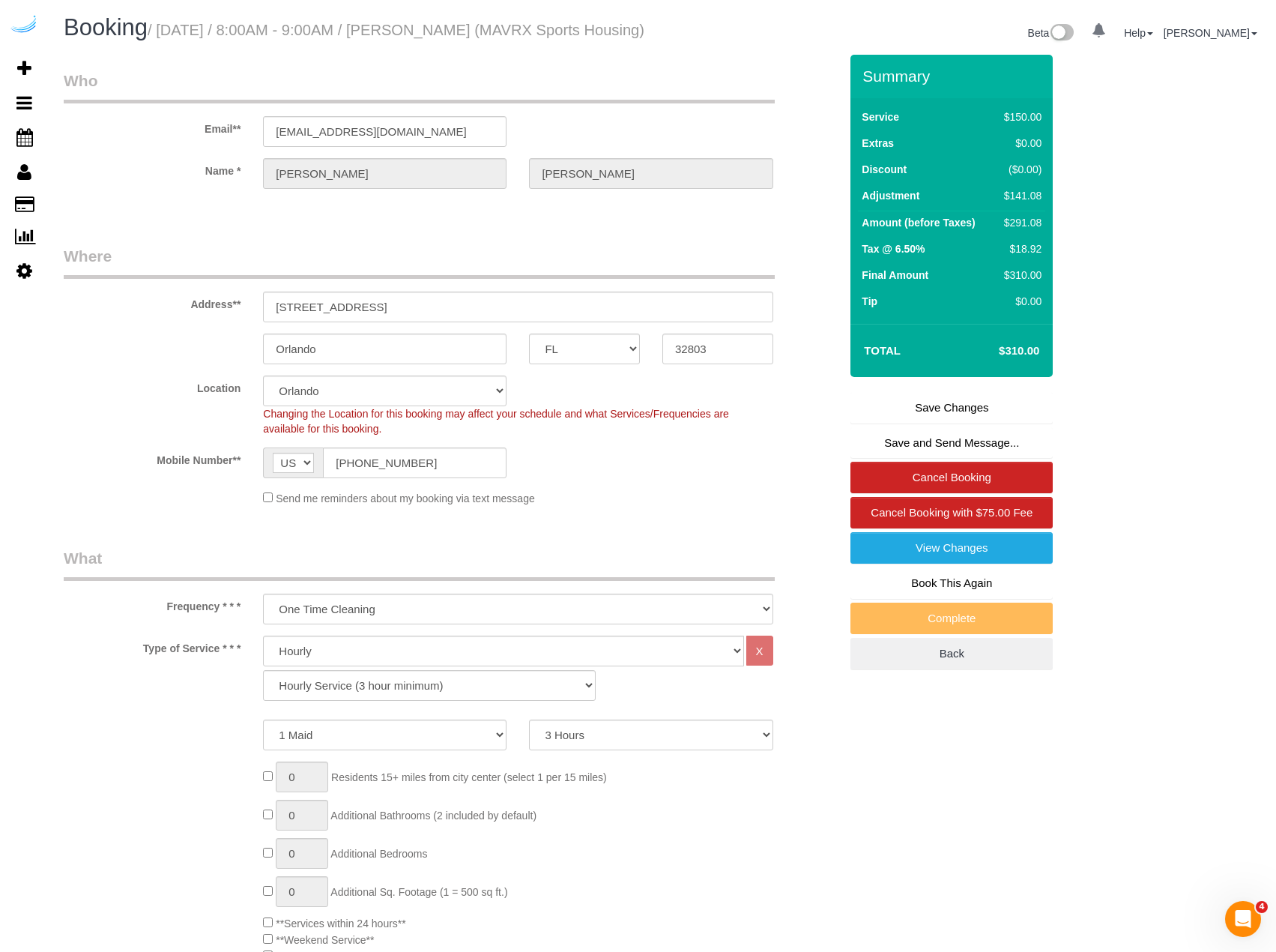
click at [1043, 132] on td "$150.00" at bounding box center [1019, 118] width 51 height 26
click at [1034, 124] on div "$150.00" at bounding box center [1020, 117] width 43 height 15
drag, startPoint x: 1006, startPoint y: 131, endPoint x: 1040, endPoint y: 137, distance: 34.5
click at [1040, 124] on div "$150.00" at bounding box center [1020, 117] width 43 height 15
click at [1036, 124] on div "$150.00" at bounding box center [1020, 117] width 43 height 15
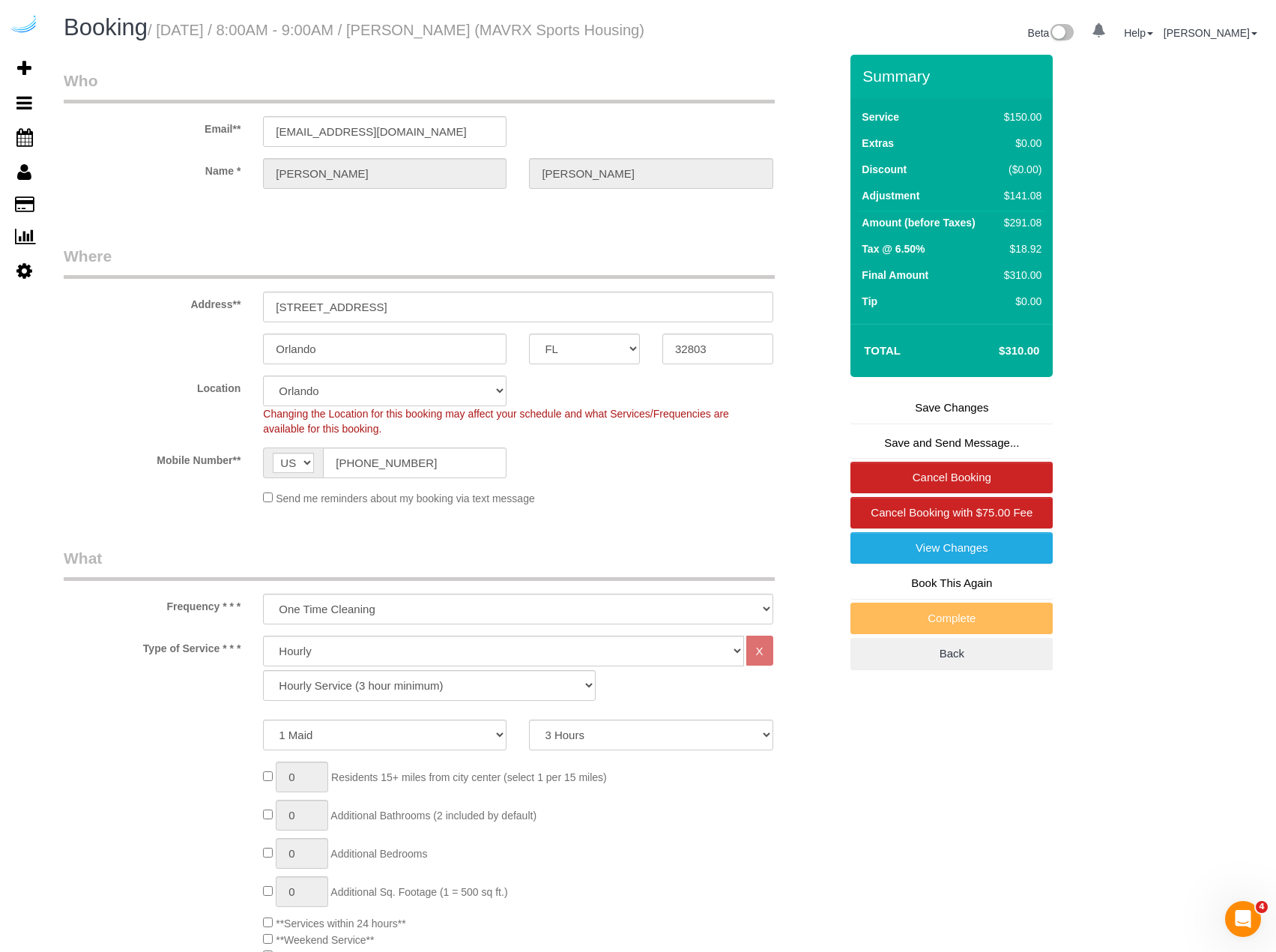
click at [1035, 124] on div "$150.00" at bounding box center [1020, 117] width 43 height 15
click at [1023, 124] on div "$150.00" at bounding box center [1020, 117] width 43 height 15
drag, startPoint x: 1004, startPoint y: 137, endPoint x: 1045, endPoint y: 139, distance: 41.0
click at [1045, 132] on td "$150.00" at bounding box center [1019, 118] width 51 height 26
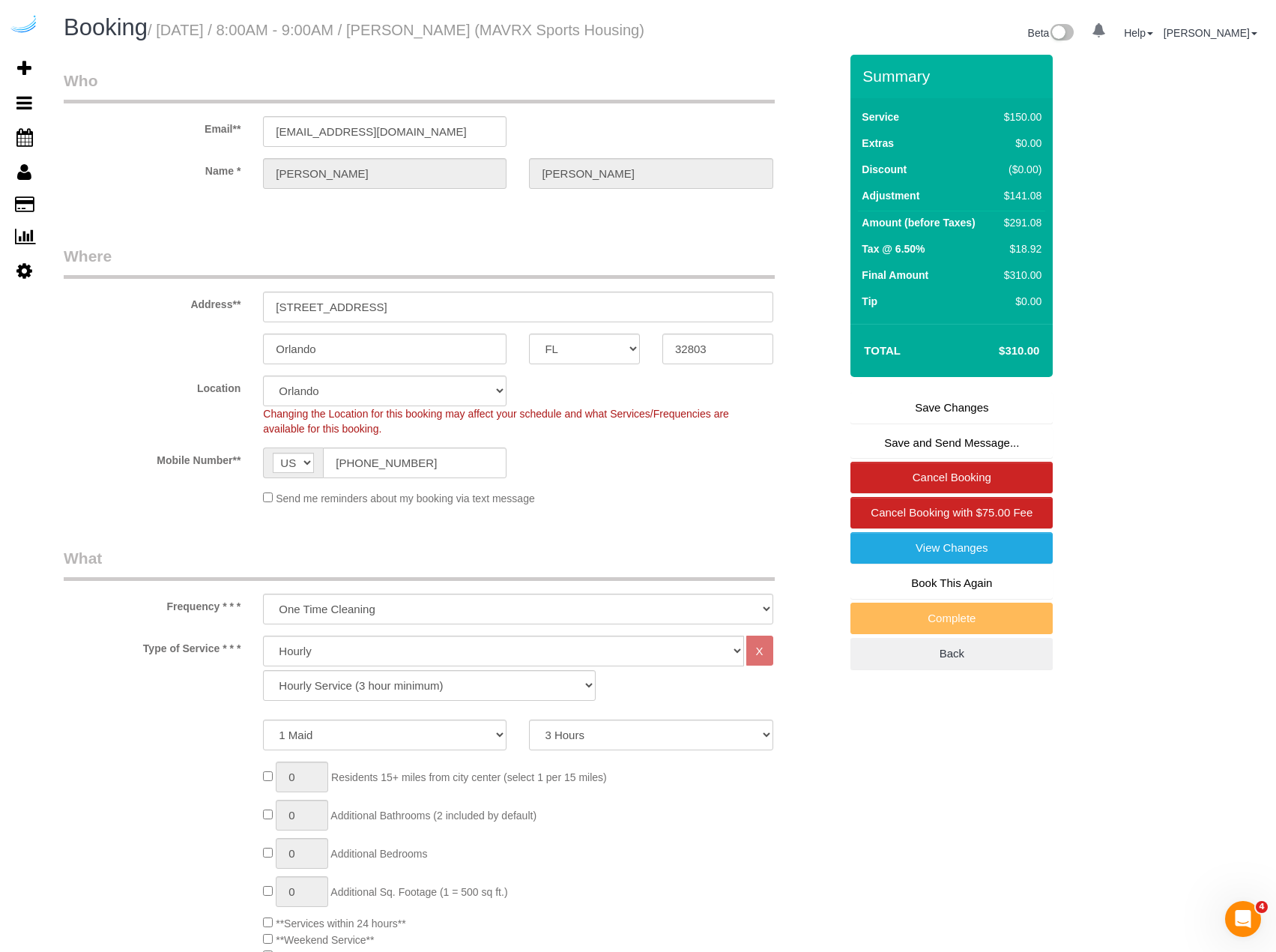
click at [1045, 132] on td "$150.00" at bounding box center [1019, 118] width 51 height 26
click at [386, 318] on input "1460 Alden Road Unit #L413" at bounding box center [518, 307] width 510 height 31
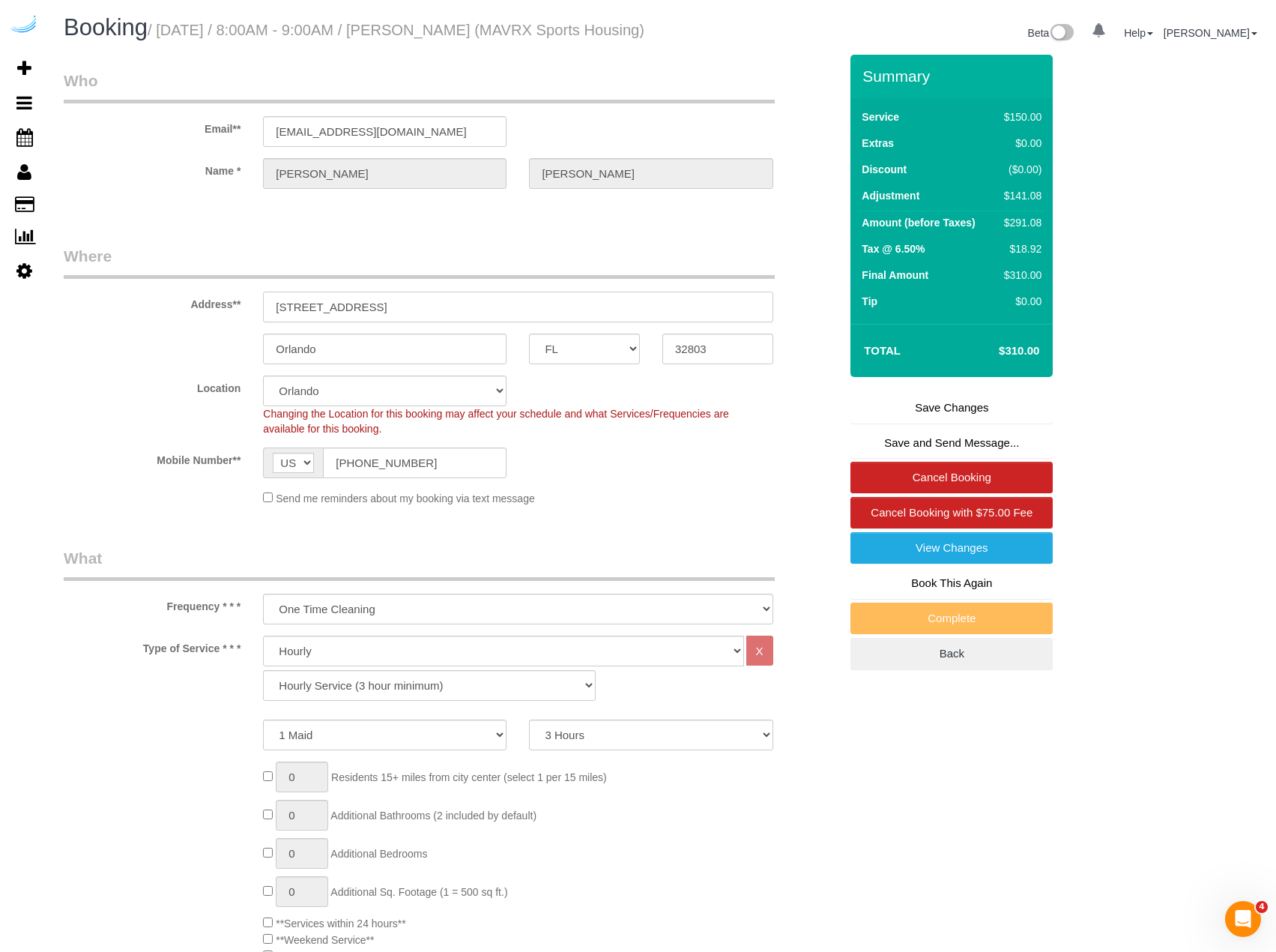
click at [386, 318] on input "1460 Alden Road Unit #L413" at bounding box center [518, 307] width 510 height 31
click at [295, 364] on input "Orlando" at bounding box center [385, 348] width 243 height 31
click at [711, 355] on input "32803" at bounding box center [717, 348] width 111 height 31
click at [735, 360] on input "32803" at bounding box center [717, 348] width 111 height 31
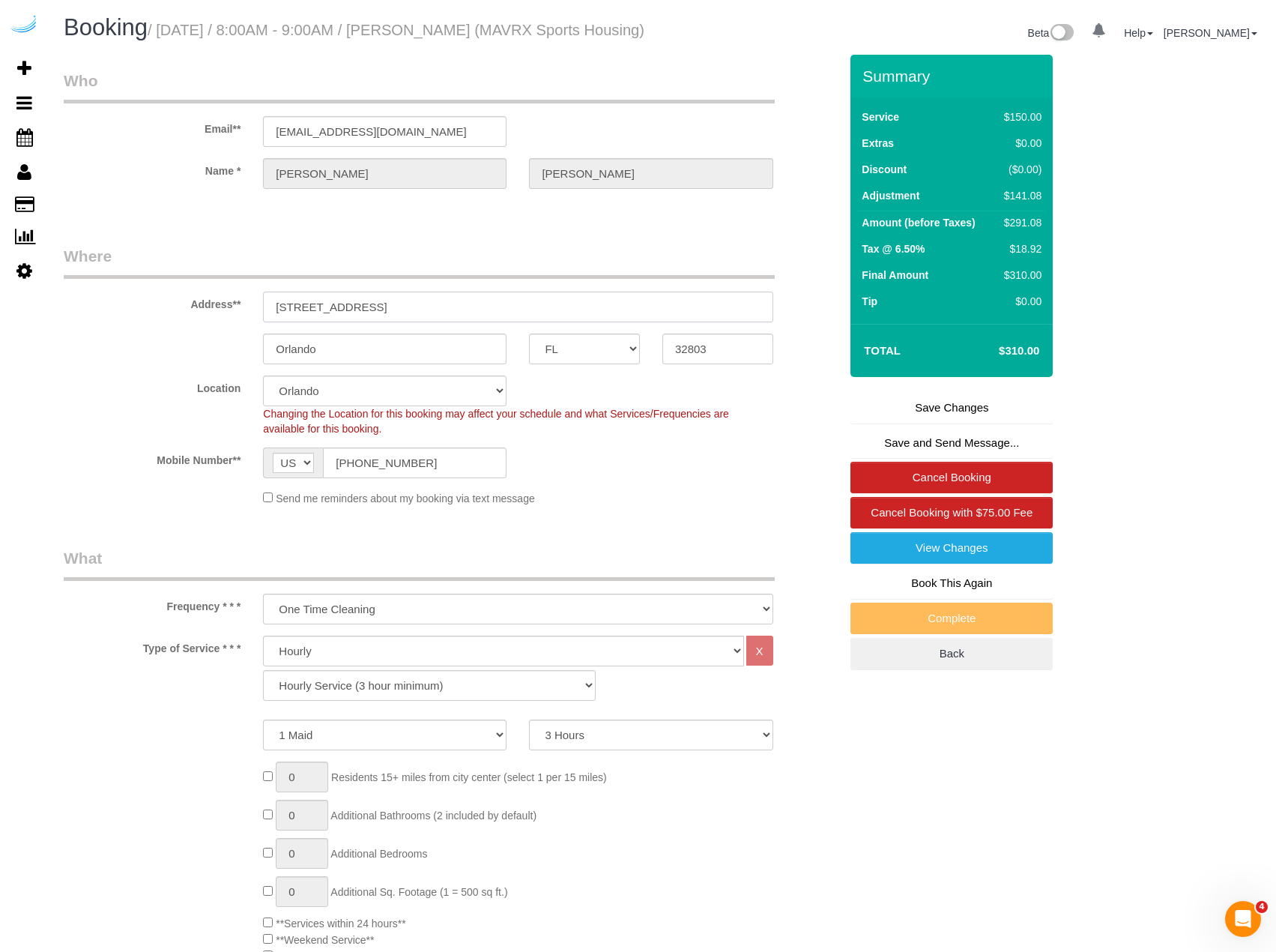
click at [693, 322] on input "1460 Alden Road Unit #L413" at bounding box center [518, 307] width 510 height 31
click at [1026, 282] on div "$310.00" at bounding box center [1020, 275] width 43 height 15
drag, startPoint x: 422, startPoint y: 33, endPoint x: 539, endPoint y: 27, distance: 117.2
click at [539, 27] on small "/ October 16, 2025 / 8:00AM - 9:00AM / Yolanda Gamboa (MAVRX Sports Housing)" at bounding box center [396, 30] width 497 height 17
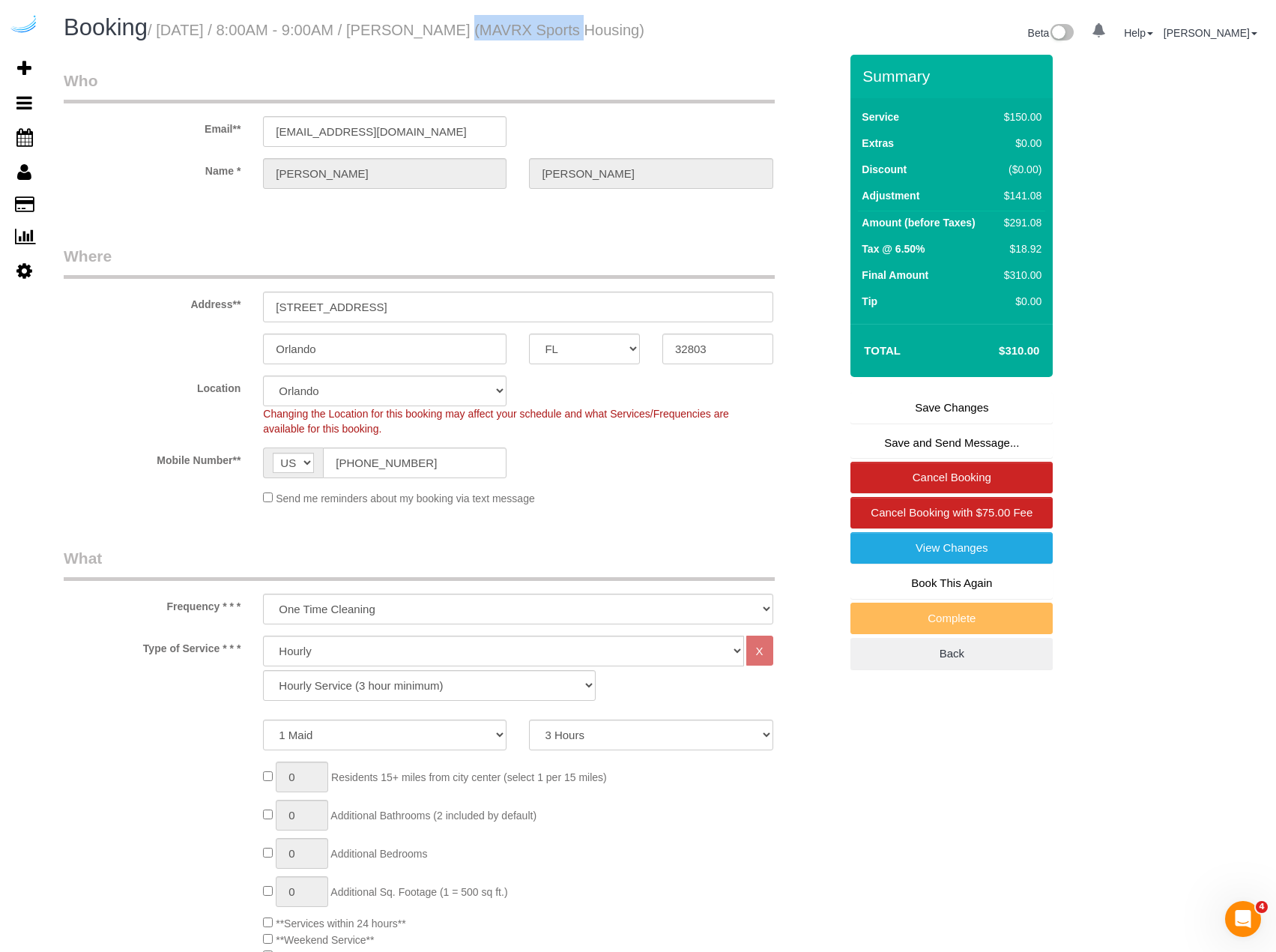
click at [532, 32] on small "/ October 16, 2025 / 8:00AM - 9:00AM / Yolanda Gamboa (MAVRX Sports Housing)" at bounding box center [396, 30] width 497 height 17
drag, startPoint x: 163, startPoint y: 31, endPoint x: 279, endPoint y: 32, distance: 116.0
click at [279, 32] on small "/ October 16, 2025 / 8:00AM - 9:00AM / Yolanda Gamboa (MAVRX Sports Housing)" at bounding box center [396, 30] width 497 height 17
copy small "October 16, 2025"
drag, startPoint x: 290, startPoint y: 32, endPoint x: 404, endPoint y: 32, distance: 114.0
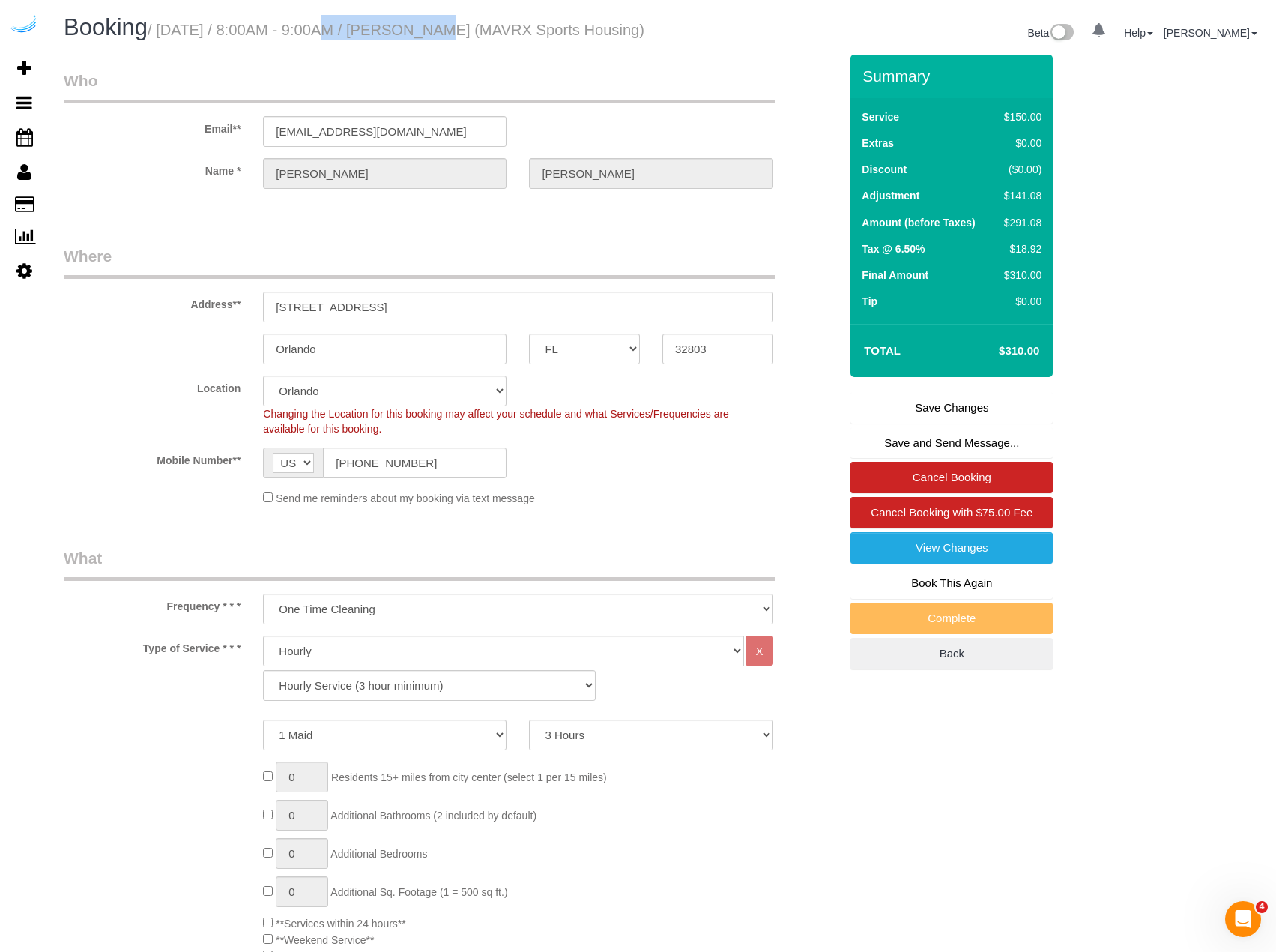
click at [404, 32] on small "/ October 16, 2025 / 8:00AM - 9:00AM / Yolanda Gamboa (MAVRX Sports Housing)" at bounding box center [396, 30] width 497 height 17
copy small "8:00AM - 9:00AM"
click at [147, 28] on span "Booking" at bounding box center [105, 27] width 84 height 26
